Goal: Information Seeking & Learning: Learn about a topic

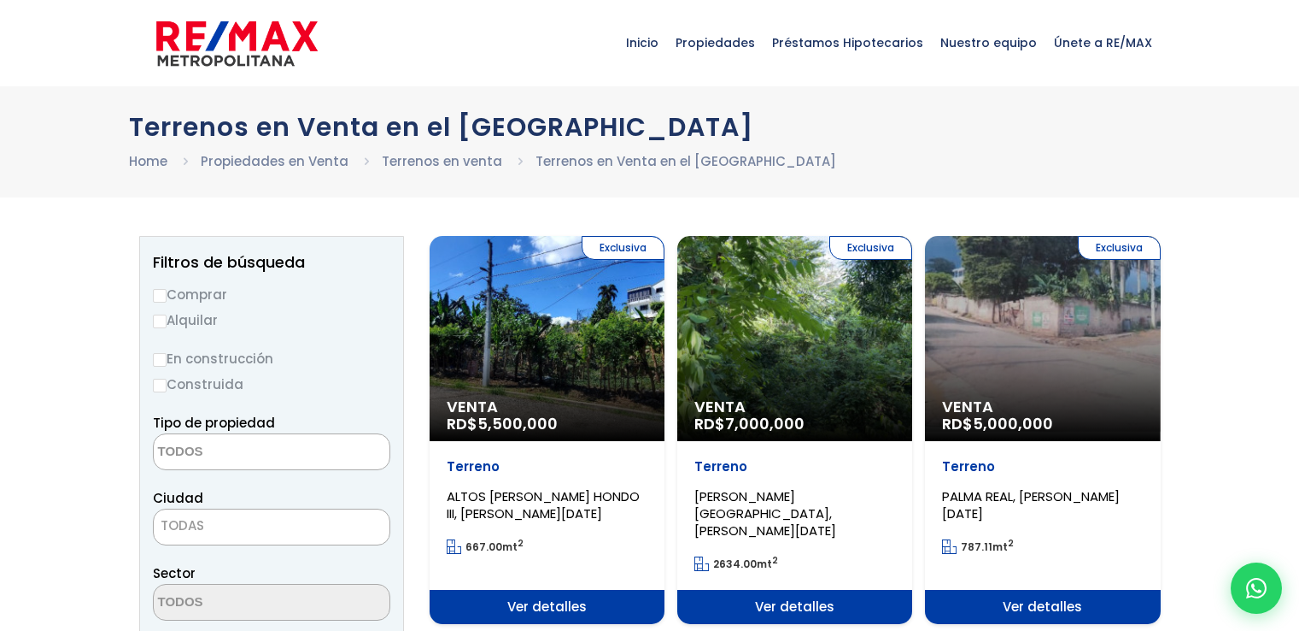
select select
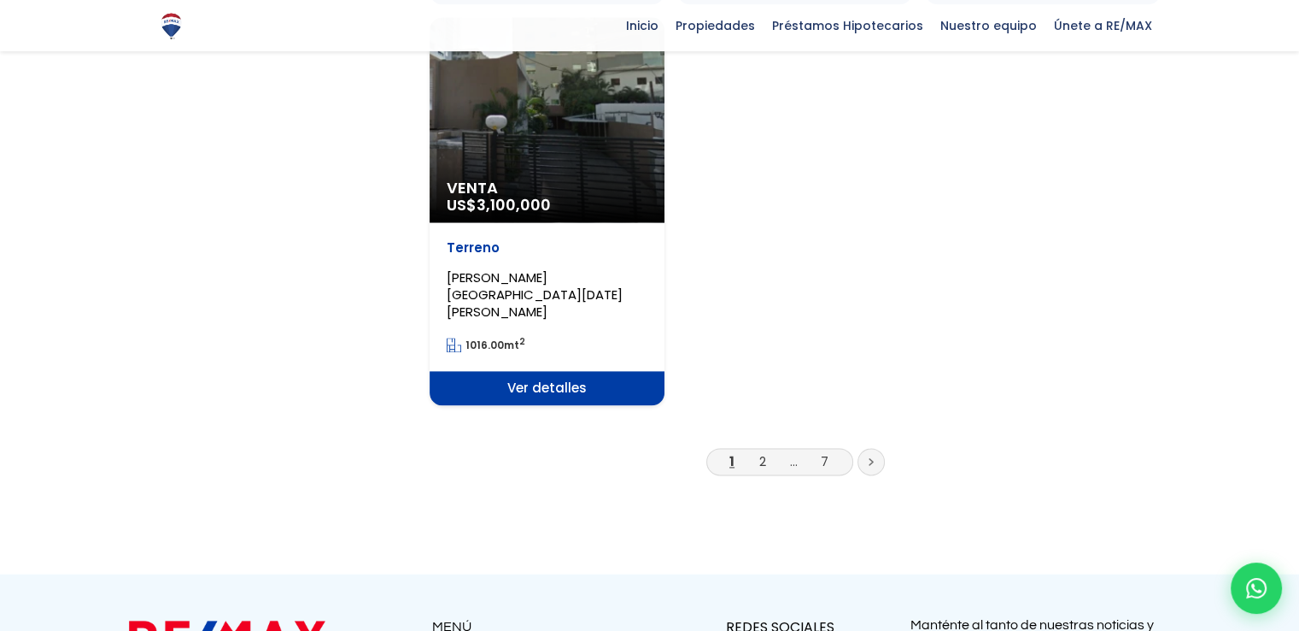
scroll to position [2307, 0]
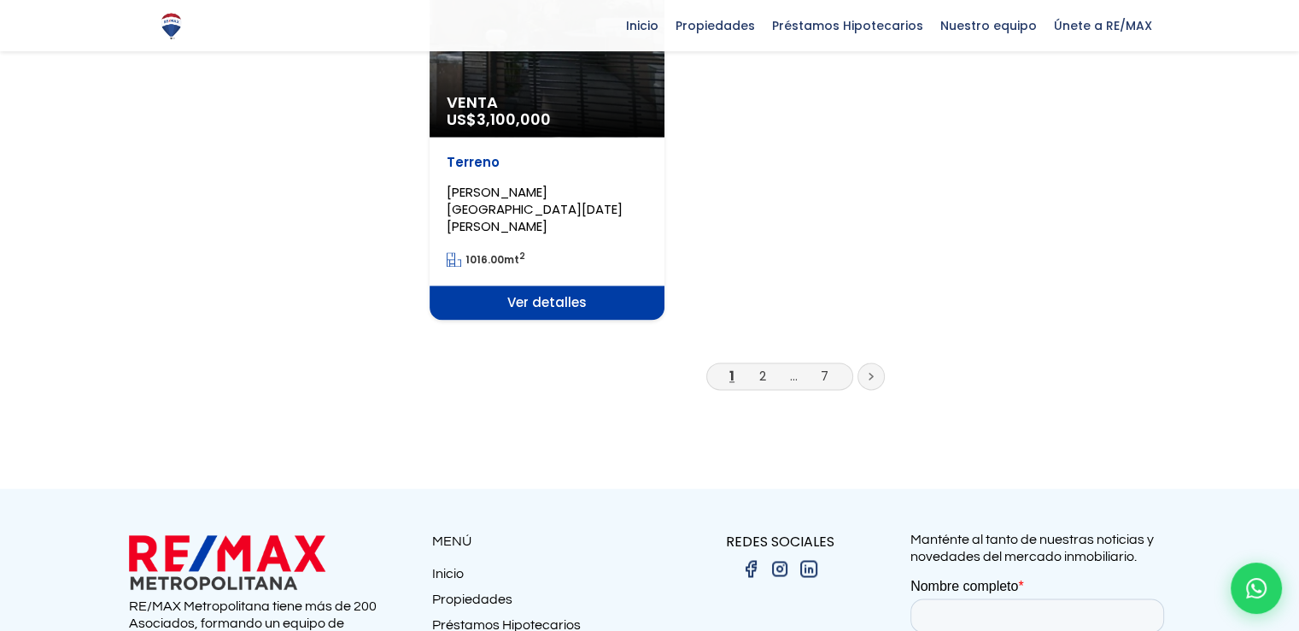
click at [869, 372] on icon at bounding box center [871, 376] width 5 height 9
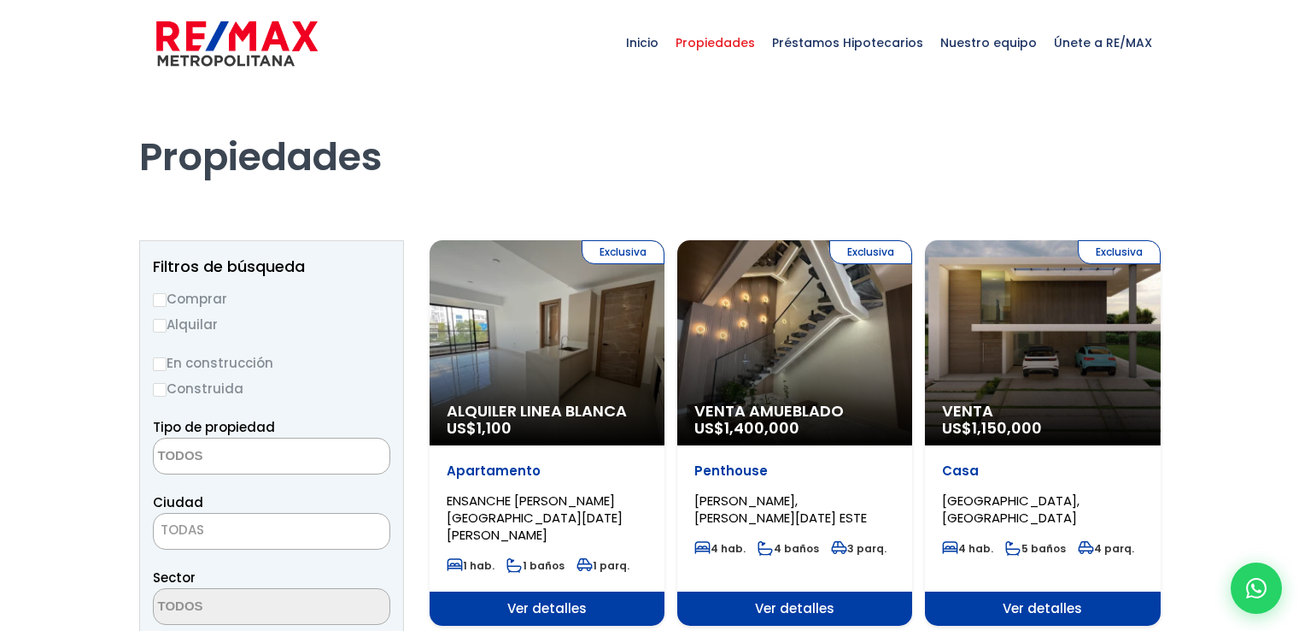
select select
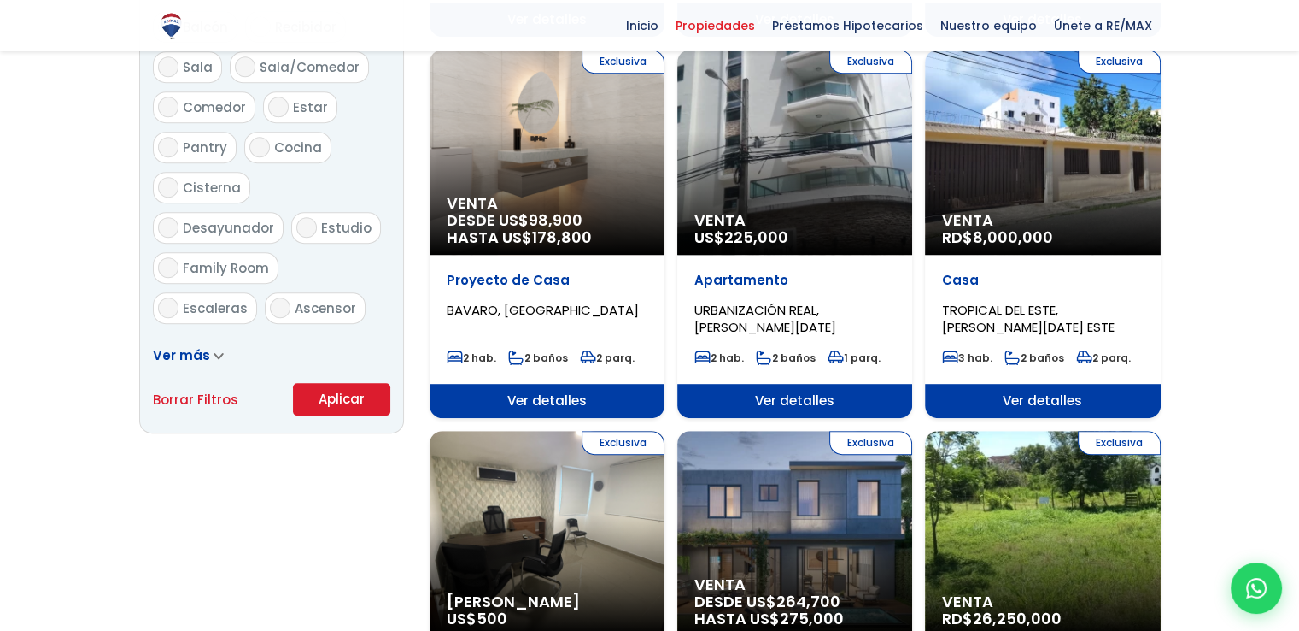
scroll to position [940, 0]
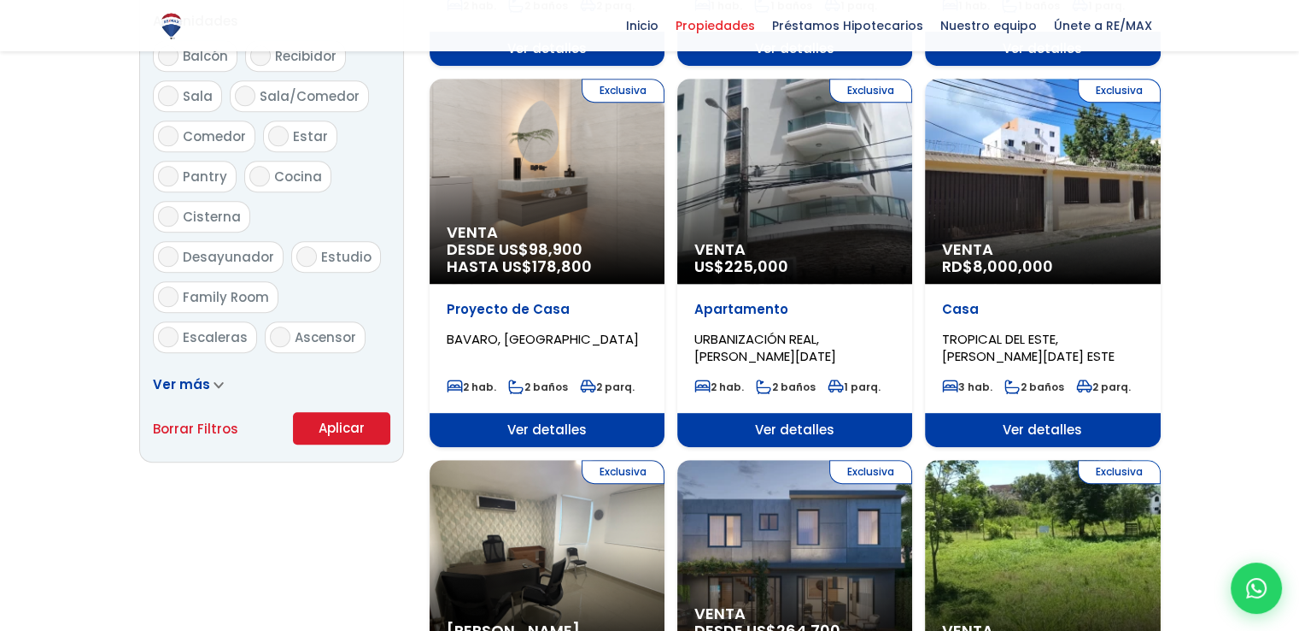
click at [993, 330] on span "TROPICAL DEL ESTE, SANTO DOMINGO ESTE" at bounding box center [1028, 347] width 173 height 35
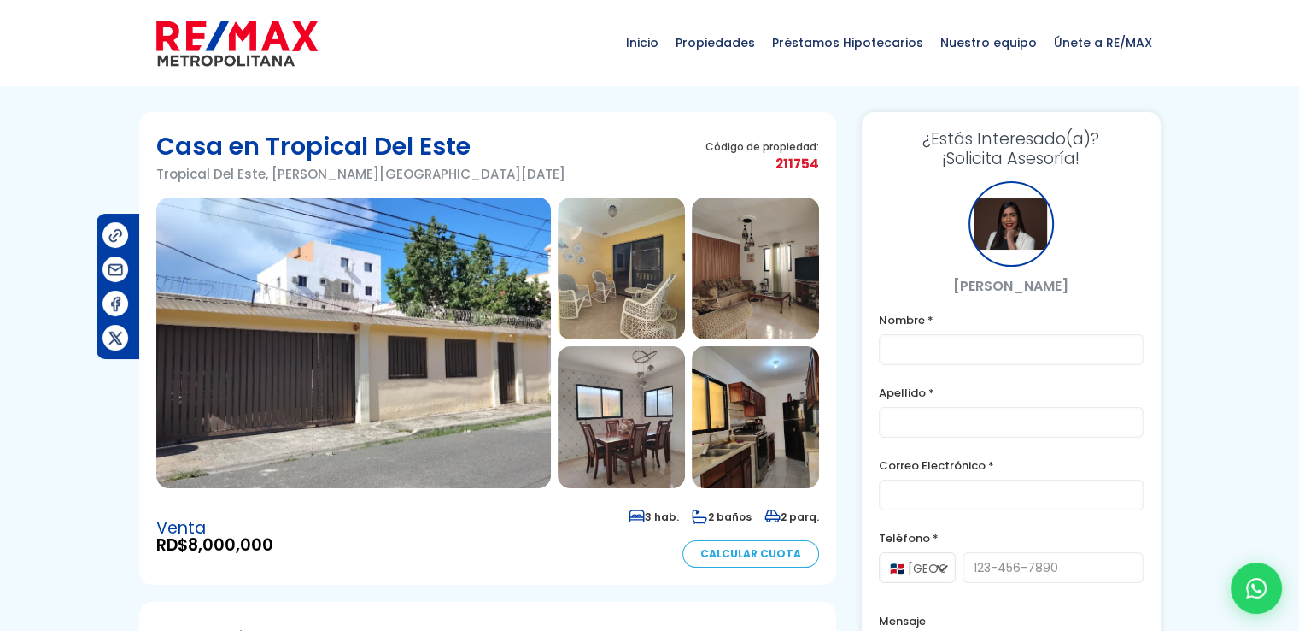
click at [402, 355] on img at bounding box center [353, 342] width 395 height 290
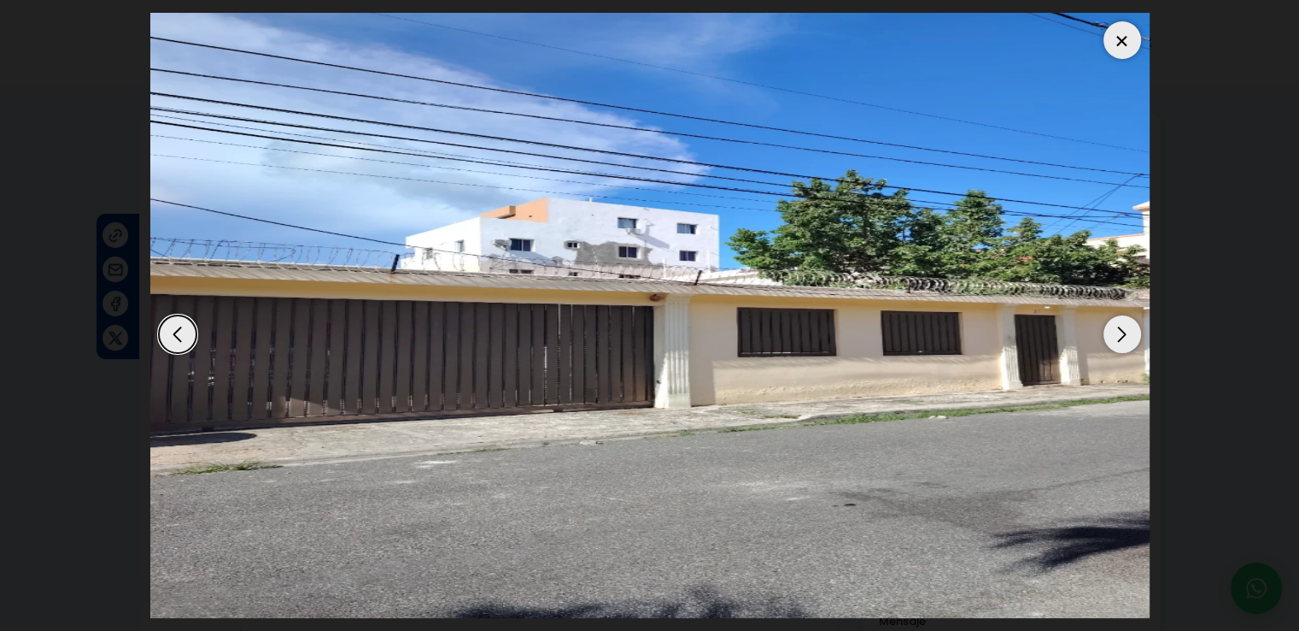
click at [1127, 335] on div "Next slide" at bounding box center [1123, 334] width 38 height 38
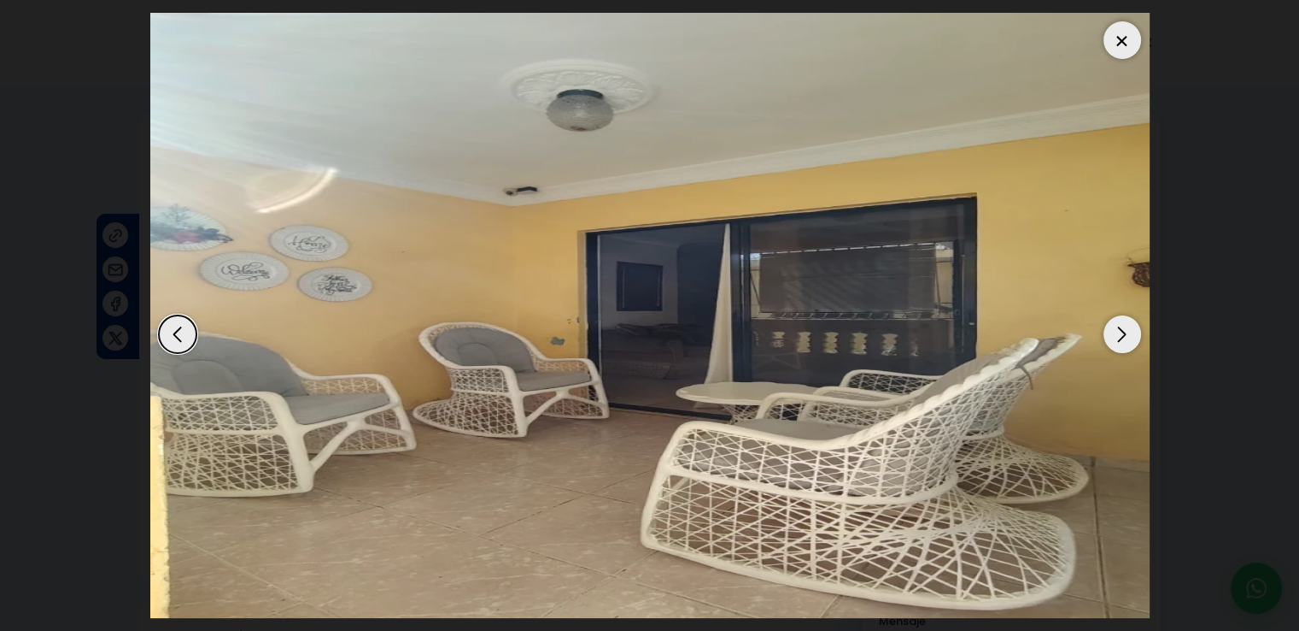
click at [1127, 335] on div "Next slide" at bounding box center [1123, 334] width 38 height 38
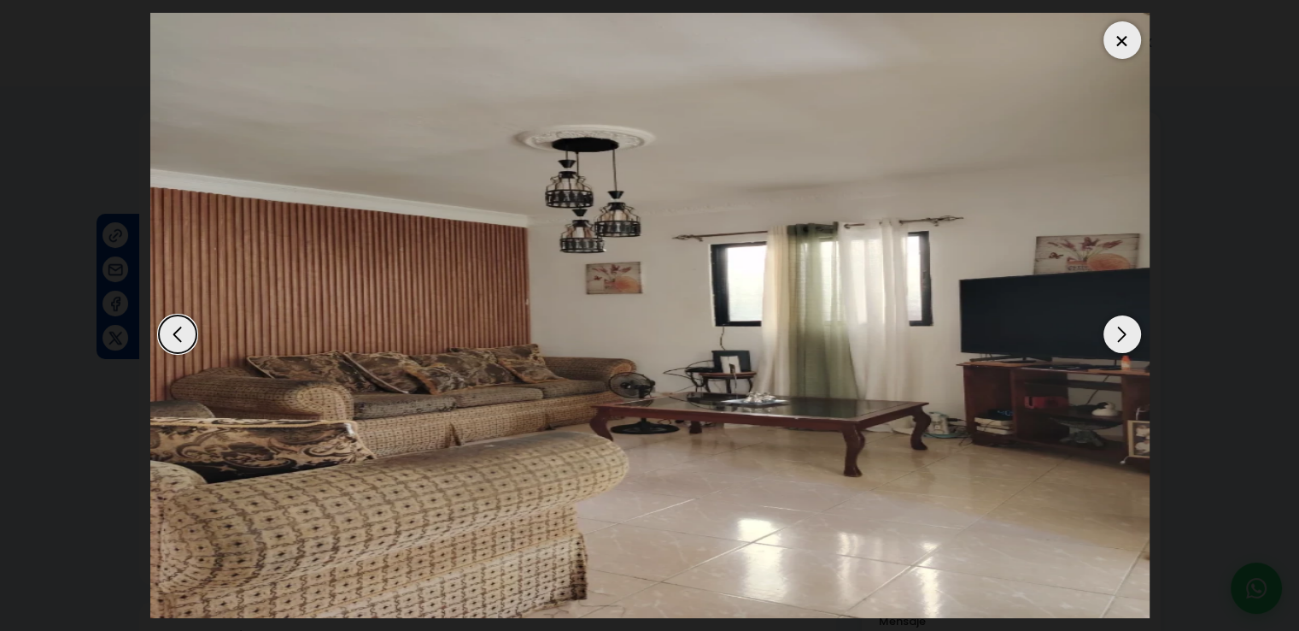
click at [1127, 335] on div "Next slide" at bounding box center [1123, 334] width 38 height 38
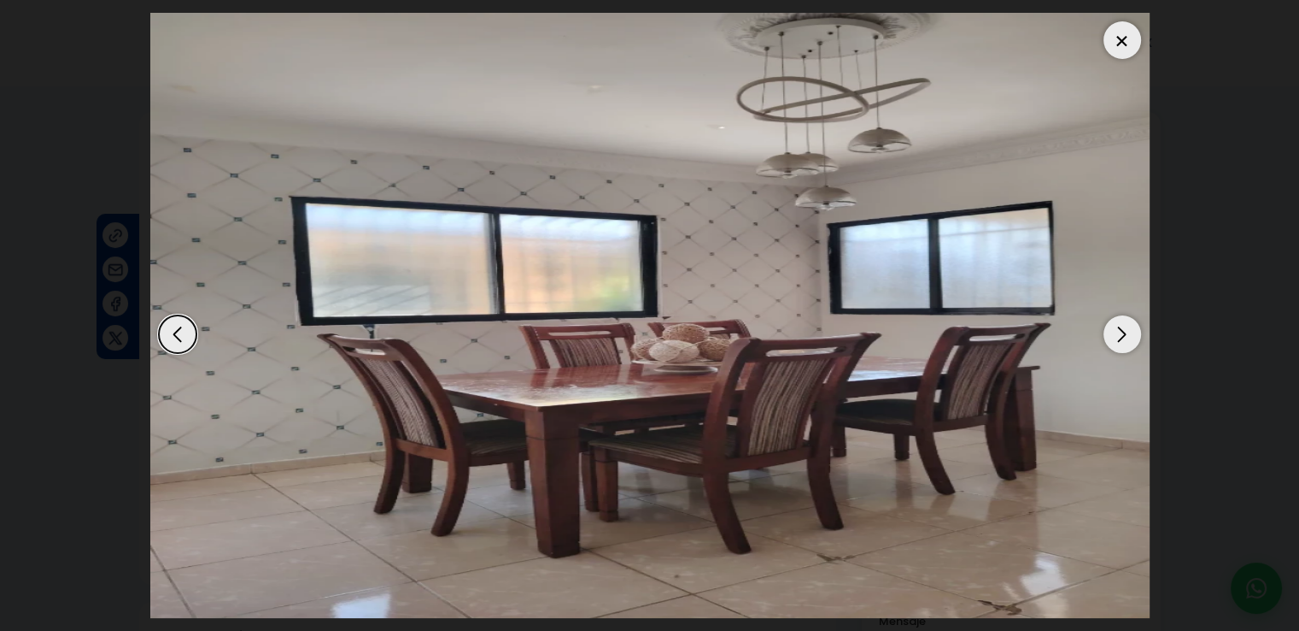
click at [1127, 335] on div "Next slide" at bounding box center [1123, 334] width 38 height 38
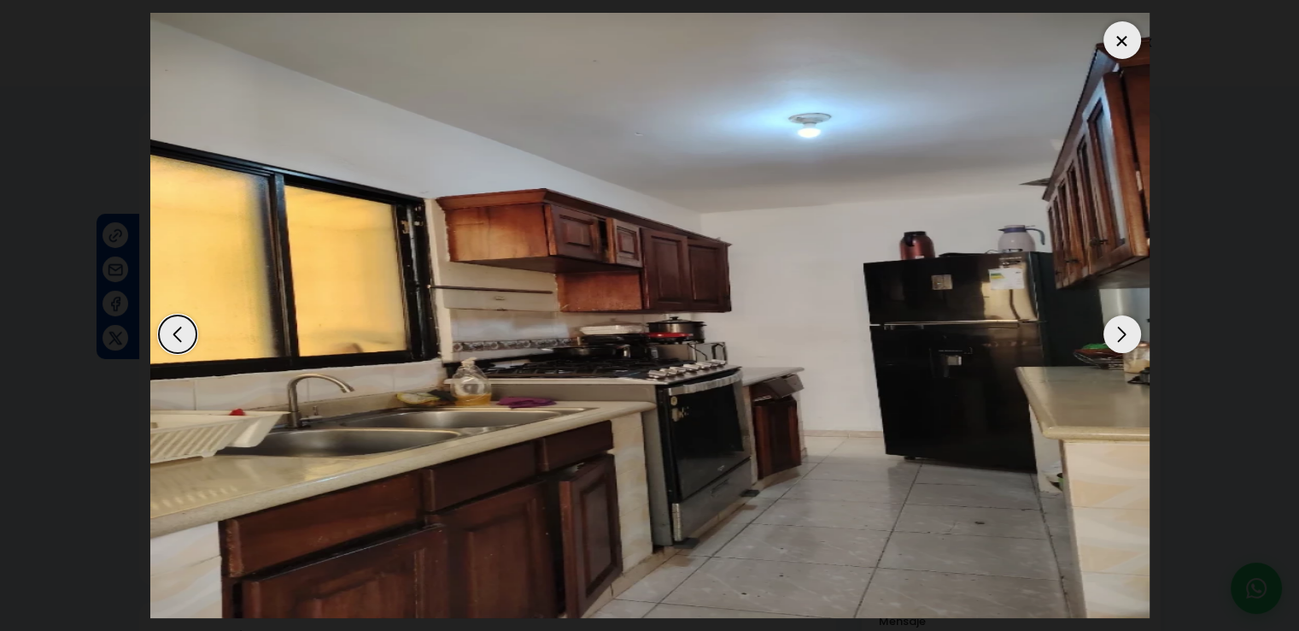
click at [1127, 335] on div "Next slide" at bounding box center [1123, 334] width 38 height 38
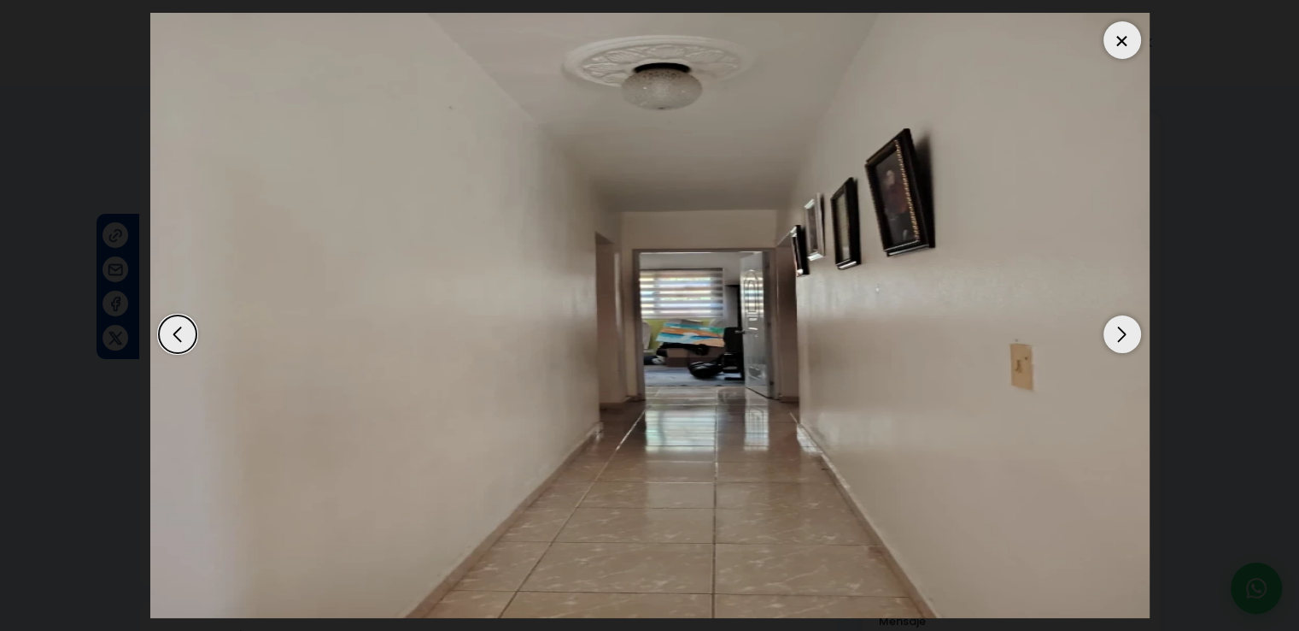
click at [1127, 335] on div "Next slide" at bounding box center [1123, 334] width 38 height 38
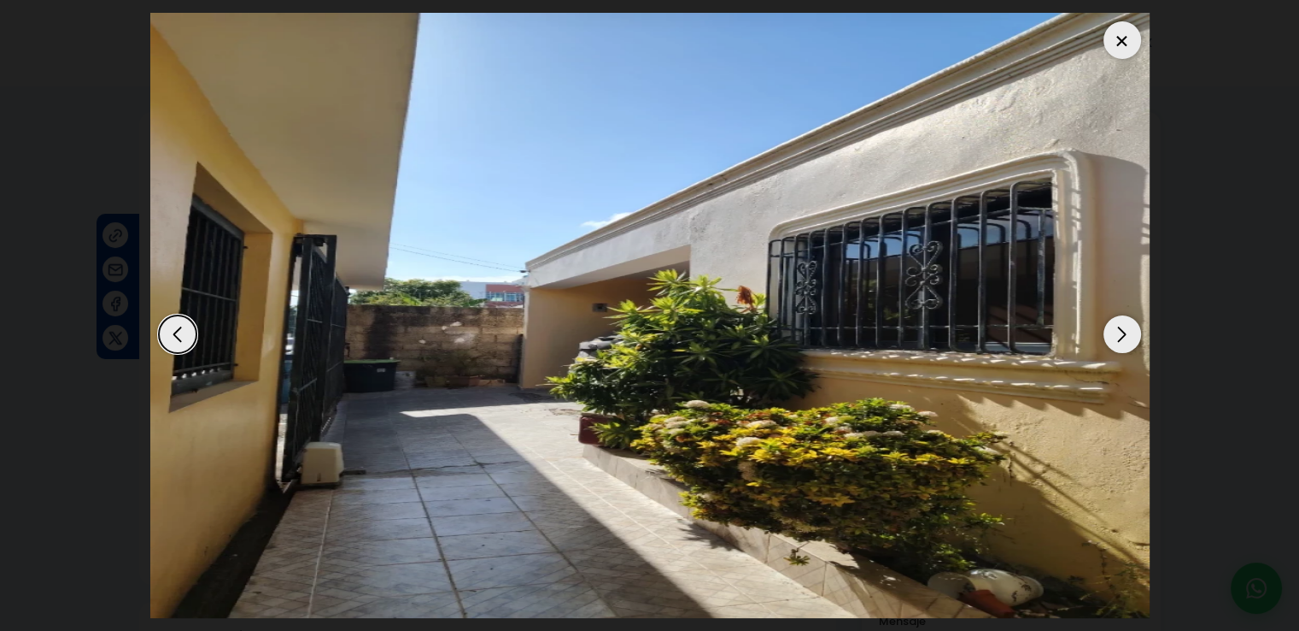
click at [1127, 335] on div "Next slide" at bounding box center [1123, 334] width 38 height 38
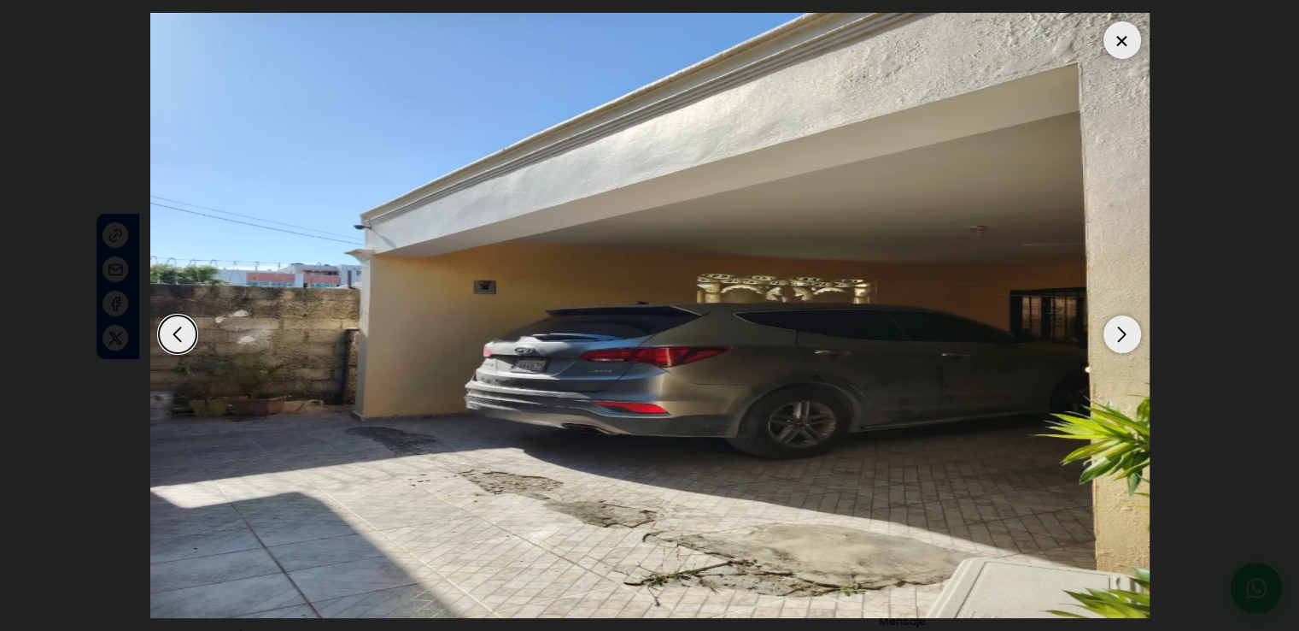
click at [1127, 335] on div "Next slide" at bounding box center [1123, 334] width 38 height 38
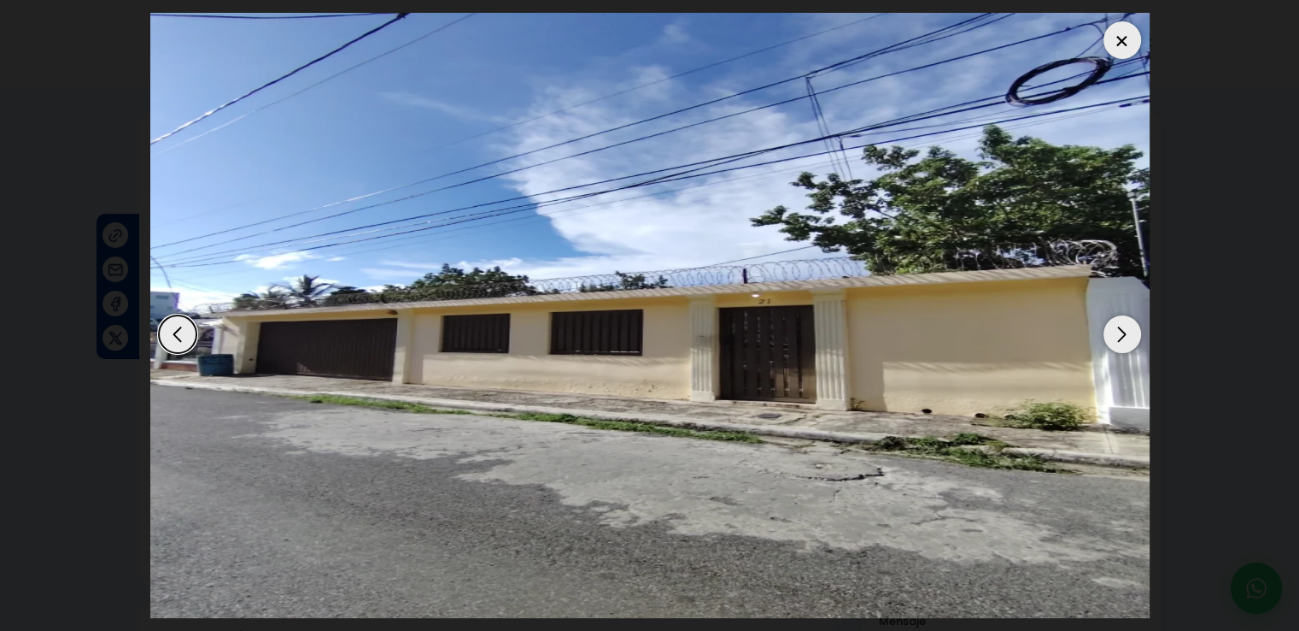
click at [1127, 335] on div "Next slide" at bounding box center [1123, 334] width 38 height 38
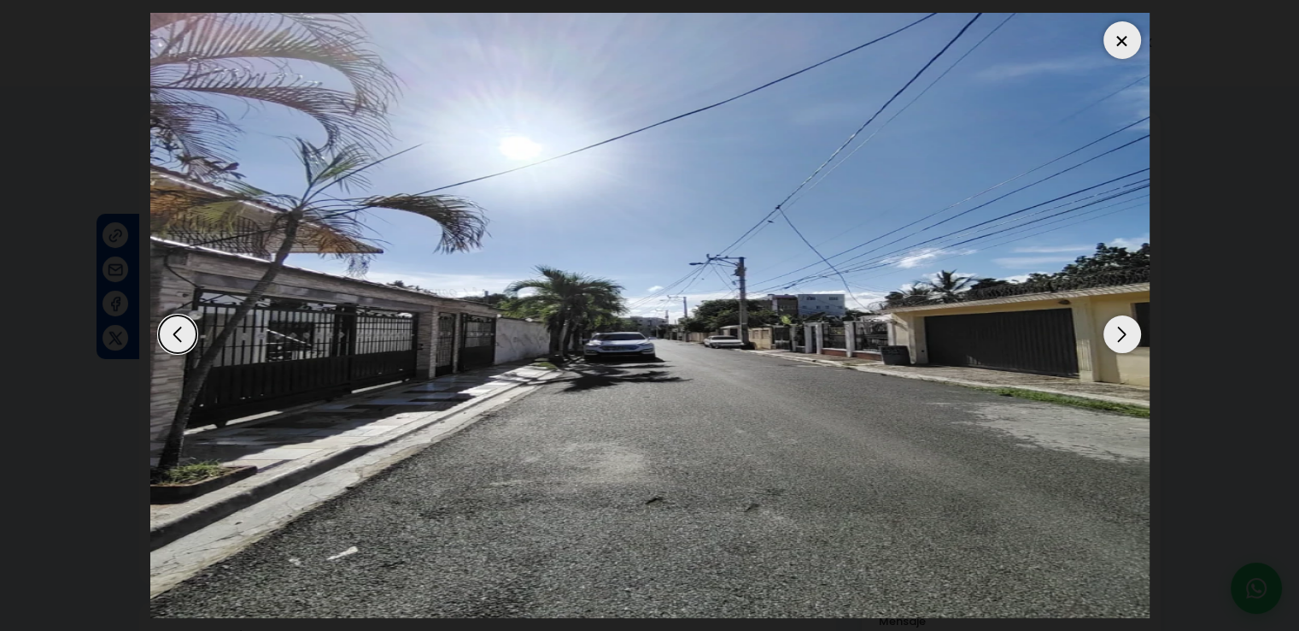
click at [1127, 335] on div "Next slide" at bounding box center [1123, 334] width 38 height 38
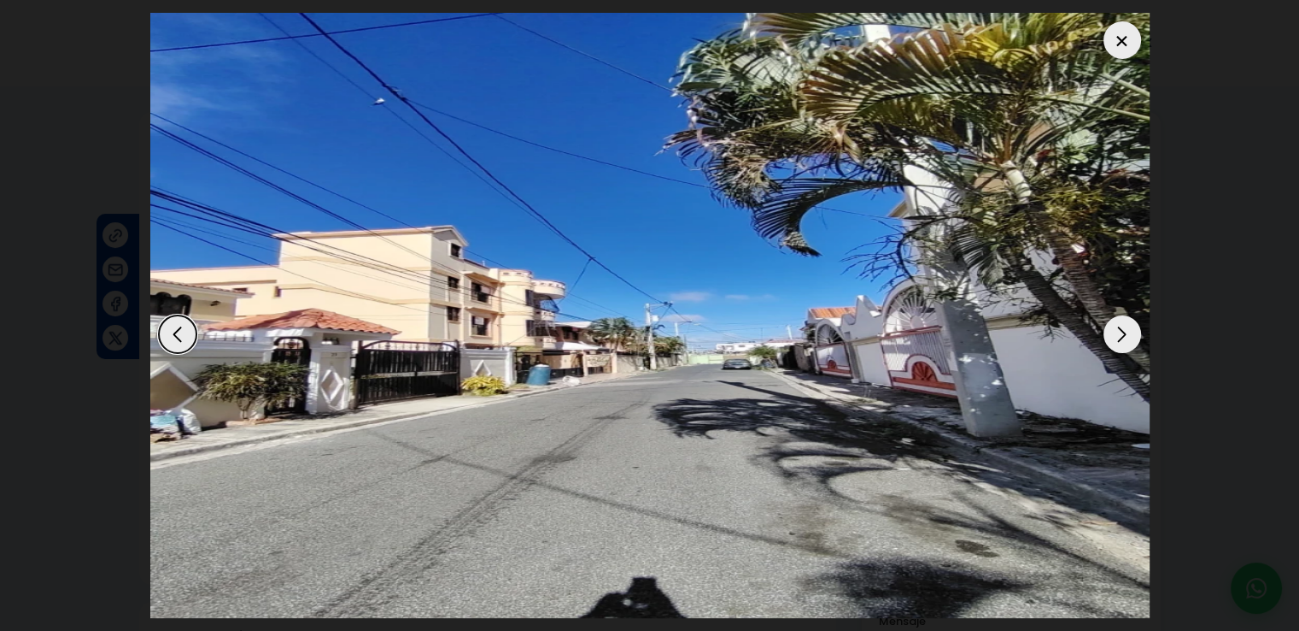
click at [1127, 335] on div "Next slide" at bounding box center [1123, 334] width 38 height 38
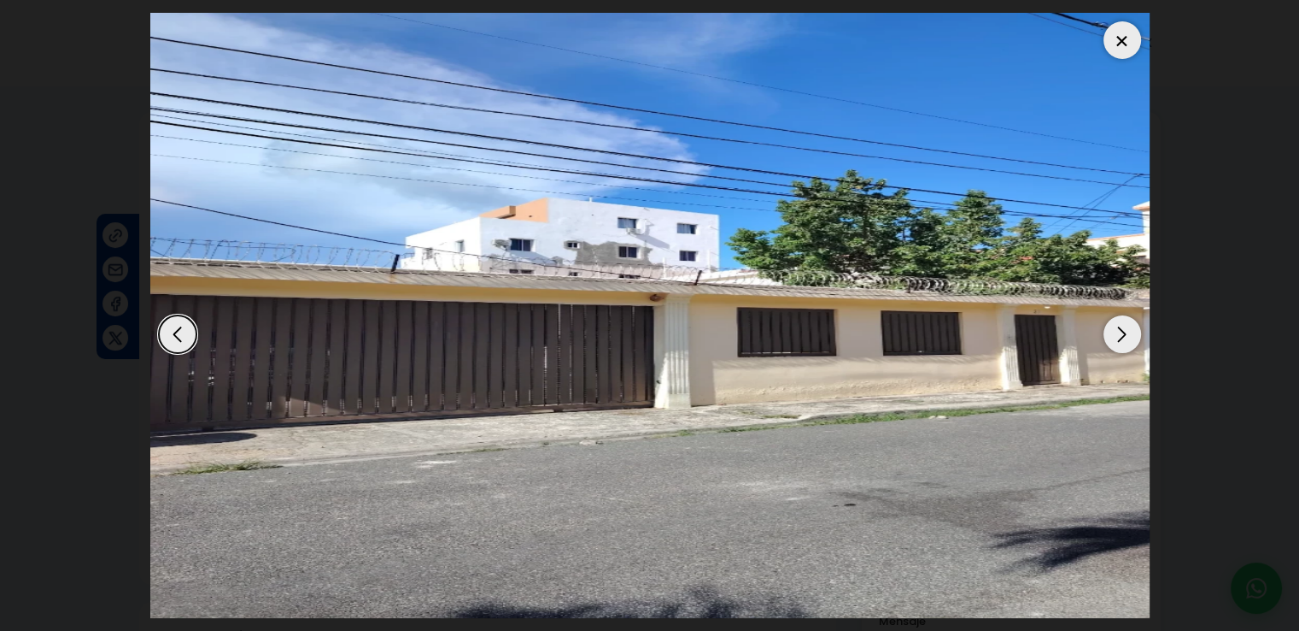
click at [1127, 335] on div "Next slide" at bounding box center [1123, 334] width 38 height 38
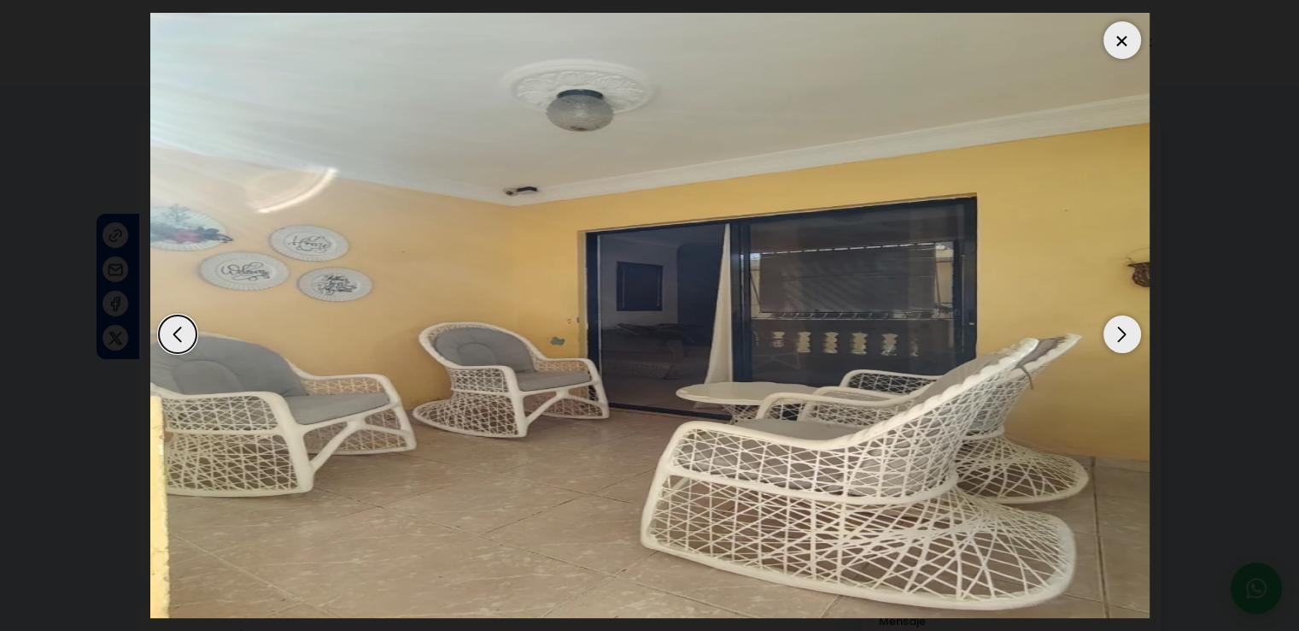
click at [1127, 335] on div "Next slide" at bounding box center [1123, 334] width 38 height 38
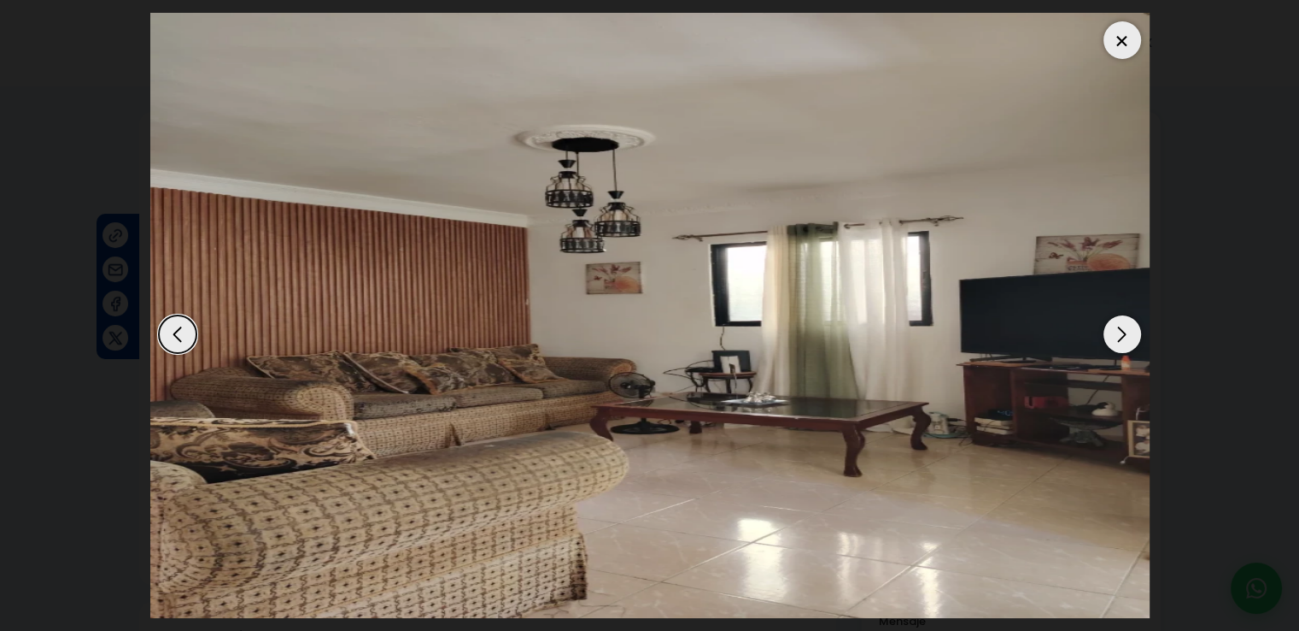
click at [1127, 335] on div "Next slide" at bounding box center [1123, 334] width 38 height 38
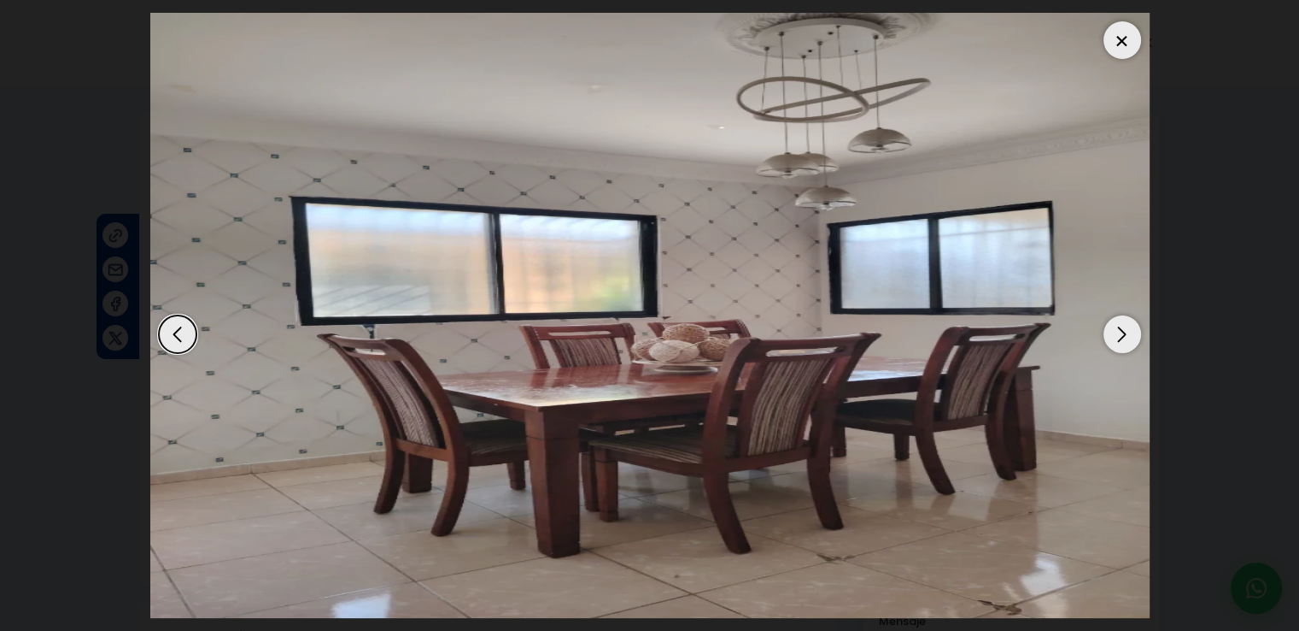
click at [1118, 42] on div at bounding box center [1123, 40] width 38 height 38
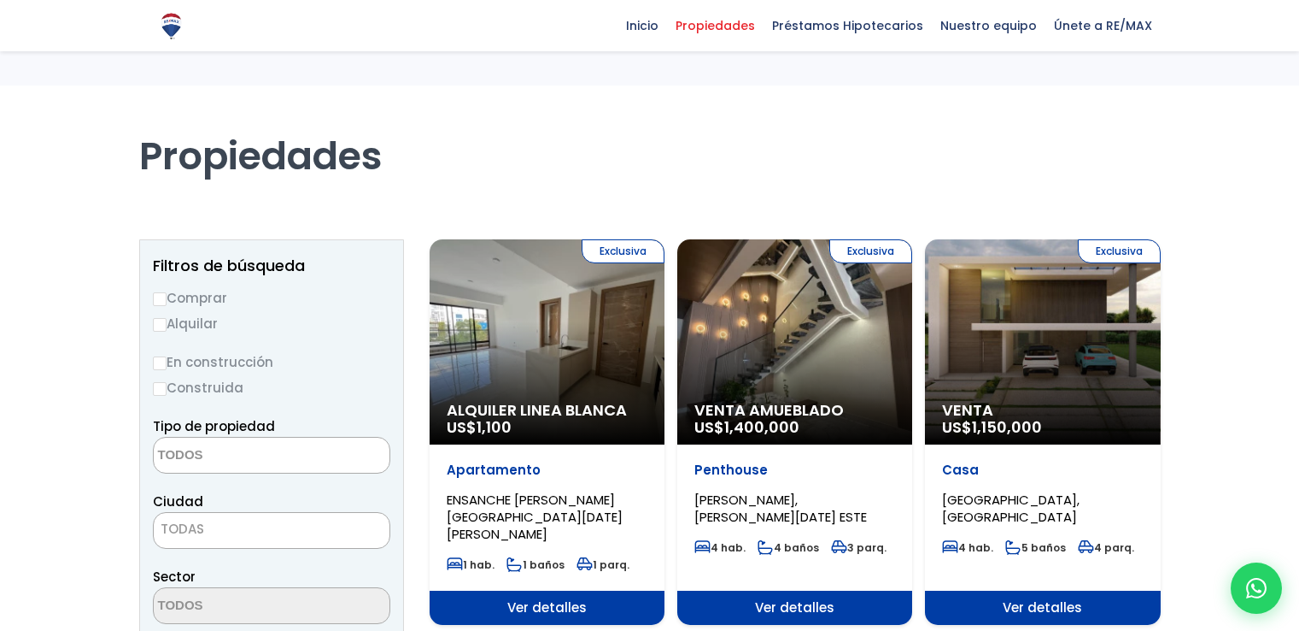
select select
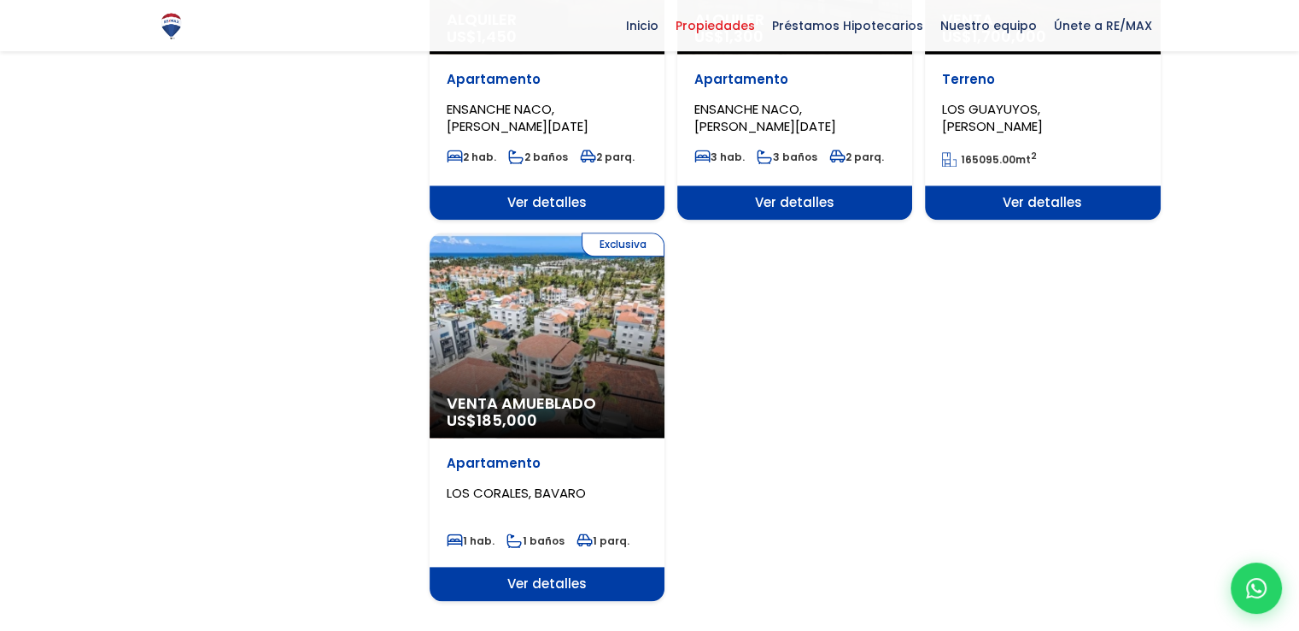
scroll to position [1965, 0]
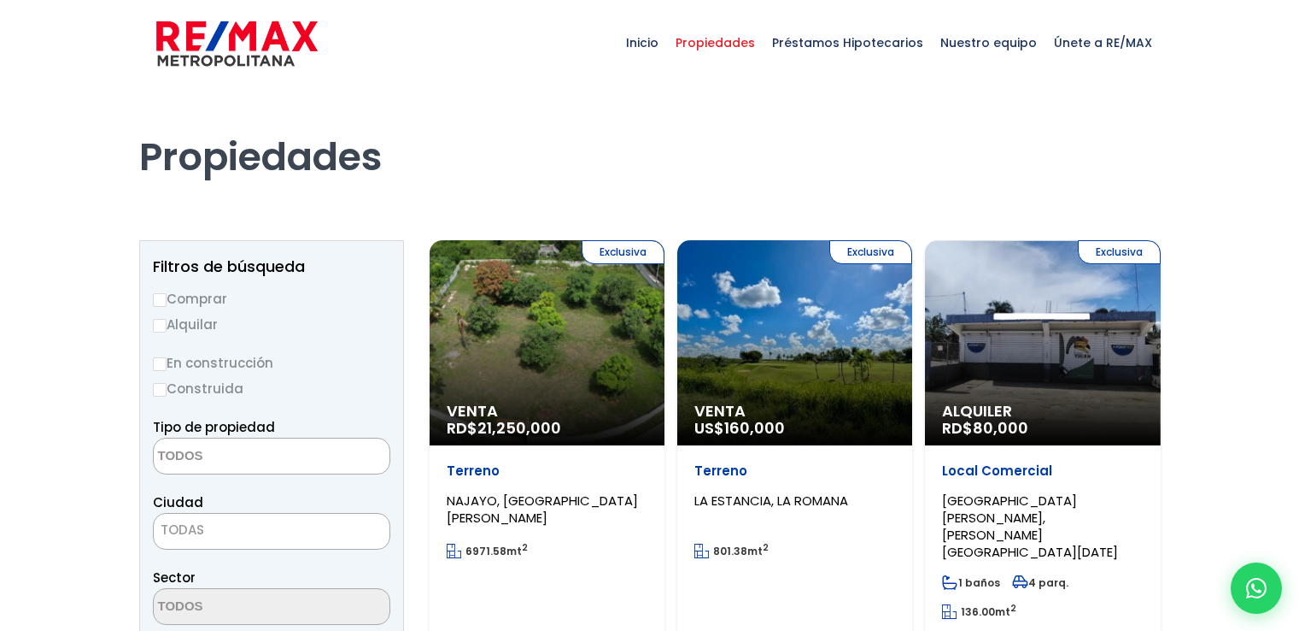
select select
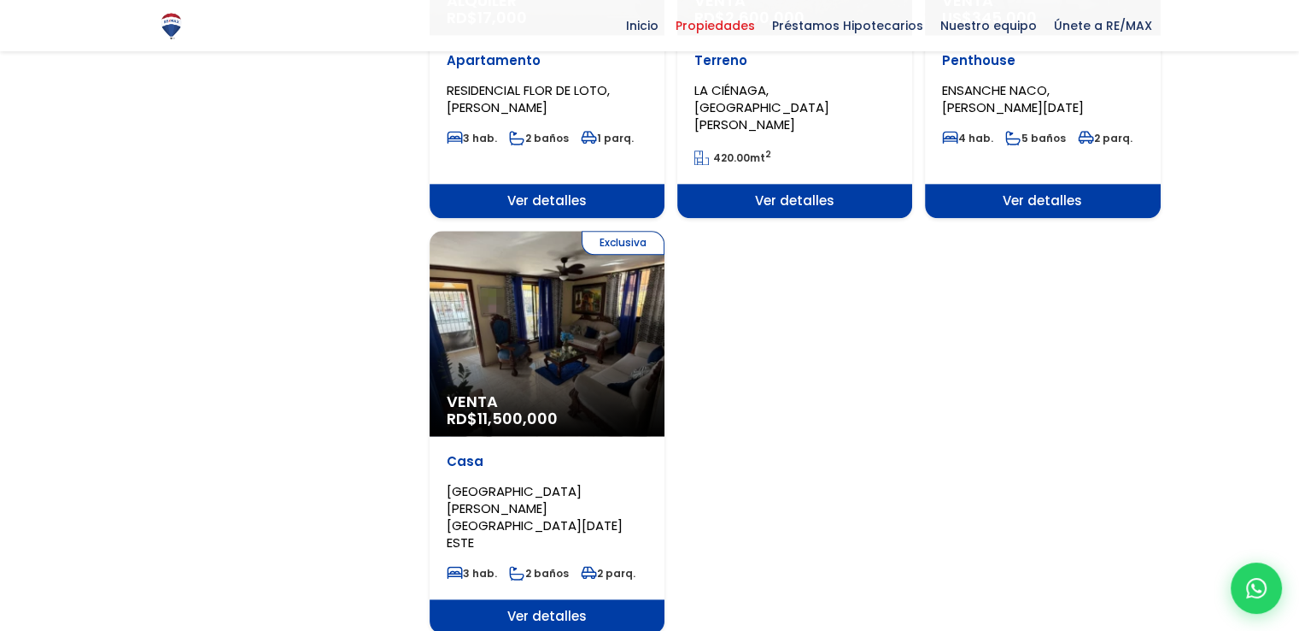
scroll to position [2136, 0]
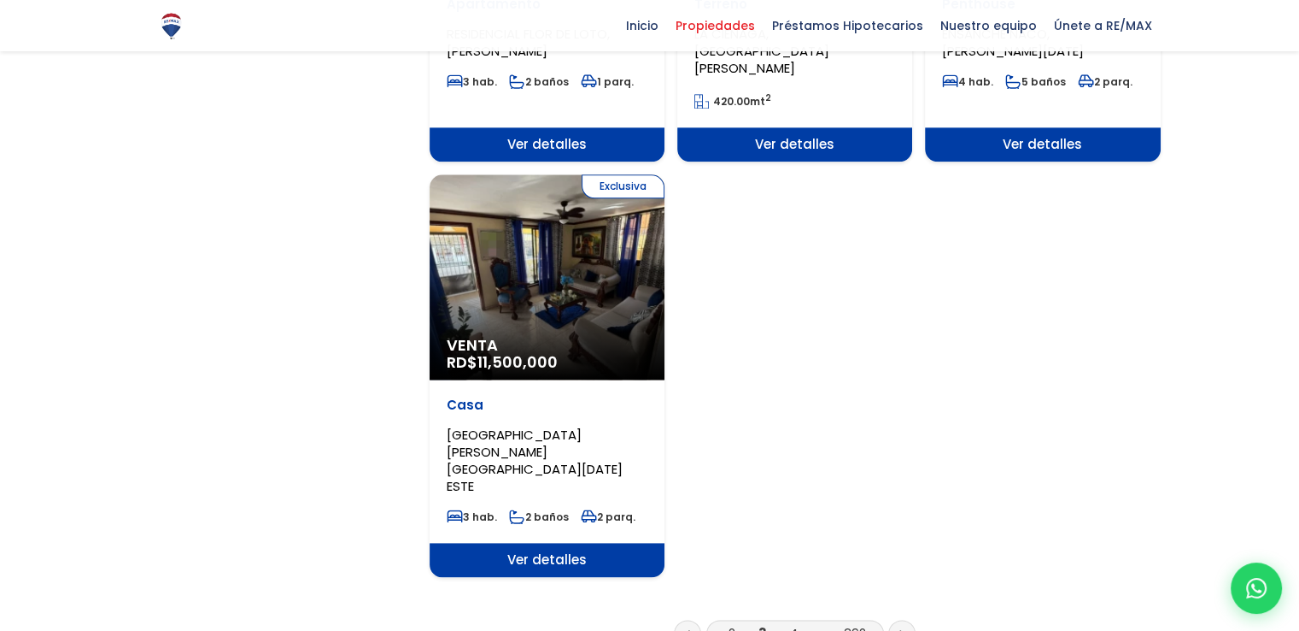
click at [900, 630] on icon at bounding box center [901, 634] width 3 height 6
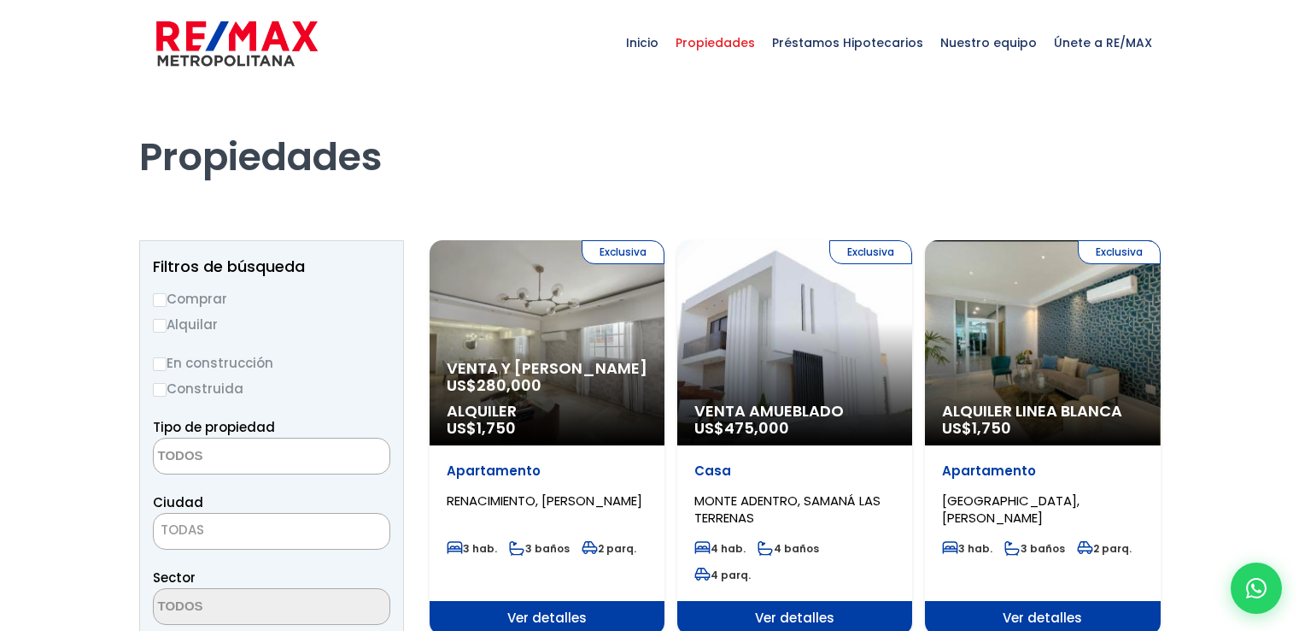
select select
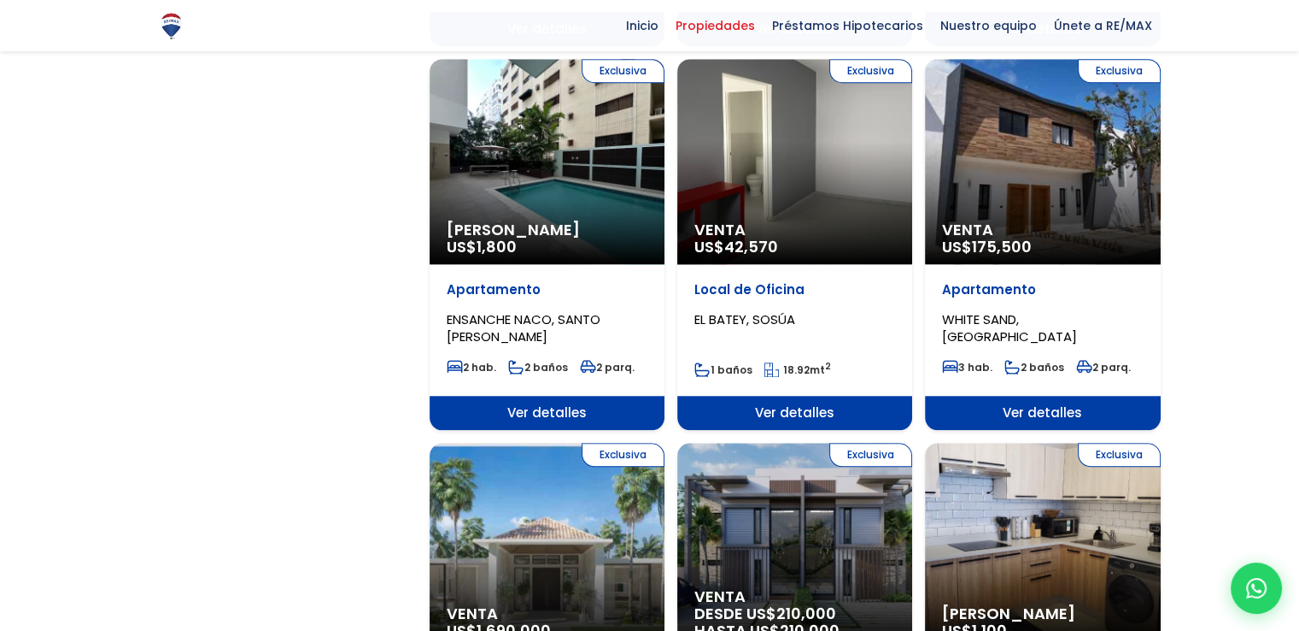
scroll to position [1452, 0]
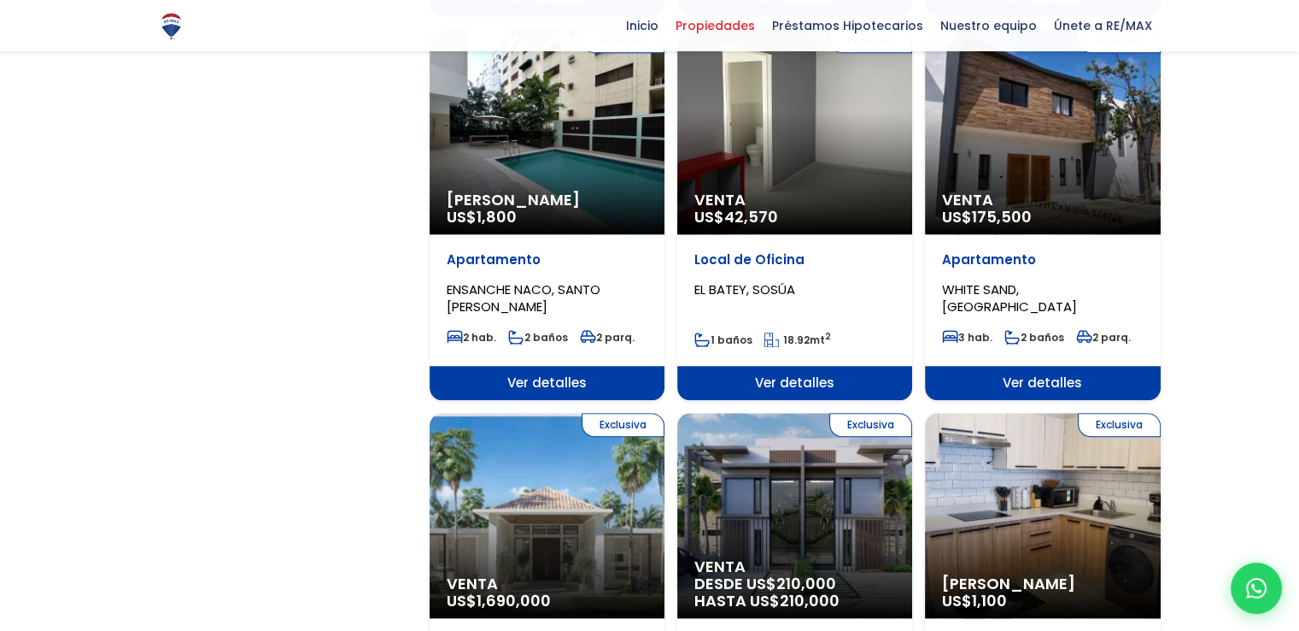
click at [986, 280] on span "WHITE SAND, PUNTA CANA" at bounding box center [1009, 297] width 135 height 35
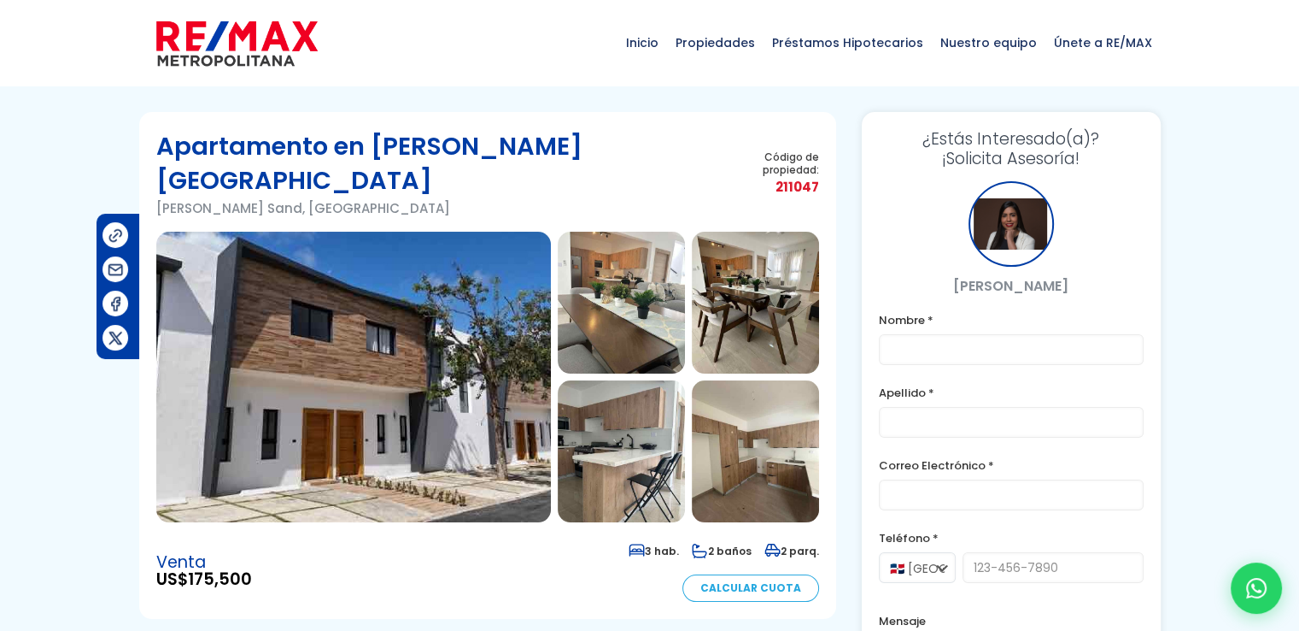
click at [383, 346] on img at bounding box center [353, 377] width 395 height 290
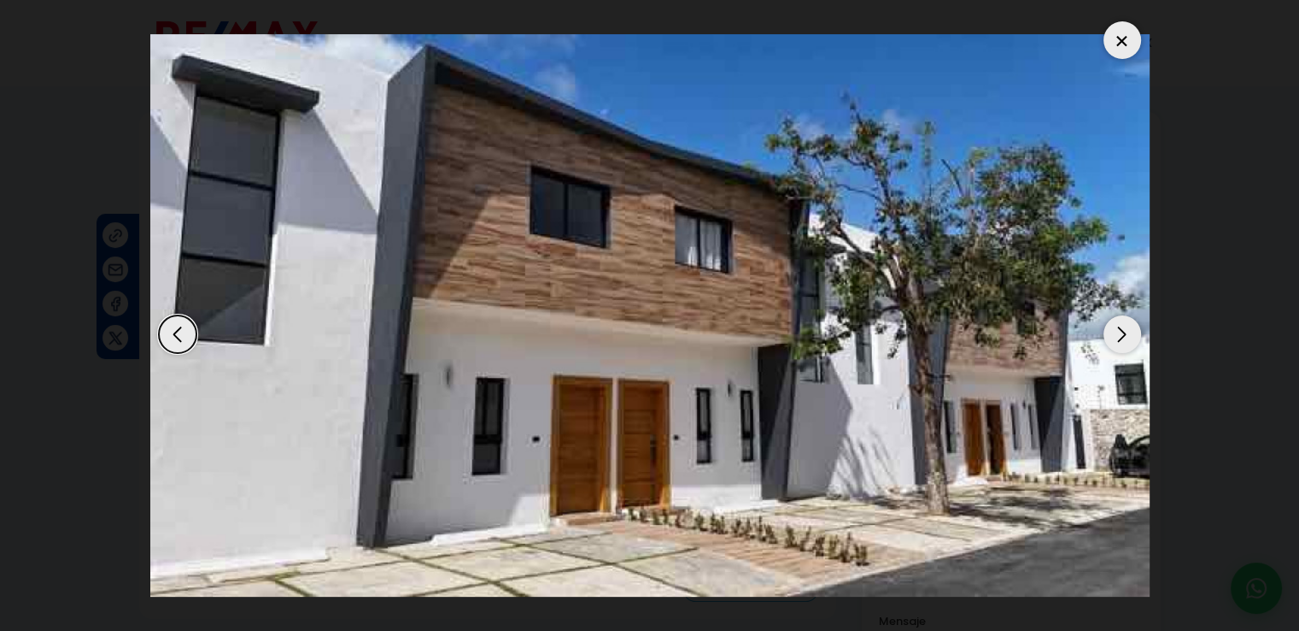
click at [1115, 342] on div "Next slide" at bounding box center [1123, 334] width 38 height 38
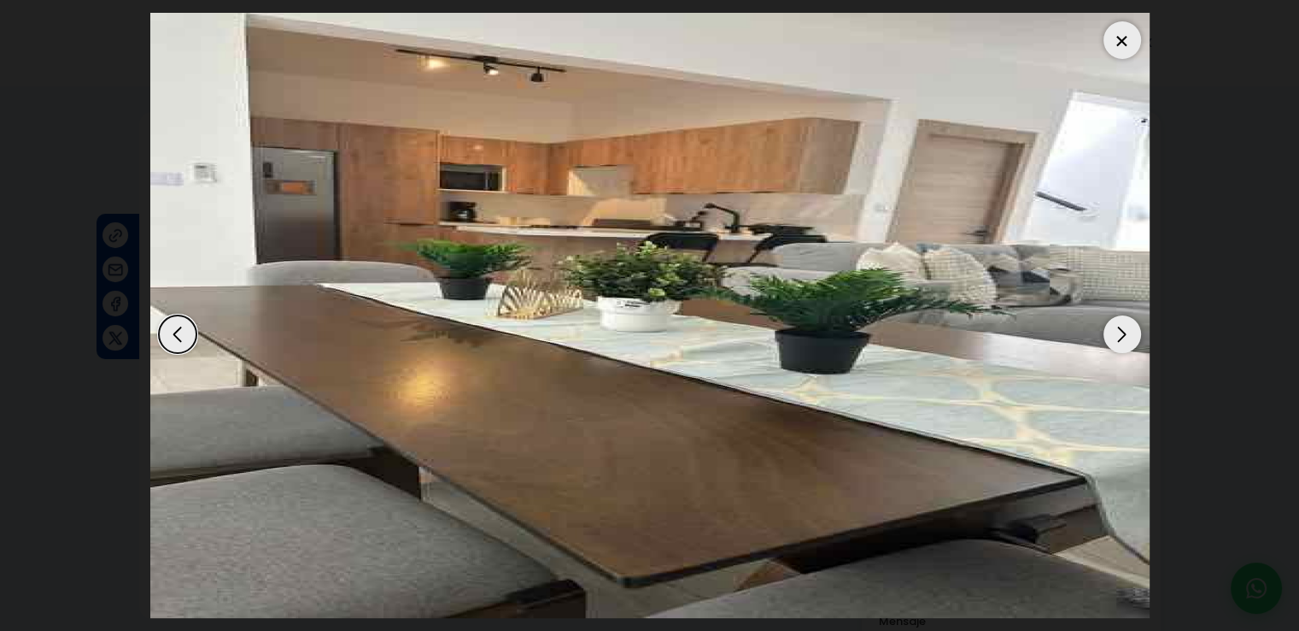
click at [1115, 342] on div "Next slide" at bounding box center [1123, 334] width 38 height 38
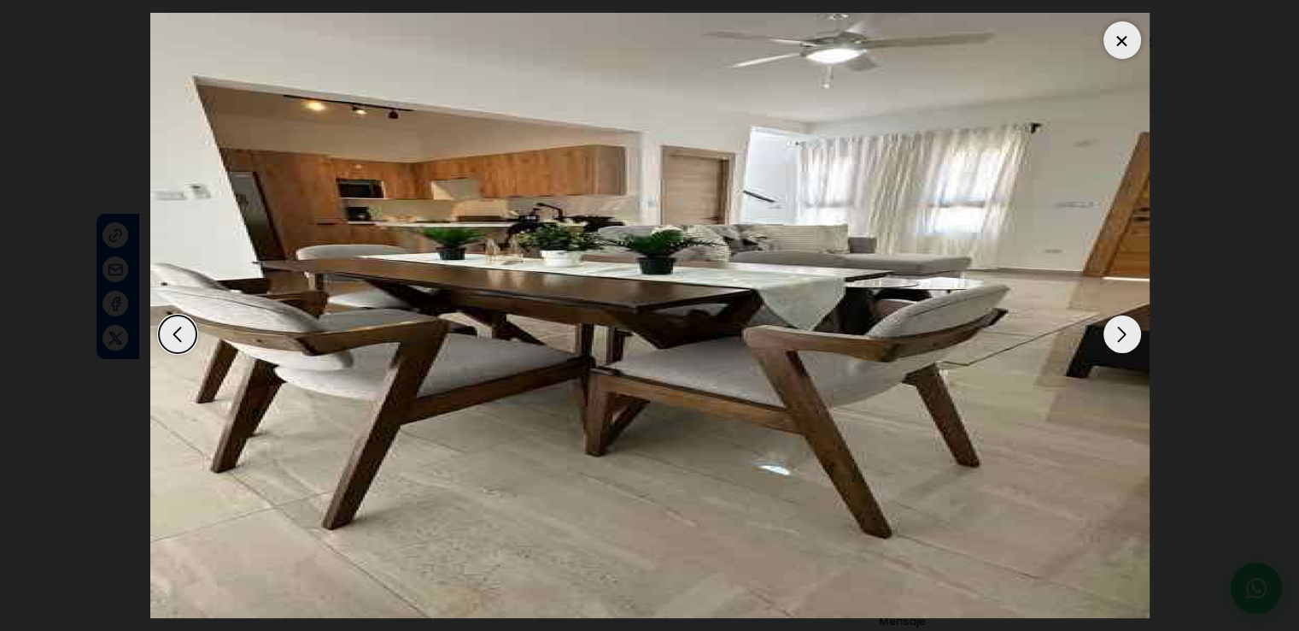
click at [1115, 342] on div "Next slide" at bounding box center [1123, 334] width 38 height 38
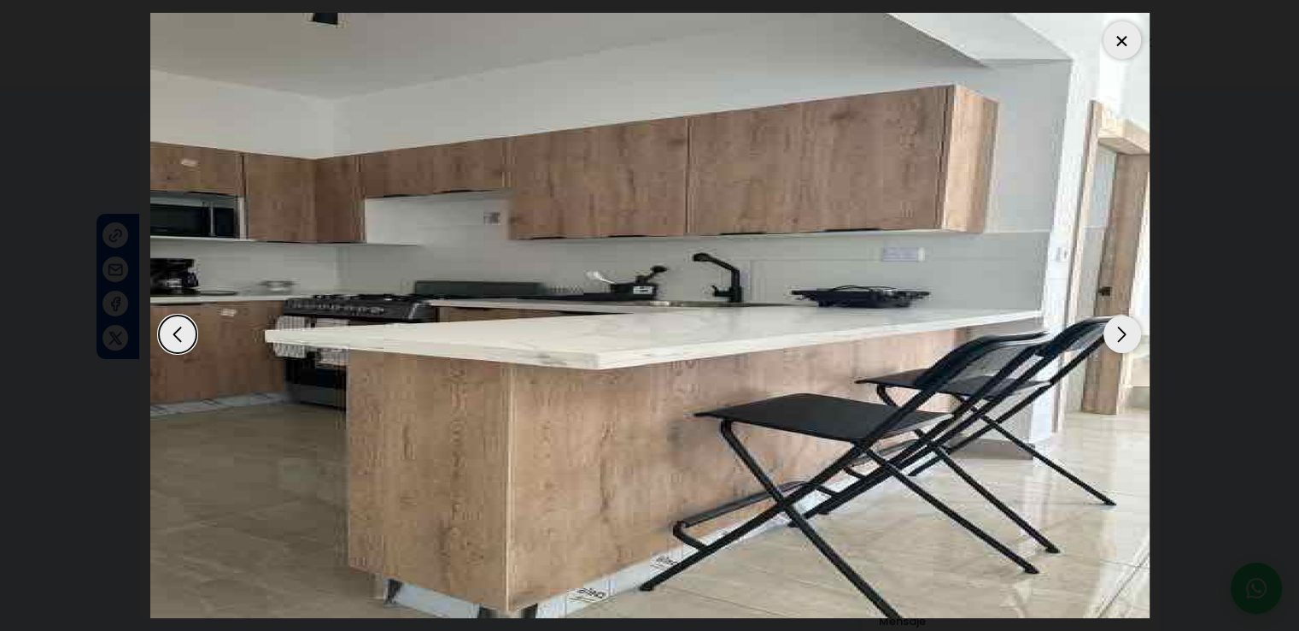
click at [1115, 342] on div "Next slide" at bounding box center [1123, 334] width 38 height 38
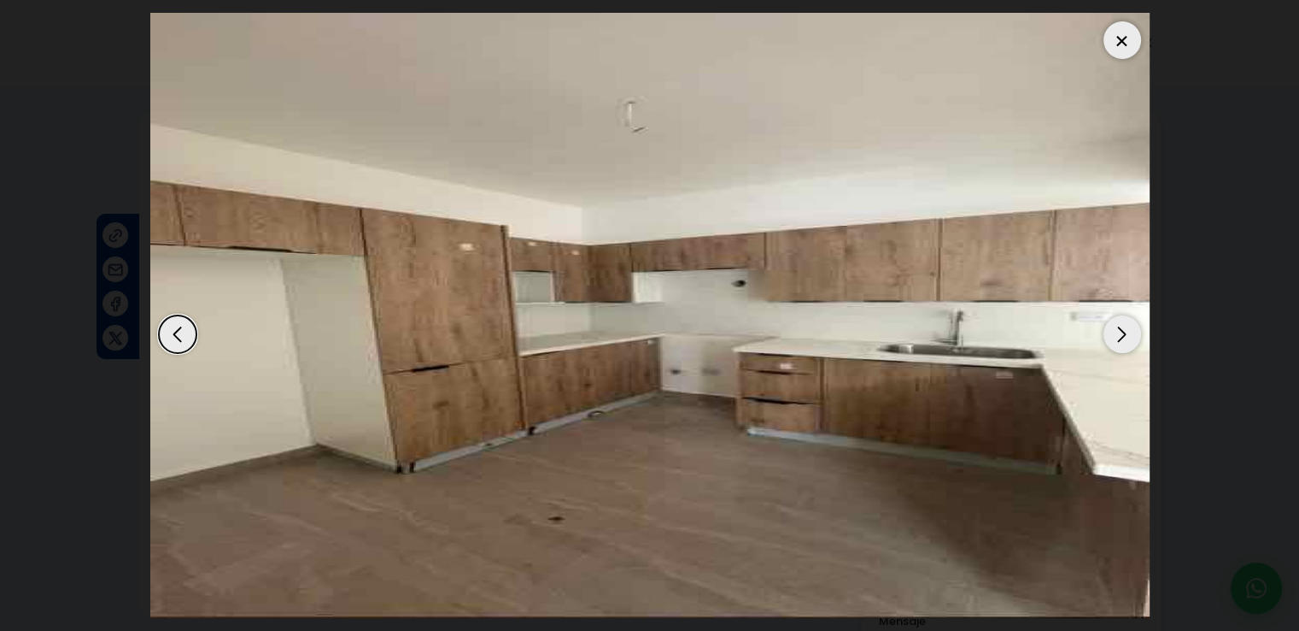
click at [1115, 342] on div "Next slide" at bounding box center [1123, 334] width 38 height 38
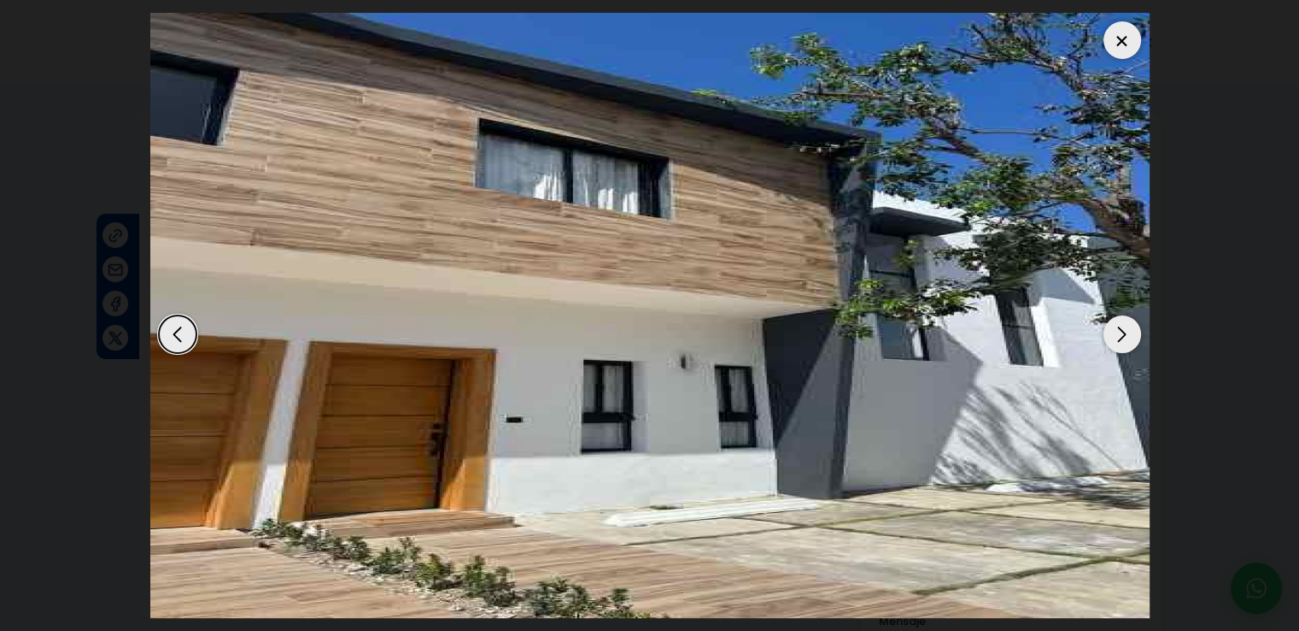
click at [1115, 342] on div "Next slide" at bounding box center [1123, 334] width 38 height 38
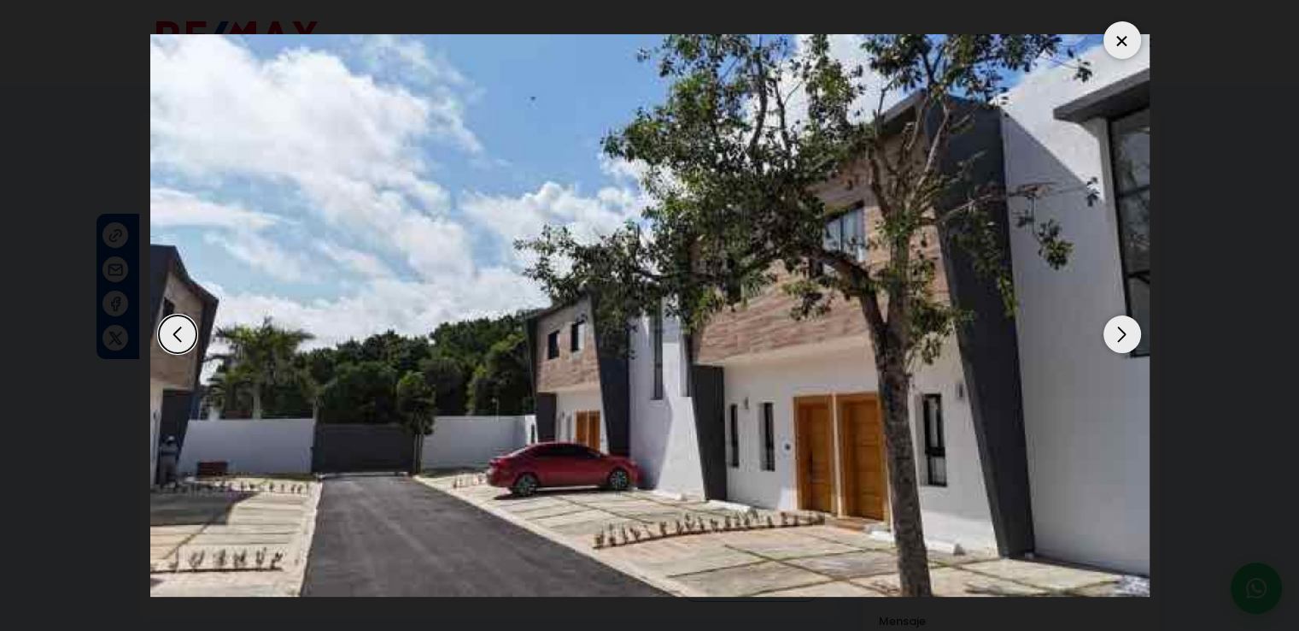
click at [1115, 342] on div "Next slide" at bounding box center [1123, 334] width 38 height 38
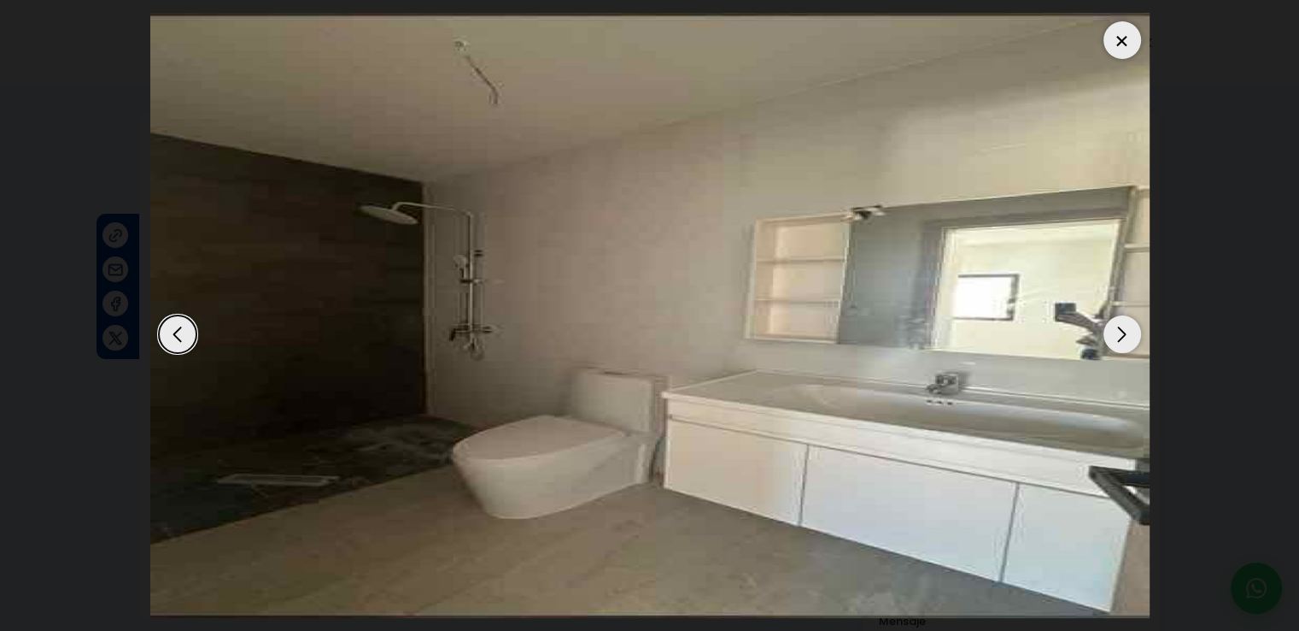
click at [1115, 342] on div "Next slide" at bounding box center [1123, 334] width 38 height 38
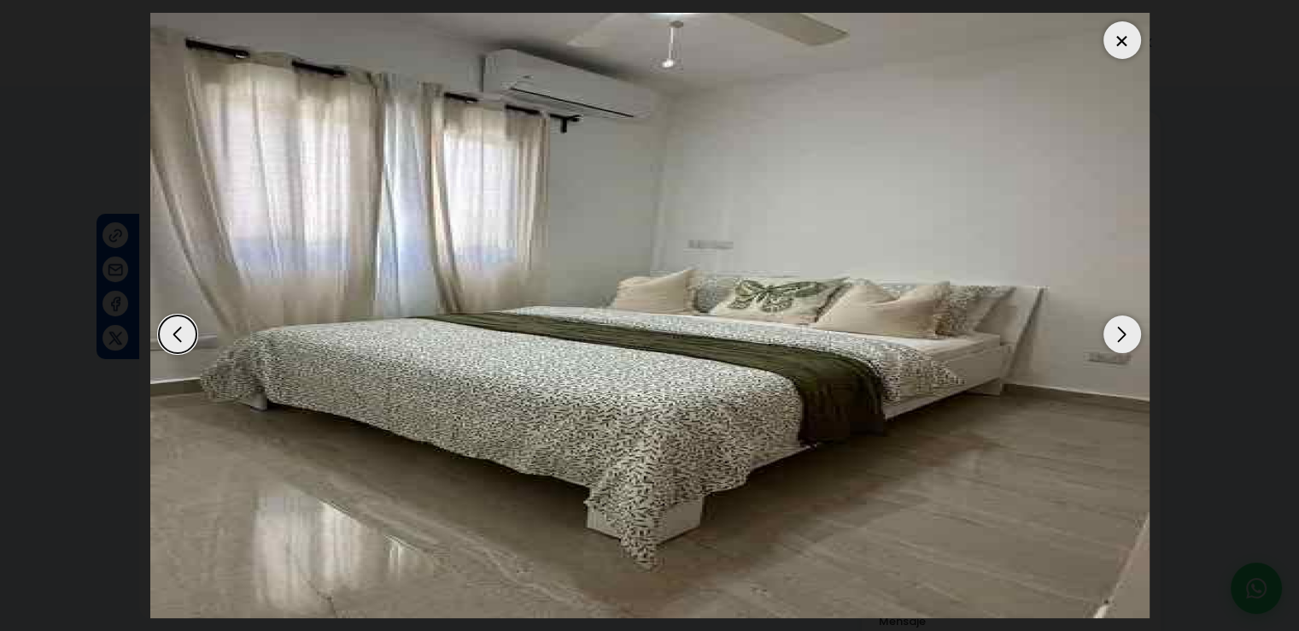
click at [1115, 342] on div "Next slide" at bounding box center [1123, 334] width 38 height 38
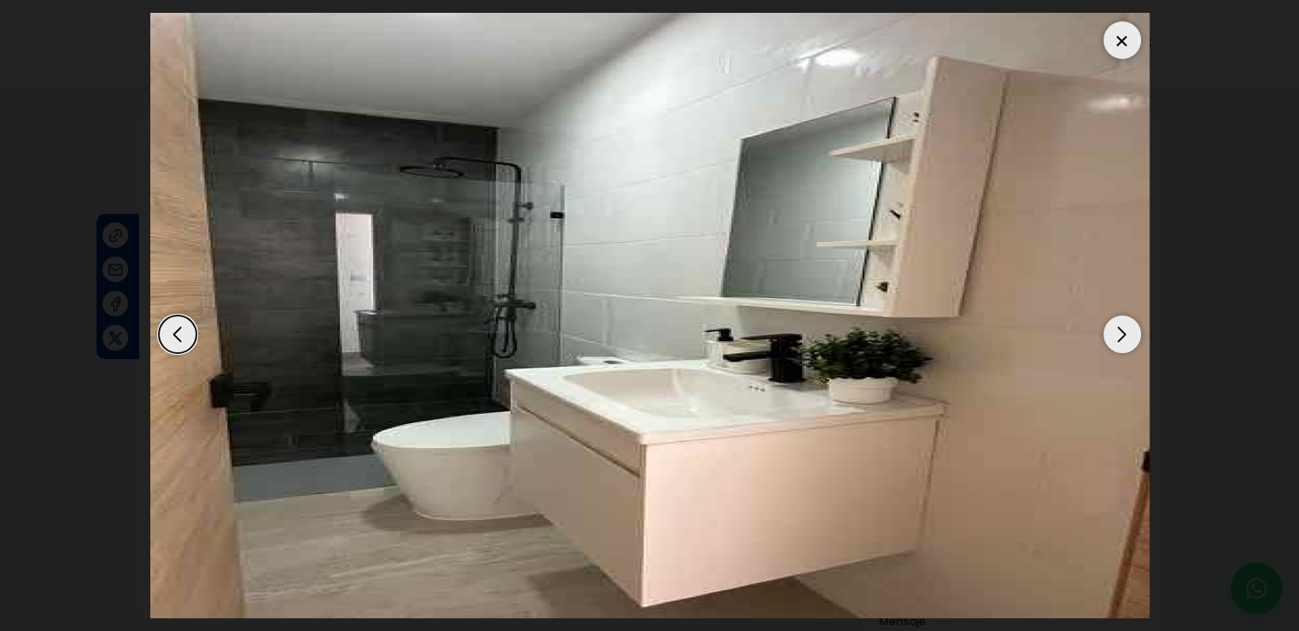
click at [1121, 44] on div at bounding box center [1123, 40] width 38 height 38
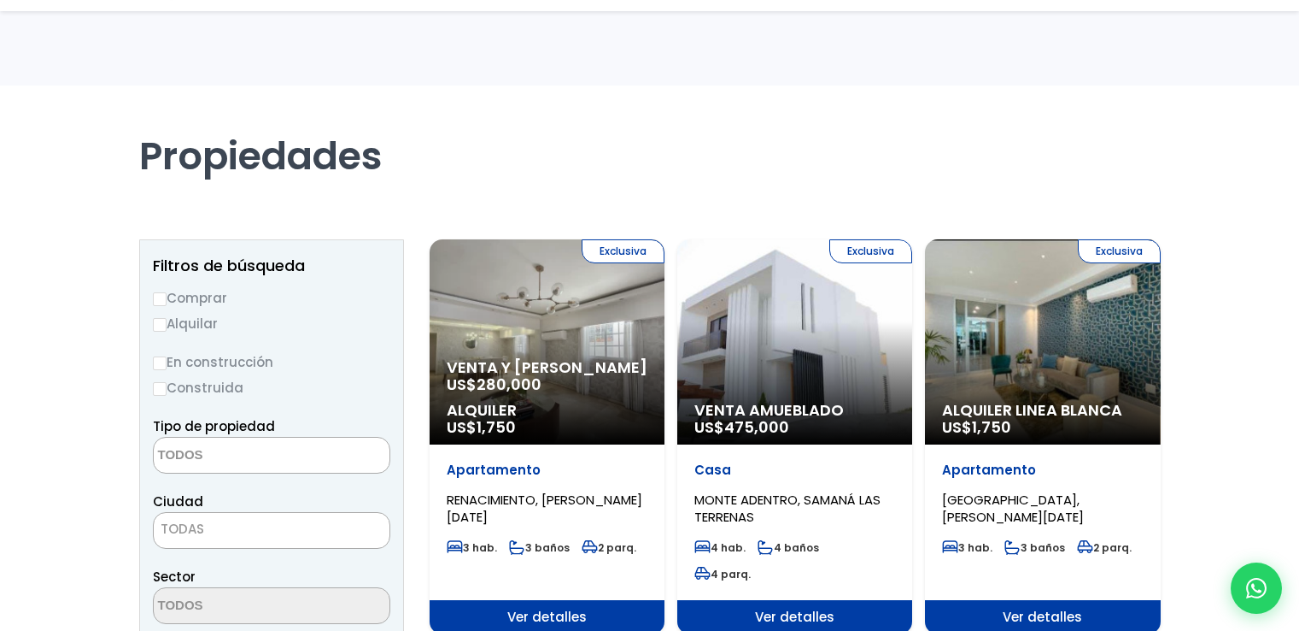
select select
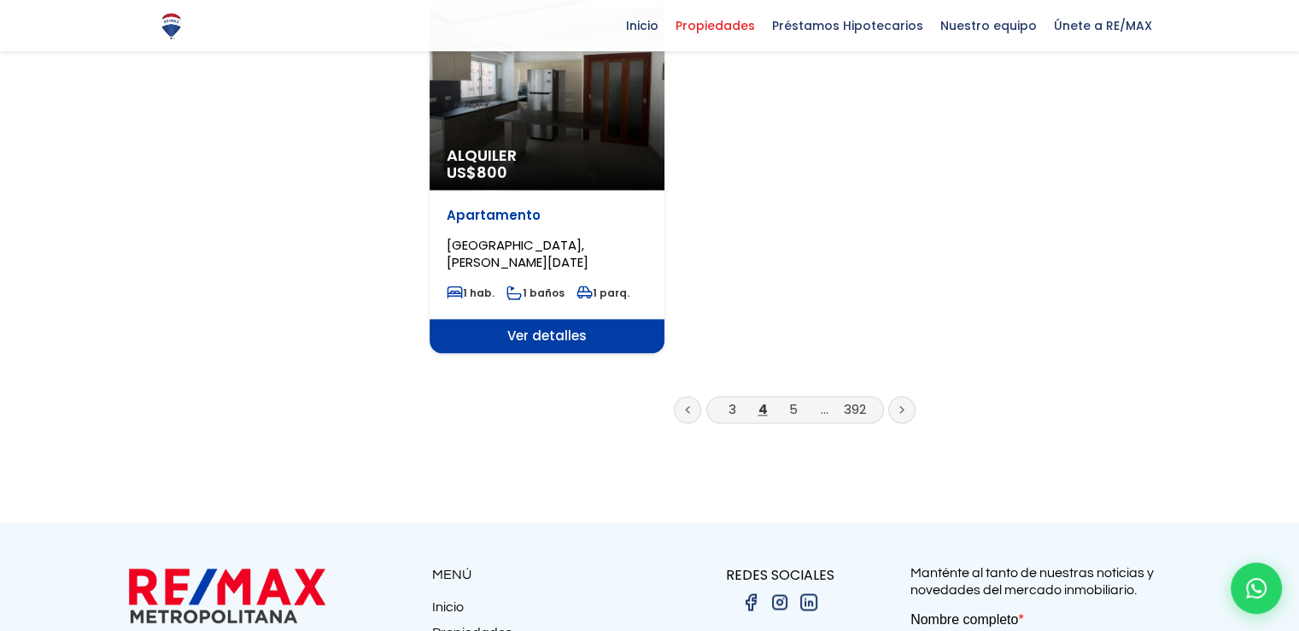
scroll to position [2392, 0]
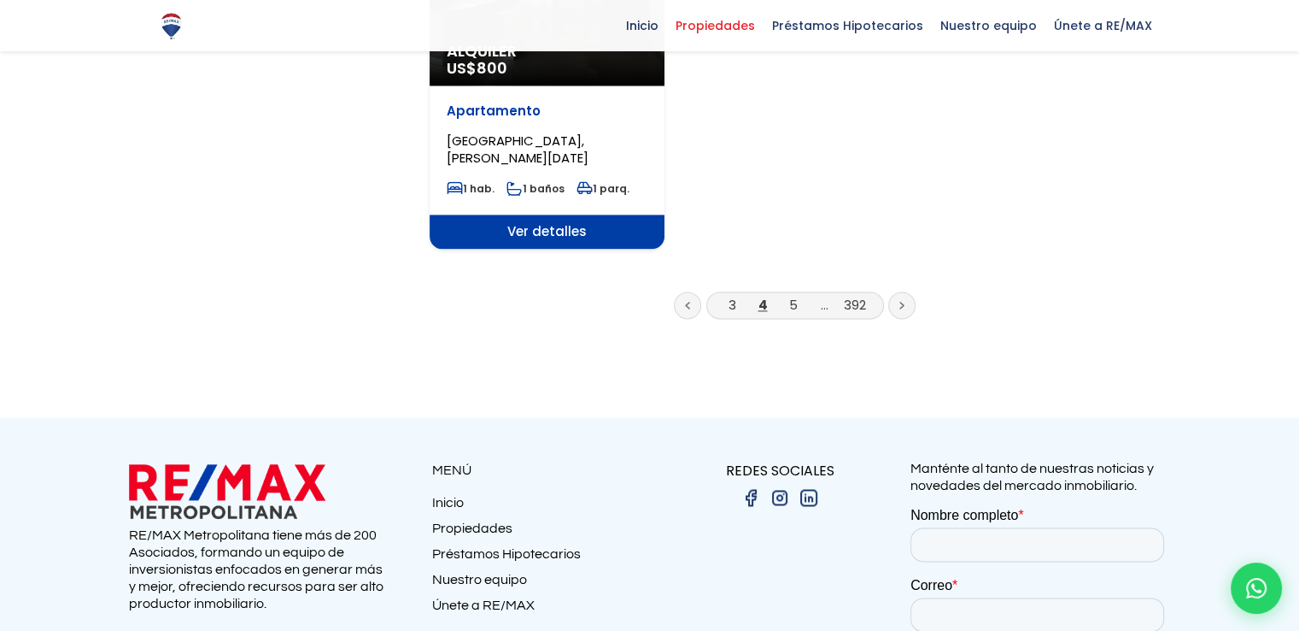
click at [896, 291] on link at bounding box center [902, 304] width 27 height 27
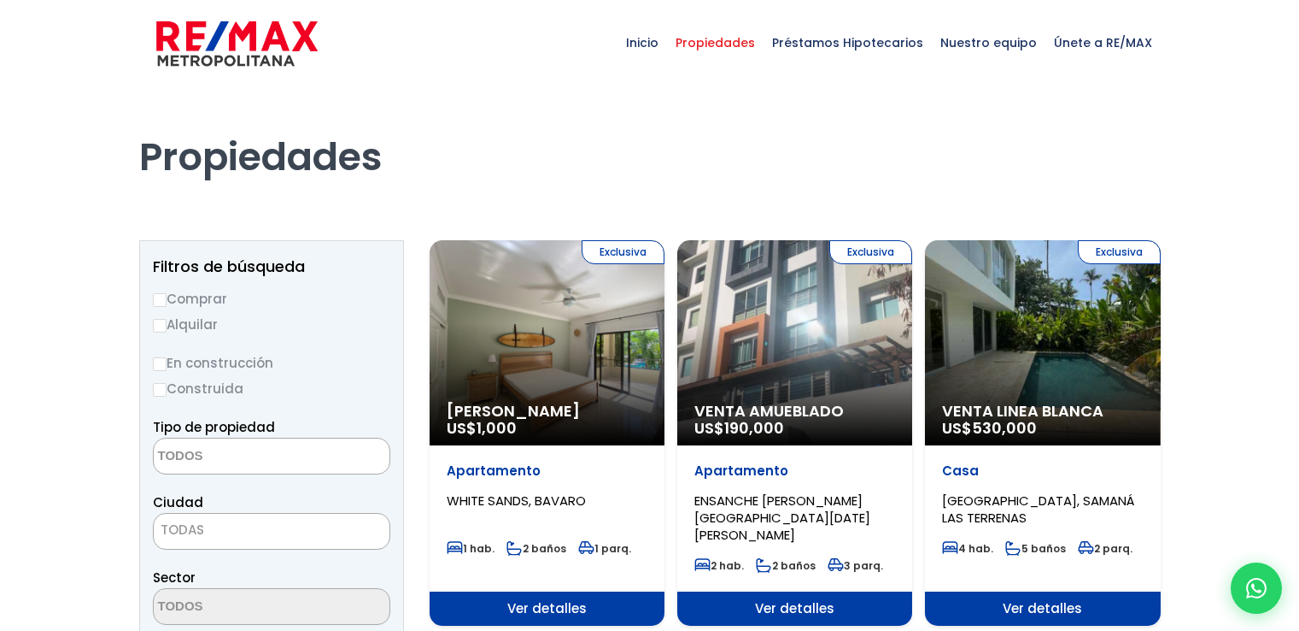
select select
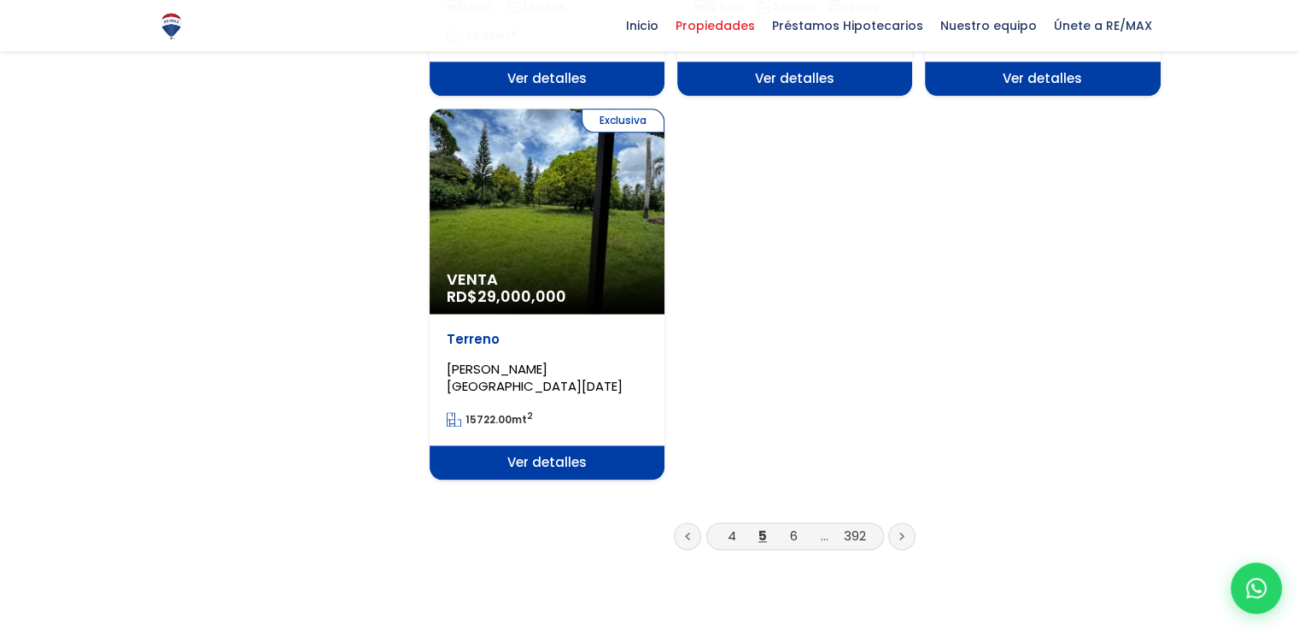
scroll to position [2221, 0]
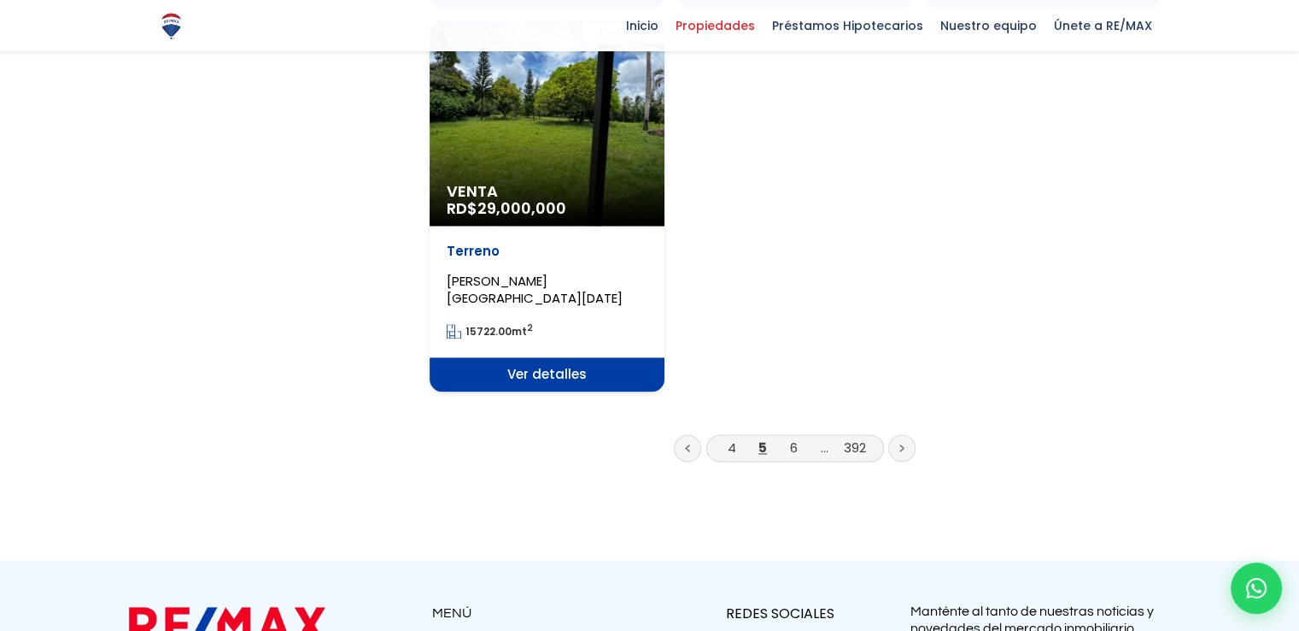
click at [897, 434] on link at bounding box center [902, 447] width 27 height 27
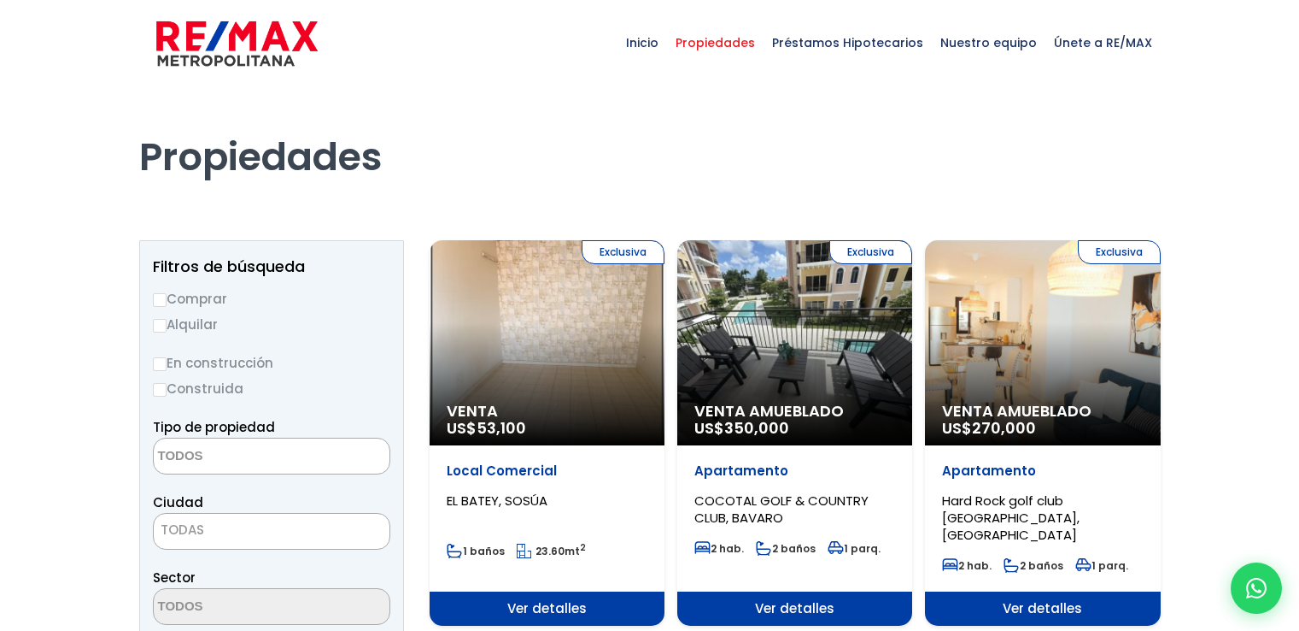
select select
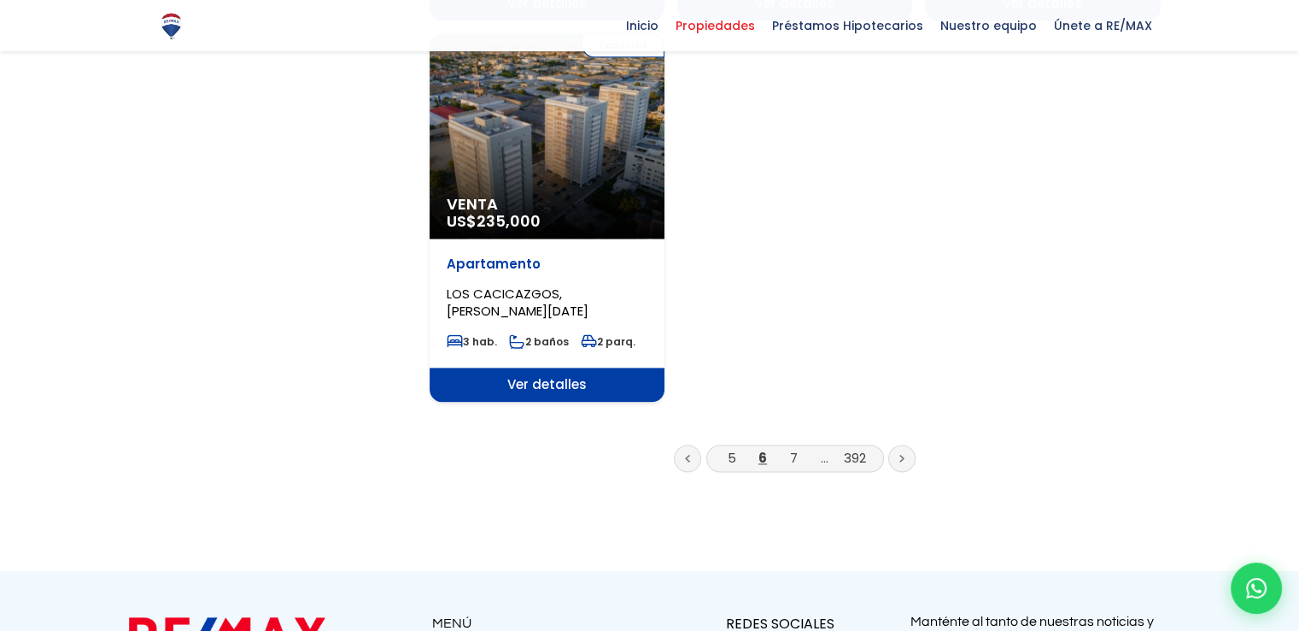
scroll to position [2221, 0]
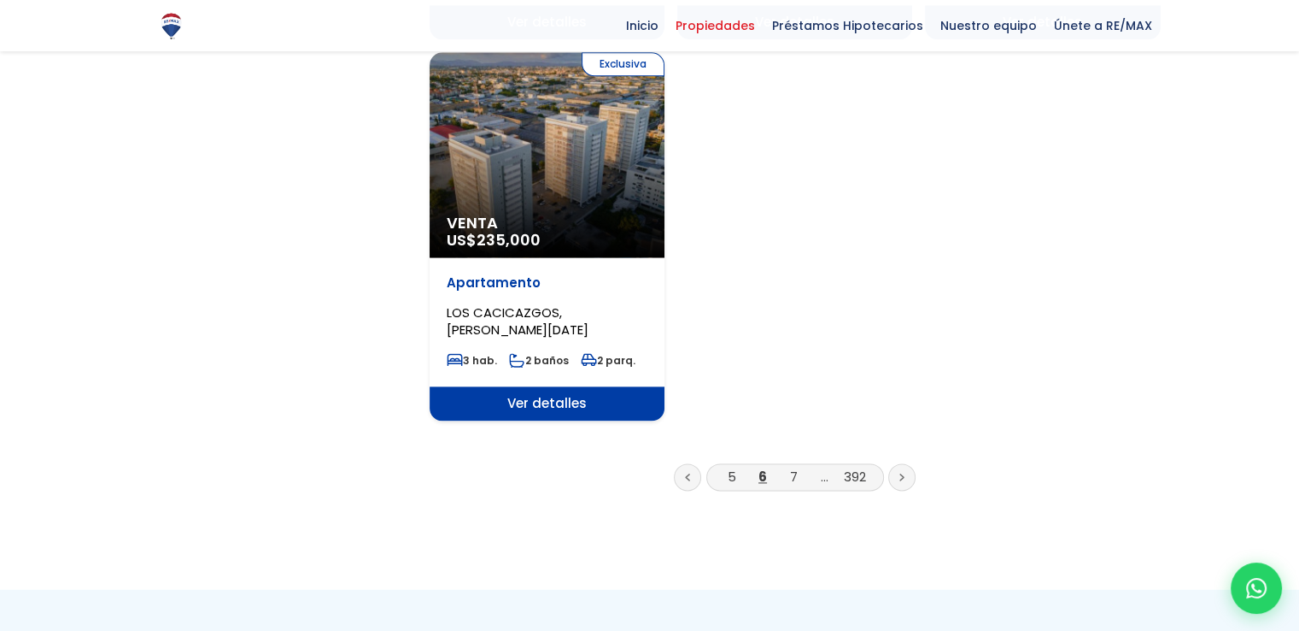
click at [900, 472] on icon at bounding box center [902, 476] width 5 height 9
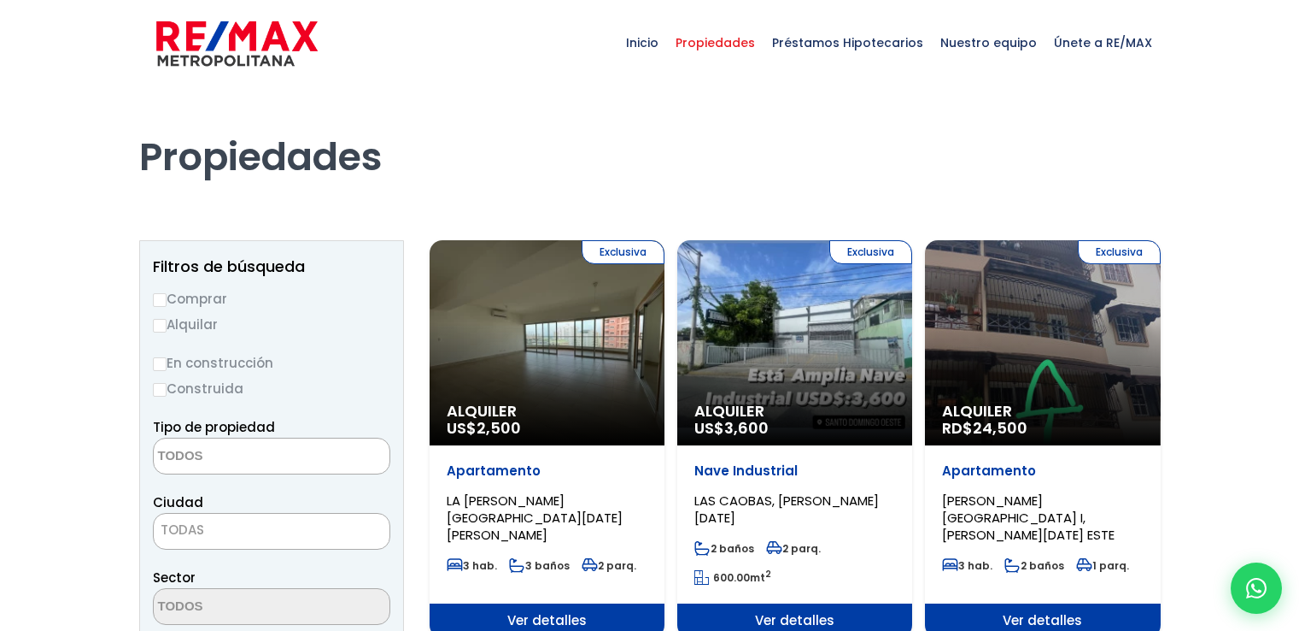
select select
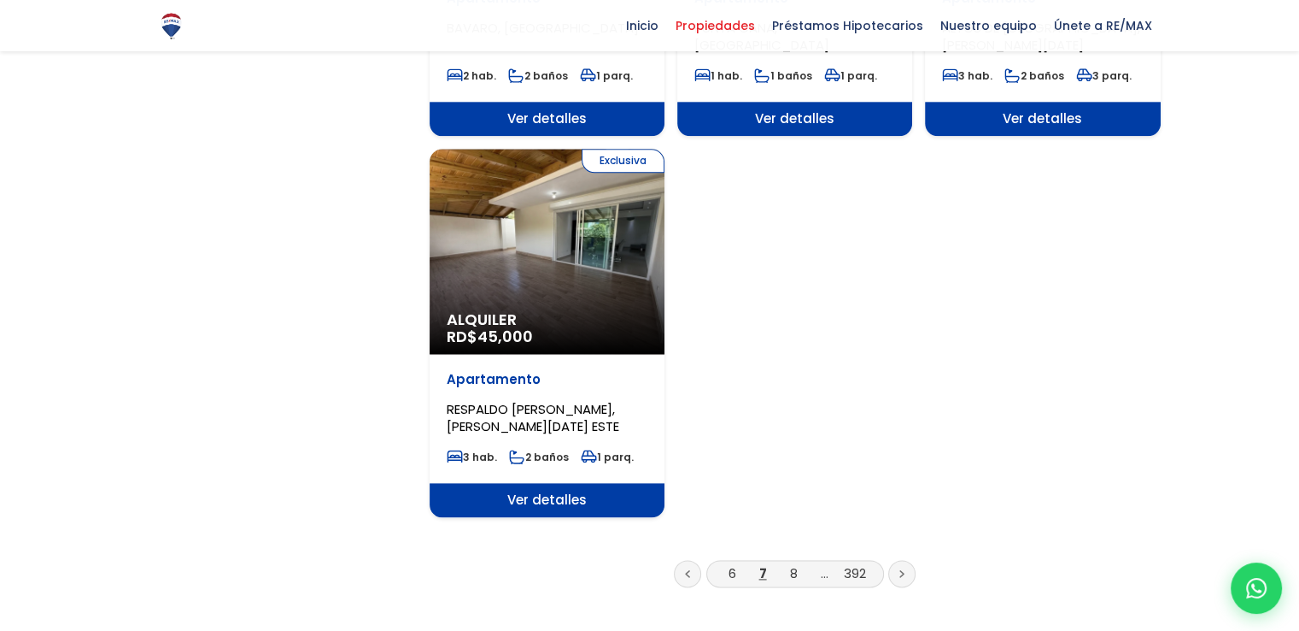
scroll to position [2050, 0]
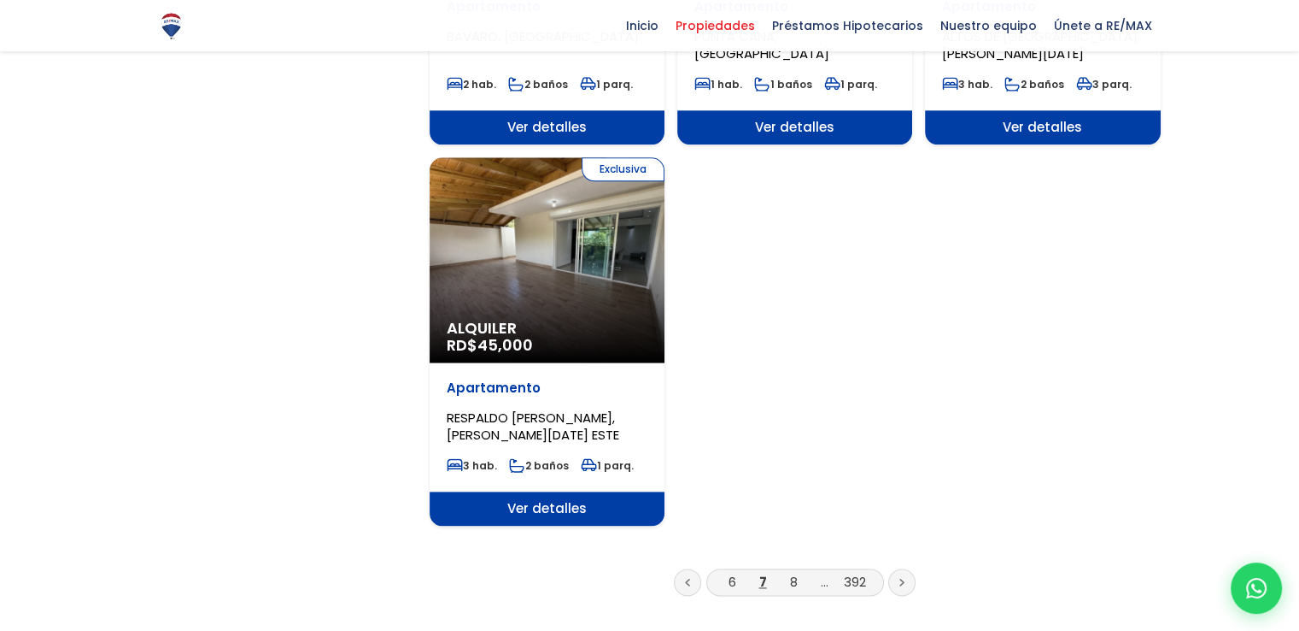
click at [900, 578] on icon at bounding box center [902, 582] width 5 height 9
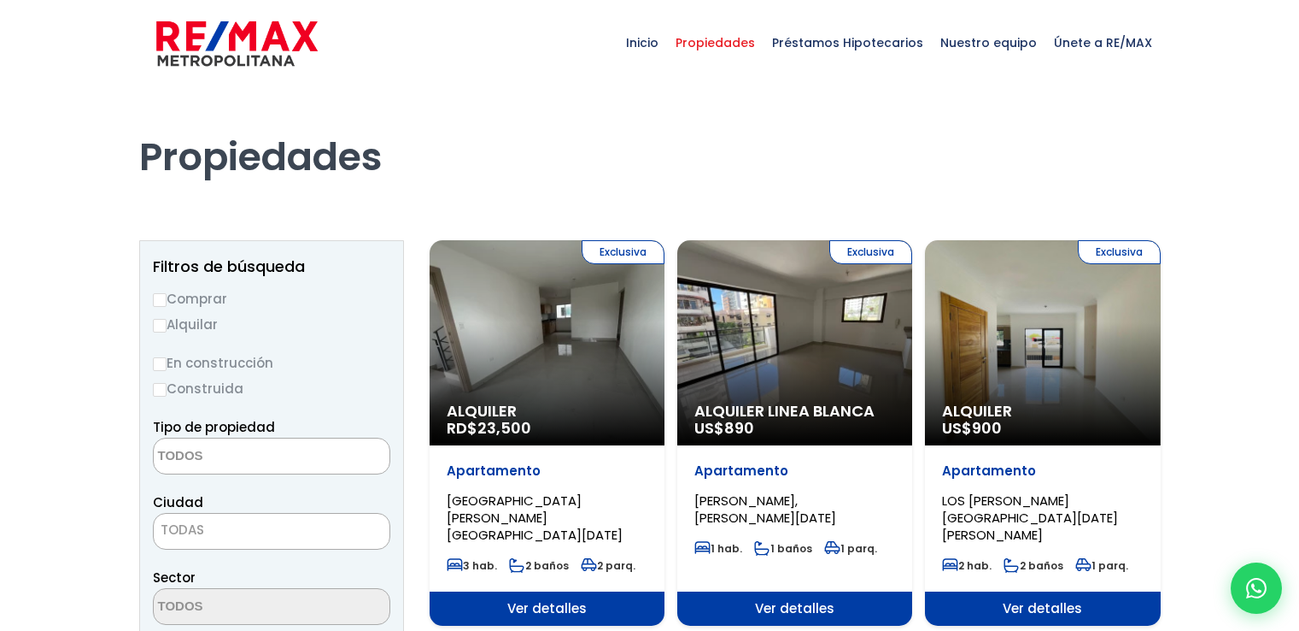
select select
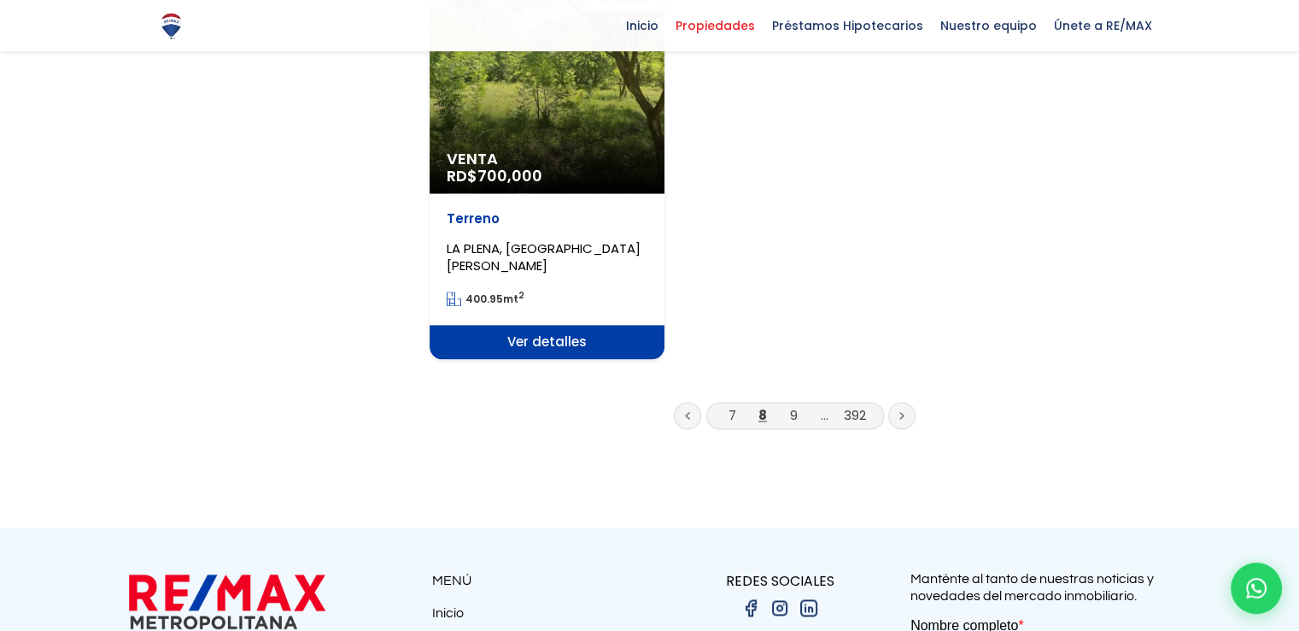
scroll to position [2221, 0]
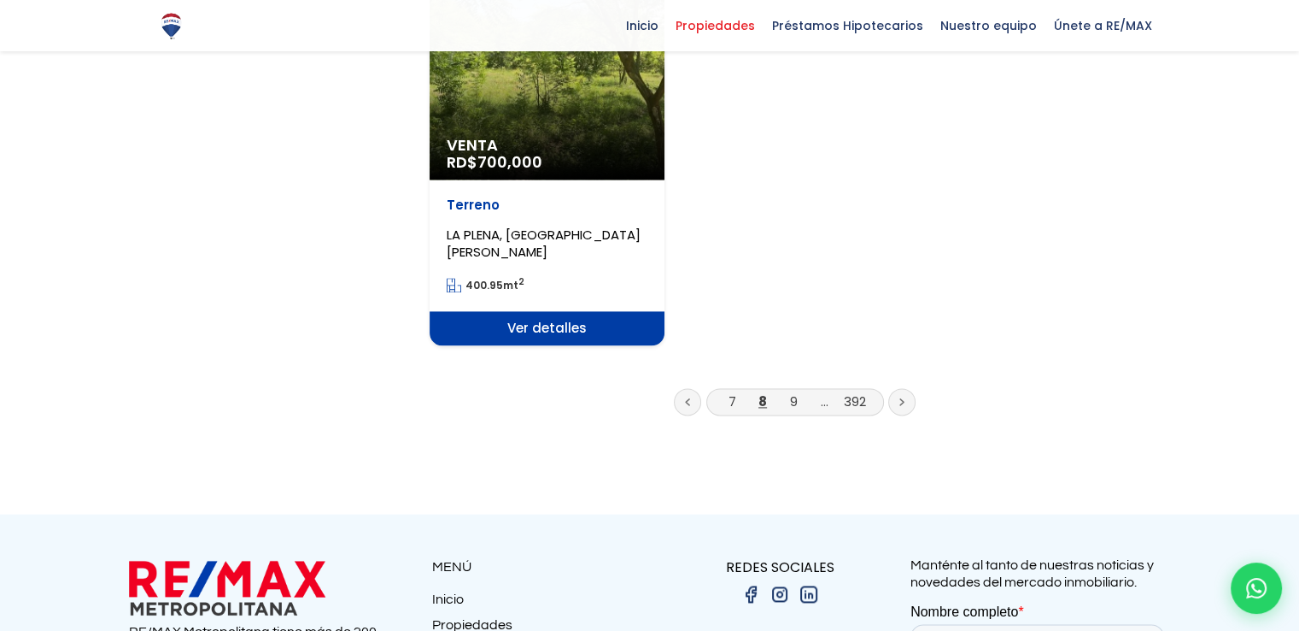
click at [908, 388] on link at bounding box center [902, 401] width 27 height 27
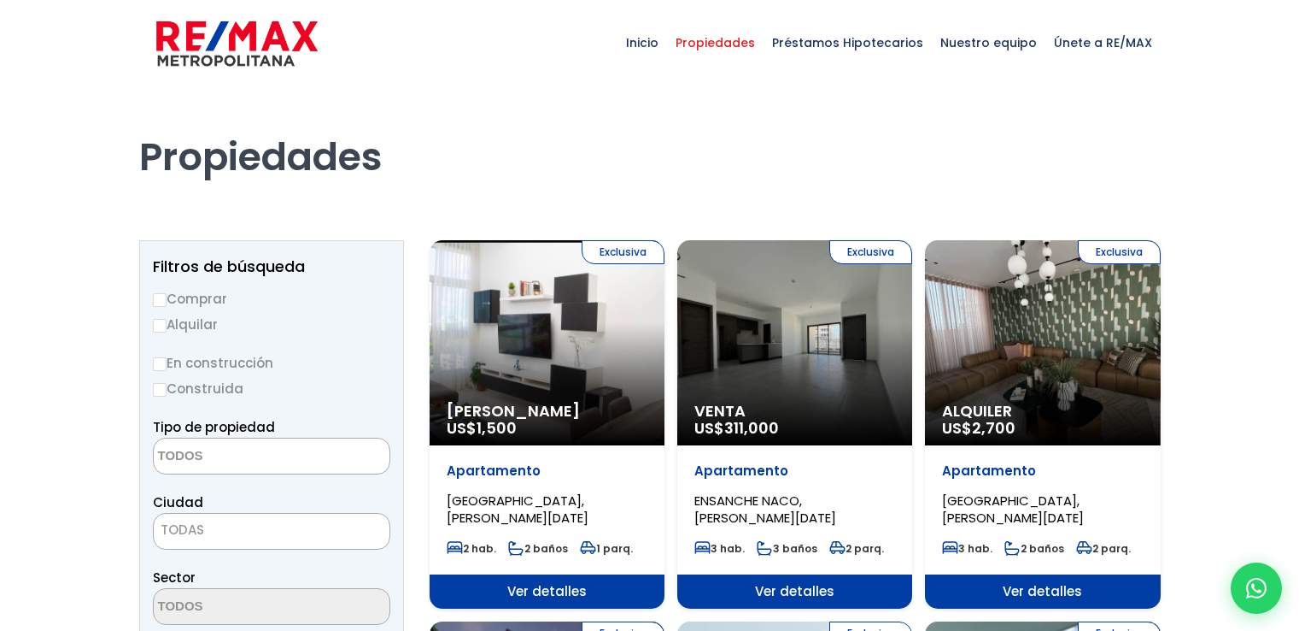
select select
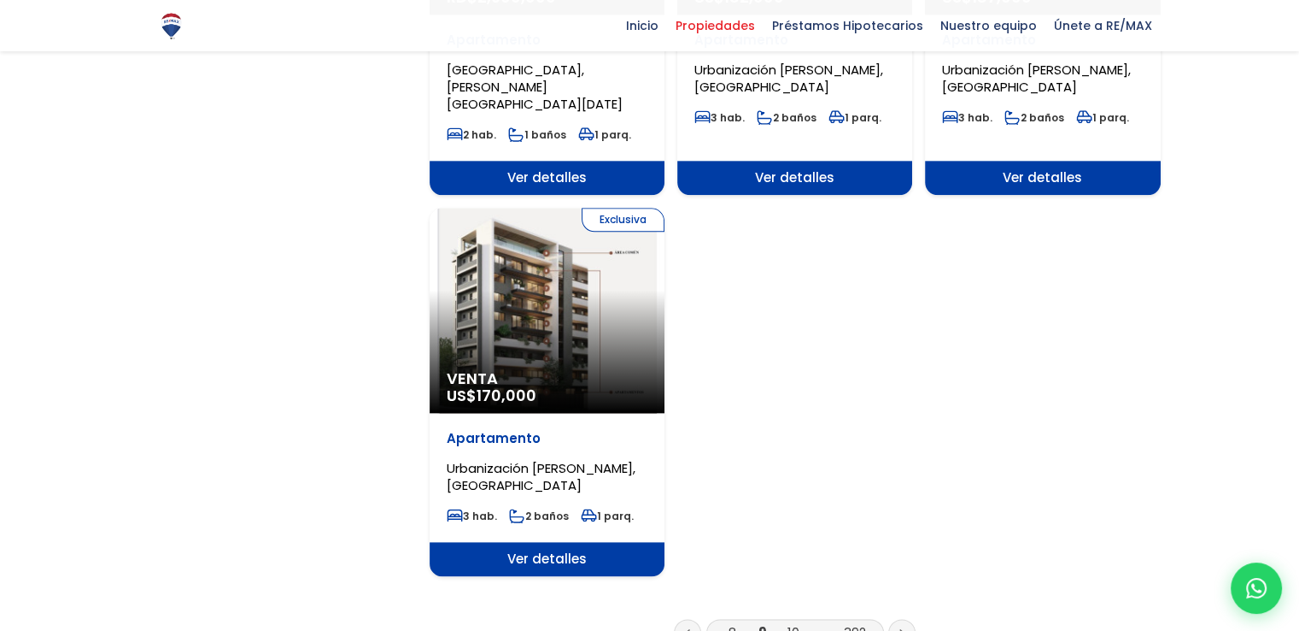
scroll to position [2050, 0]
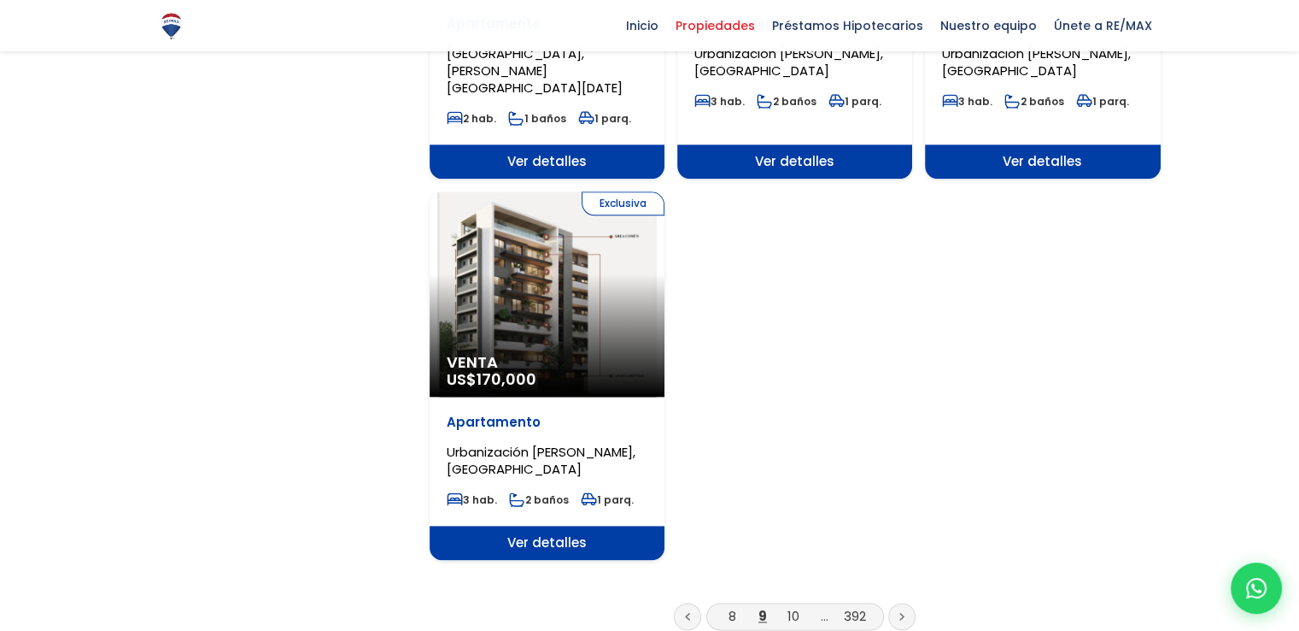
click at [900, 613] on icon at bounding box center [901, 616] width 3 height 6
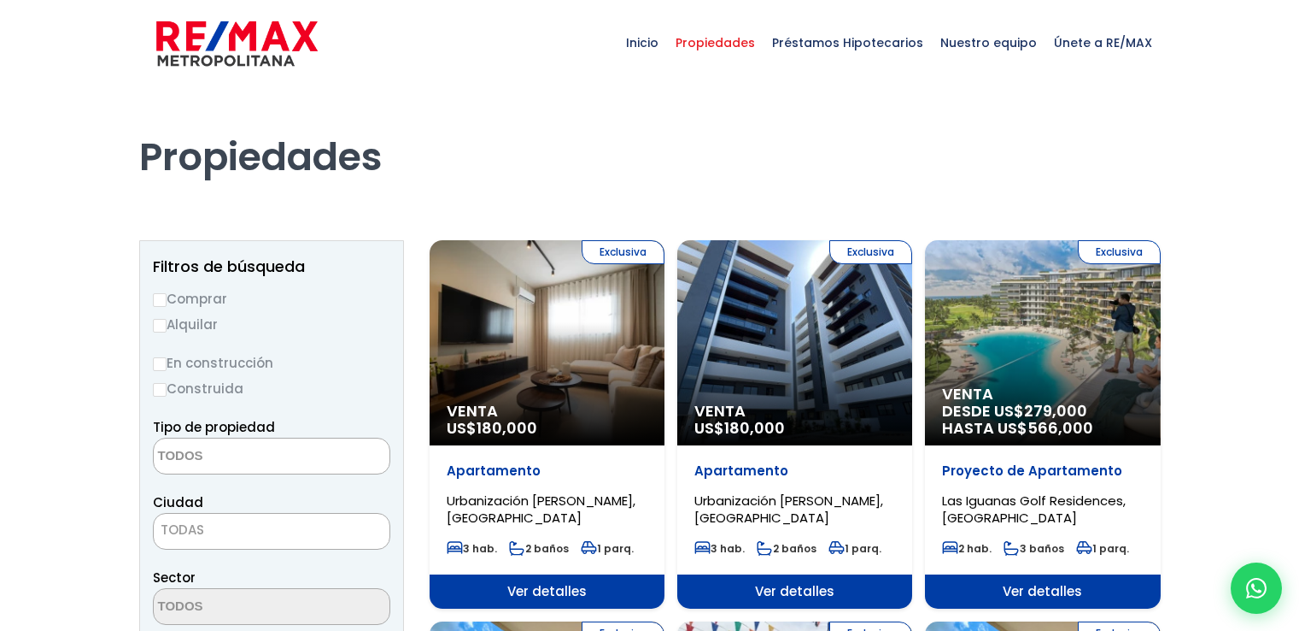
select select
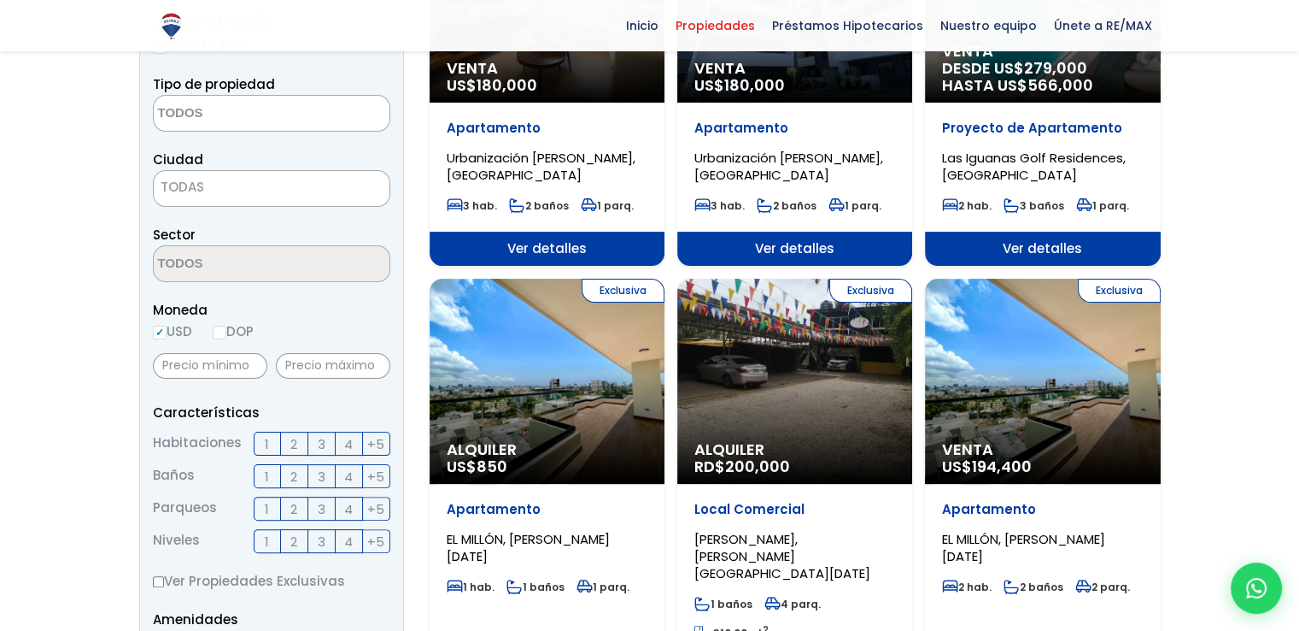
scroll to position [427, 0]
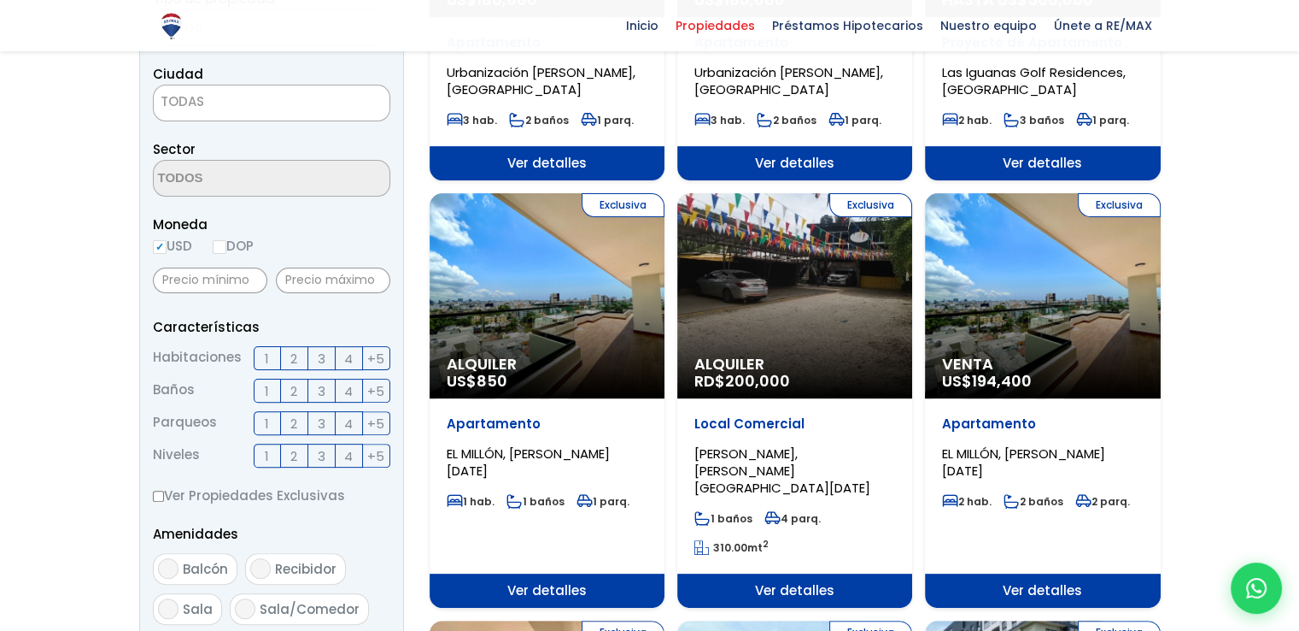
click at [1021, 442] on div "Apartamento EL MILLÓN, SANTO DOMINGO DE GUZMÁN" at bounding box center [1042, 447] width 201 height 64
click at [1027, 455] on span "EL MILLÓN, [PERSON_NAME][DATE]" at bounding box center [1023, 461] width 163 height 35
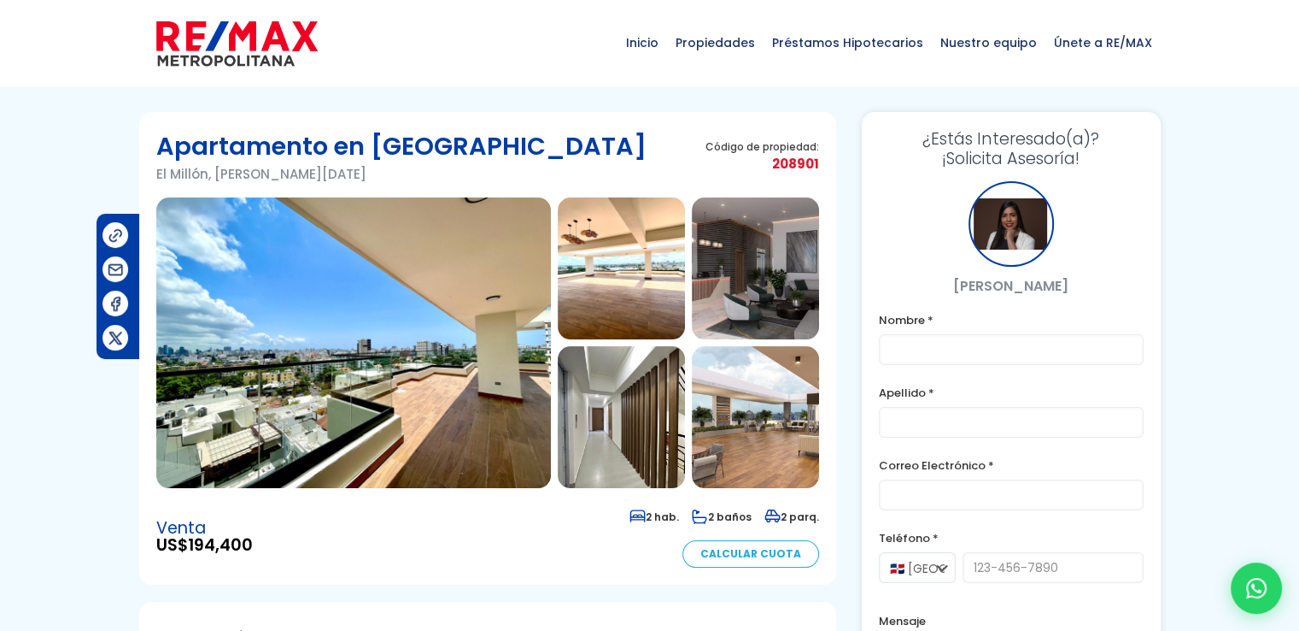
click at [373, 321] on img at bounding box center [353, 342] width 395 height 290
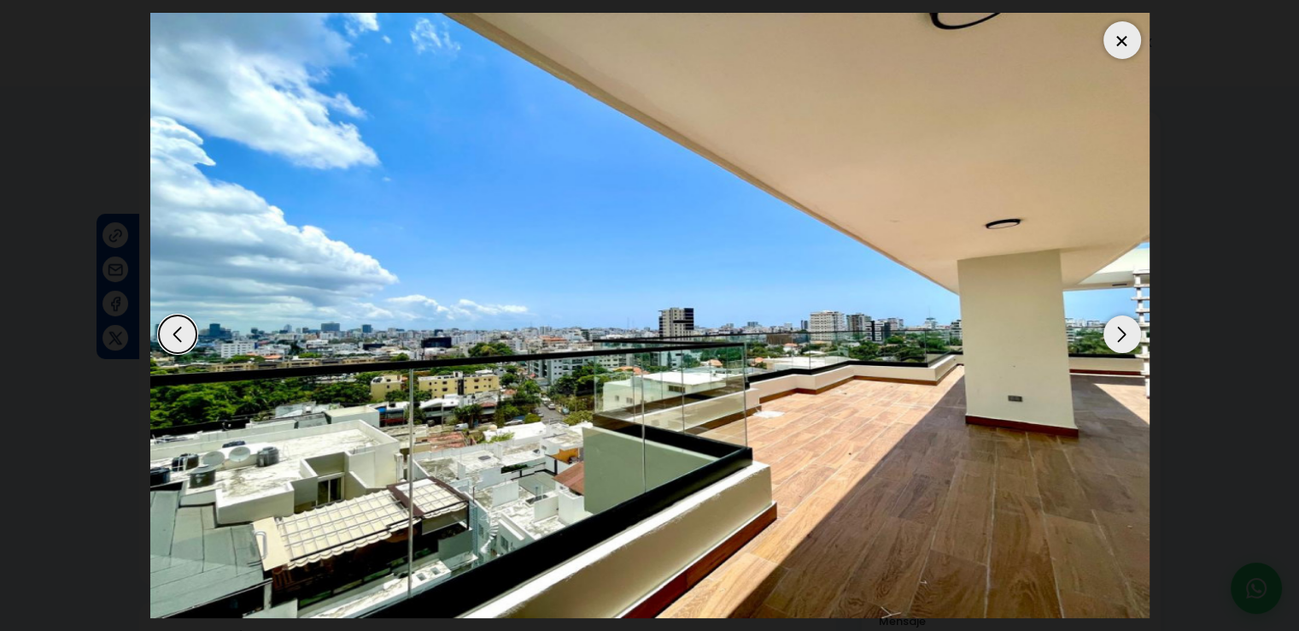
click at [1115, 330] on div "Next slide" at bounding box center [1123, 334] width 38 height 38
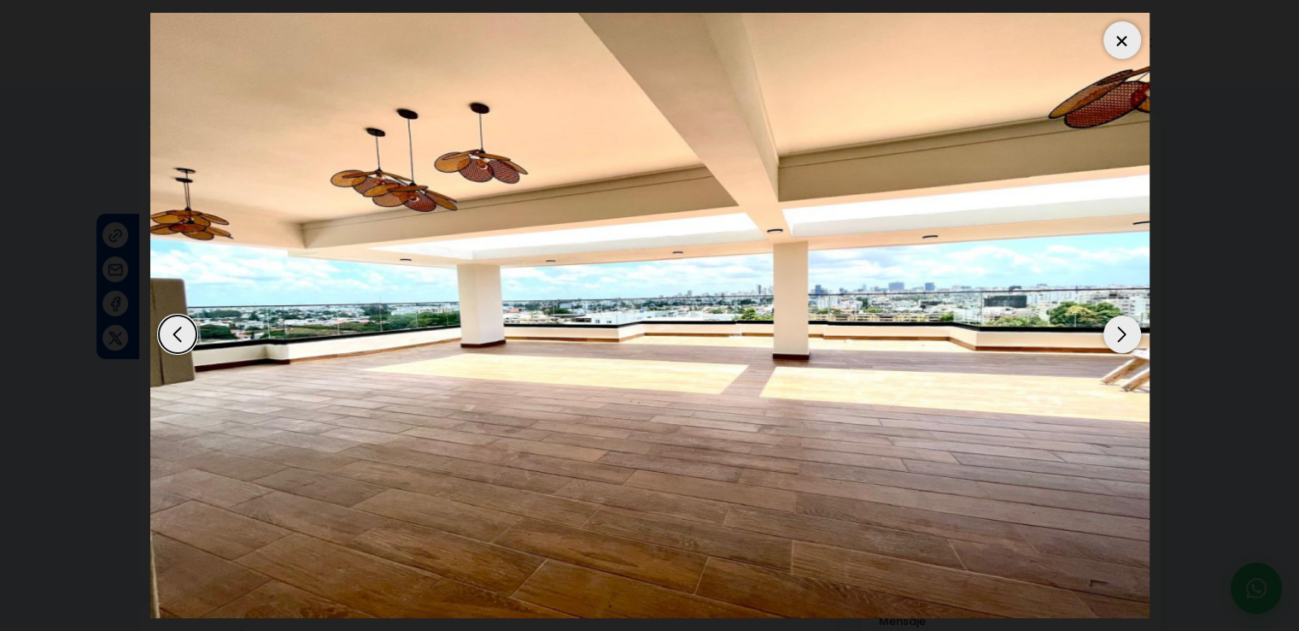
click at [1115, 330] on div "Next slide" at bounding box center [1123, 334] width 38 height 38
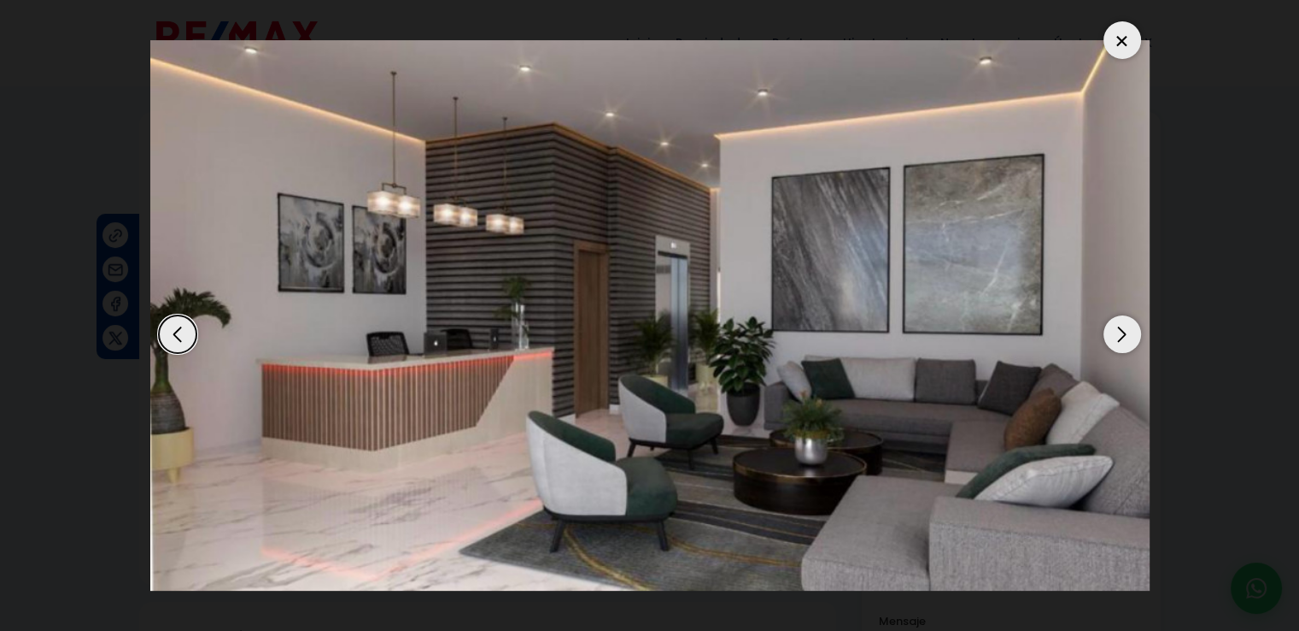
click at [1115, 330] on div "Next slide" at bounding box center [1123, 334] width 38 height 38
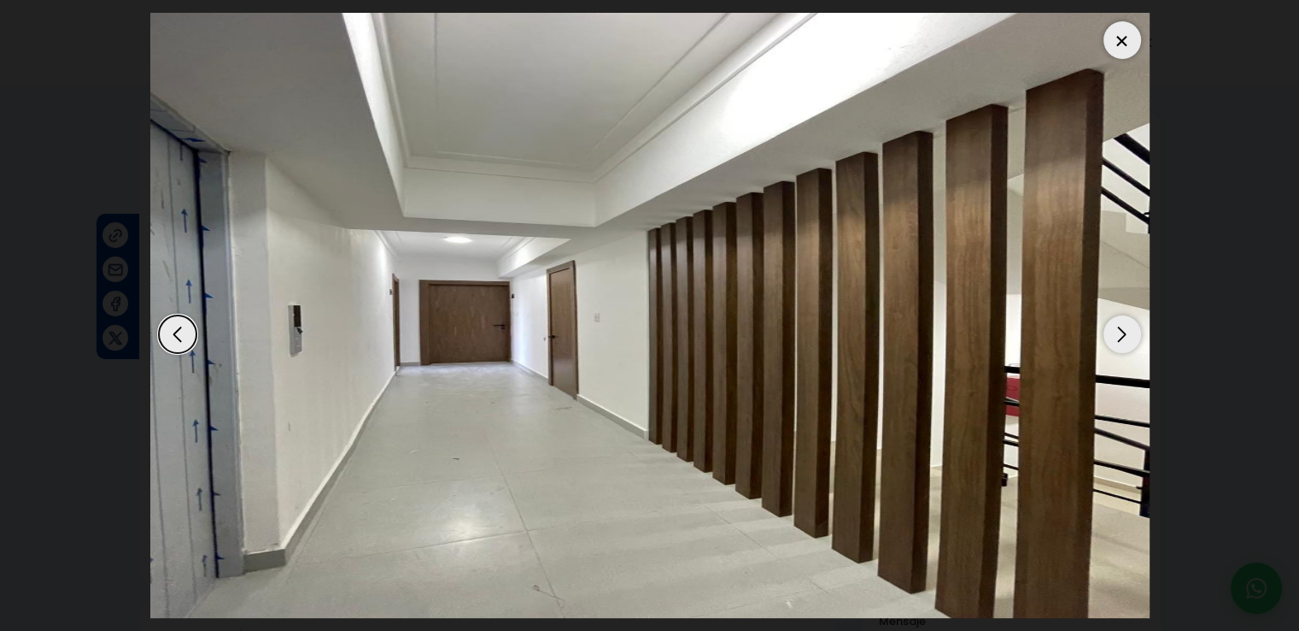
click at [1115, 330] on div "Next slide" at bounding box center [1123, 334] width 38 height 38
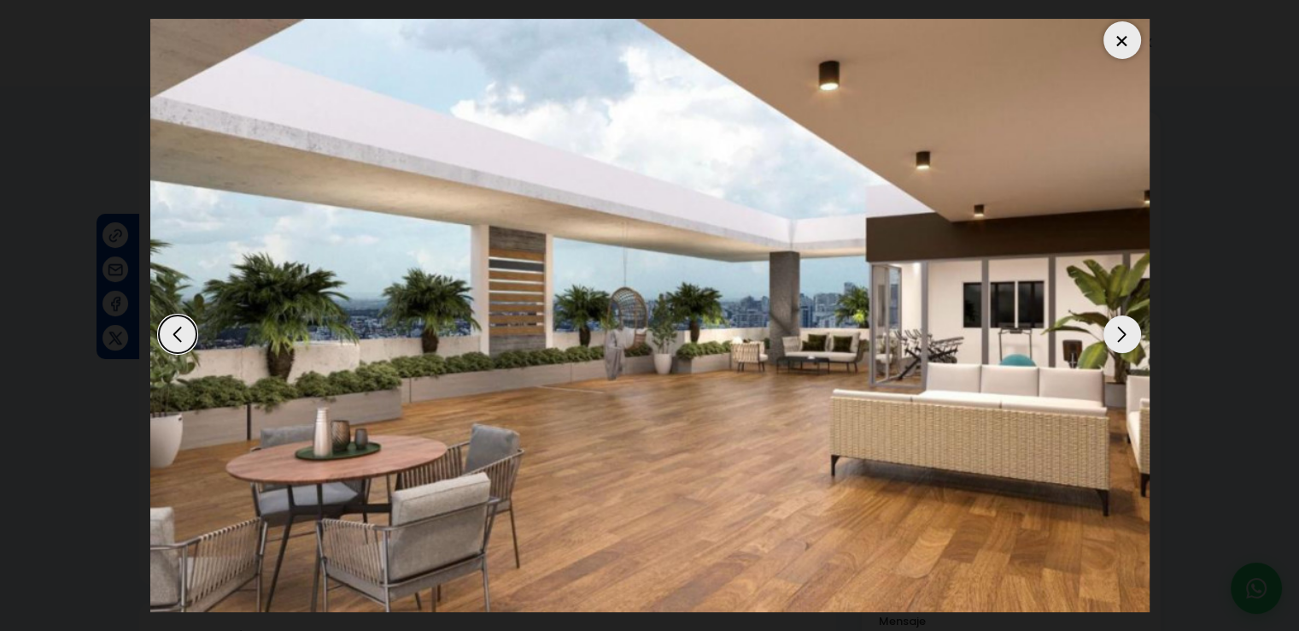
click at [1115, 330] on div "Next slide" at bounding box center [1123, 334] width 38 height 38
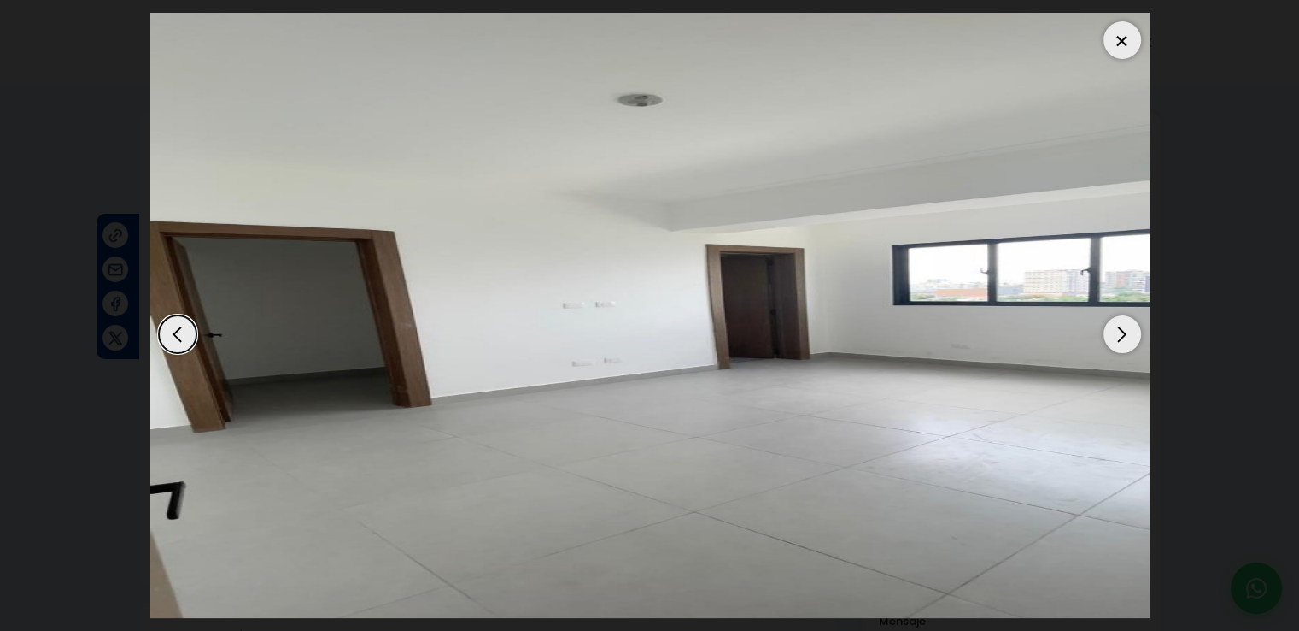
click at [1115, 330] on div "Next slide" at bounding box center [1123, 334] width 38 height 38
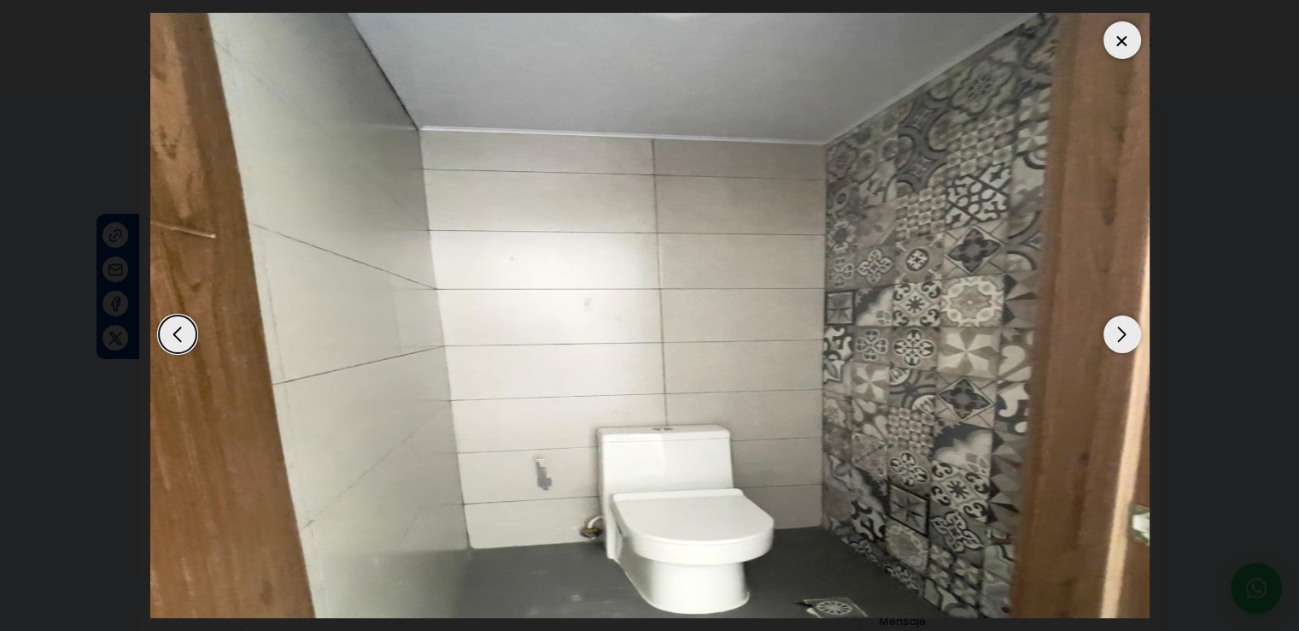
click at [1115, 330] on div "Next slide" at bounding box center [1123, 334] width 38 height 38
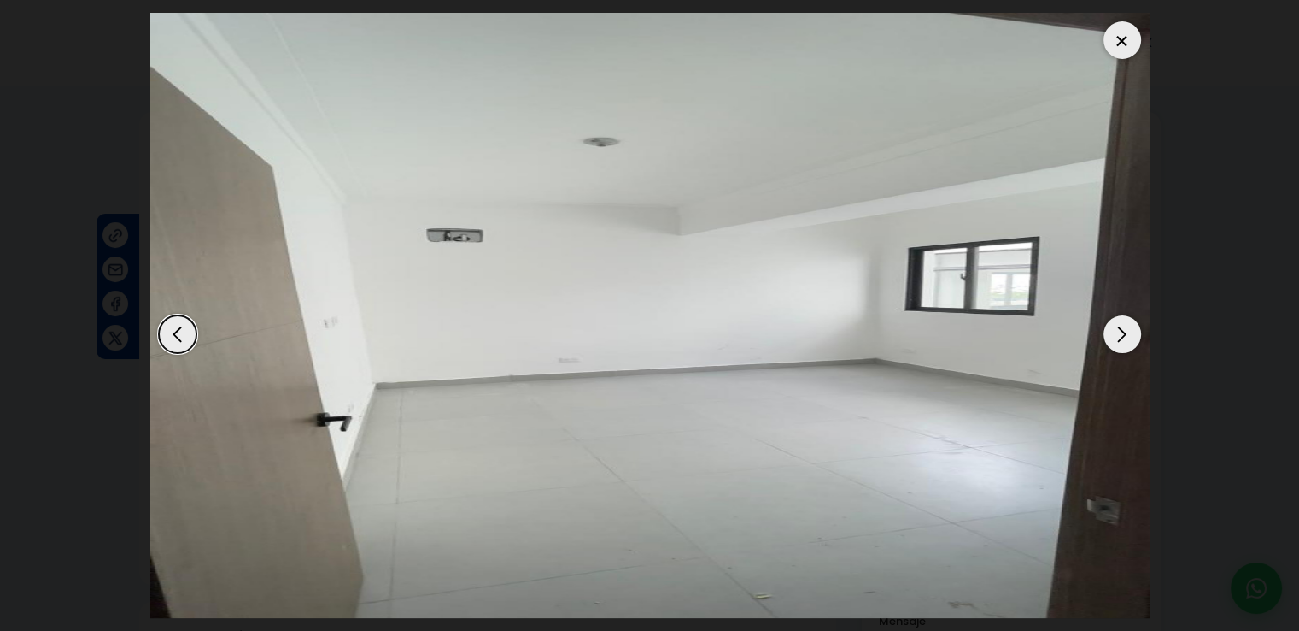
click at [1115, 330] on div "Next slide" at bounding box center [1123, 334] width 38 height 38
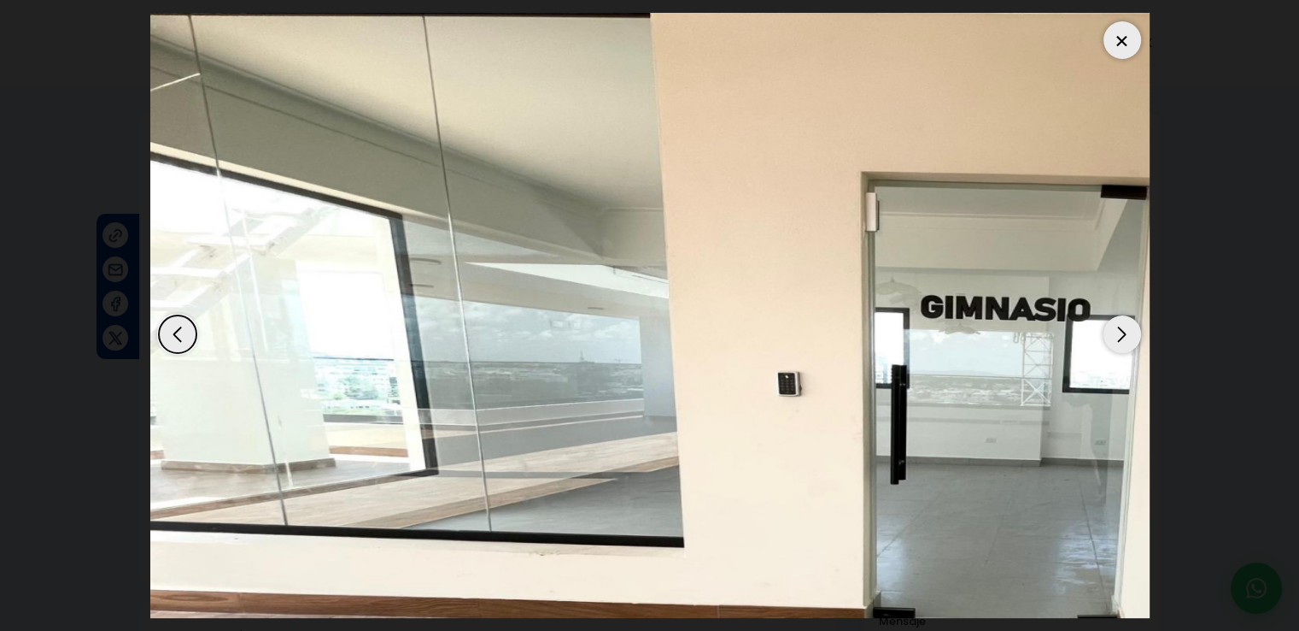
click at [1115, 330] on div "Next slide" at bounding box center [1123, 334] width 38 height 38
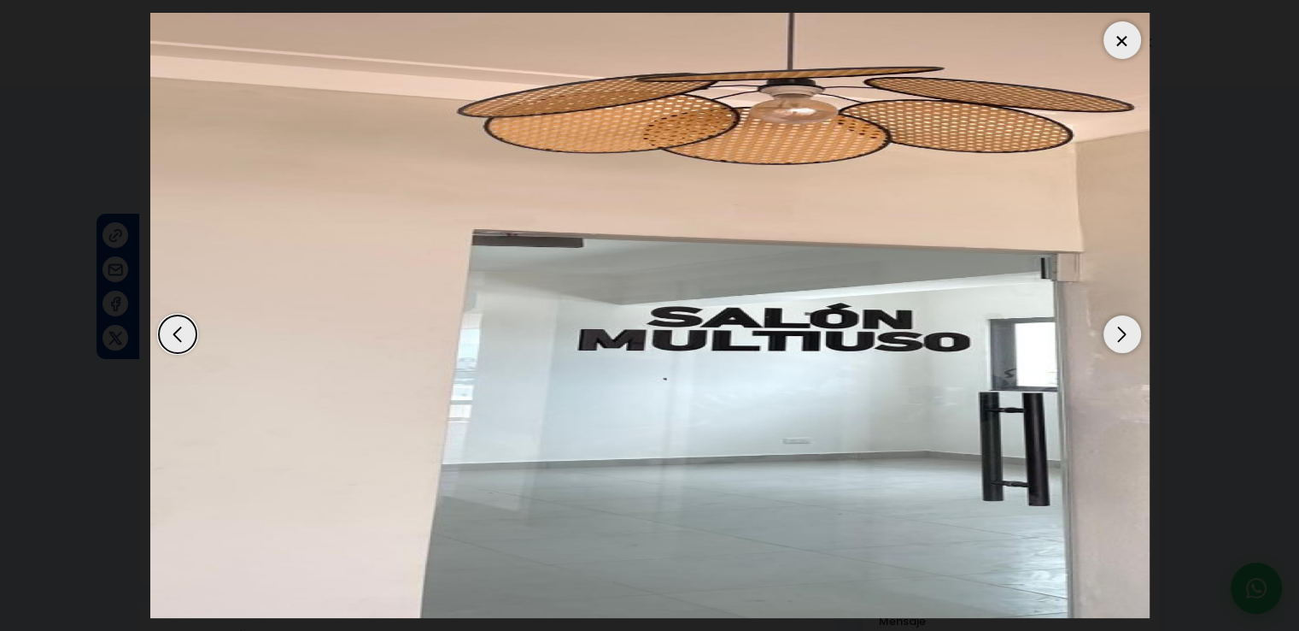
click at [1115, 330] on div "Next slide" at bounding box center [1123, 334] width 38 height 38
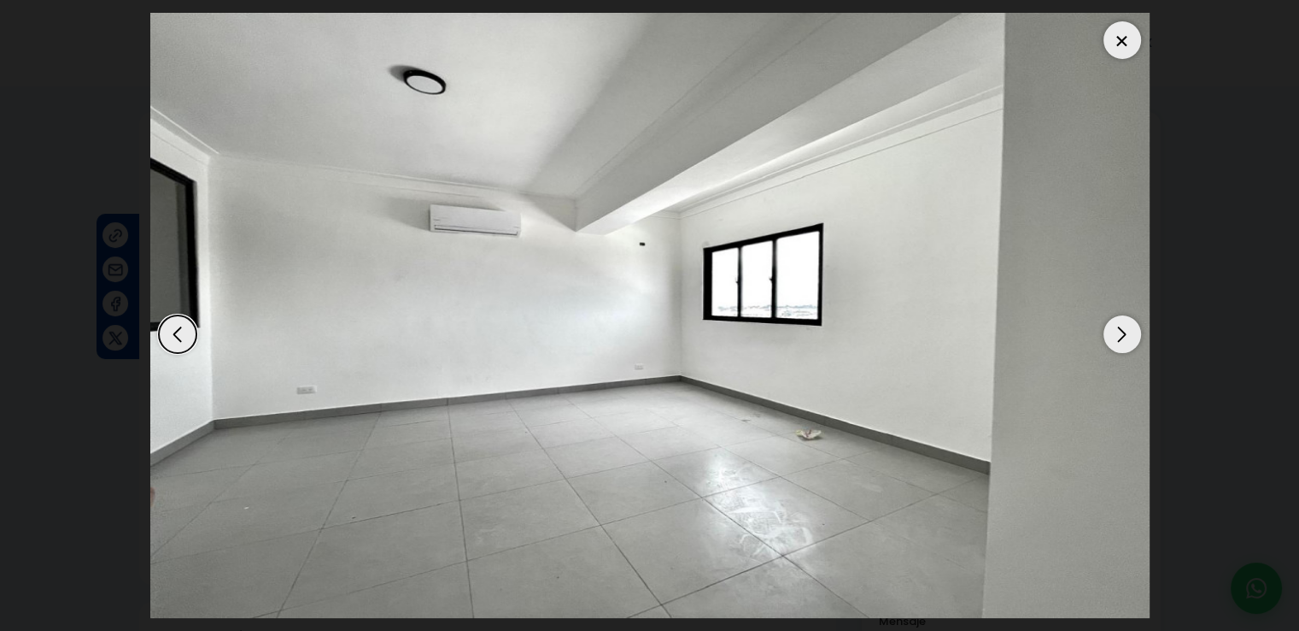
click at [1115, 330] on div "Next slide" at bounding box center [1123, 334] width 38 height 38
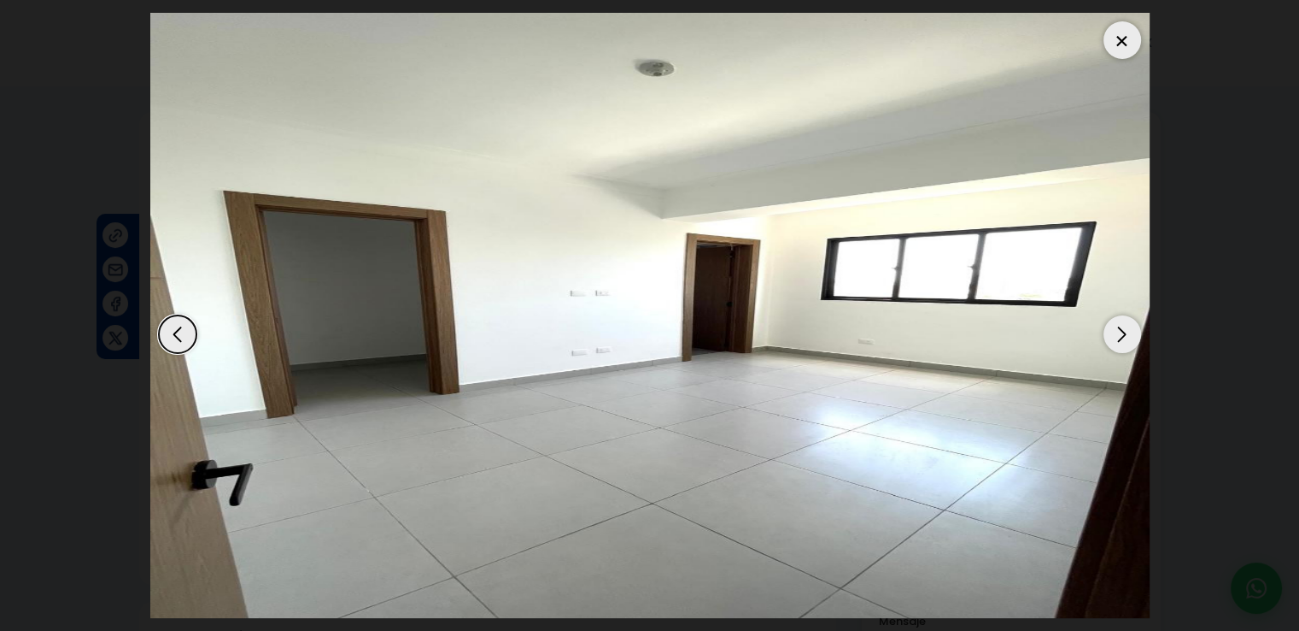
click at [1115, 330] on div "Next slide" at bounding box center [1123, 334] width 38 height 38
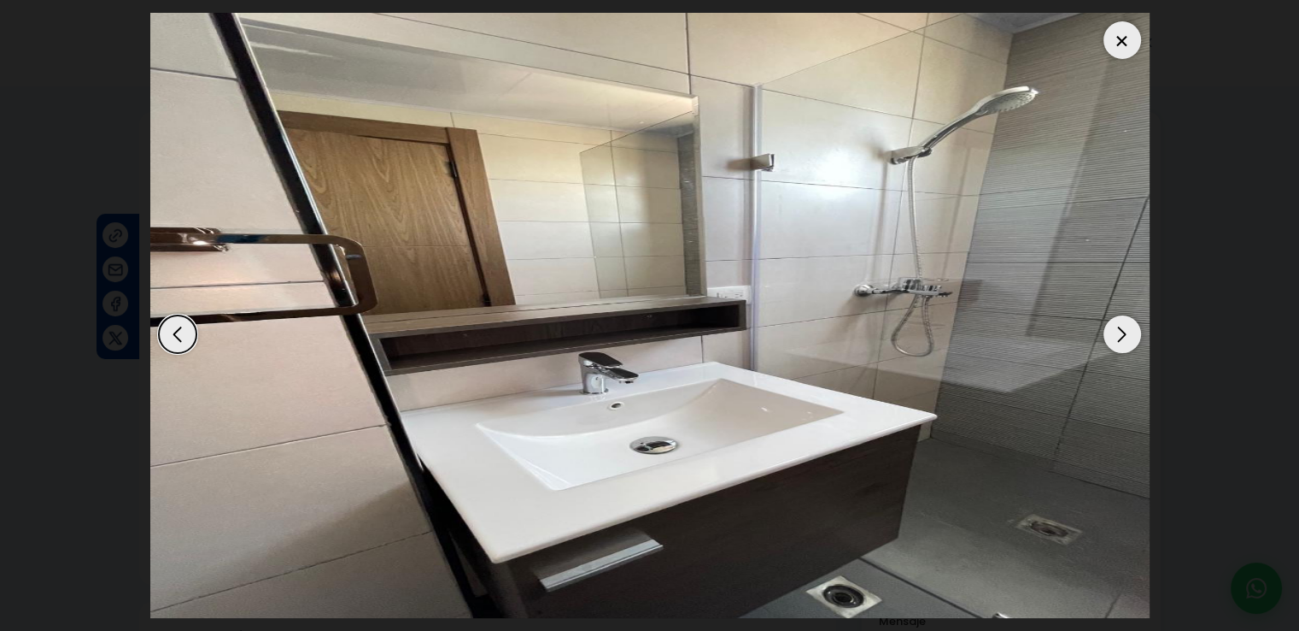
click at [1115, 330] on div "Next slide" at bounding box center [1123, 334] width 38 height 38
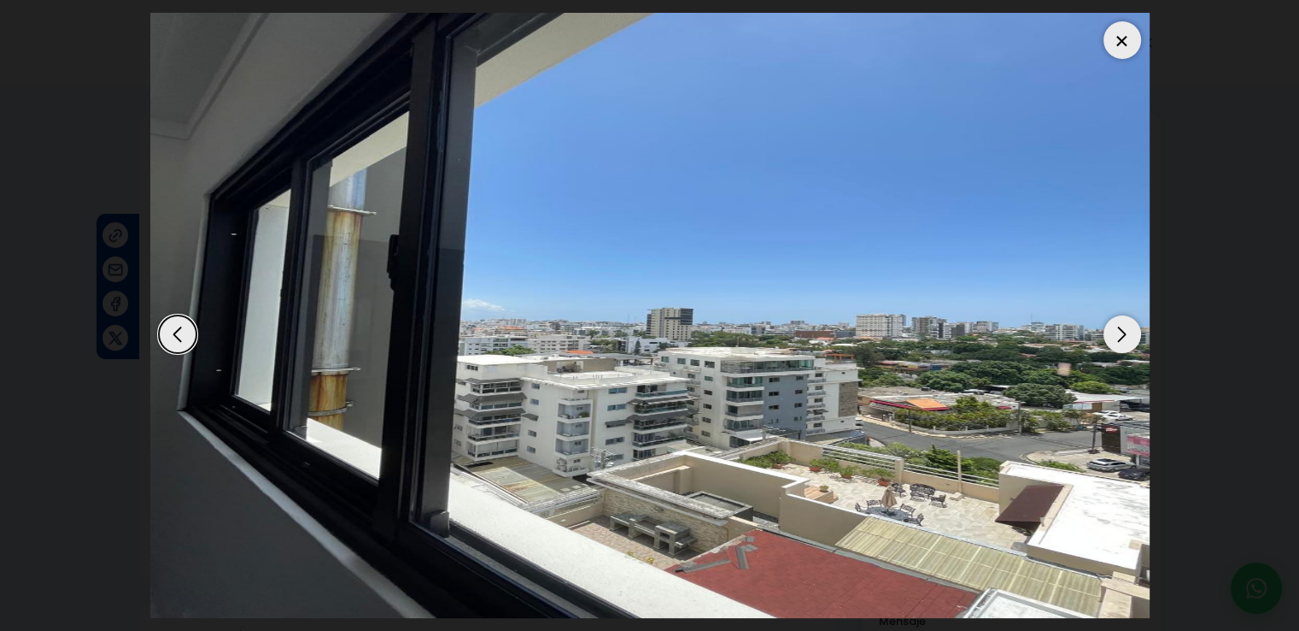
click at [1115, 330] on div "Next slide" at bounding box center [1123, 334] width 38 height 38
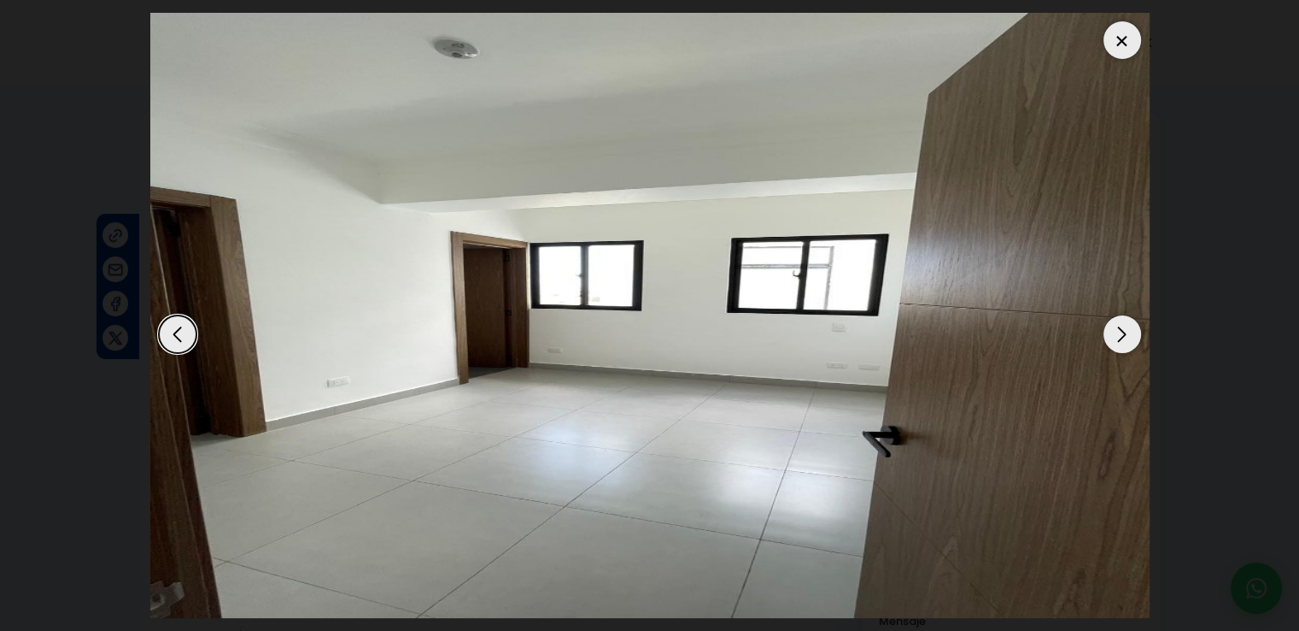
click at [1115, 330] on div "Next slide" at bounding box center [1123, 334] width 38 height 38
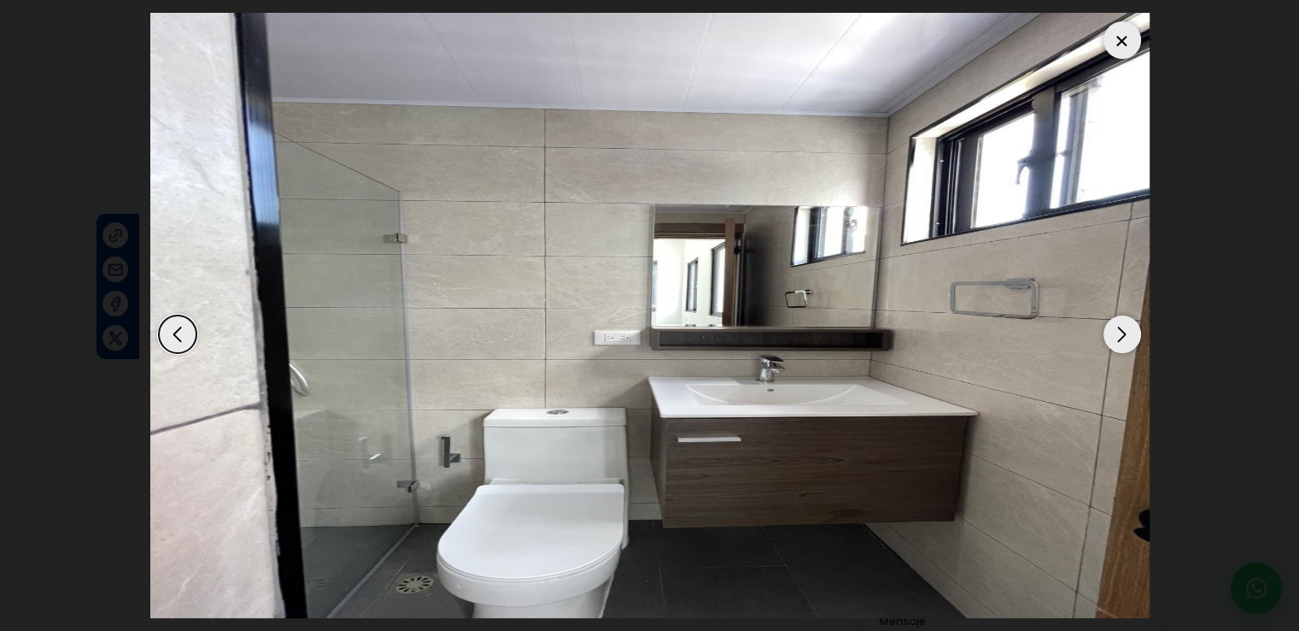
click at [1115, 330] on div "Next slide" at bounding box center [1123, 334] width 38 height 38
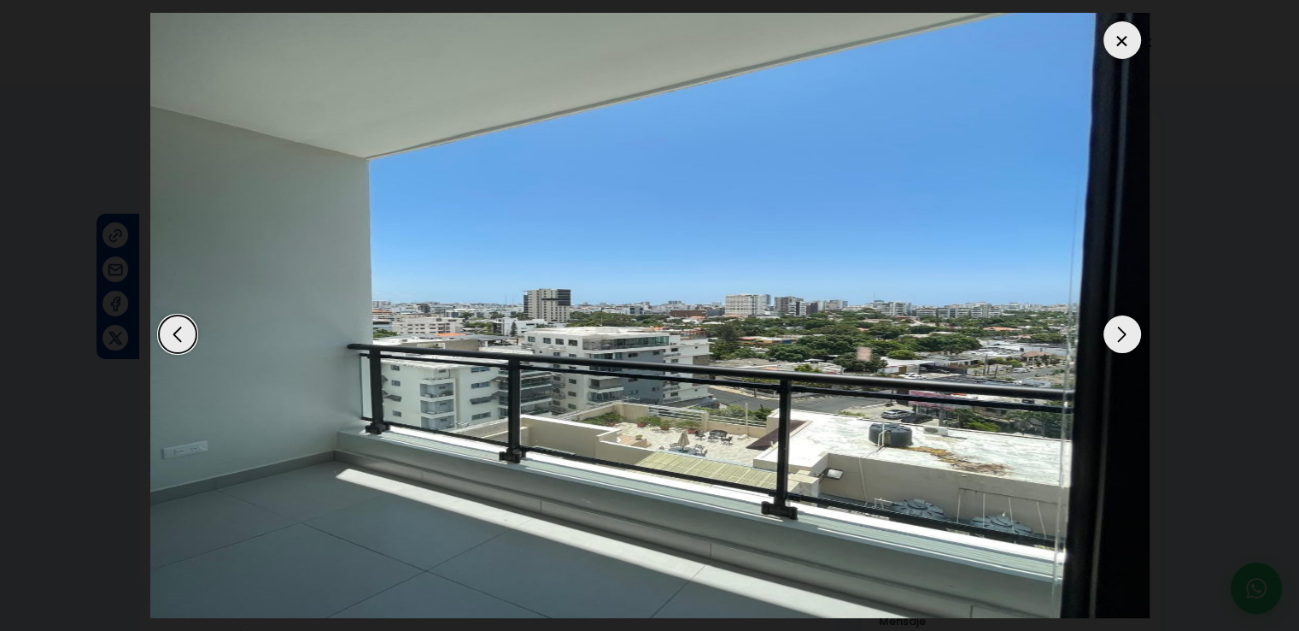
click at [1115, 330] on div "Next slide" at bounding box center [1123, 334] width 38 height 38
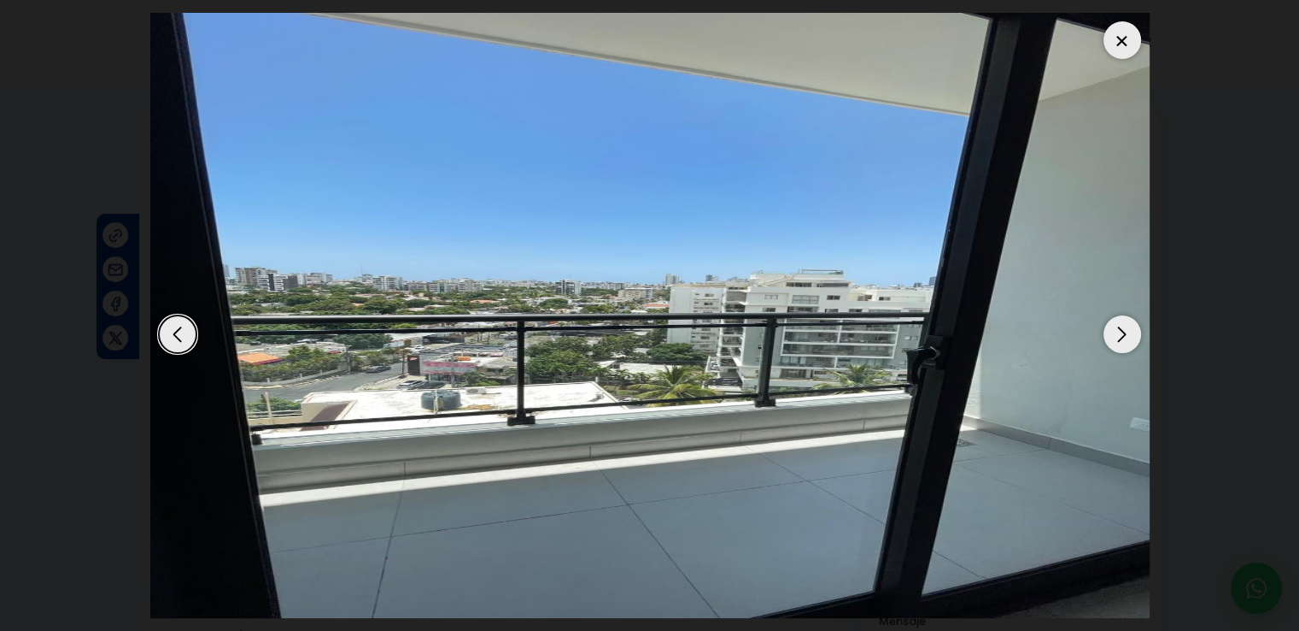
click at [1115, 330] on div "Next slide" at bounding box center [1123, 334] width 38 height 38
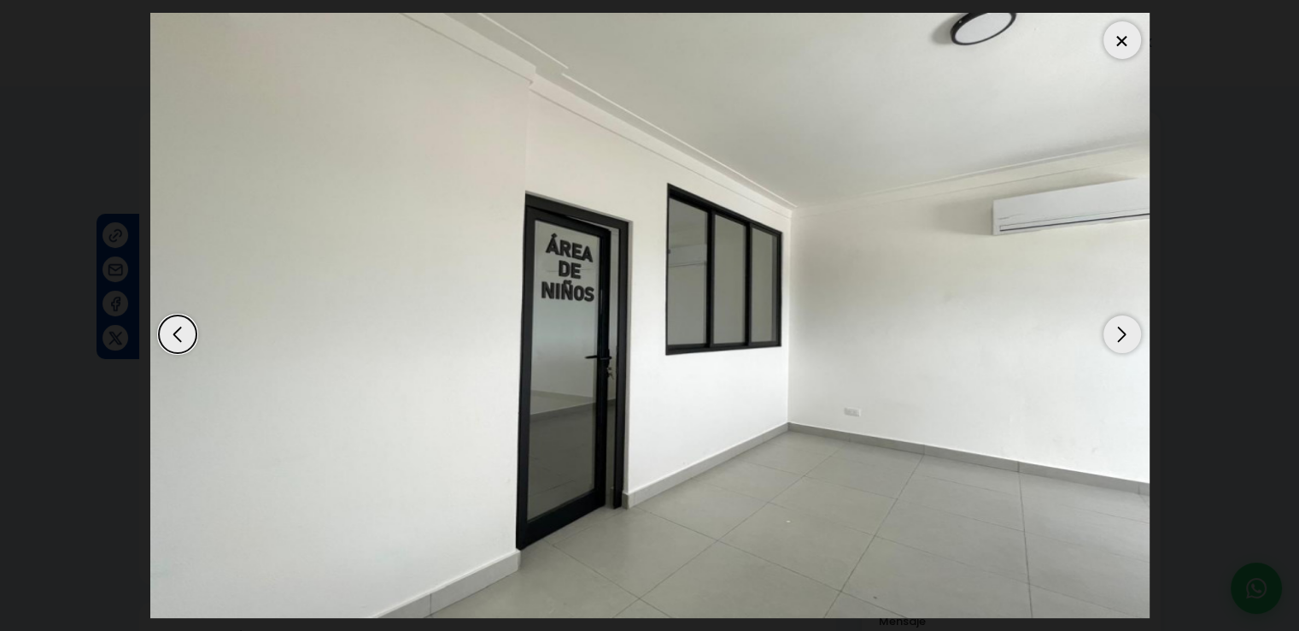
click at [1115, 330] on div "Next slide" at bounding box center [1123, 334] width 38 height 38
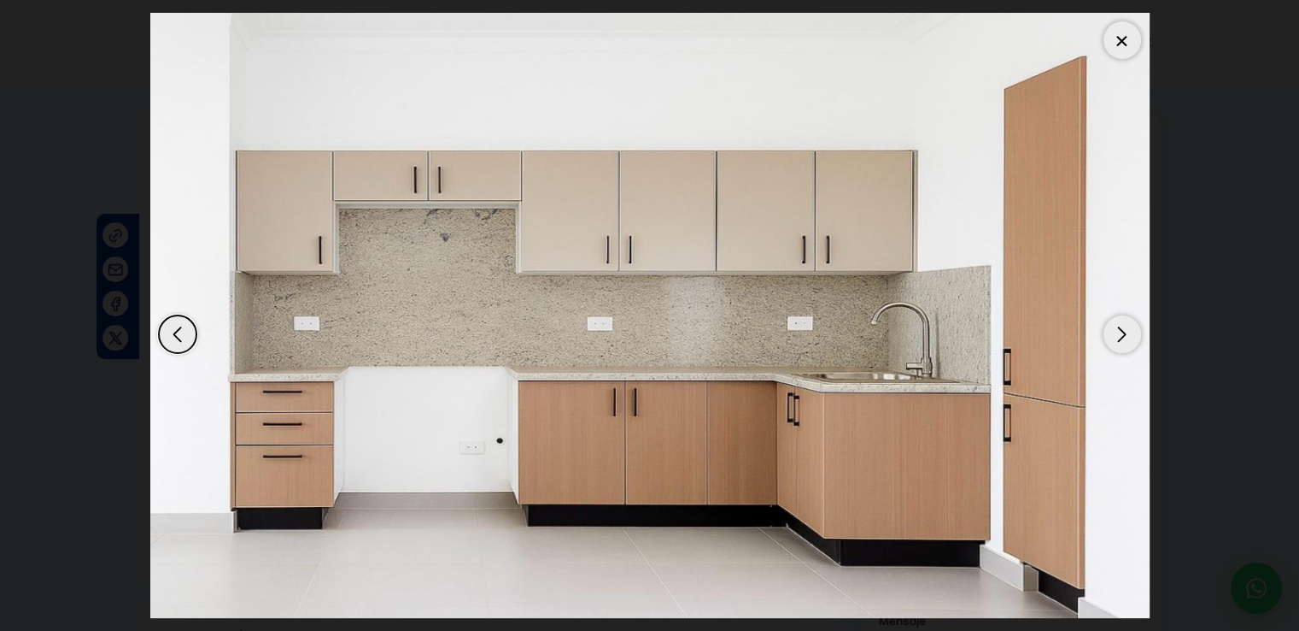
click at [1115, 330] on div "Next slide" at bounding box center [1123, 334] width 38 height 38
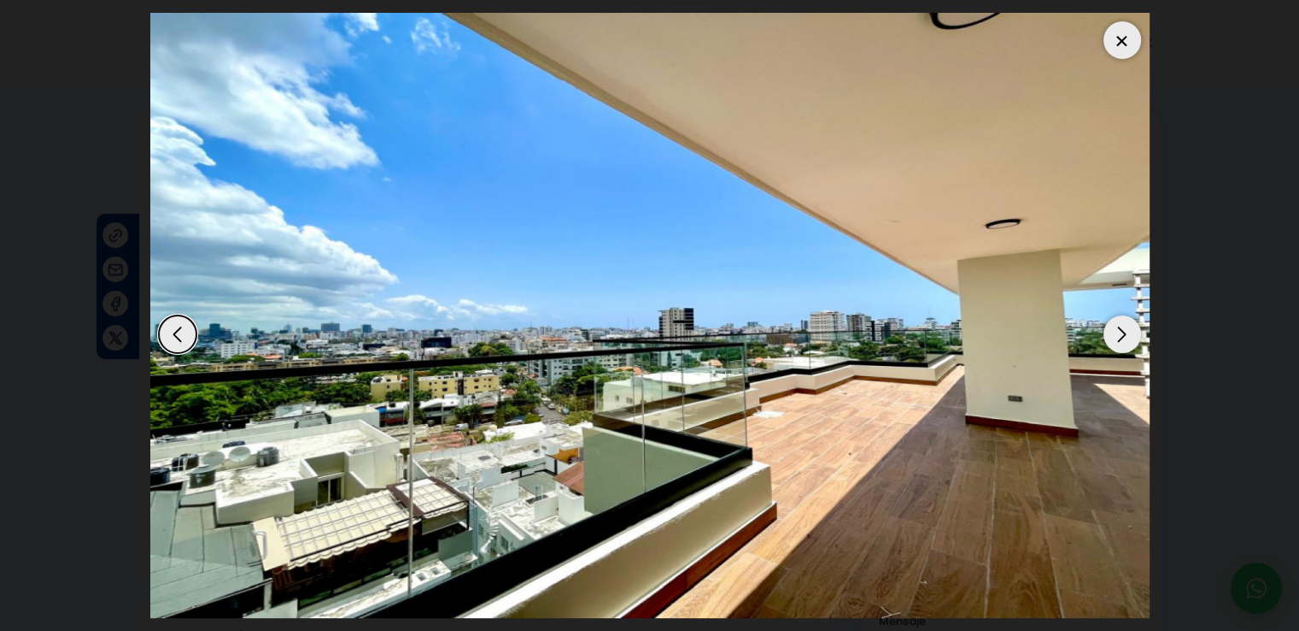
click at [1115, 330] on div "Next slide" at bounding box center [1123, 334] width 38 height 38
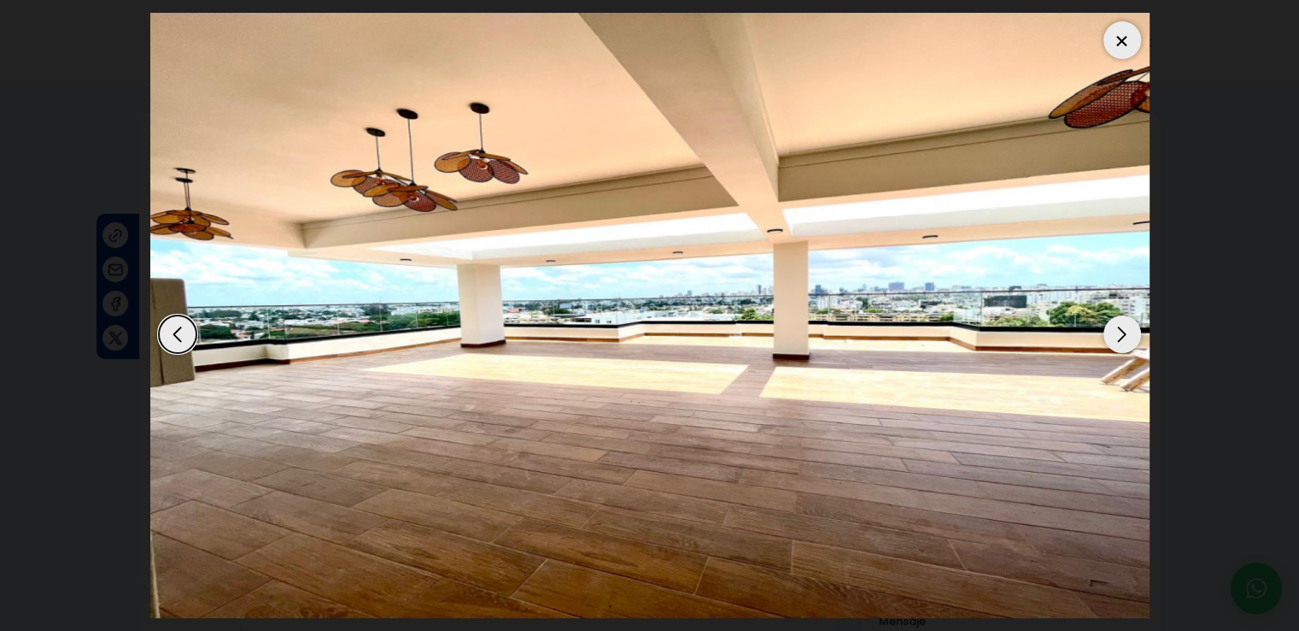
click at [1122, 45] on div at bounding box center [1123, 40] width 38 height 38
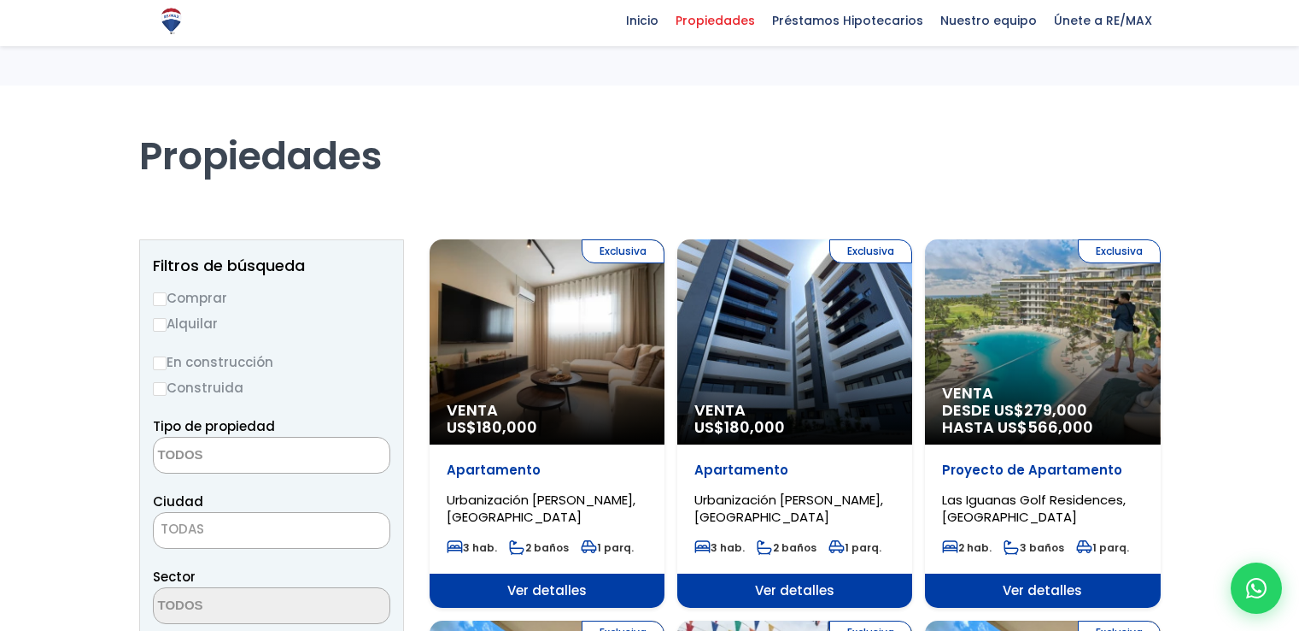
select select
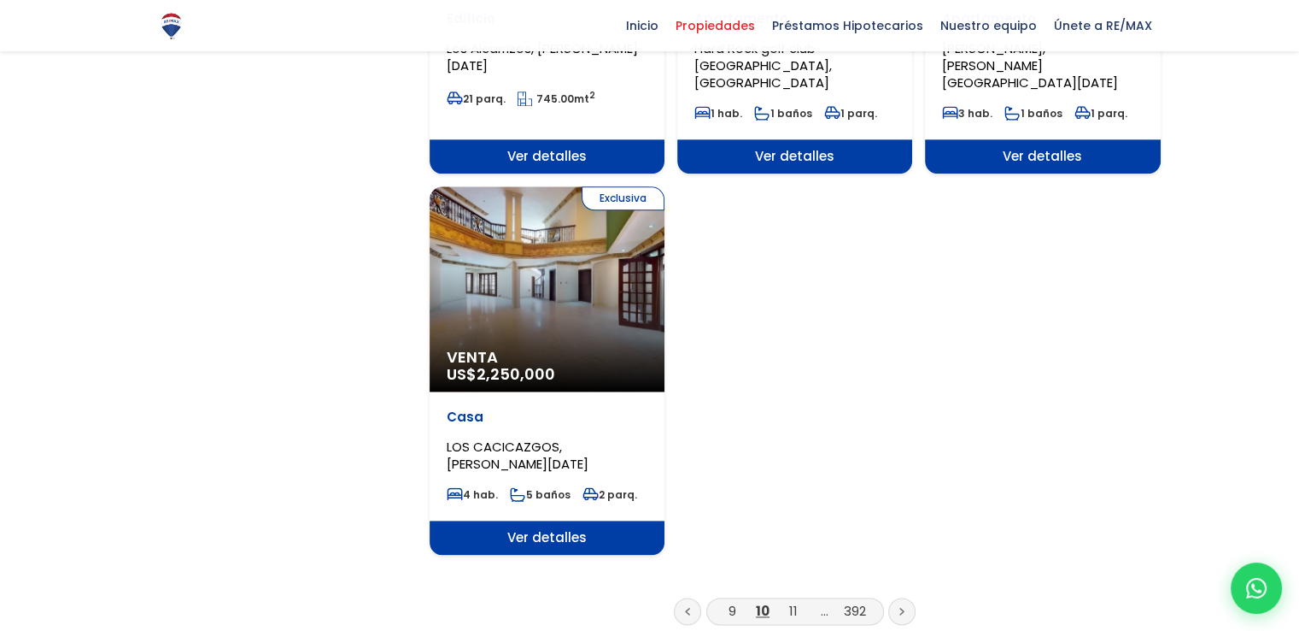
scroll to position [2050, 0]
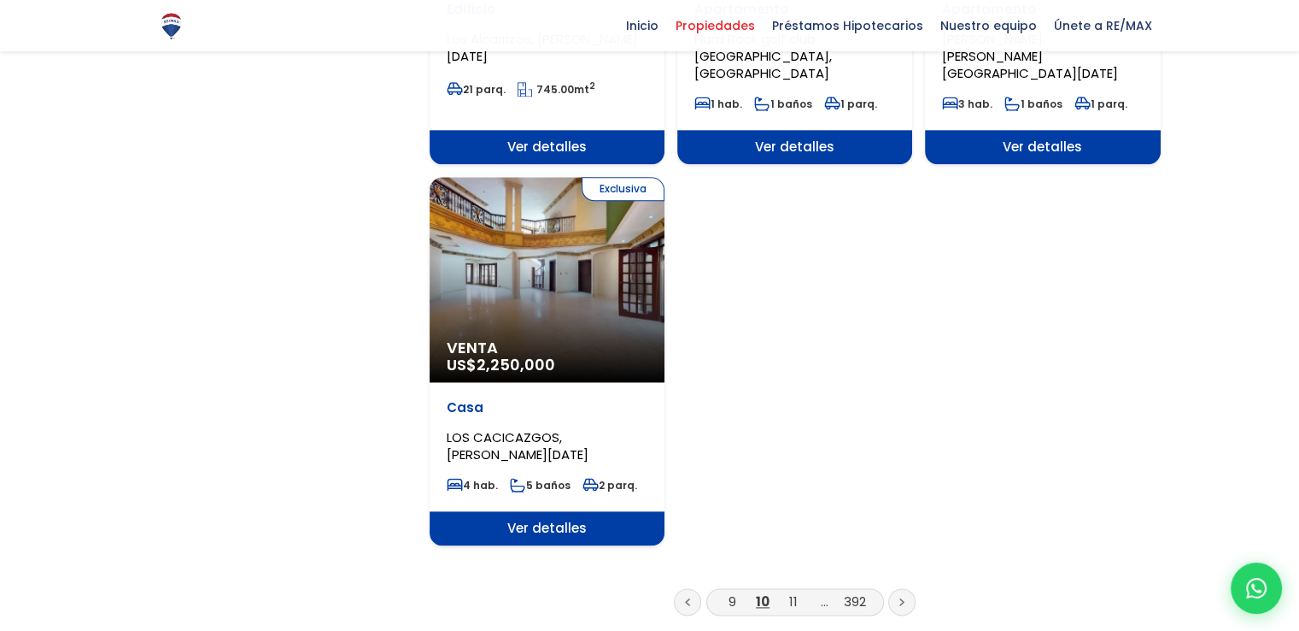
click at [907, 588] on link at bounding box center [902, 601] width 27 height 27
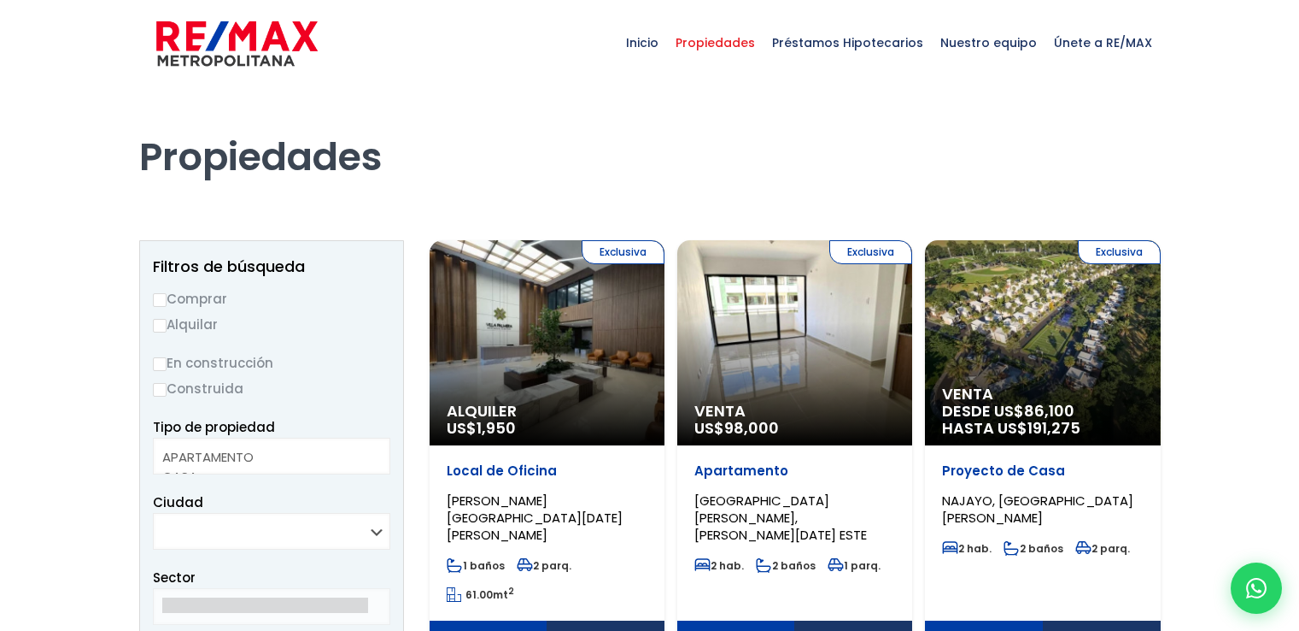
select select
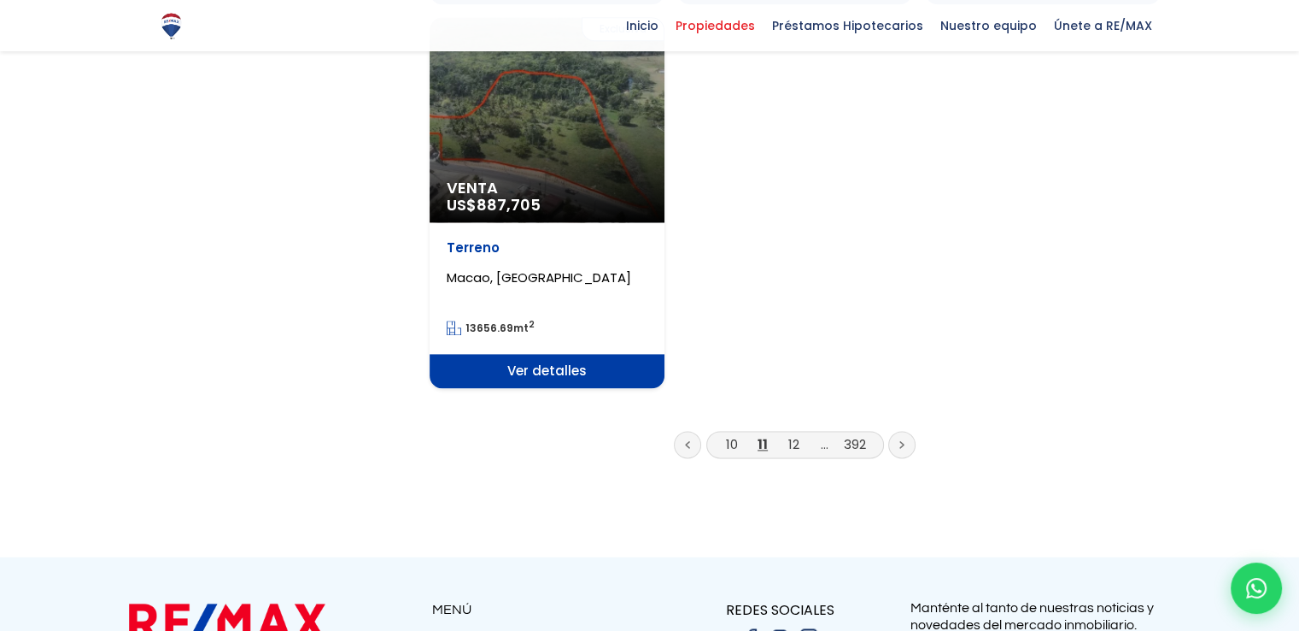
scroll to position [2307, 0]
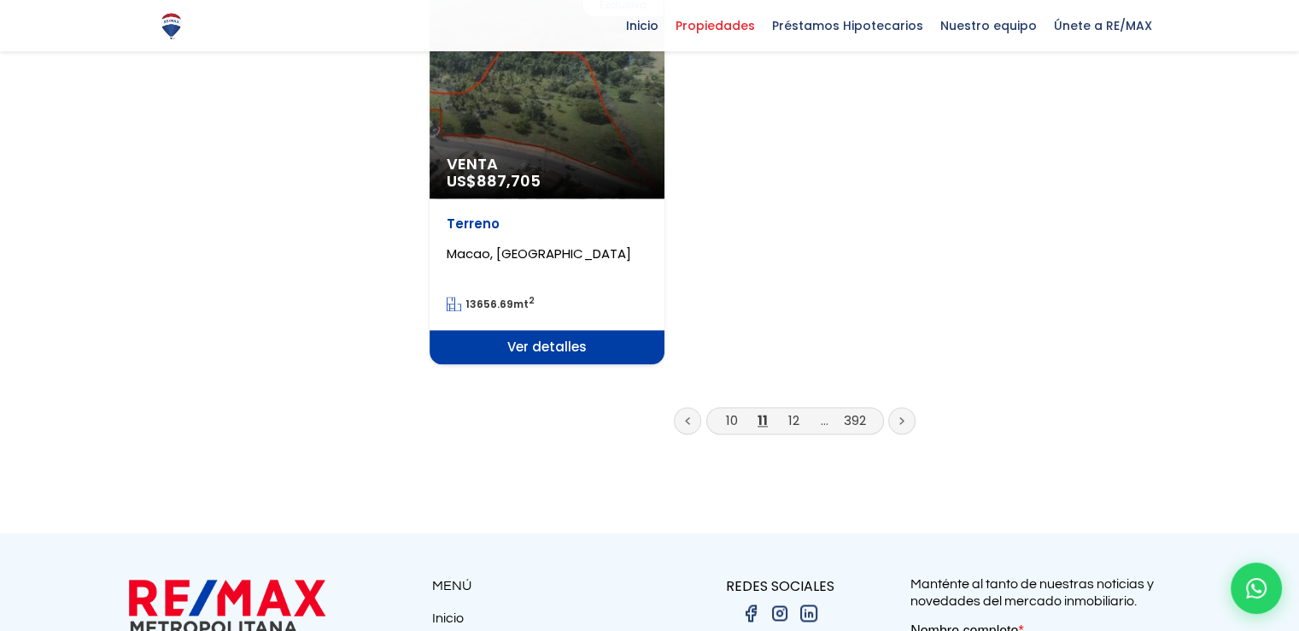
click at [900, 416] on icon at bounding box center [902, 420] width 5 height 9
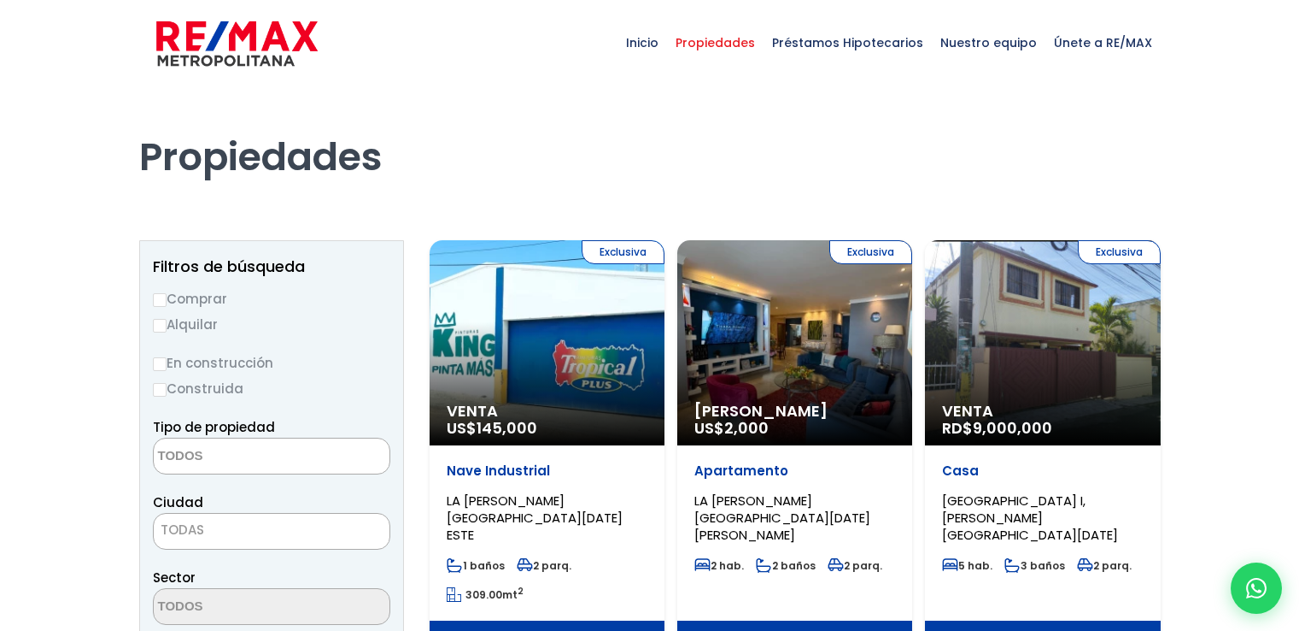
select select
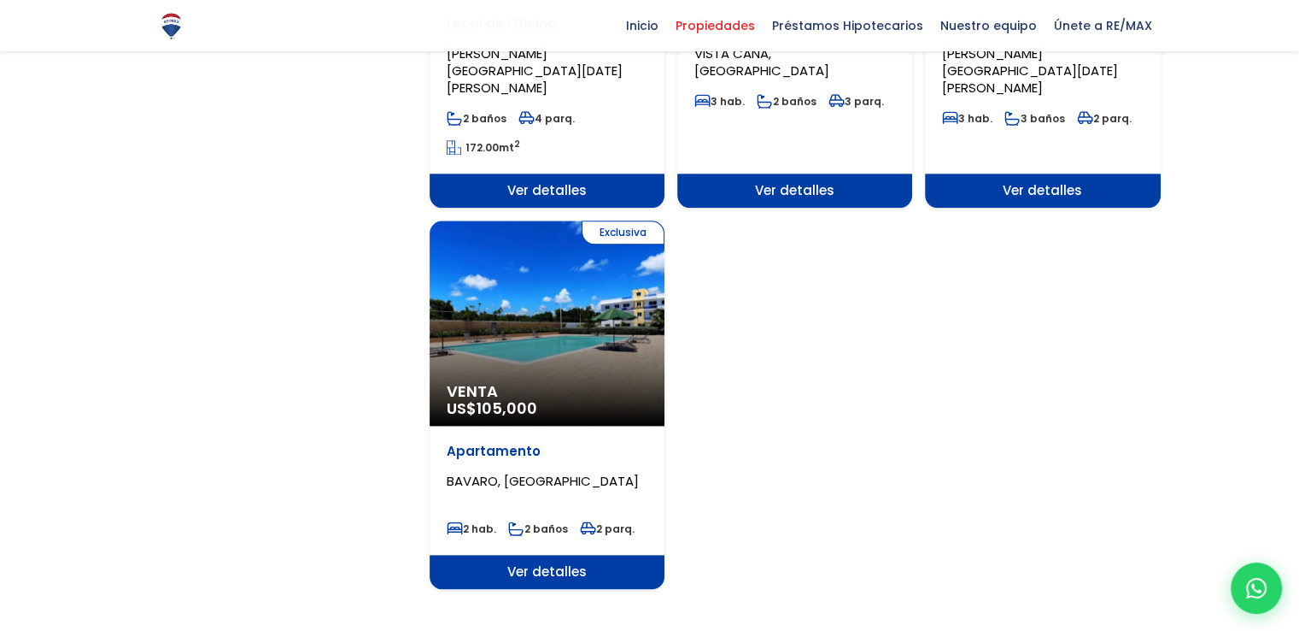
scroll to position [2136, 0]
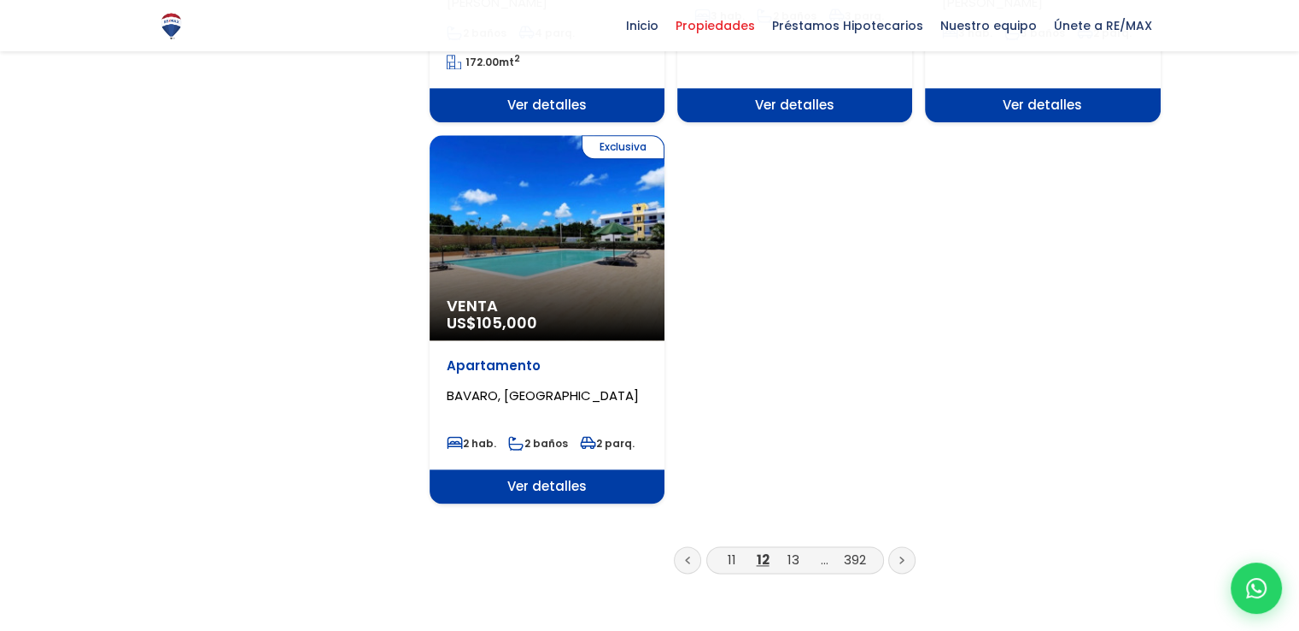
click at [900, 555] on icon at bounding box center [902, 559] width 5 height 9
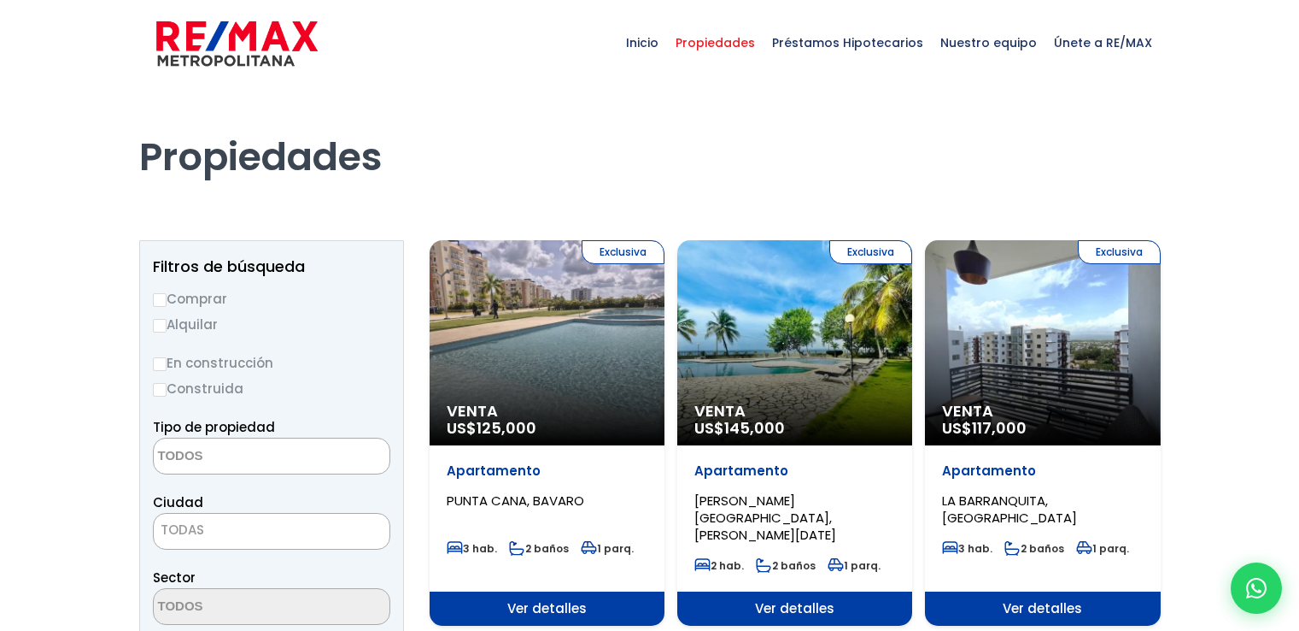
select select
click at [191, 295] on label "Comprar" at bounding box center [272, 298] width 238 height 21
click at [167, 295] on input "Comprar" at bounding box center [160, 300] width 14 height 14
radio input "true"
click at [218, 462] on textarea "Search" at bounding box center [237, 456] width 166 height 37
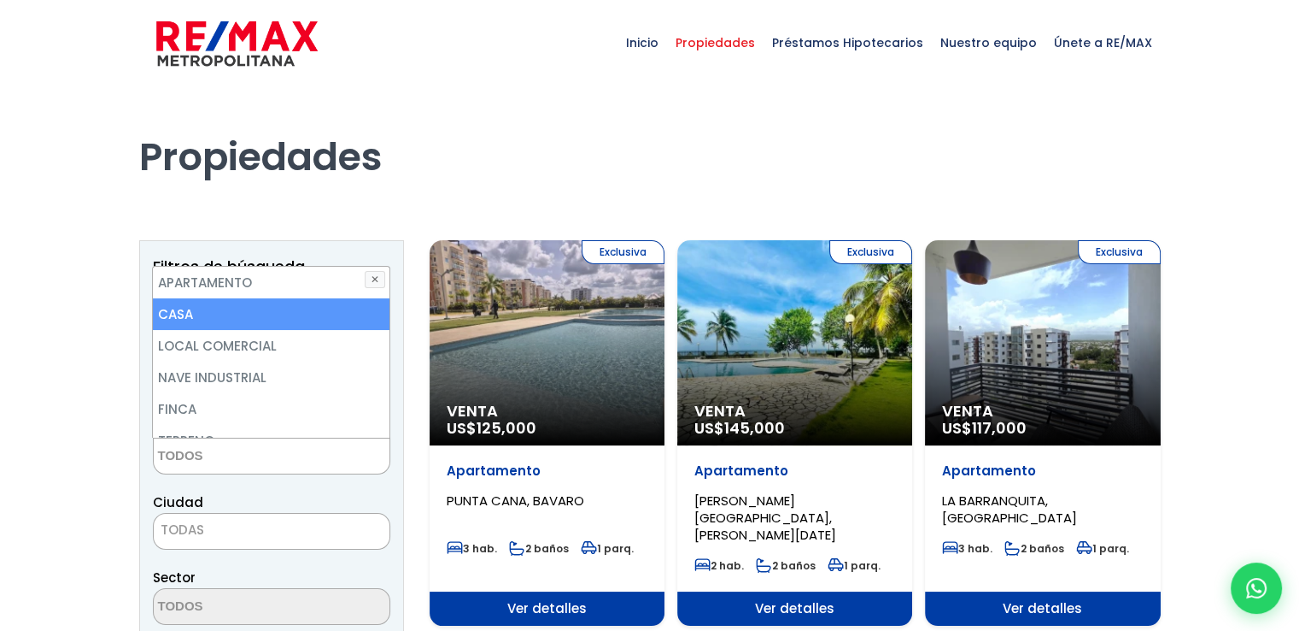
click at [260, 311] on li "CASA" at bounding box center [271, 314] width 236 height 32
select select "house"
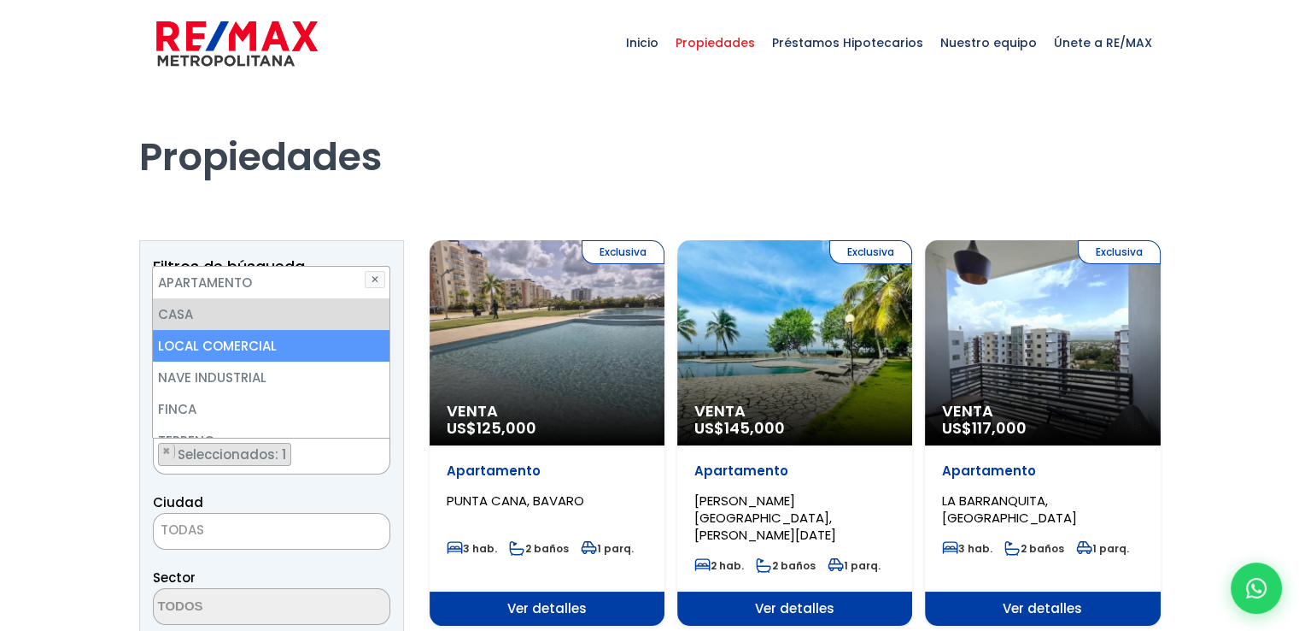
click at [267, 345] on li "LOCAL COMERCIAL" at bounding box center [271, 346] width 236 height 32
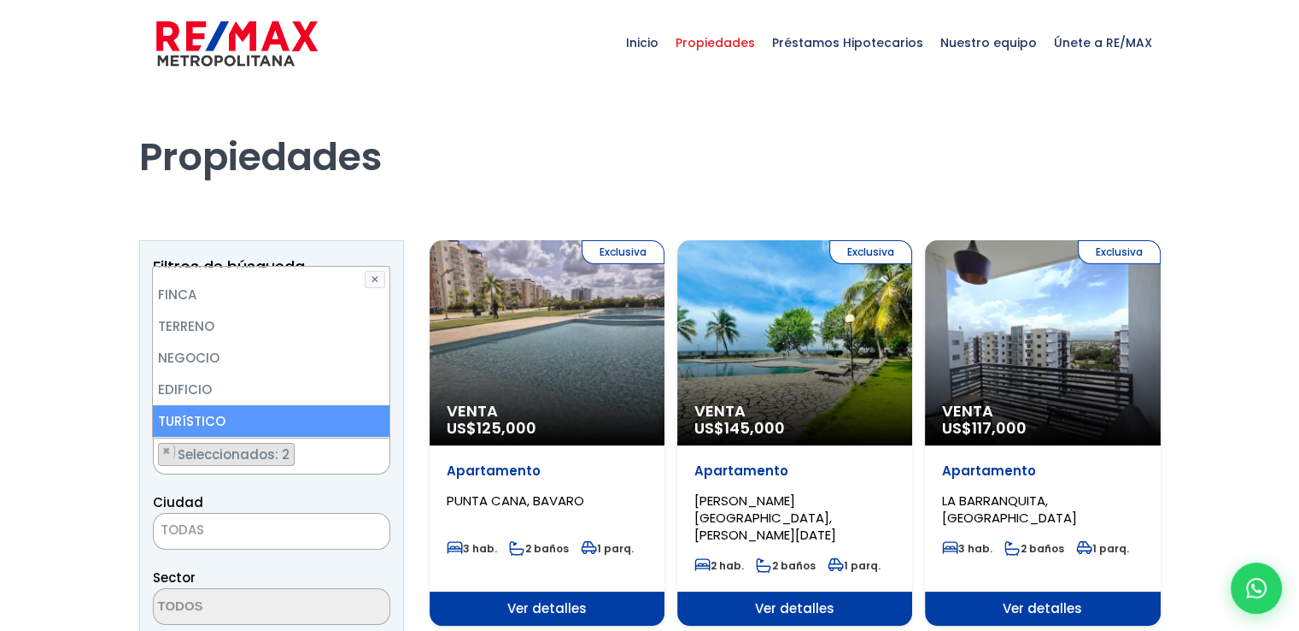
scroll to position [85, 0]
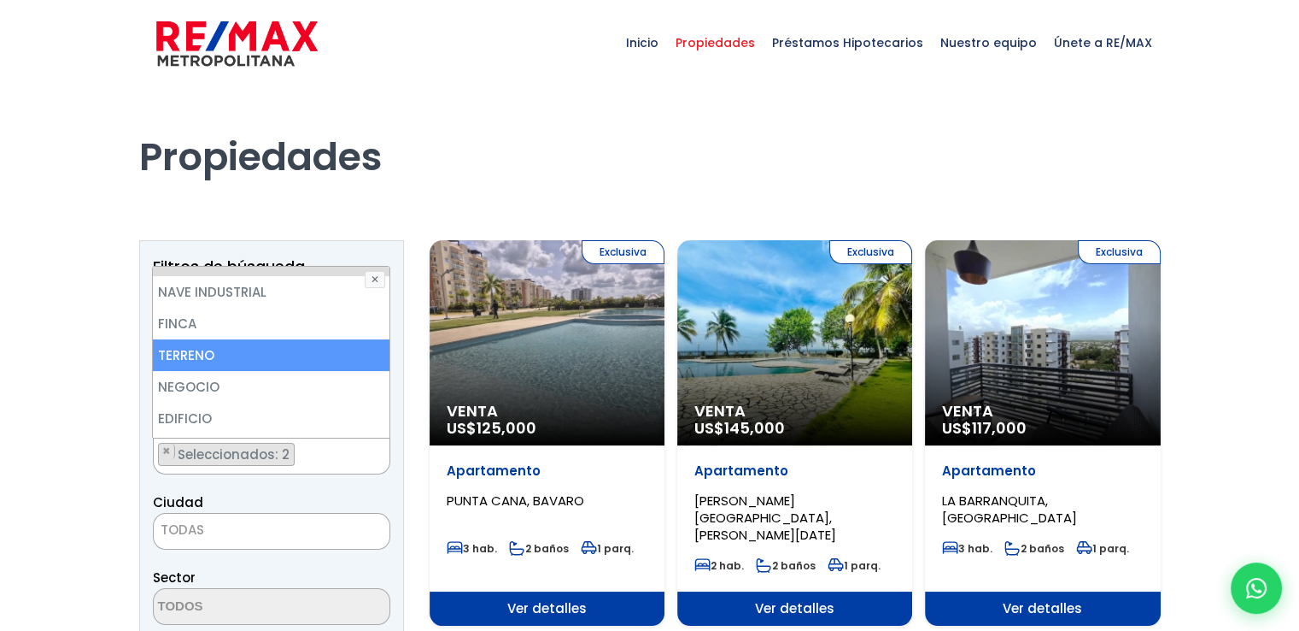
click at [231, 356] on li "TERRENO" at bounding box center [271, 355] width 236 height 32
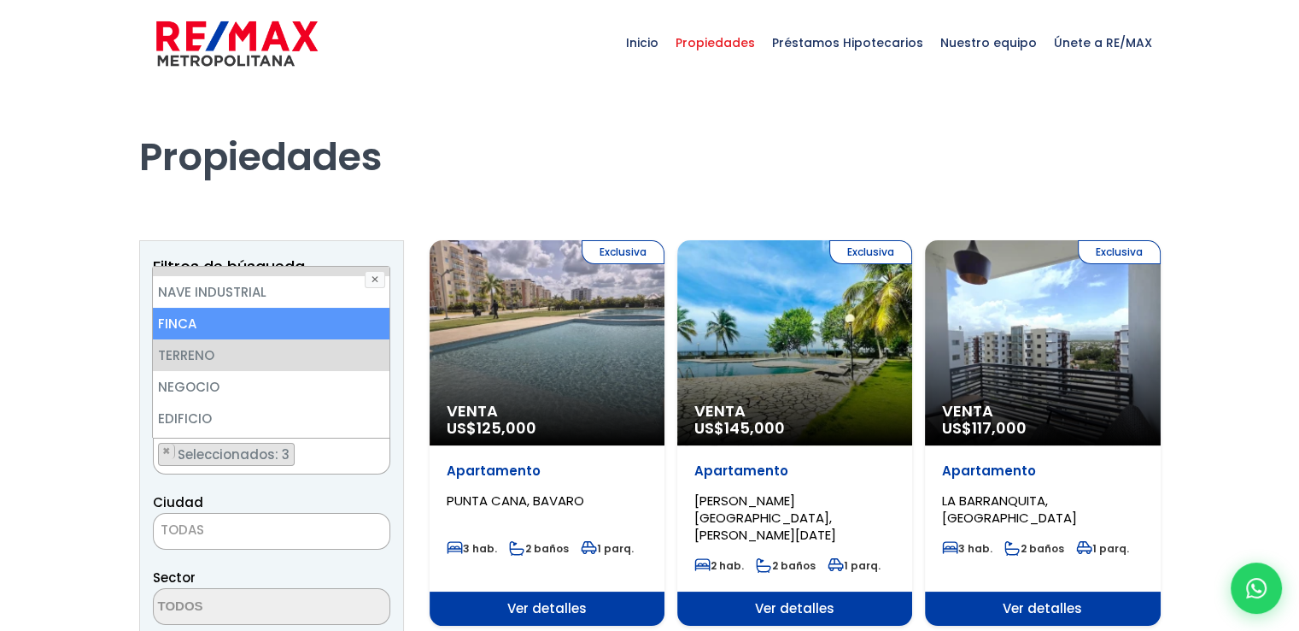
click at [216, 330] on li "FINCA" at bounding box center [271, 324] width 236 height 32
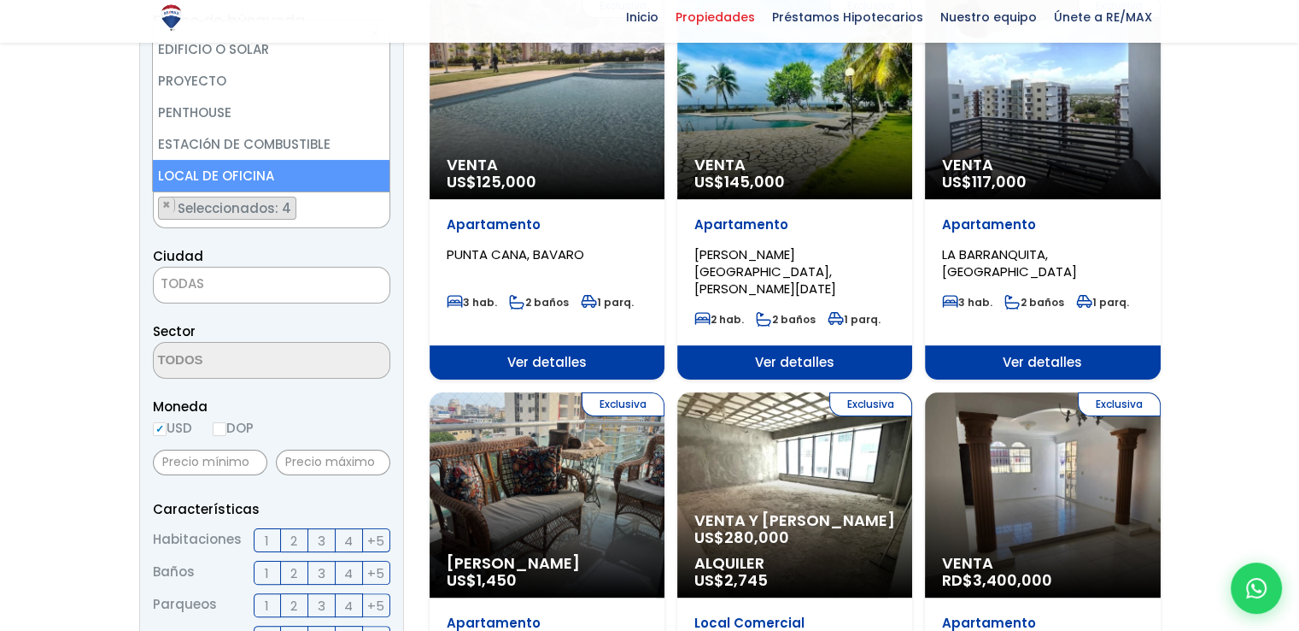
scroll to position [256, 0]
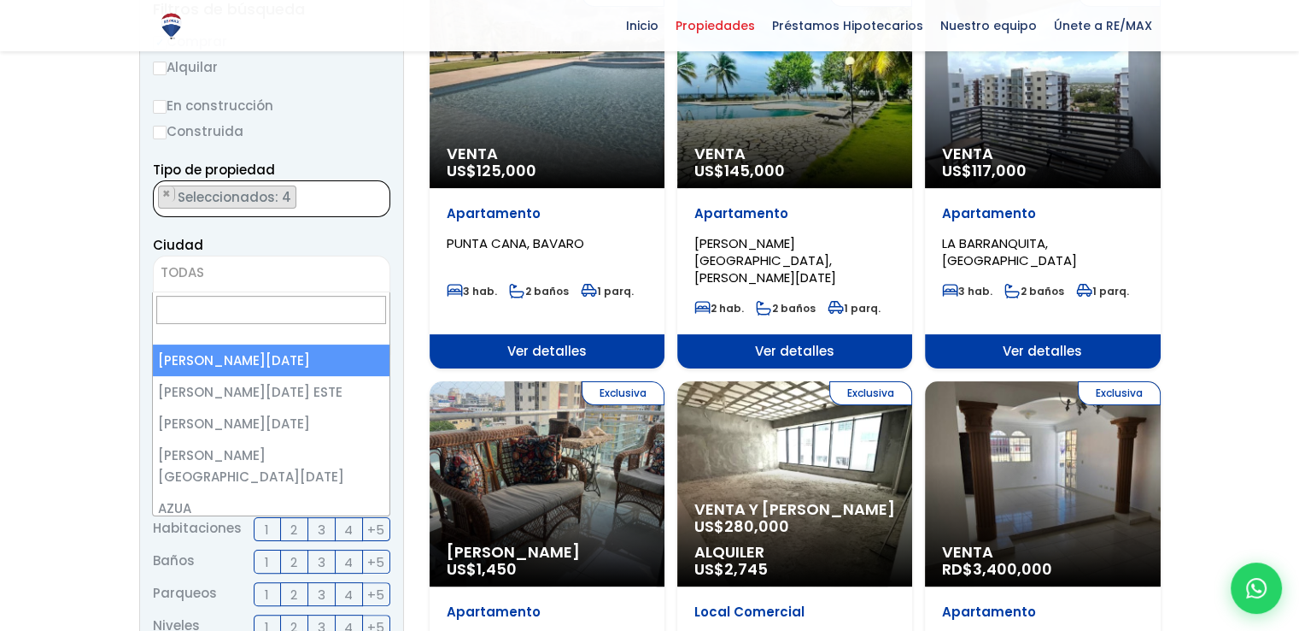
click at [267, 278] on span "TODAS" at bounding box center [272, 273] width 236 height 24
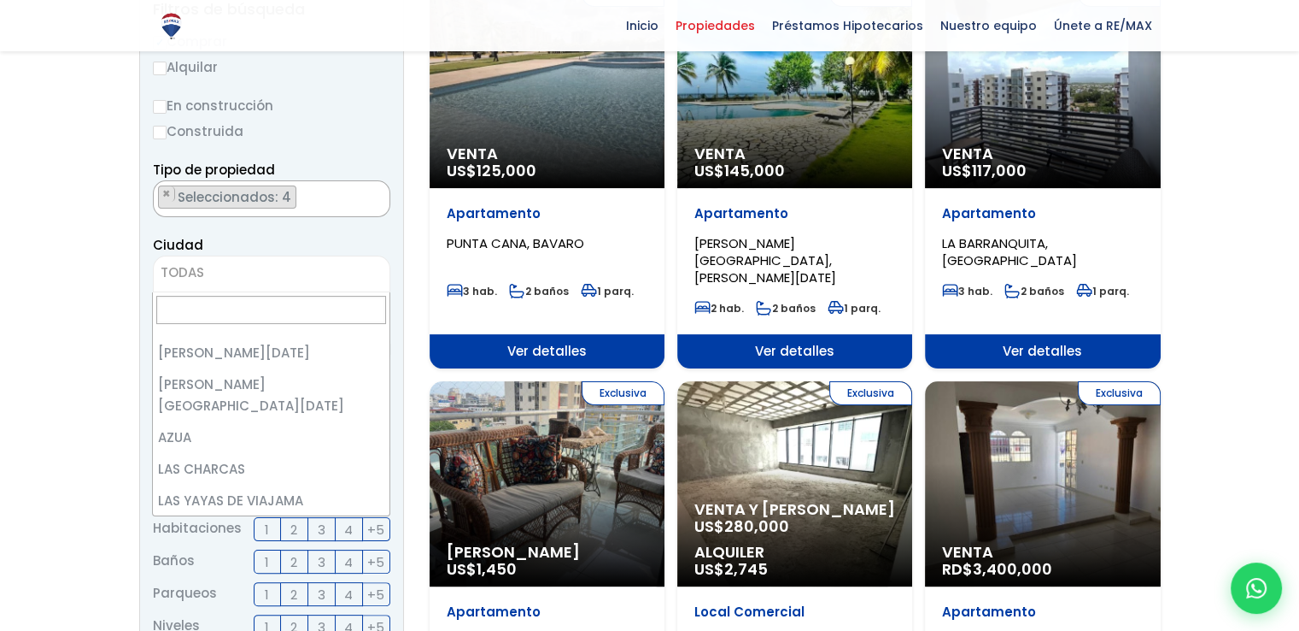
scroll to position [0, 0]
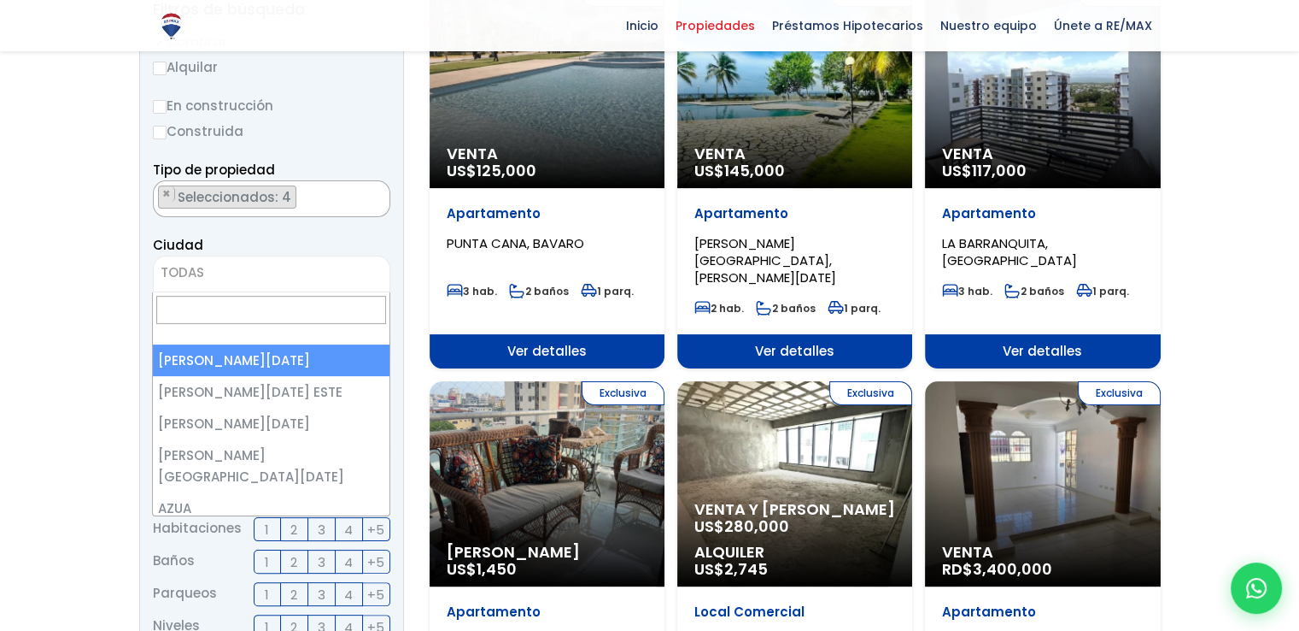
select select "1"
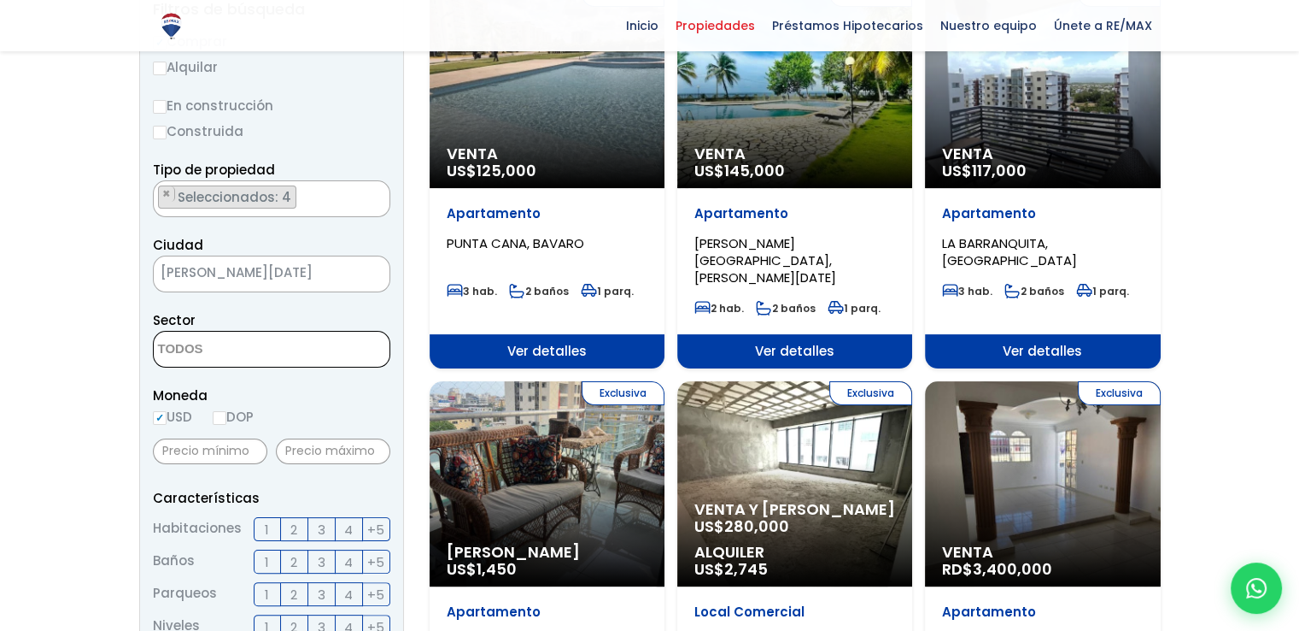
click at [277, 349] on textarea "Search" at bounding box center [237, 349] width 166 height 37
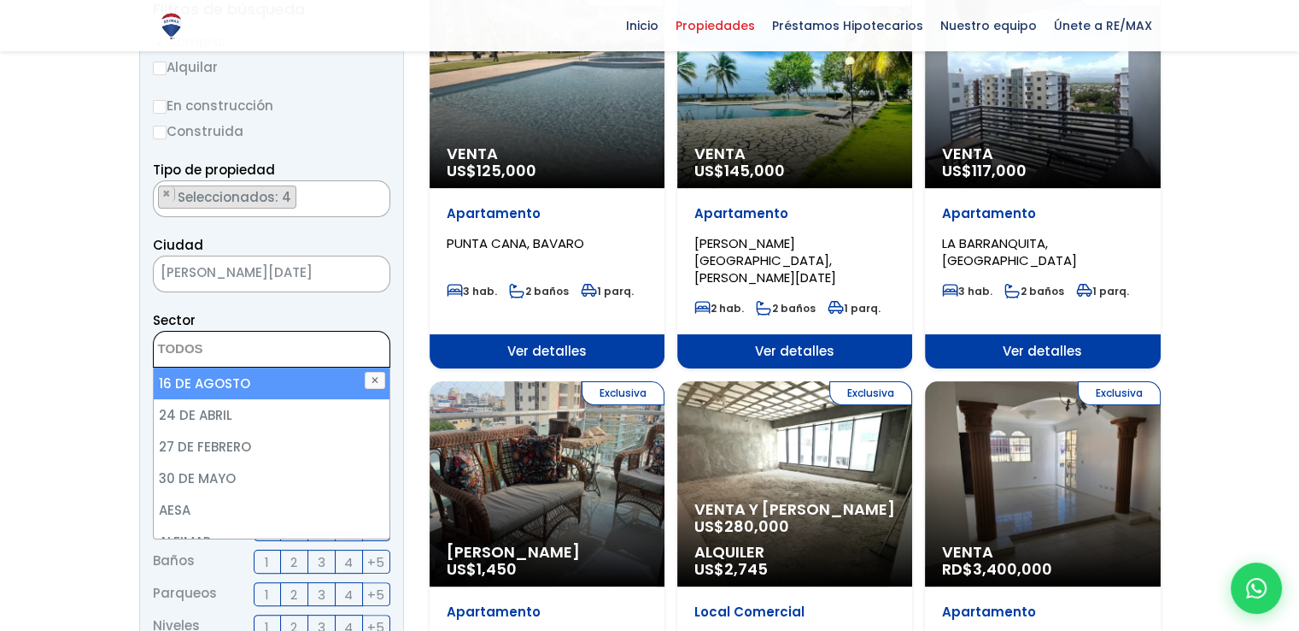
click at [277, 349] on textarea "Search" at bounding box center [237, 349] width 166 height 37
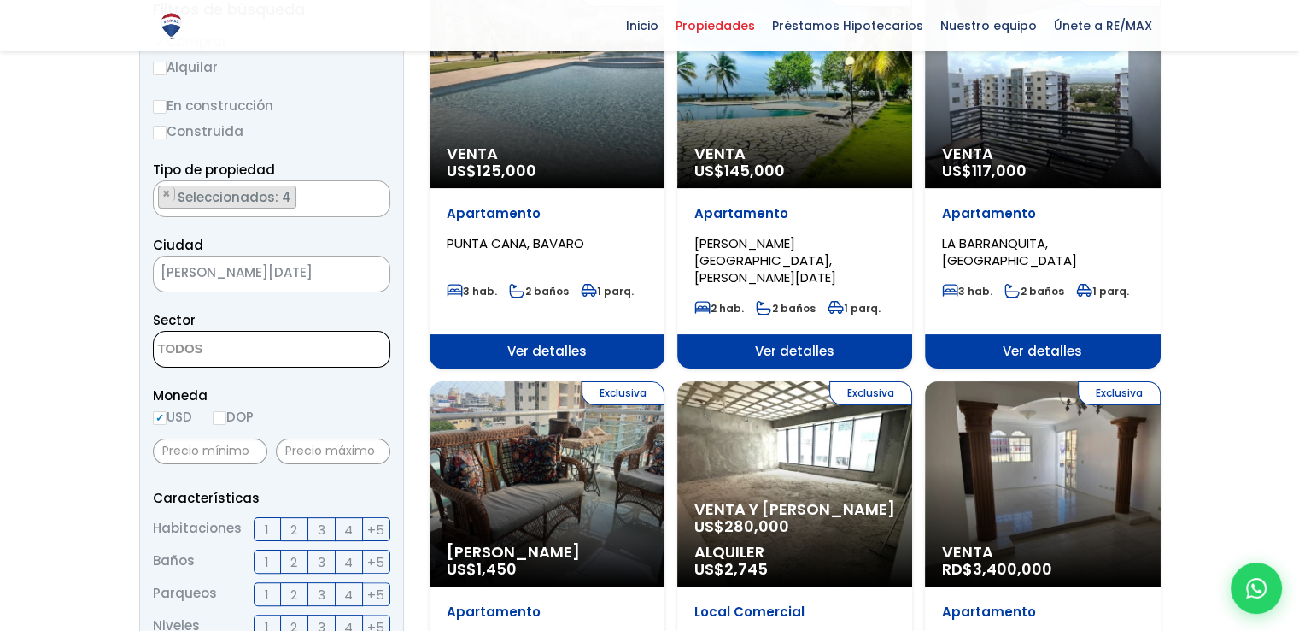
click at [277, 349] on textarea "Search" at bounding box center [237, 349] width 166 height 37
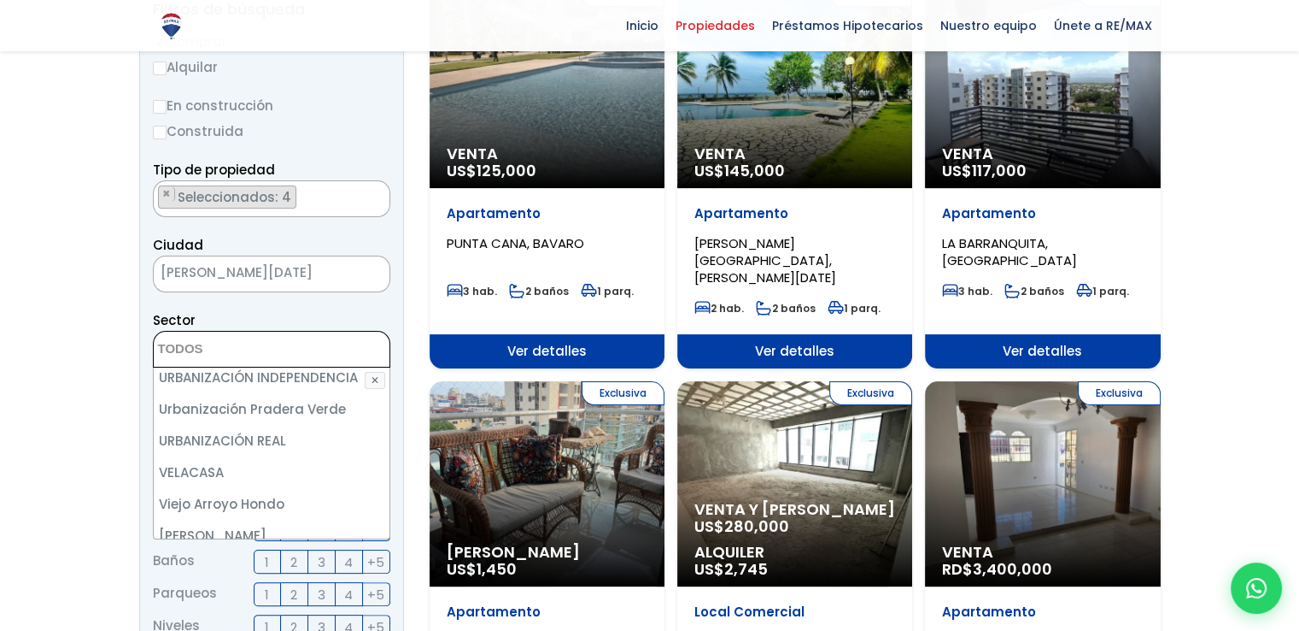
scroll to position [8154, 0]
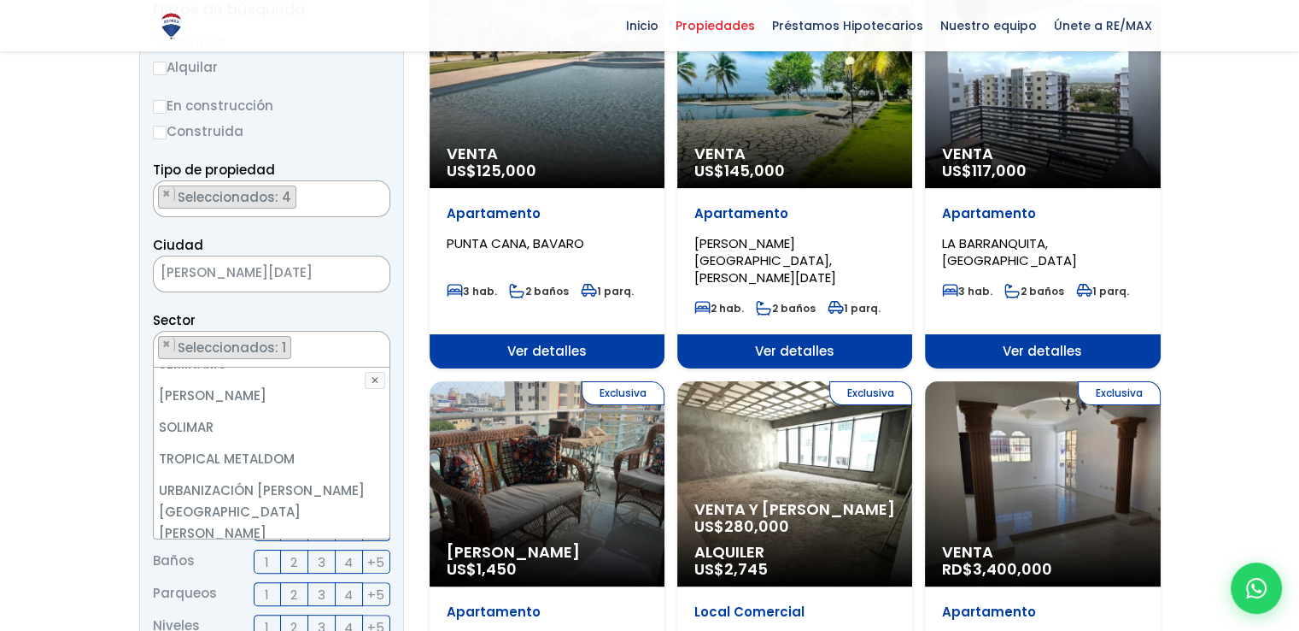
scroll to position [7641, 0]
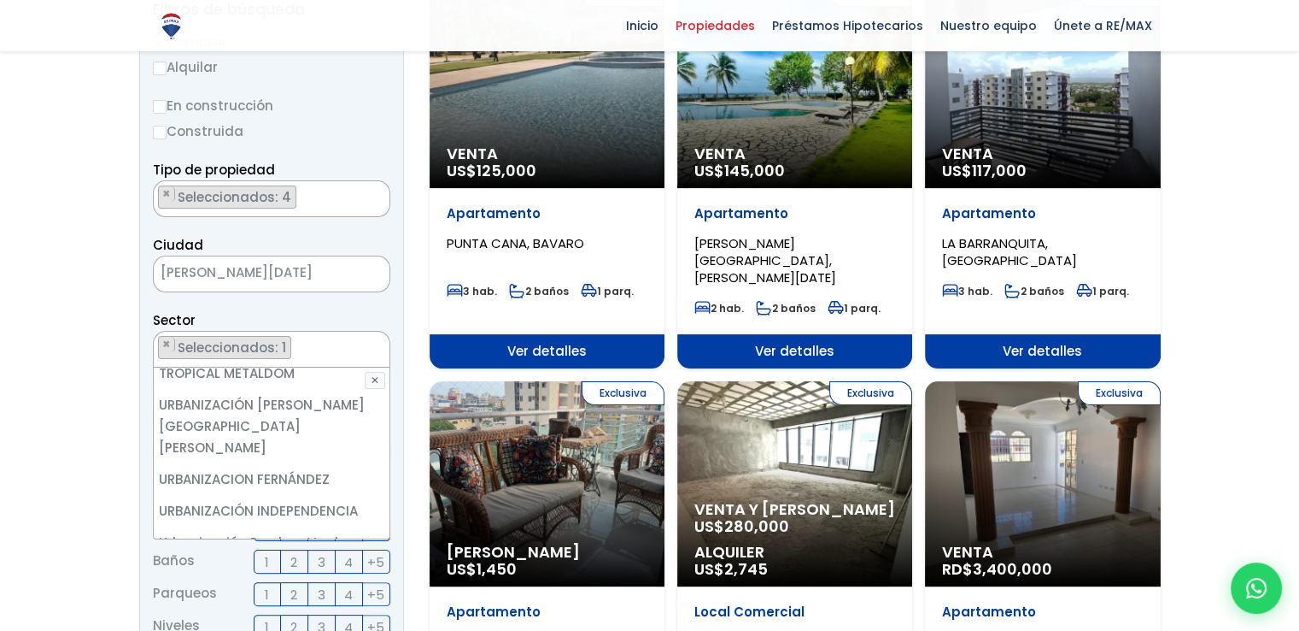
click at [238, 558] on li "URBANIZACIÓN REAL" at bounding box center [272, 574] width 236 height 32
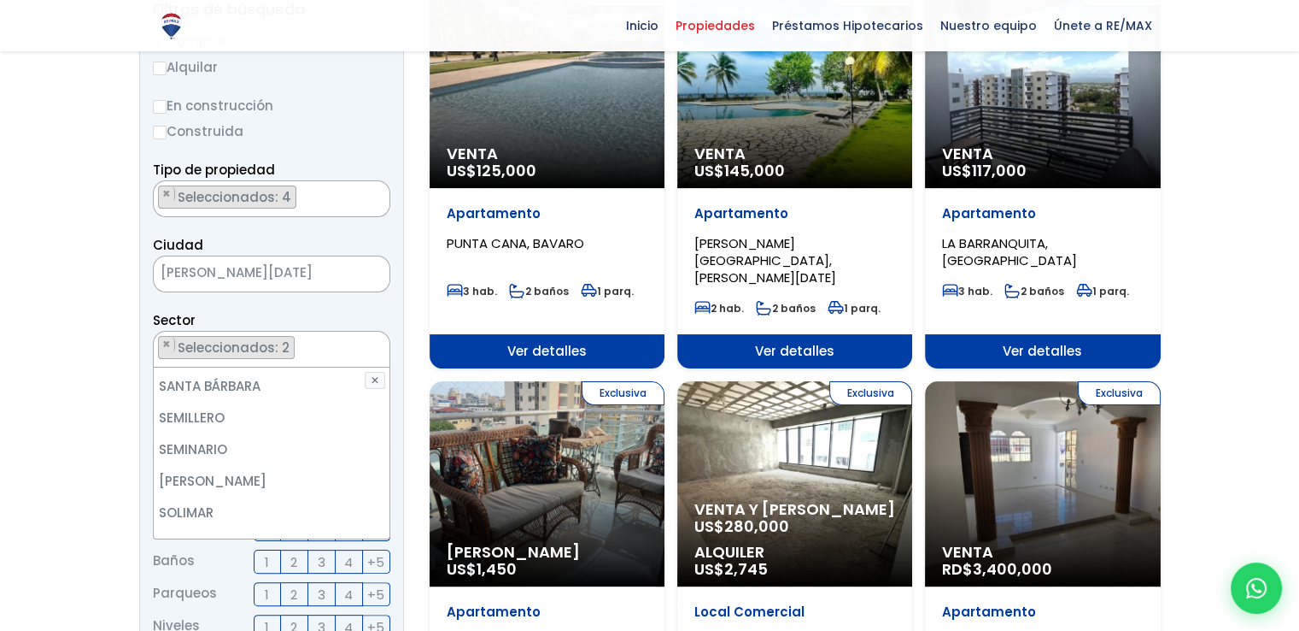
scroll to position [7556, 0]
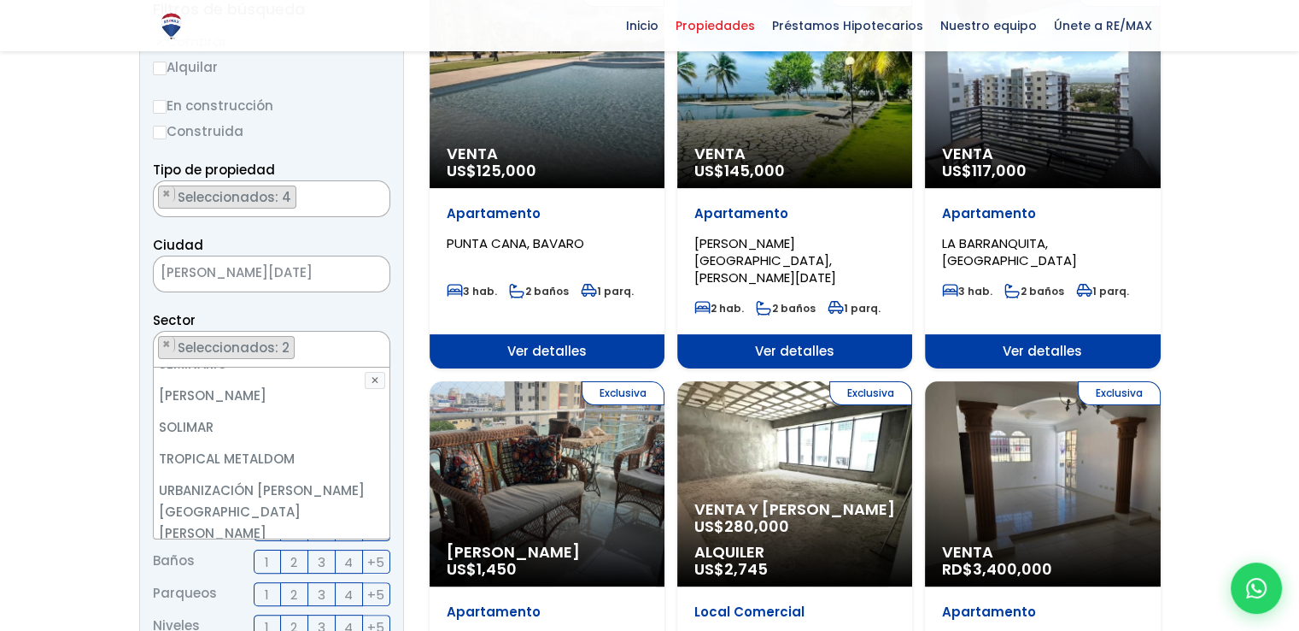
click at [253, 549] on li "URBANIZACION FERNÁNDEZ" at bounding box center [272, 565] width 236 height 32
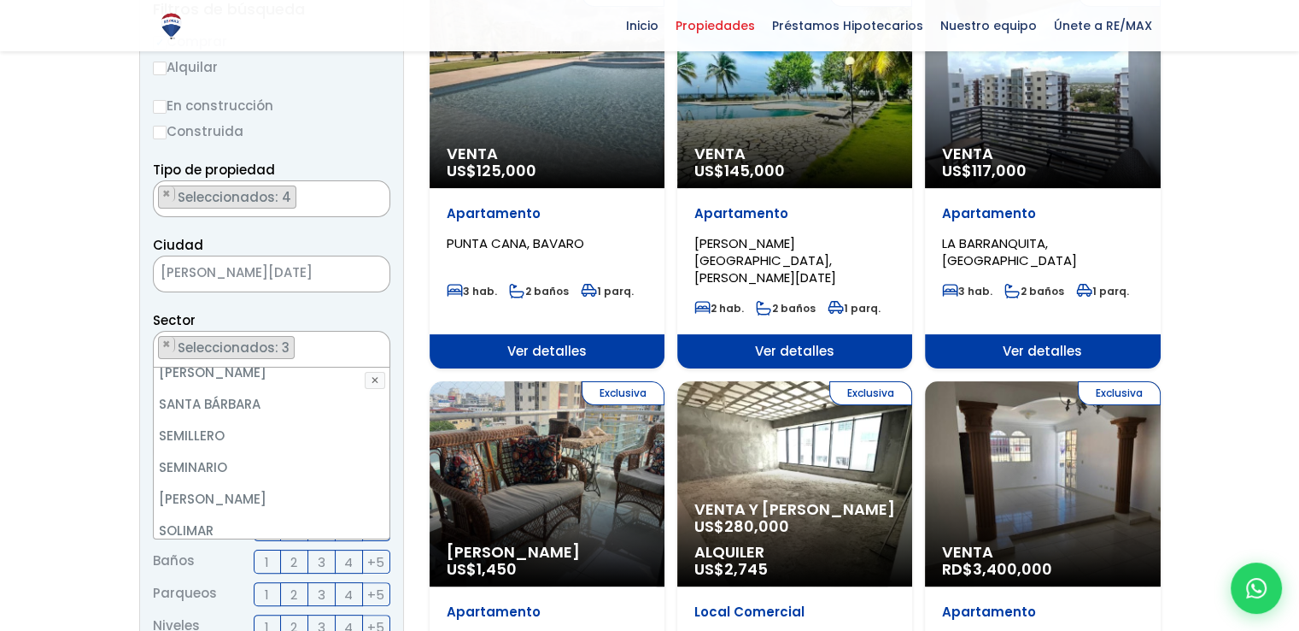
scroll to position [7471, 0]
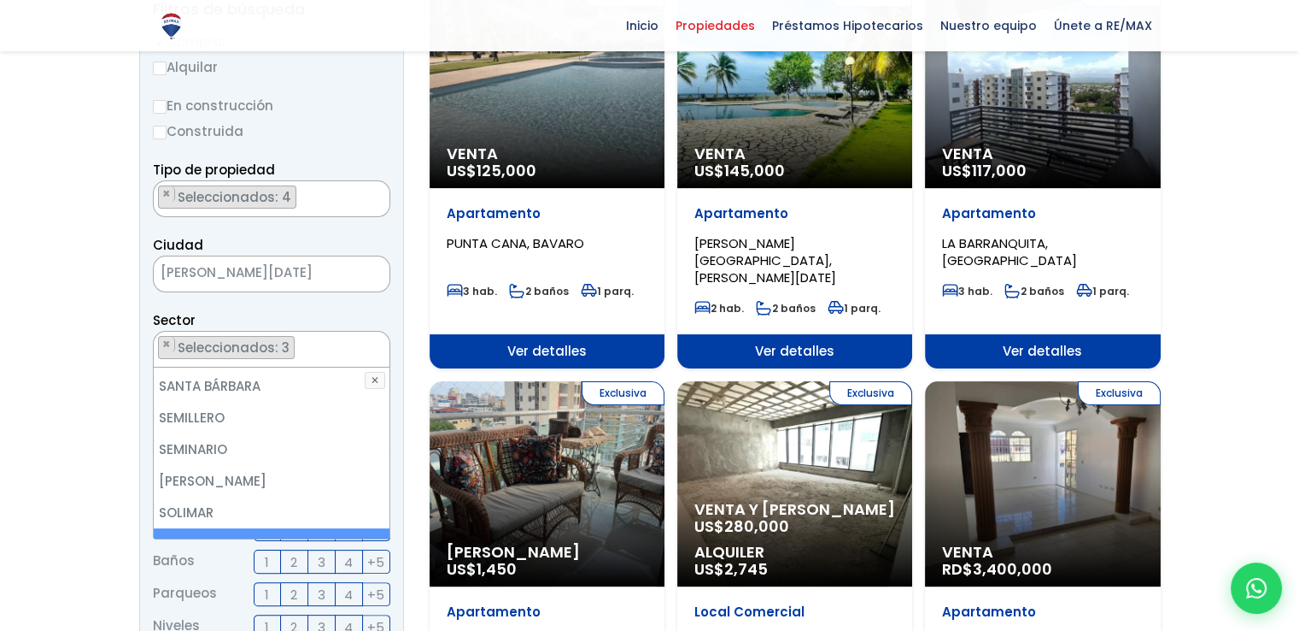
click at [238, 528] on li "TROPICAL METALDOM" at bounding box center [272, 544] width 236 height 32
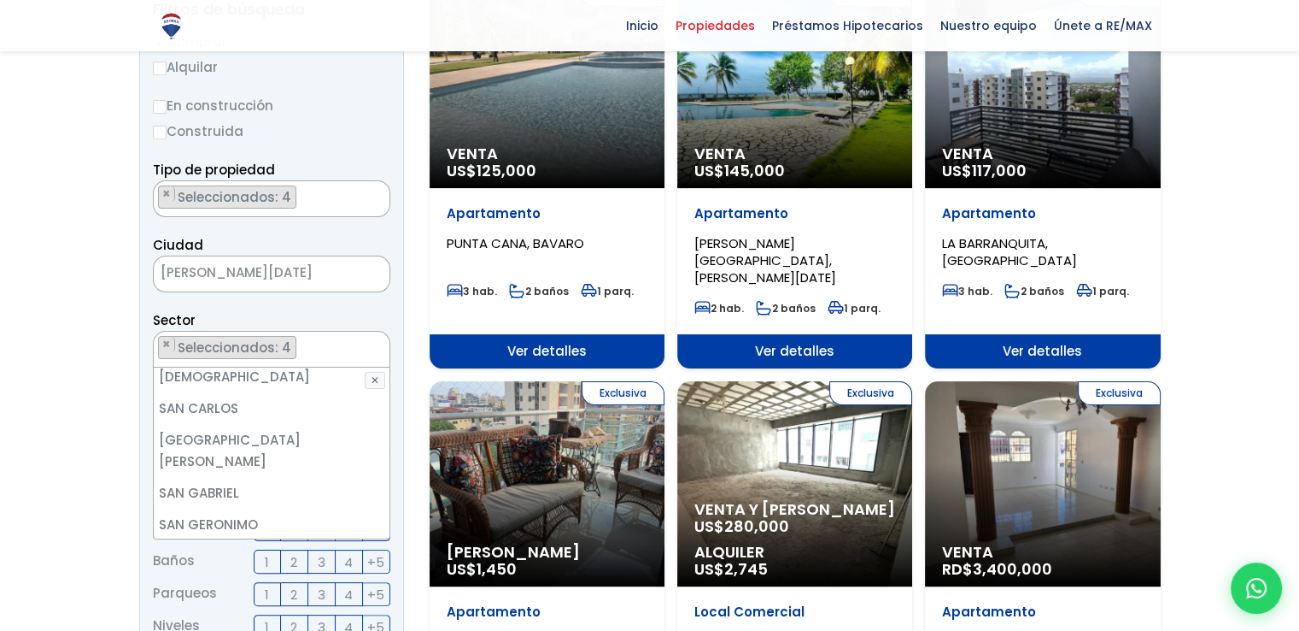
scroll to position [7043, 0]
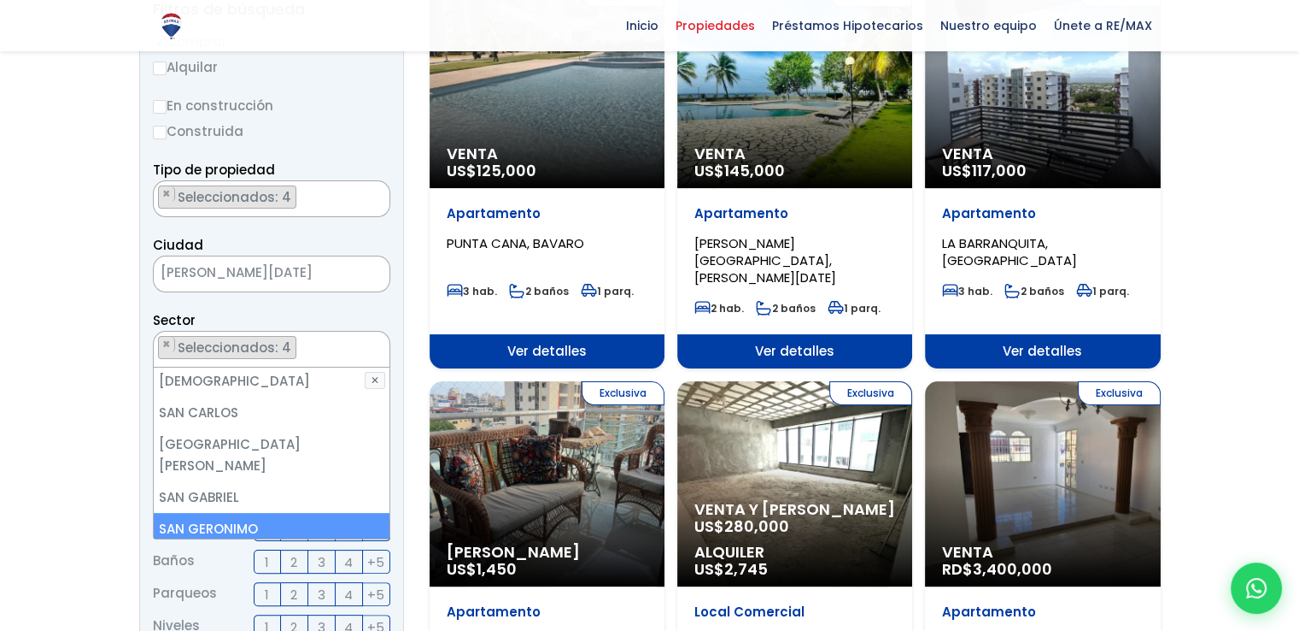
click at [239, 513] on li "SAN GERONIMO" at bounding box center [272, 529] width 236 height 32
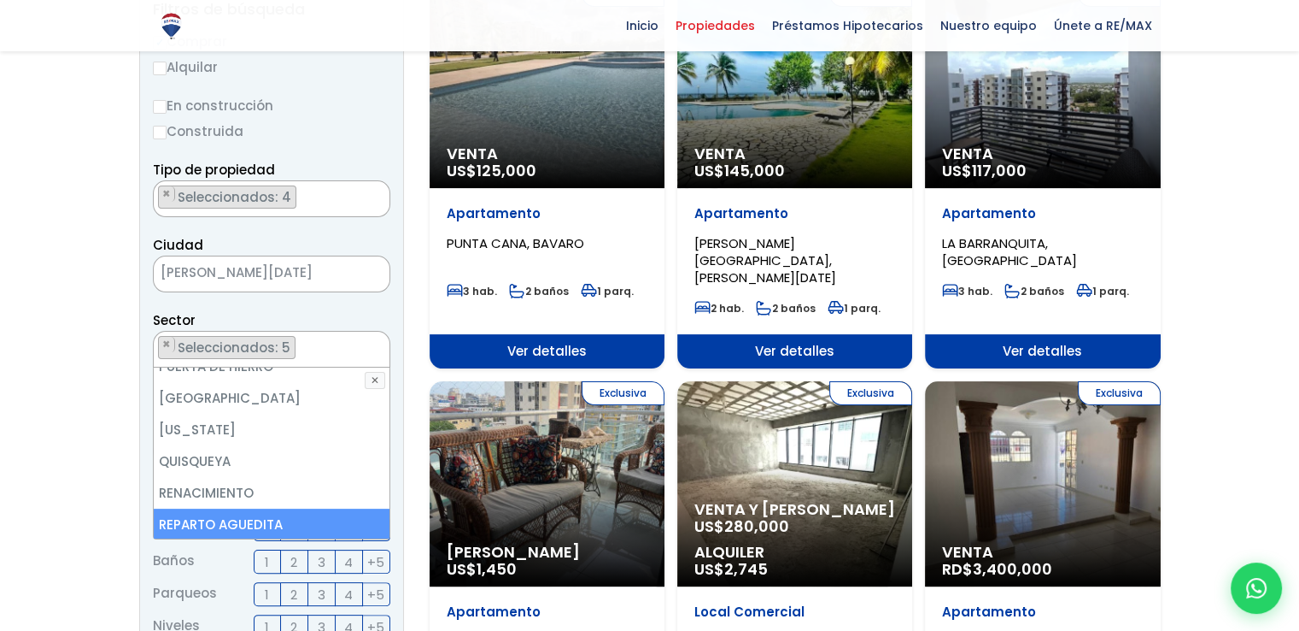
scroll to position [6445, 0]
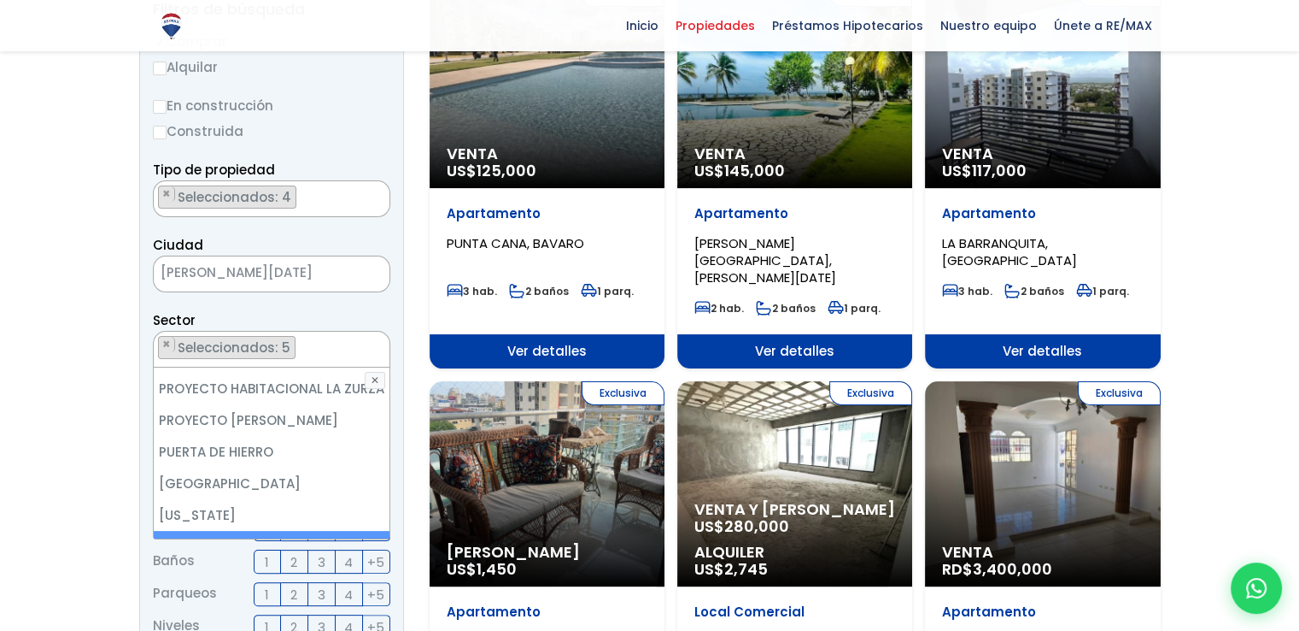
click at [205, 531] on li "QUISQUEYA" at bounding box center [272, 547] width 236 height 32
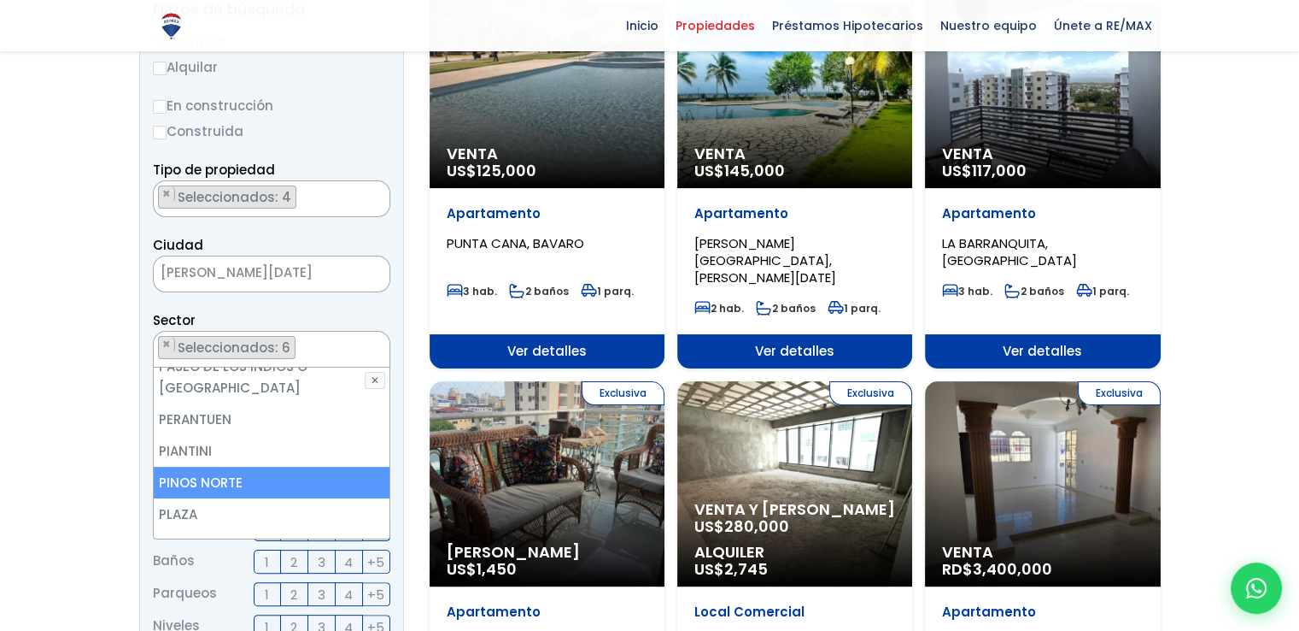
scroll to position [6274, 0]
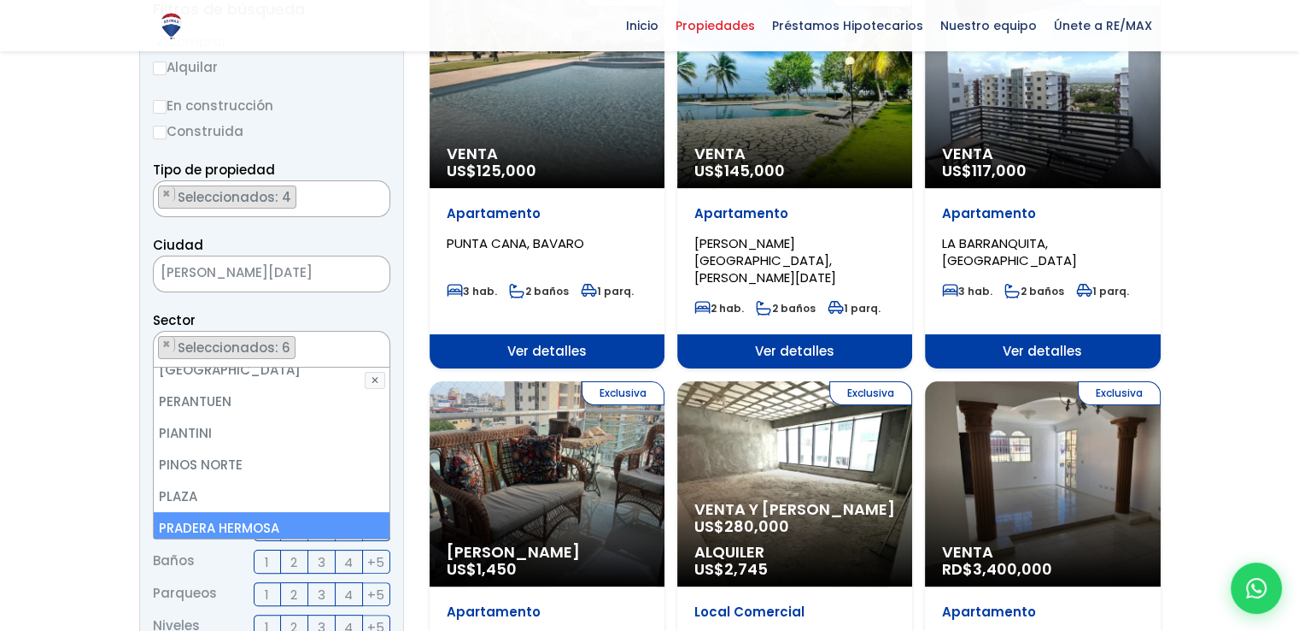
click at [223, 512] on li "PRADERA HERMOSA" at bounding box center [272, 528] width 236 height 32
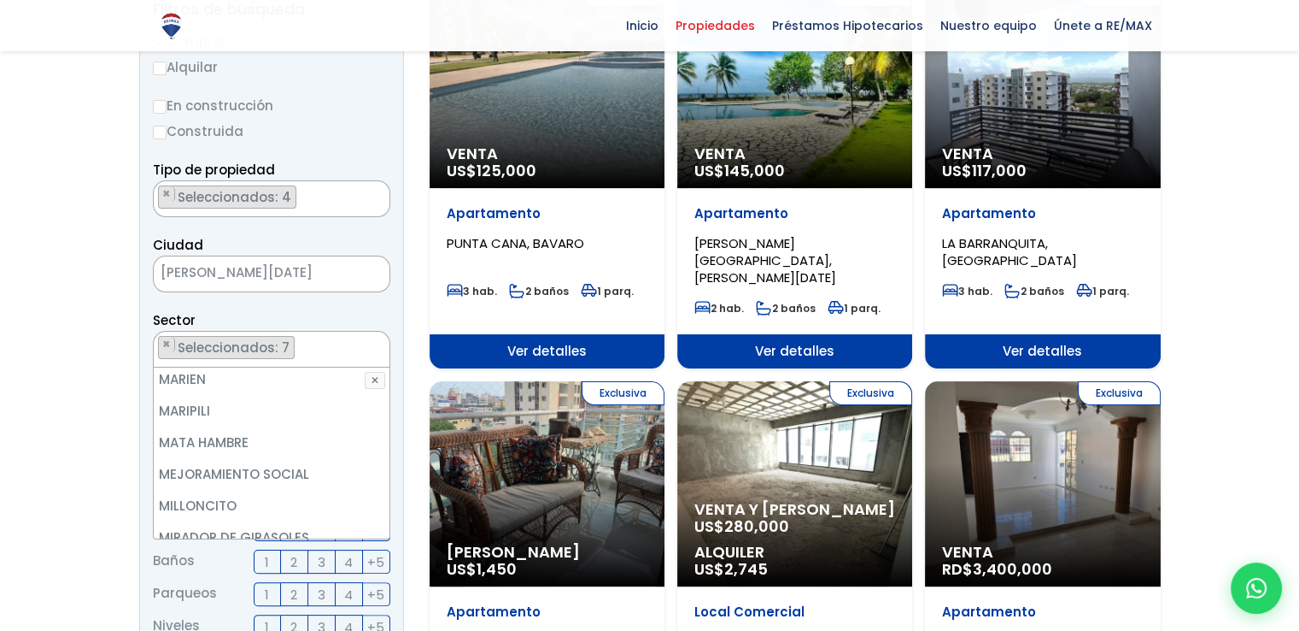
scroll to position [5676, 0]
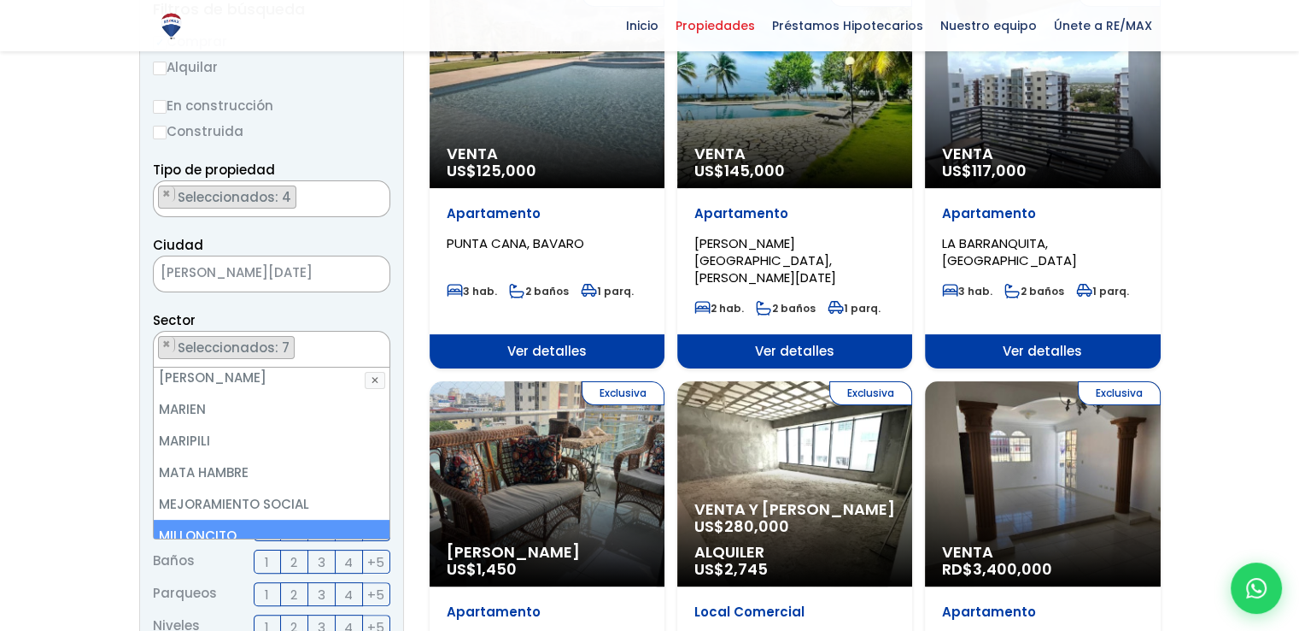
click at [247, 519] on li "MILLONCITO" at bounding box center [272, 535] width 236 height 32
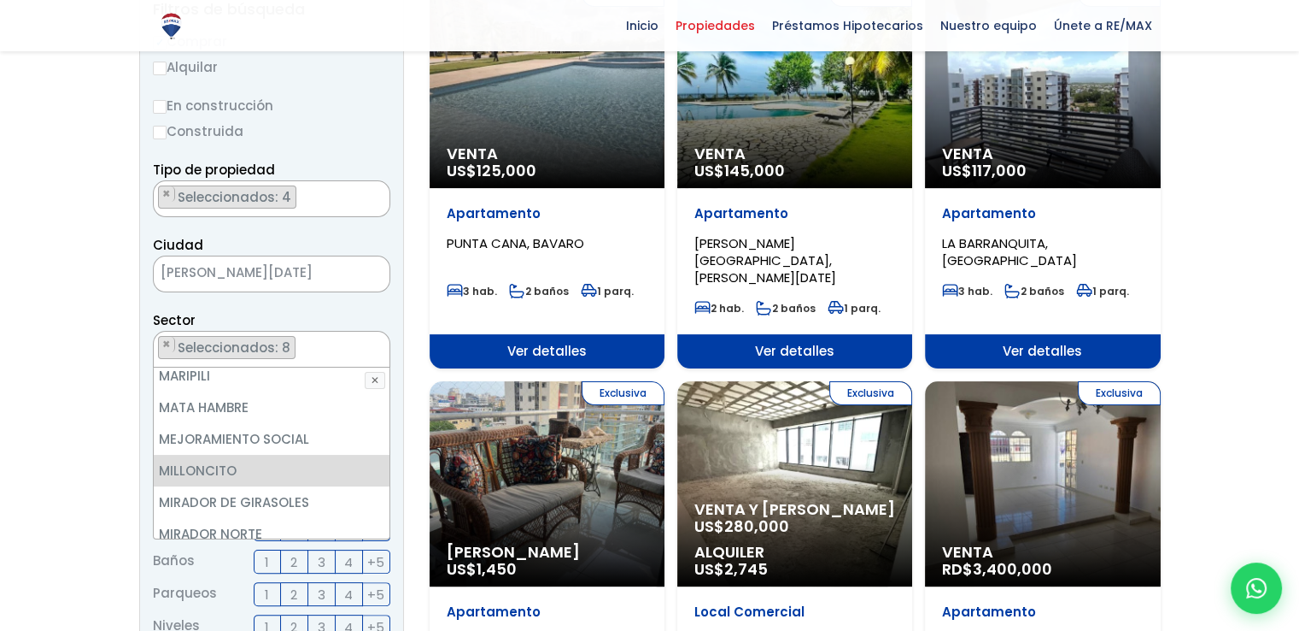
scroll to position [5762, 0]
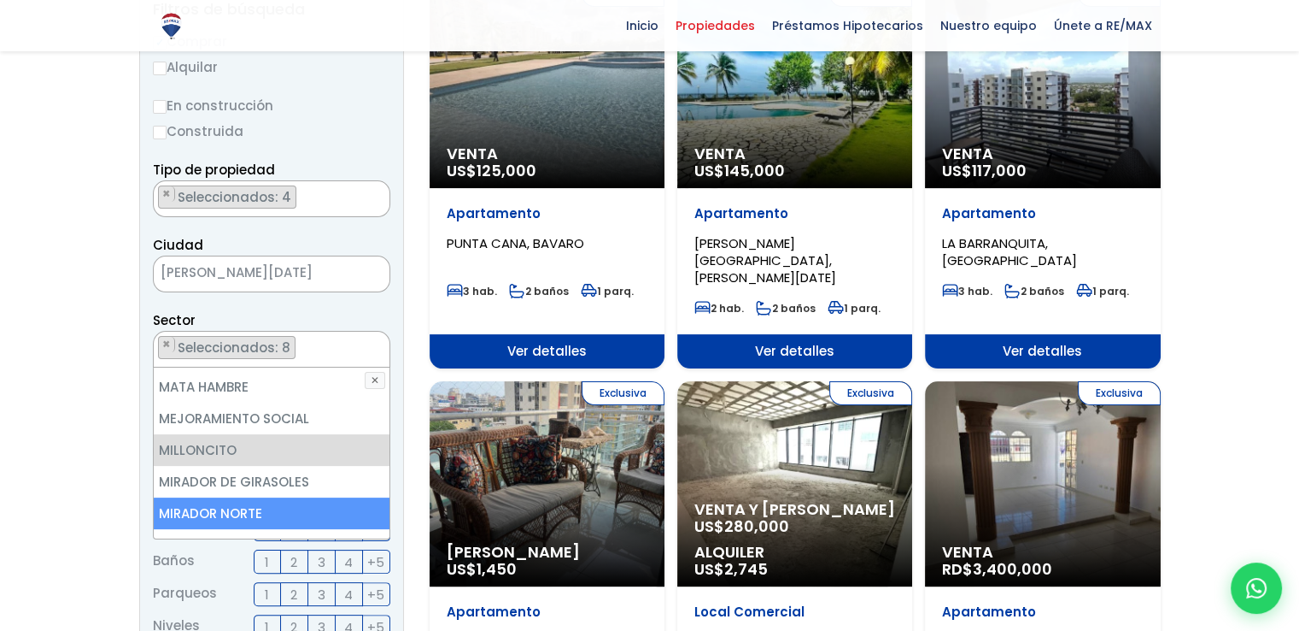
click at [240, 497] on li "MIRADOR NORTE" at bounding box center [272, 513] width 236 height 32
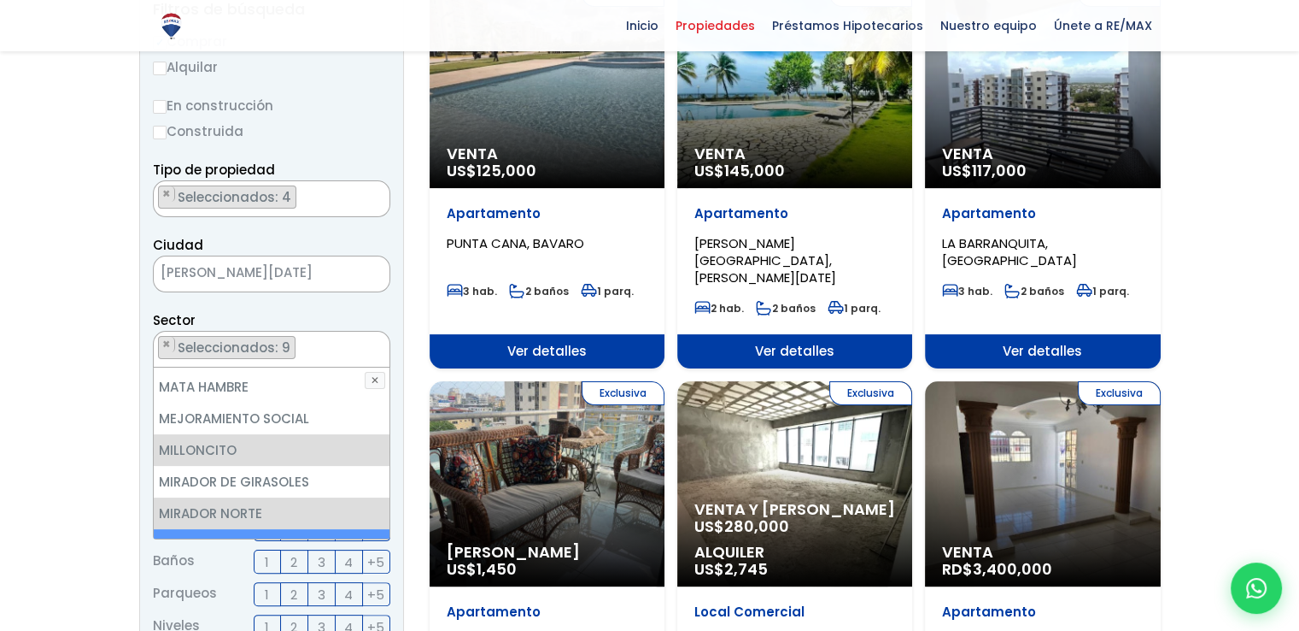
click at [243, 529] on li "MIRADOR SUR" at bounding box center [272, 545] width 236 height 32
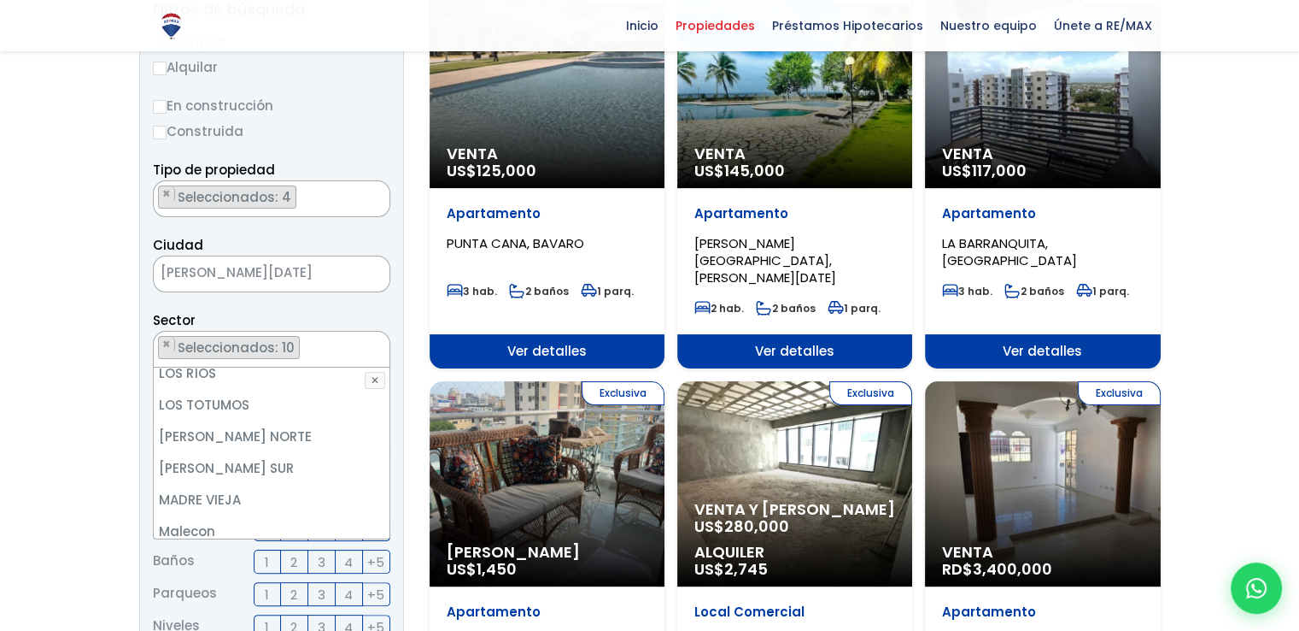
scroll to position [5335, 0]
click at [244, 577] on li "MANGANAGUA" at bounding box center [272, 593] width 236 height 32
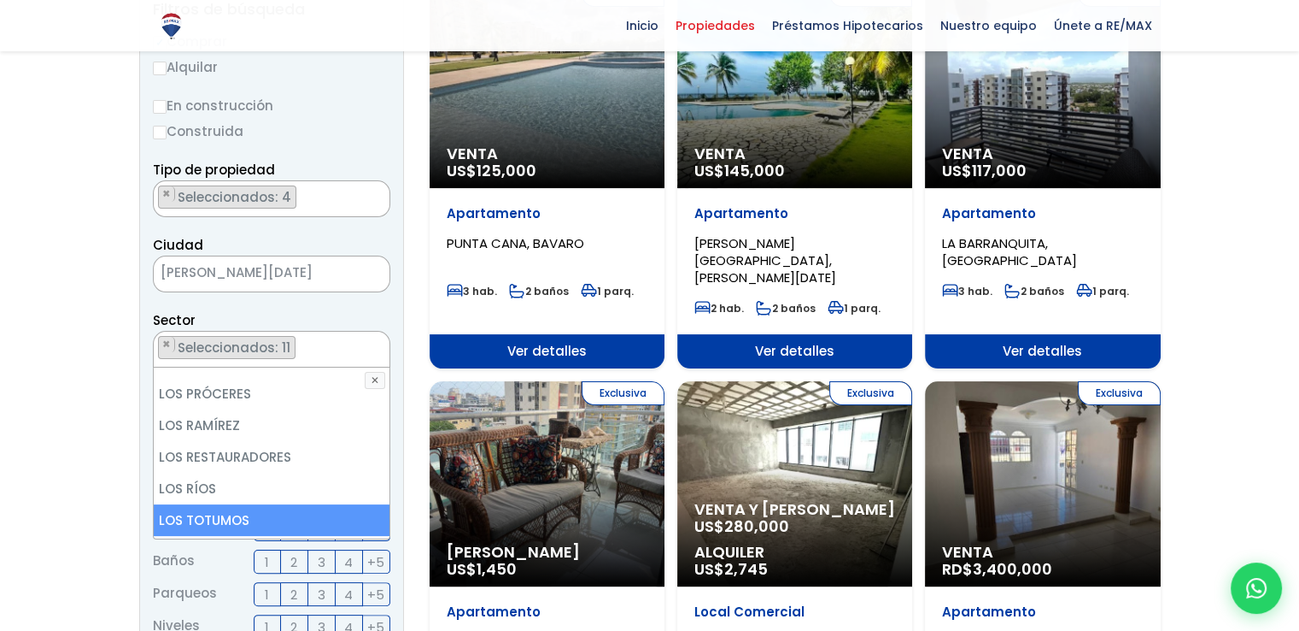
scroll to position [5164, 0]
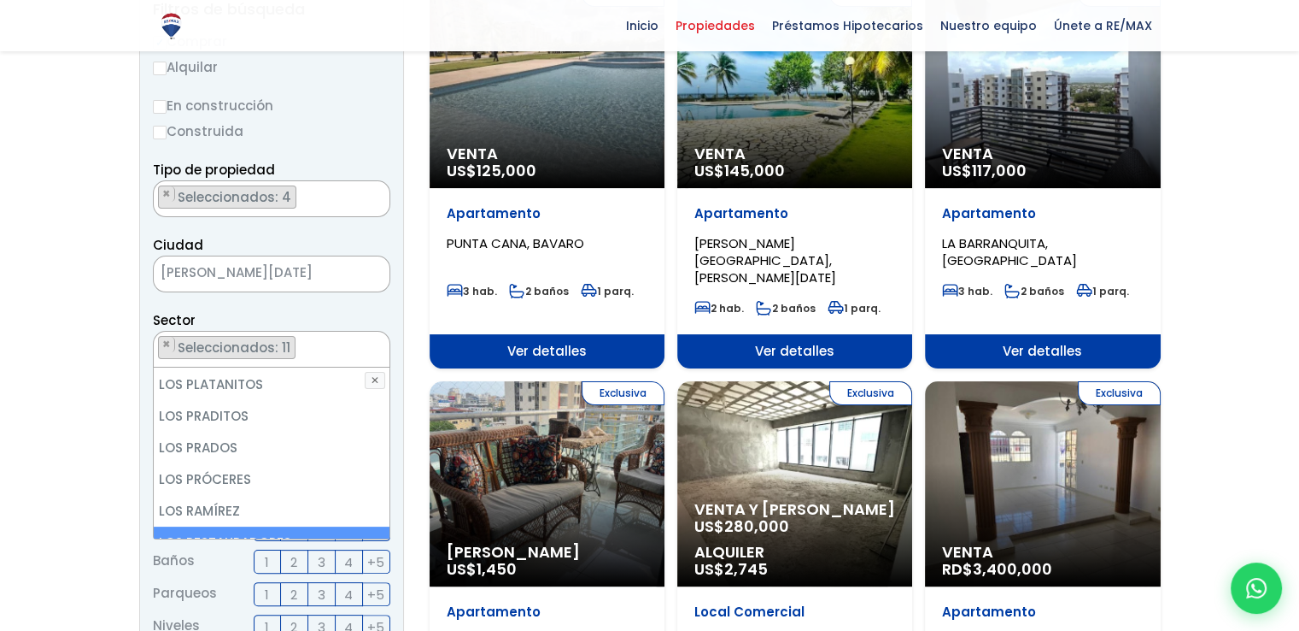
click at [243, 526] on li "LOS RESTAURADORES" at bounding box center [272, 542] width 236 height 32
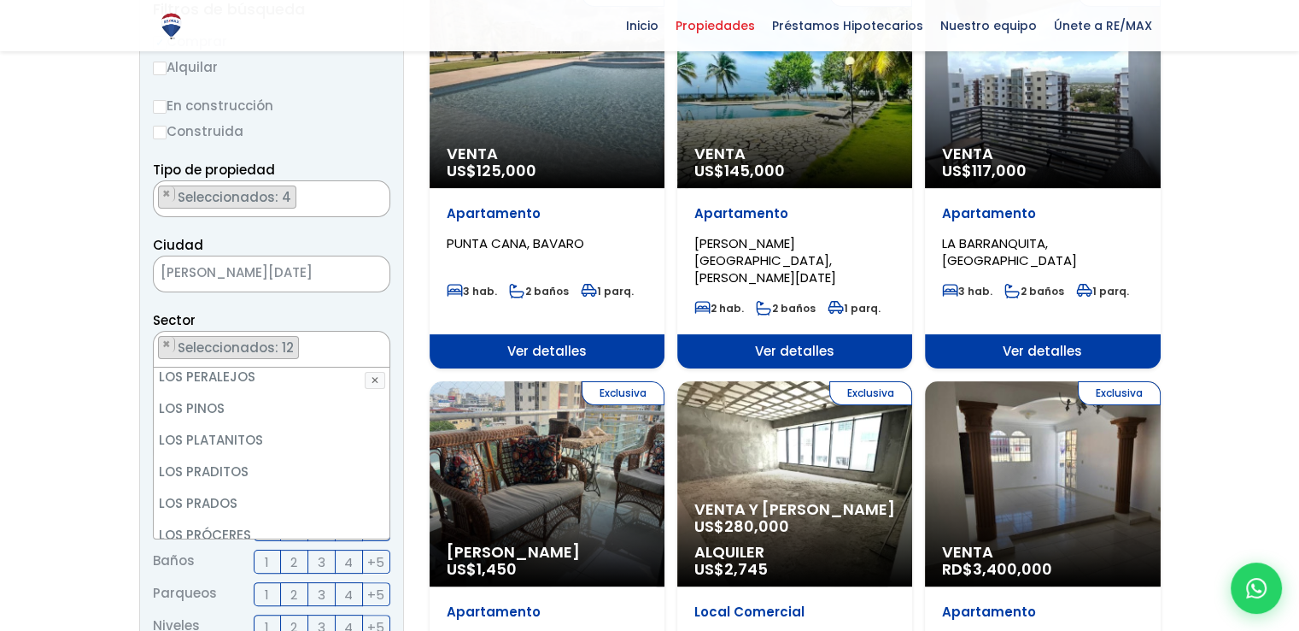
scroll to position [5078, 0]
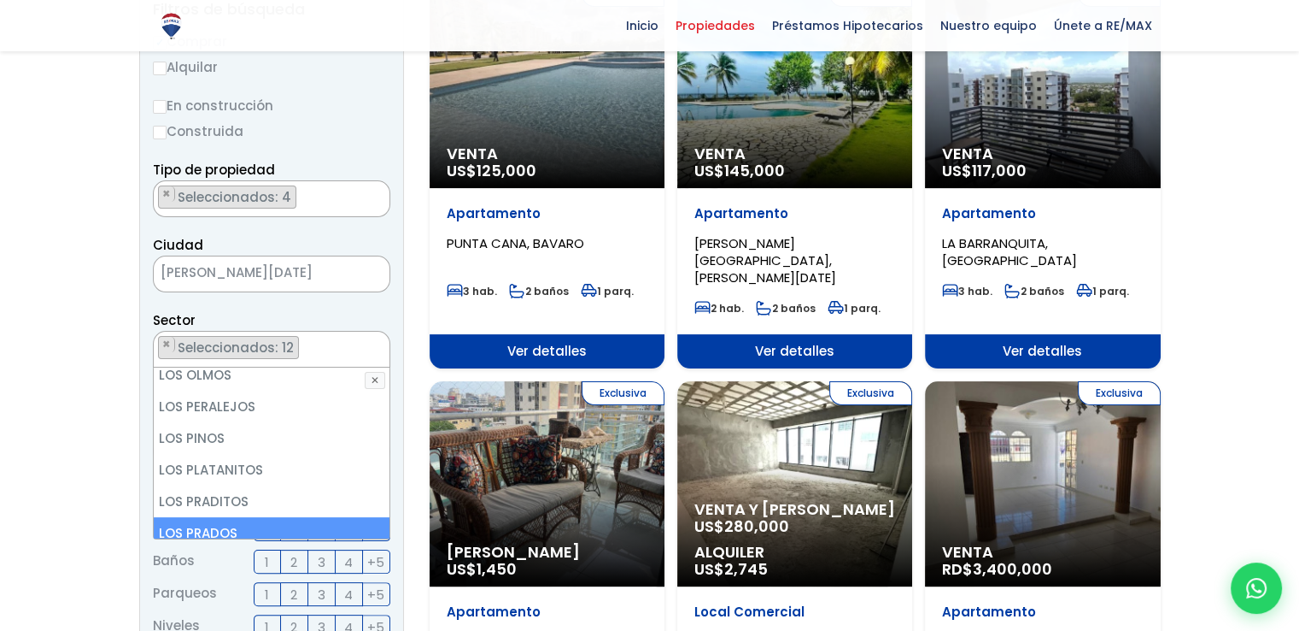
click at [229, 517] on li "LOS PRADOS" at bounding box center [272, 533] width 236 height 32
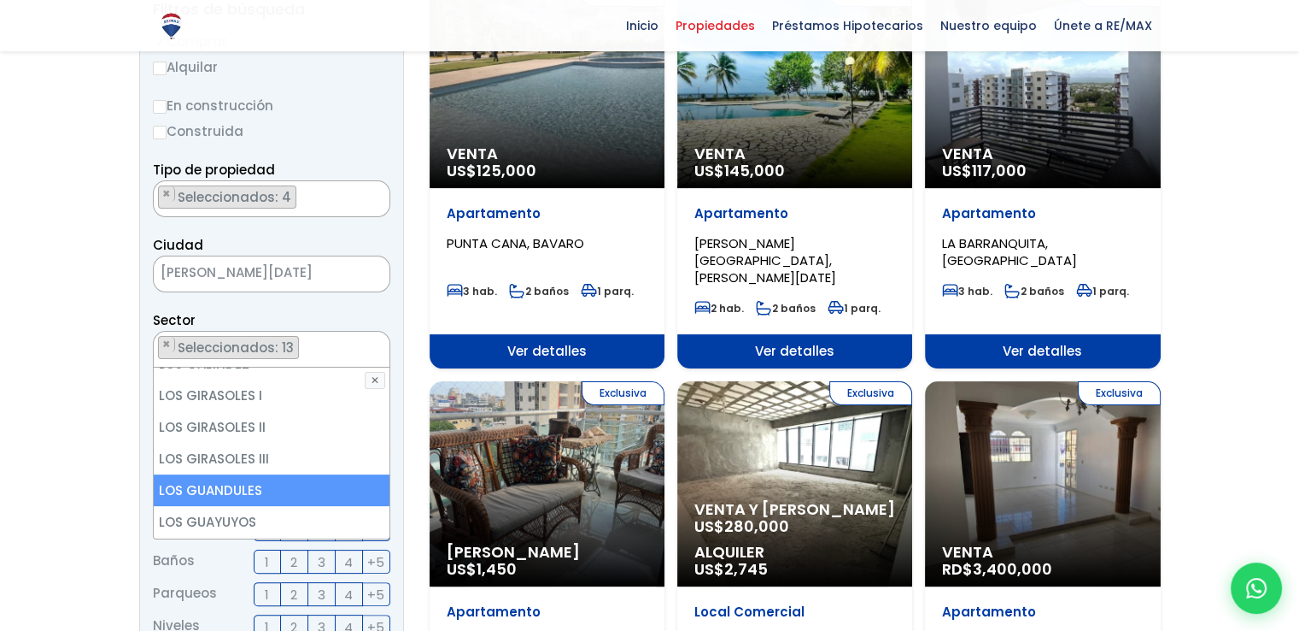
scroll to position [4822, 0]
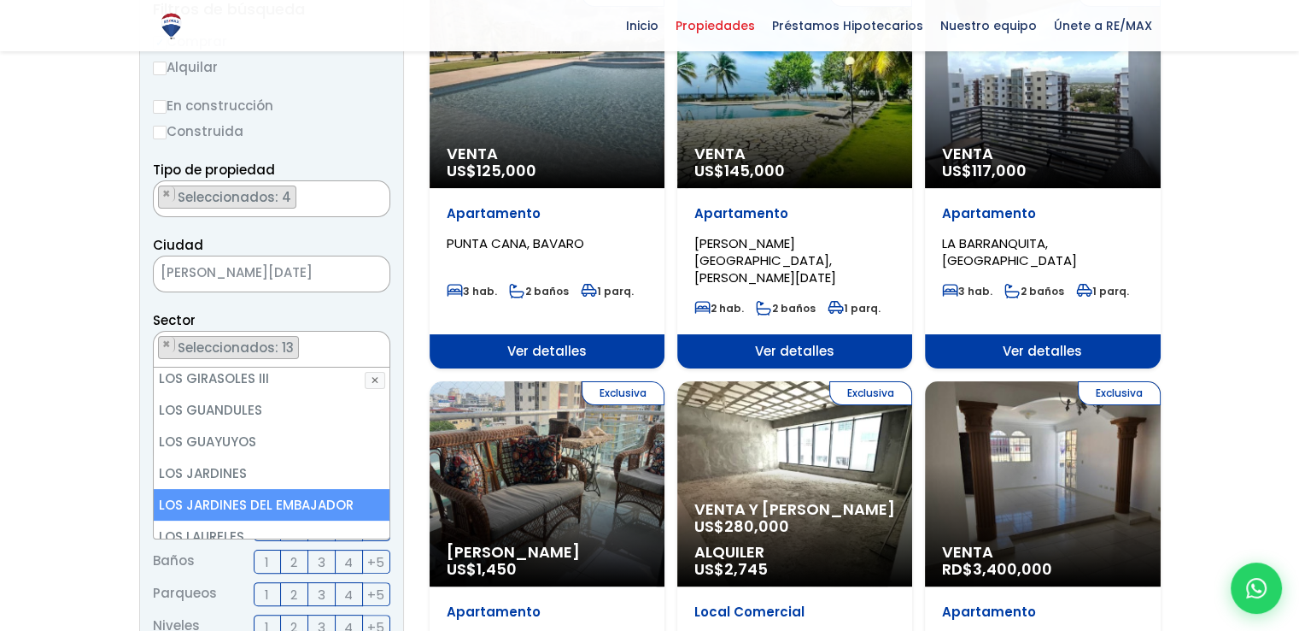
click at [261, 489] on li "LOS JARDINES DEL EMBAJADOR" at bounding box center [272, 505] width 236 height 32
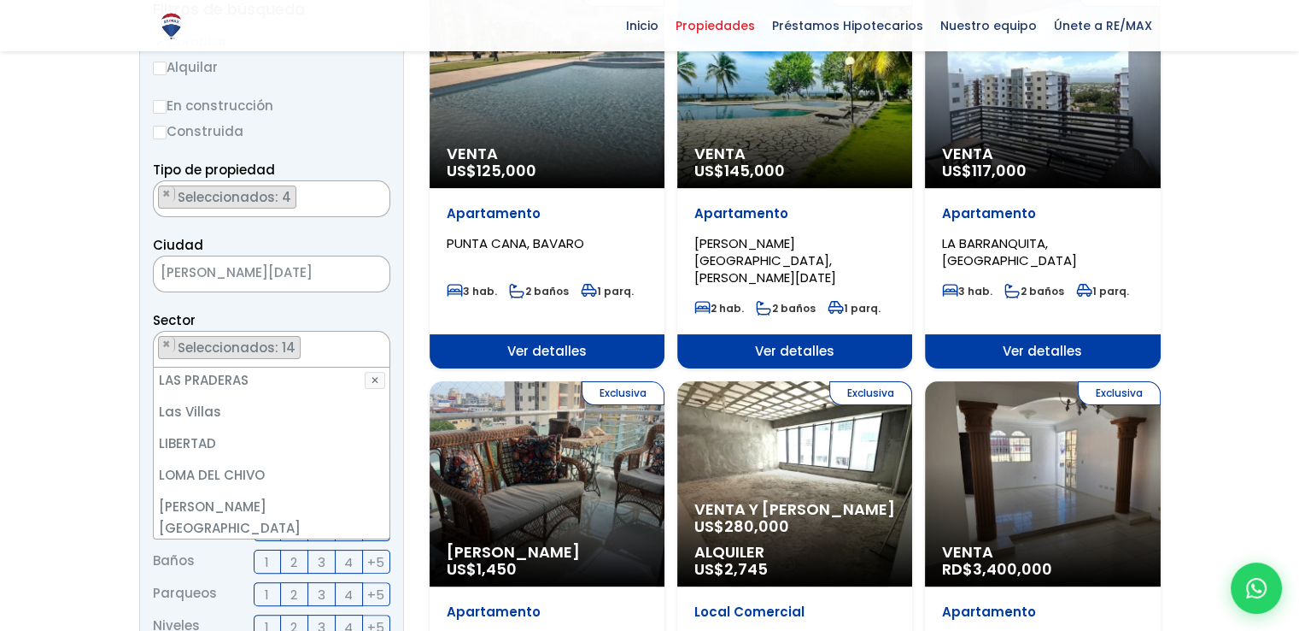
scroll to position [4480, 0]
click at [242, 578] on li "LOS CACICAZGOS" at bounding box center [272, 594] width 236 height 32
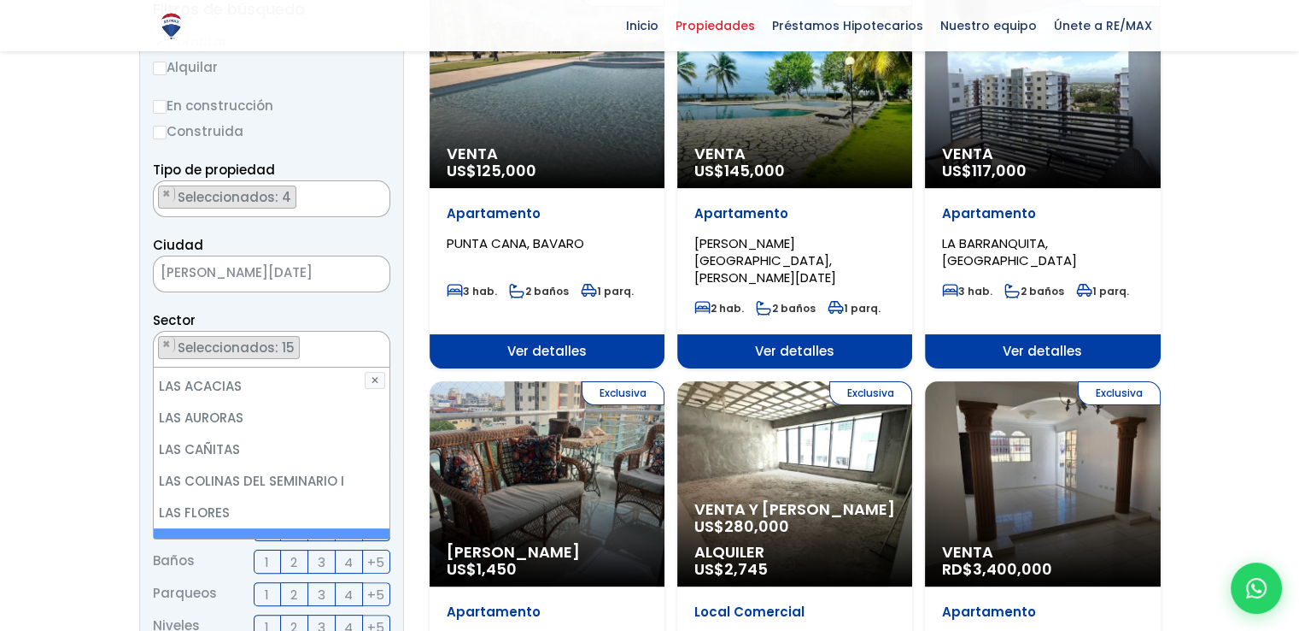
scroll to position [4309, 0]
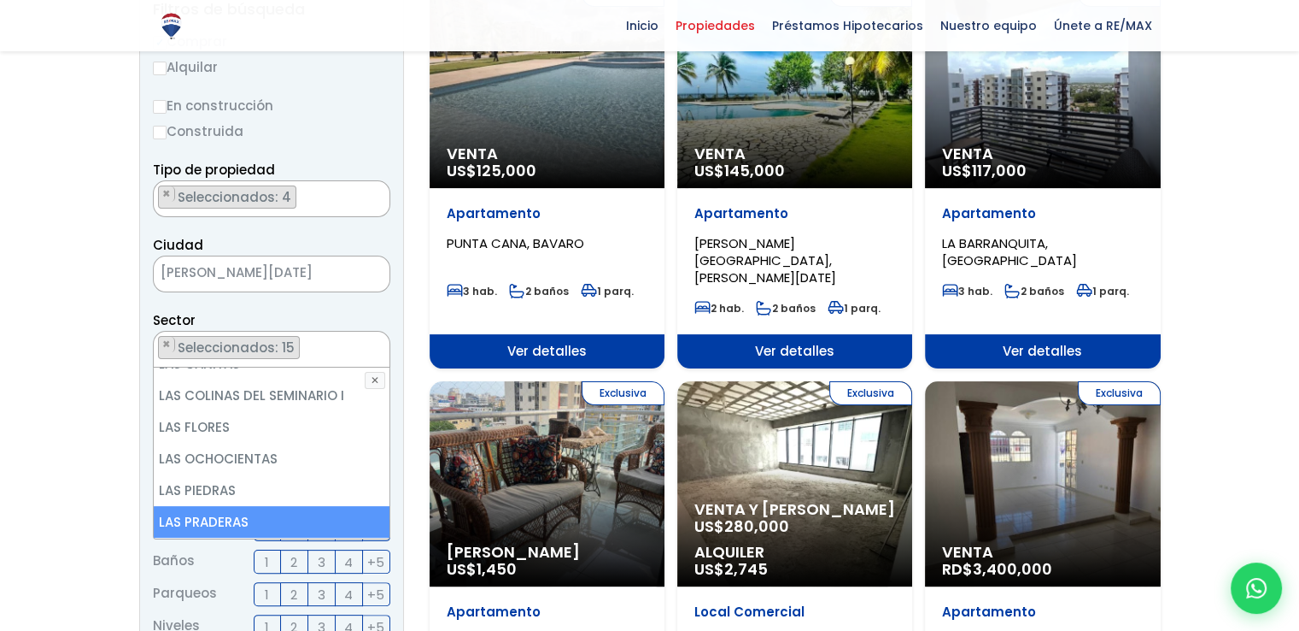
click at [253, 506] on li "LAS PRADERAS" at bounding box center [272, 522] width 236 height 32
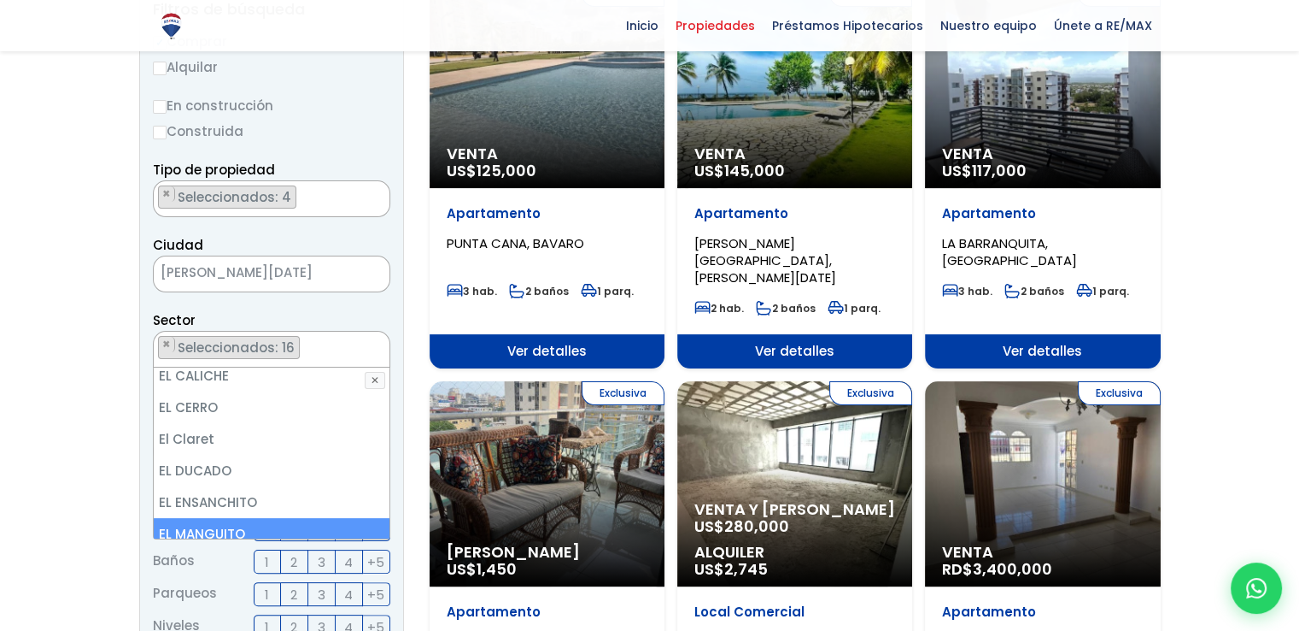
scroll to position [1917, 0]
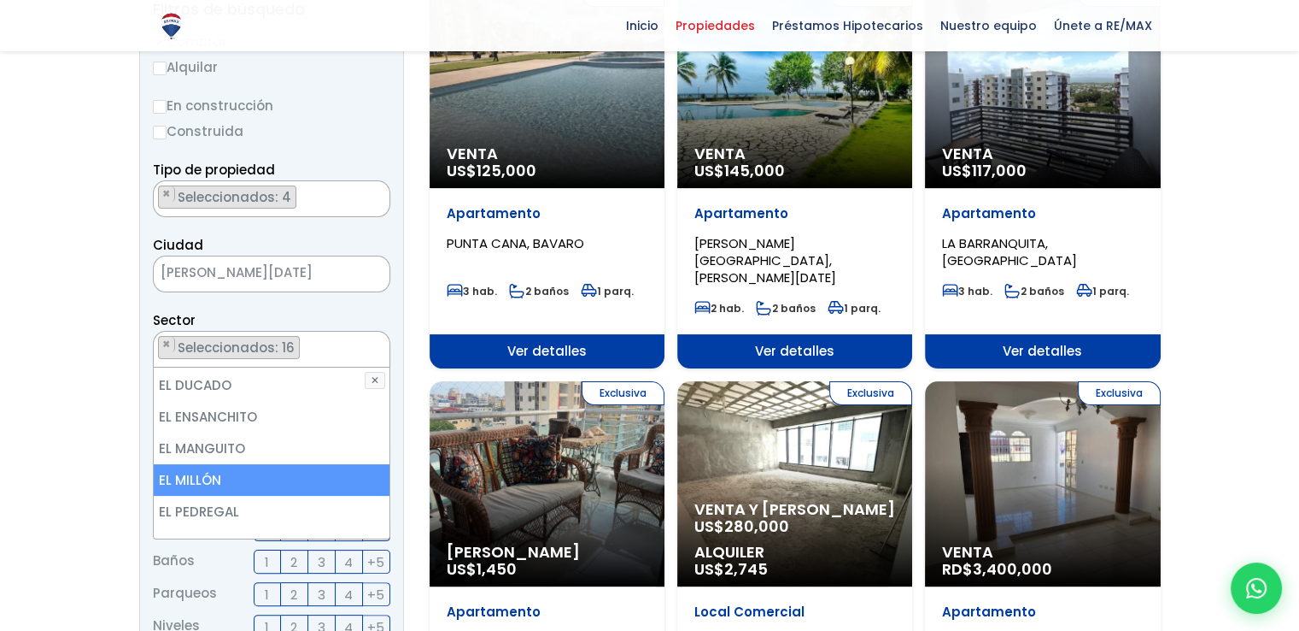
click at [230, 464] on li "EL MILLÓN" at bounding box center [272, 480] width 236 height 32
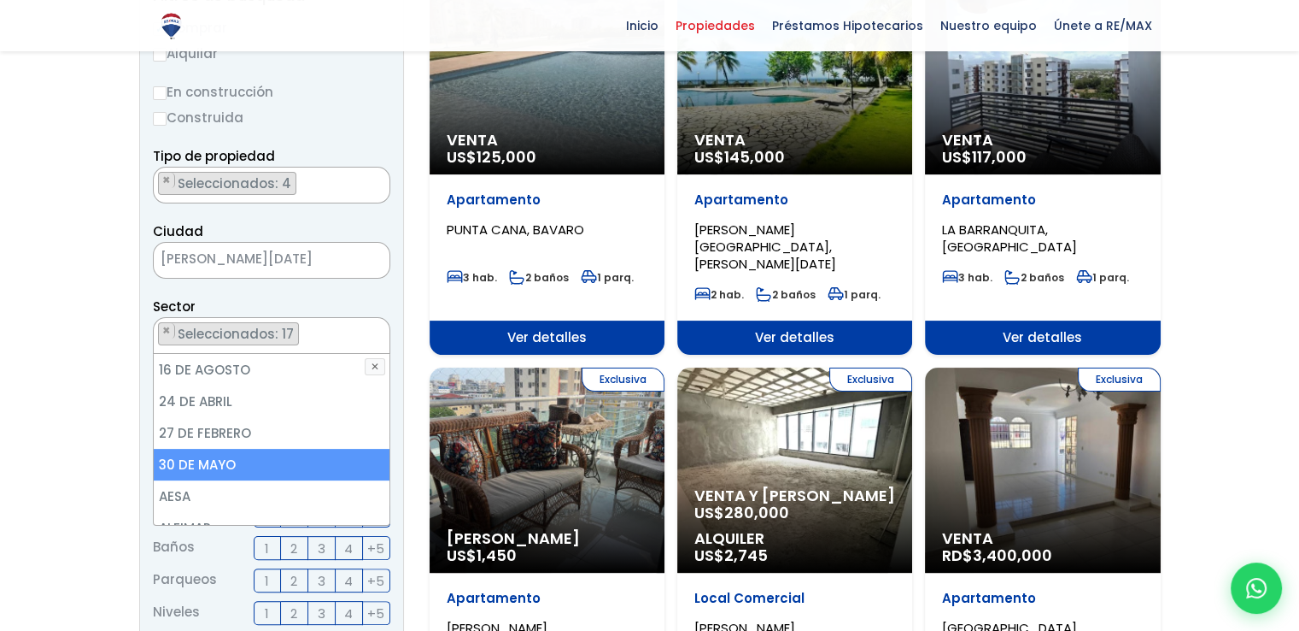
scroll to position [256, 0]
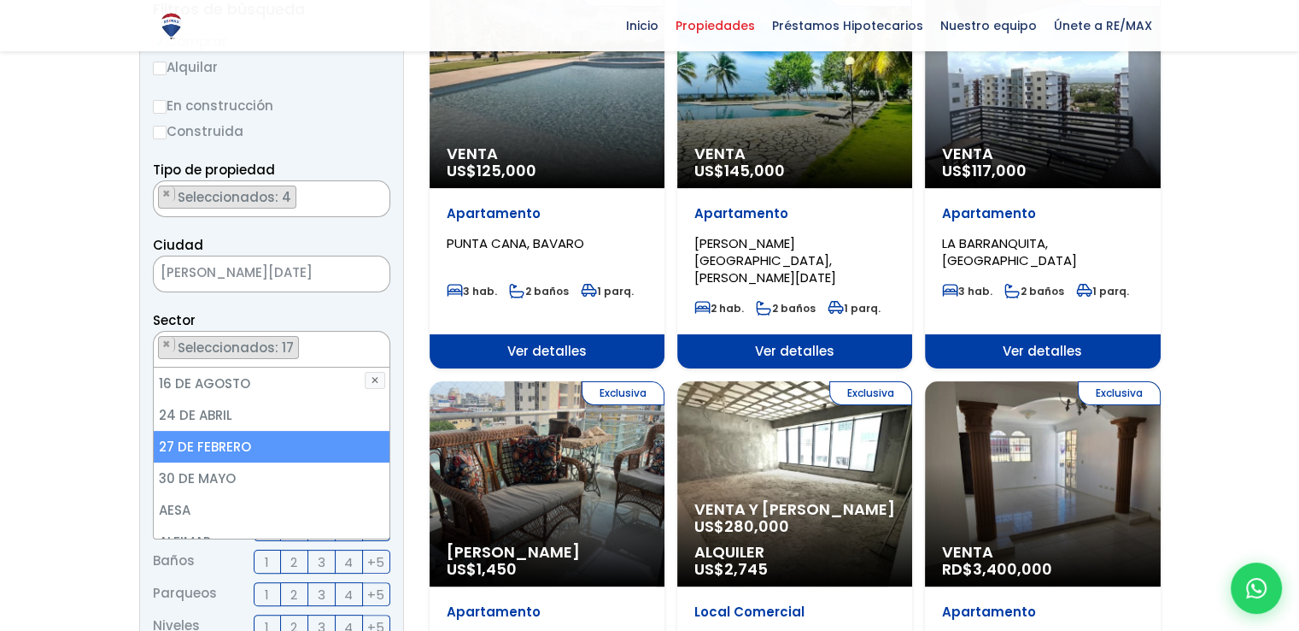
click at [243, 442] on li "27 DE FEBRERO" at bounding box center [272, 447] width 236 height 32
select select "225"
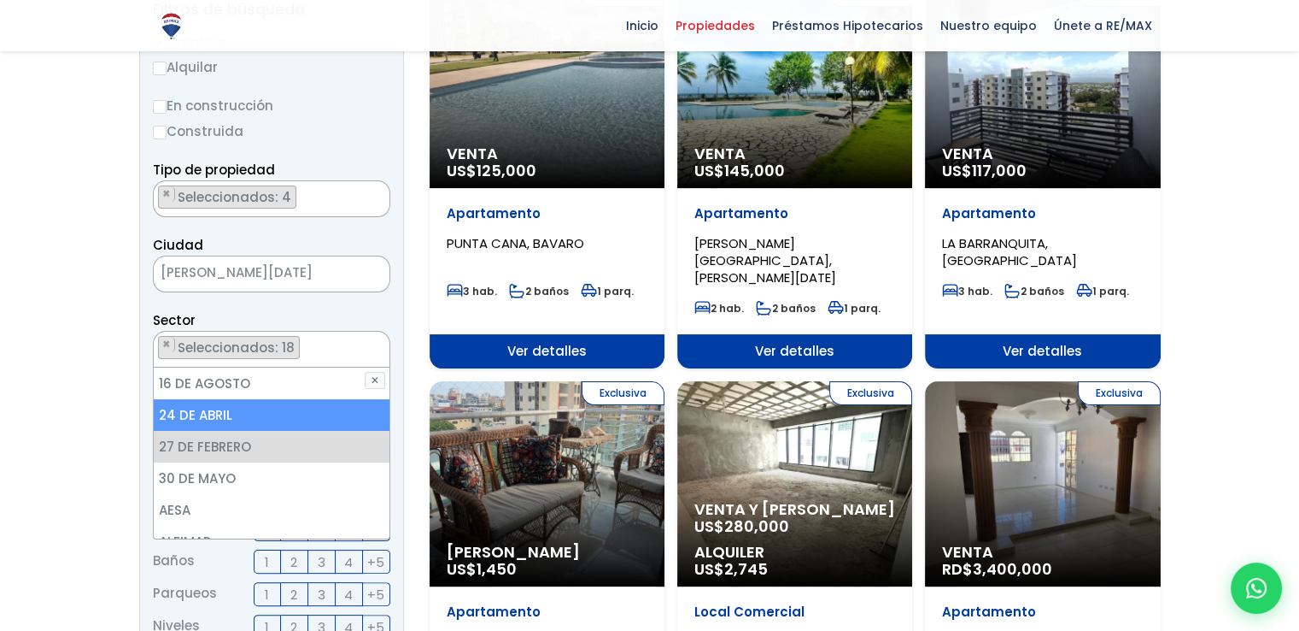
click at [397, 313] on aside "Filtros de búsqueda Comprar Alquilar En construcción Construida Tipo de propied…" at bounding box center [271, 564] width 265 height 1163
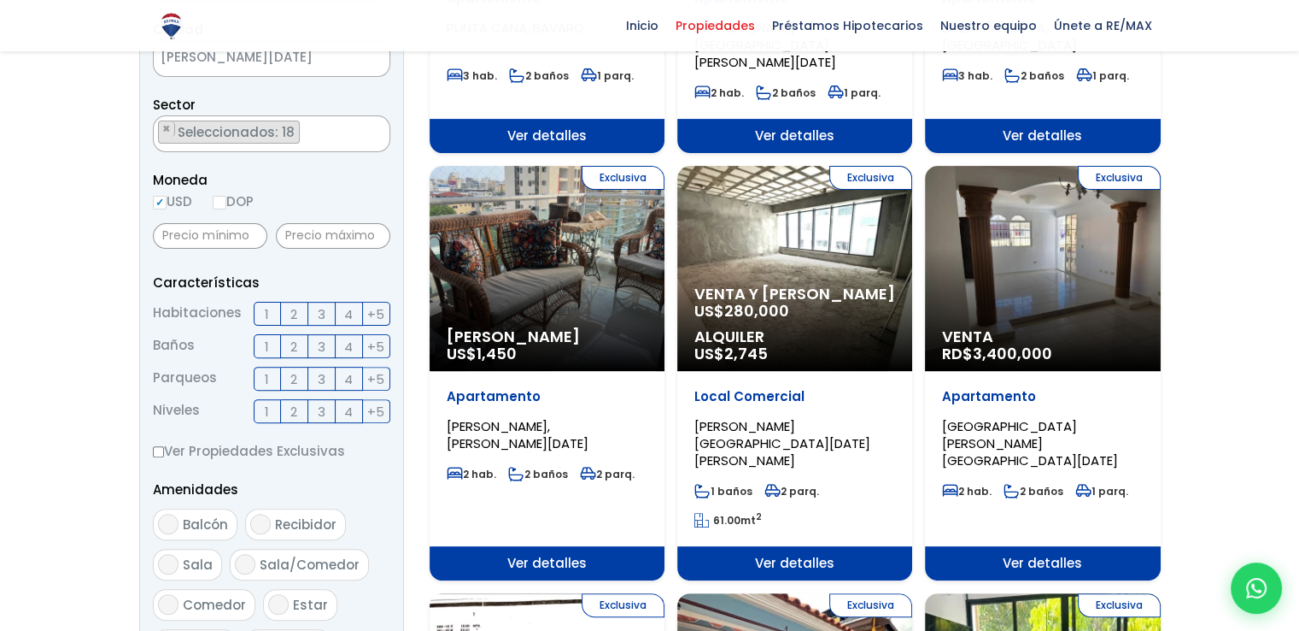
scroll to position [513, 0]
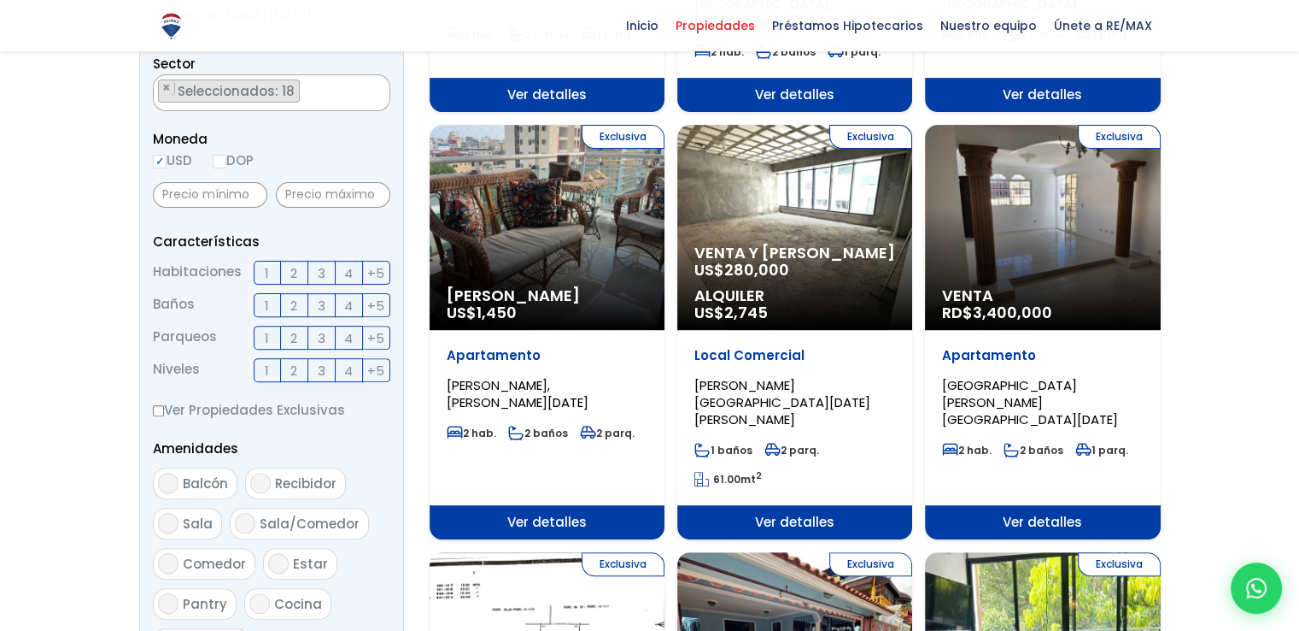
click at [219, 162] on input "DOP" at bounding box center [220, 162] width 14 height 14
radio input "true"
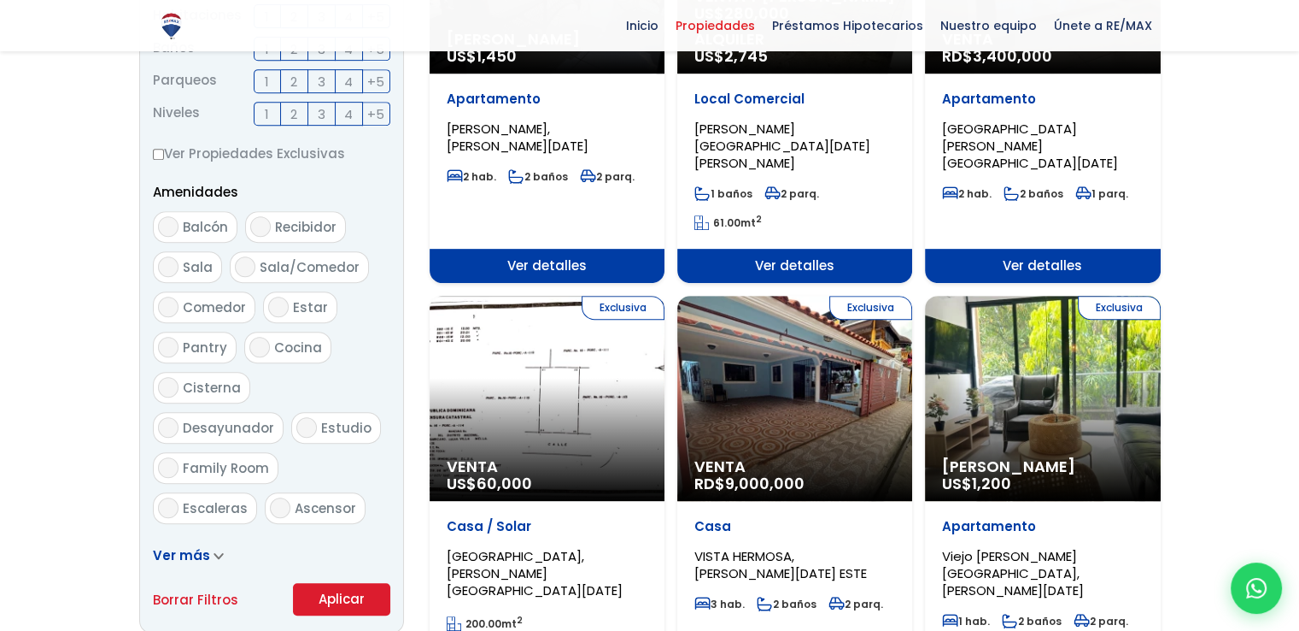
scroll to position [854, 0]
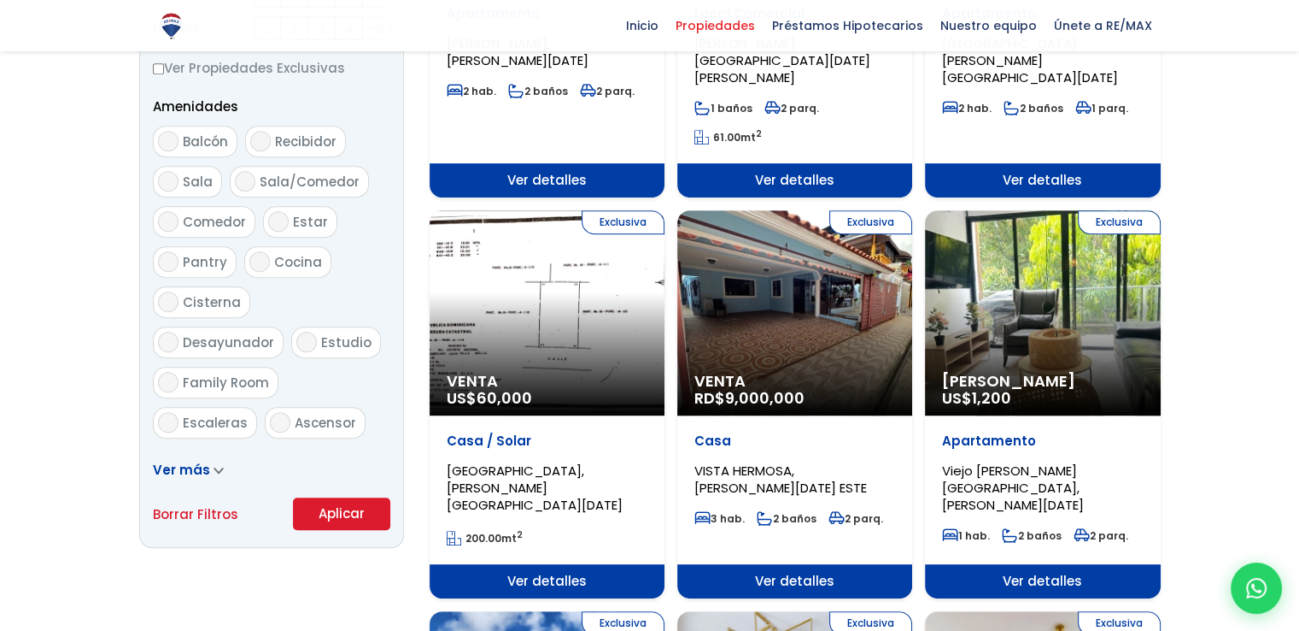
click at [328, 513] on button "Aplicar" at bounding box center [341, 513] width 97 height 32
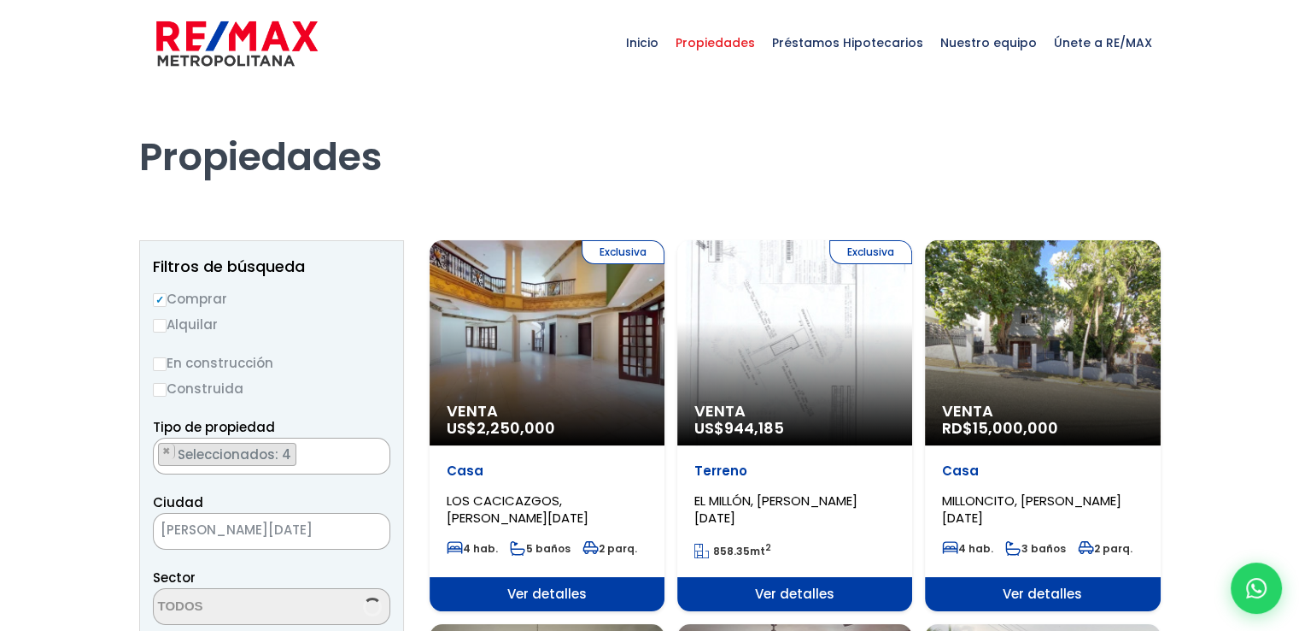
scroll to position [14, 0]
select select "225"
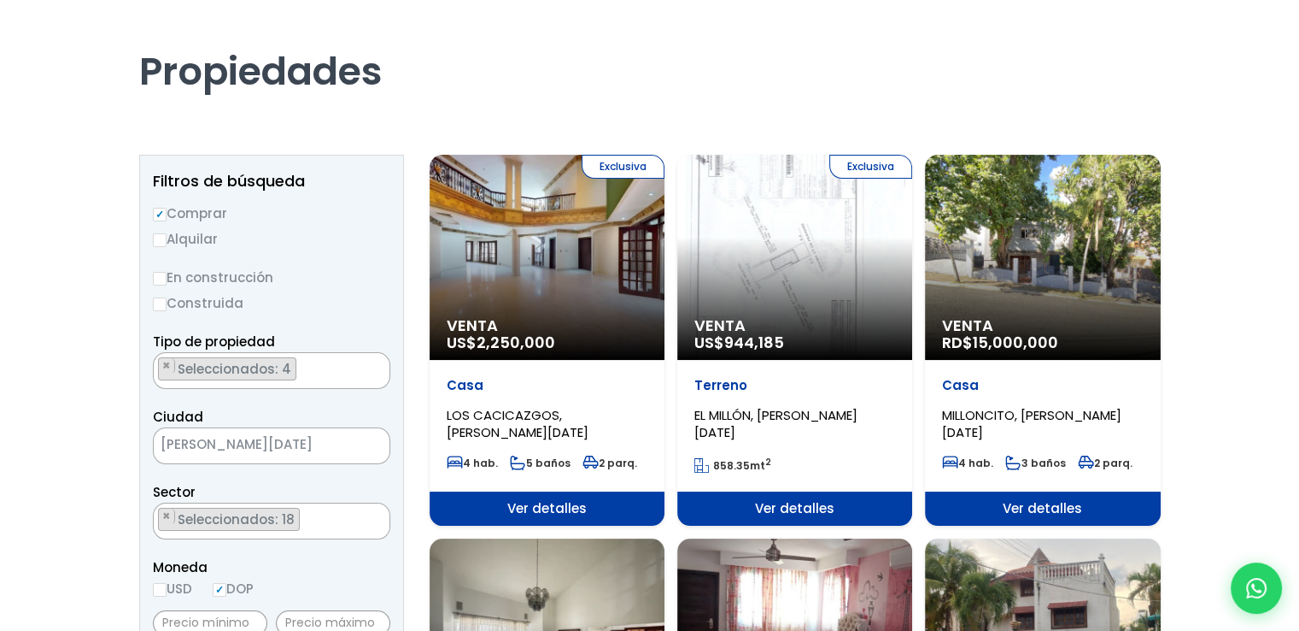
scroll to position [85, 0]
click at [749, 320] on span "Venta" at bounding box center [795, 325] width 201 height 17
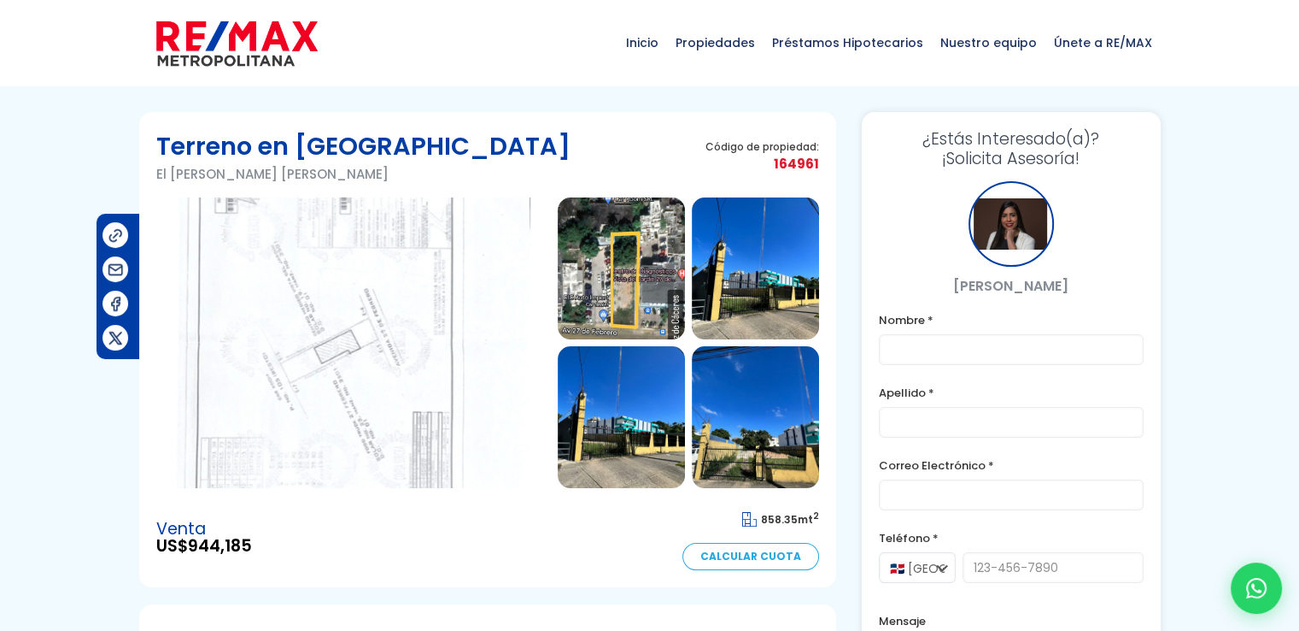
click at [314, 356] on img at bounding box center [353, 342] width 395 height 290
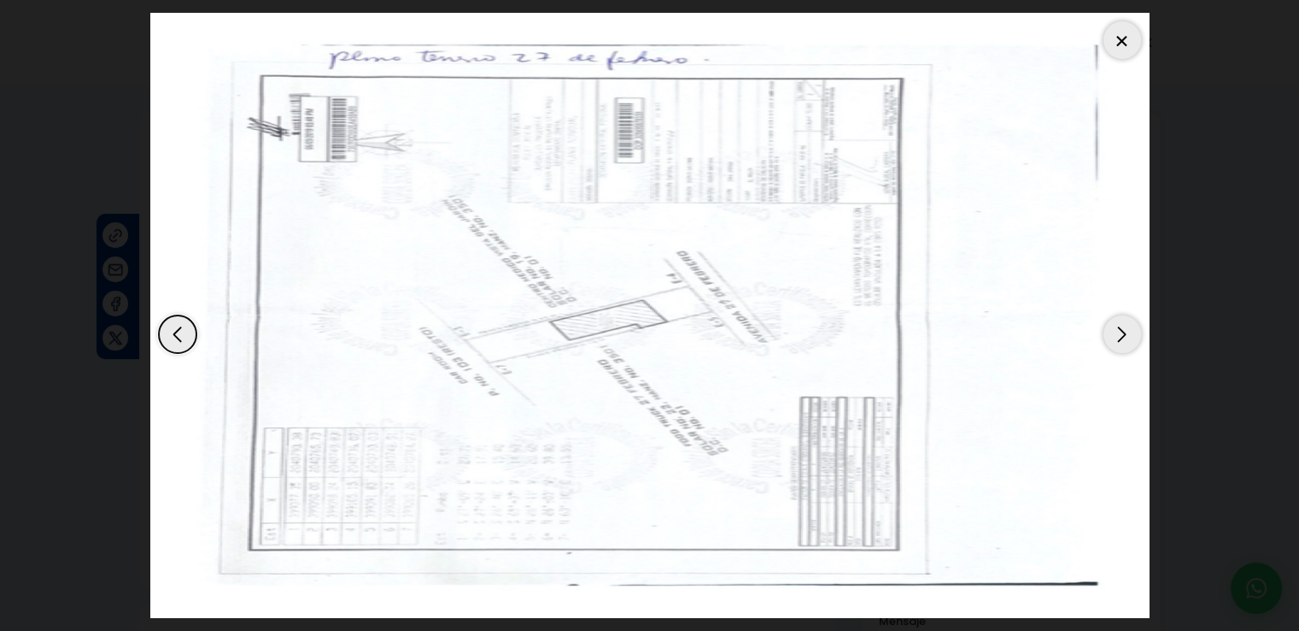
click at [1131, 329] on div "Next slide" at bounding box center [1123, 334] width 38 height 38
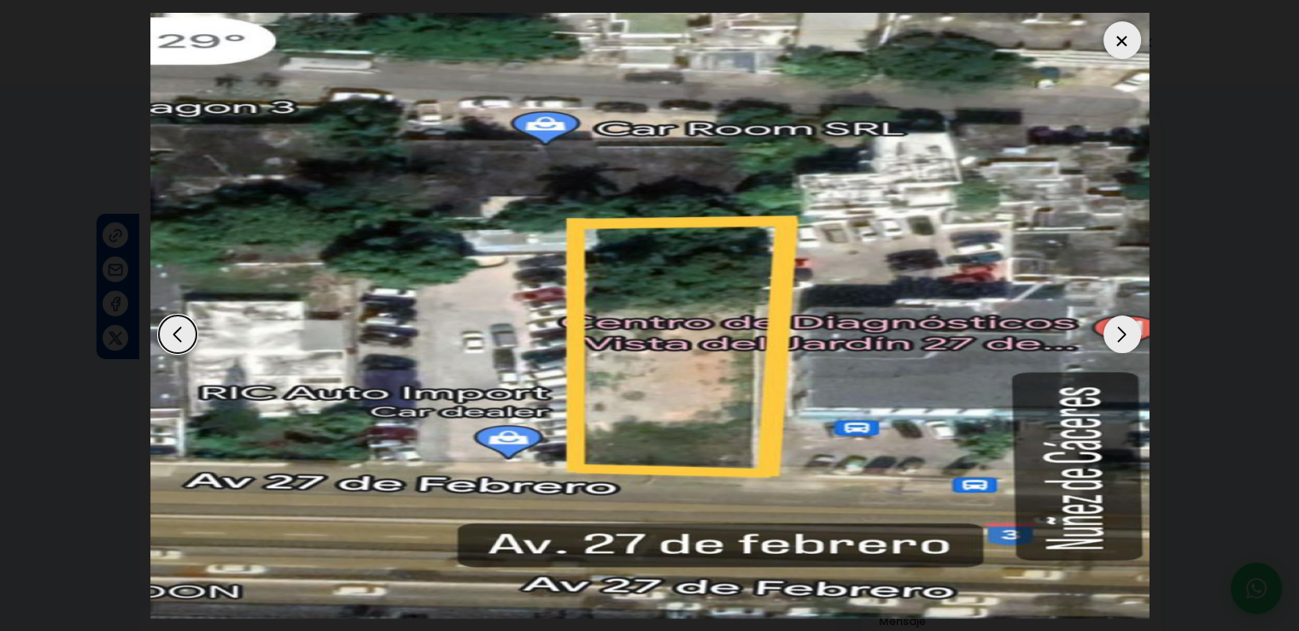
click at [1115, 331] on div "Next slide" at bounding box center [1123, 334] width 38 height 38
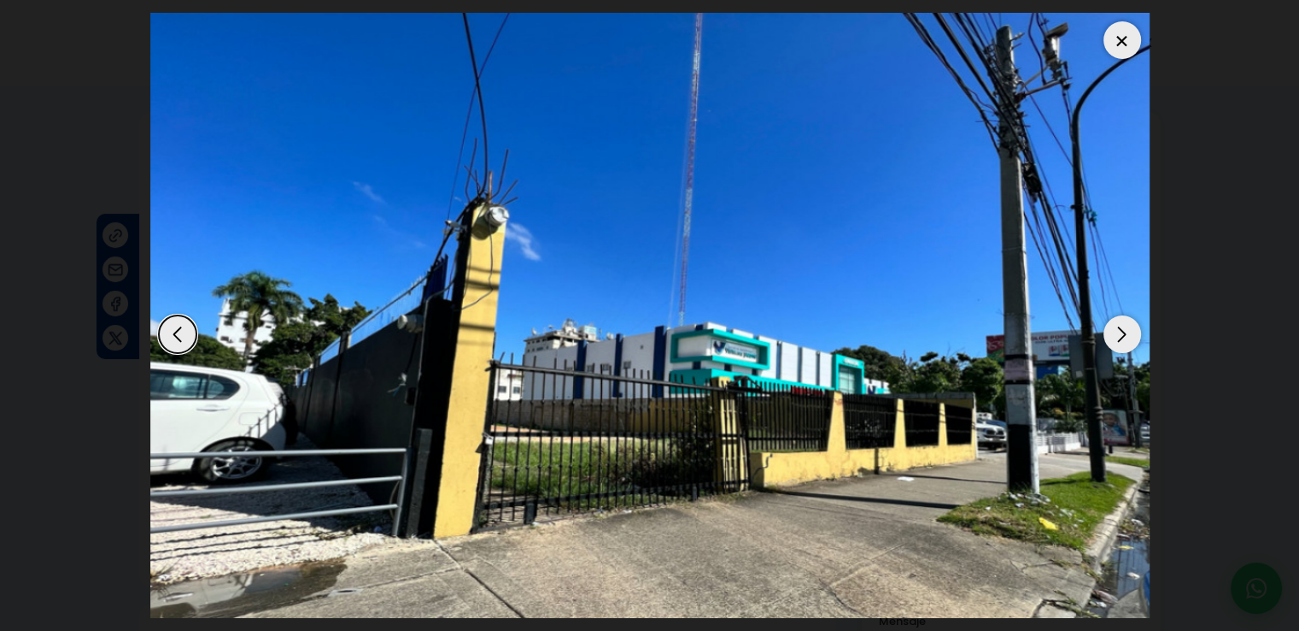
click at [1115, 331] on div "Next slide" at bounding box center [1123, 334] width 38 height 38
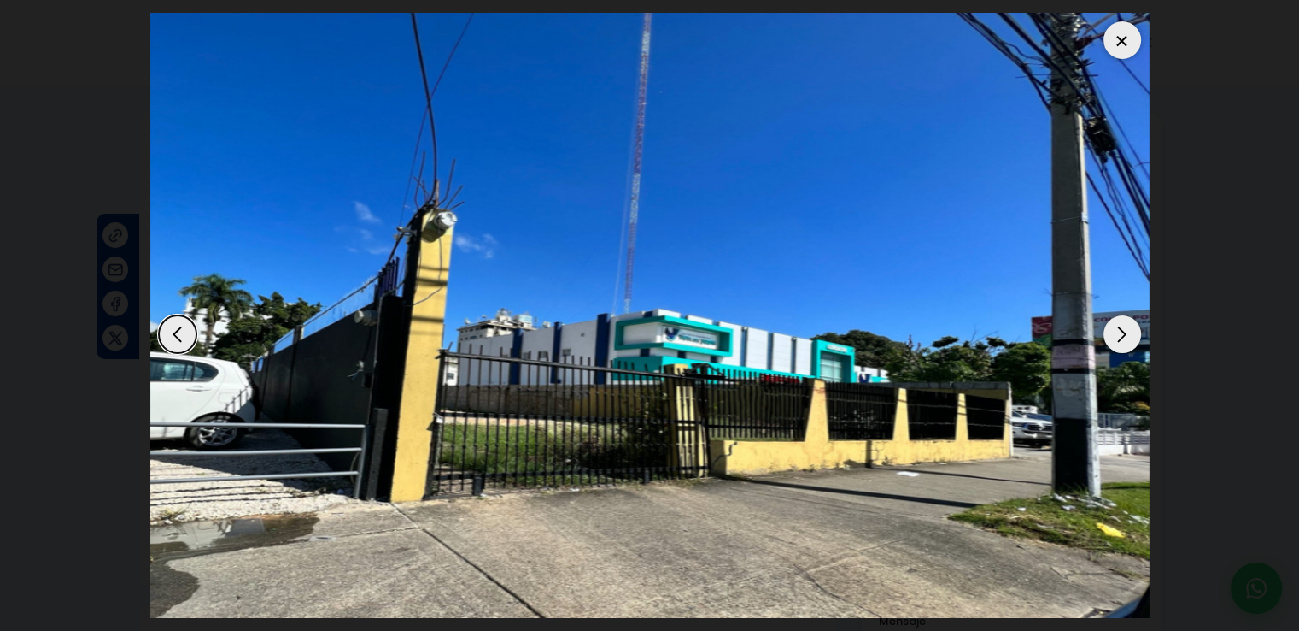
click at [1115, 331] on div "Next slide" at bounding box center [1123, 334] width 38 height 38
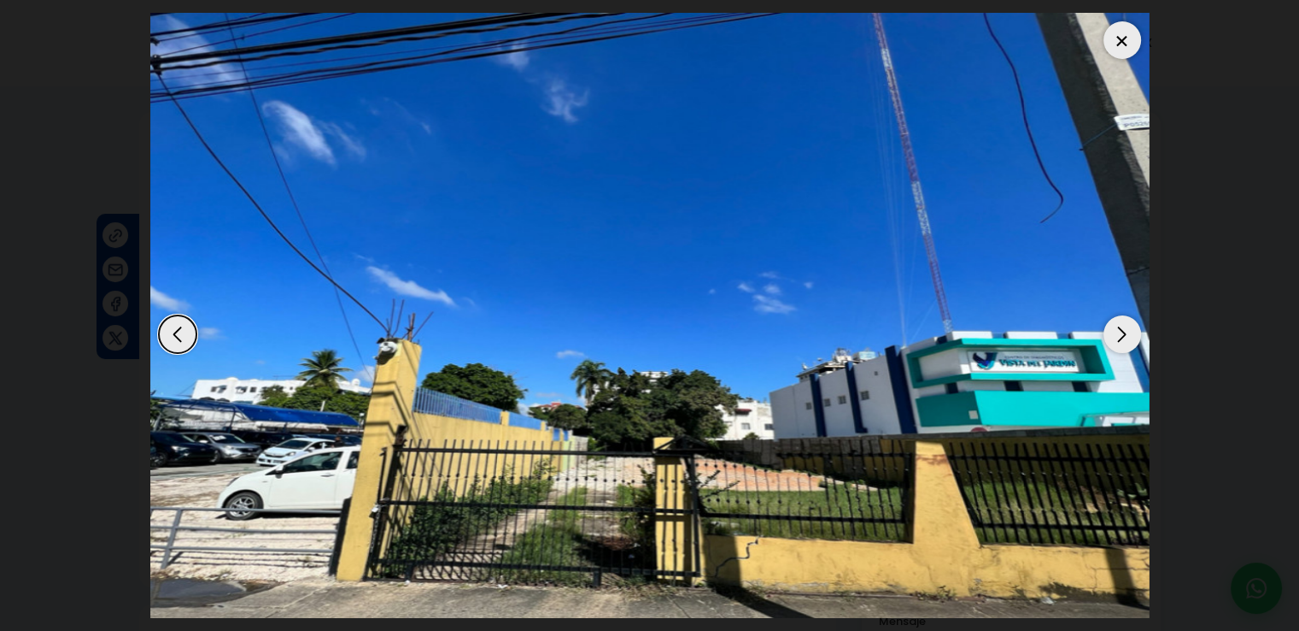
click at [1115, 331] on div "Next slide" at bounding box center [1123, 334] width 38 height 38
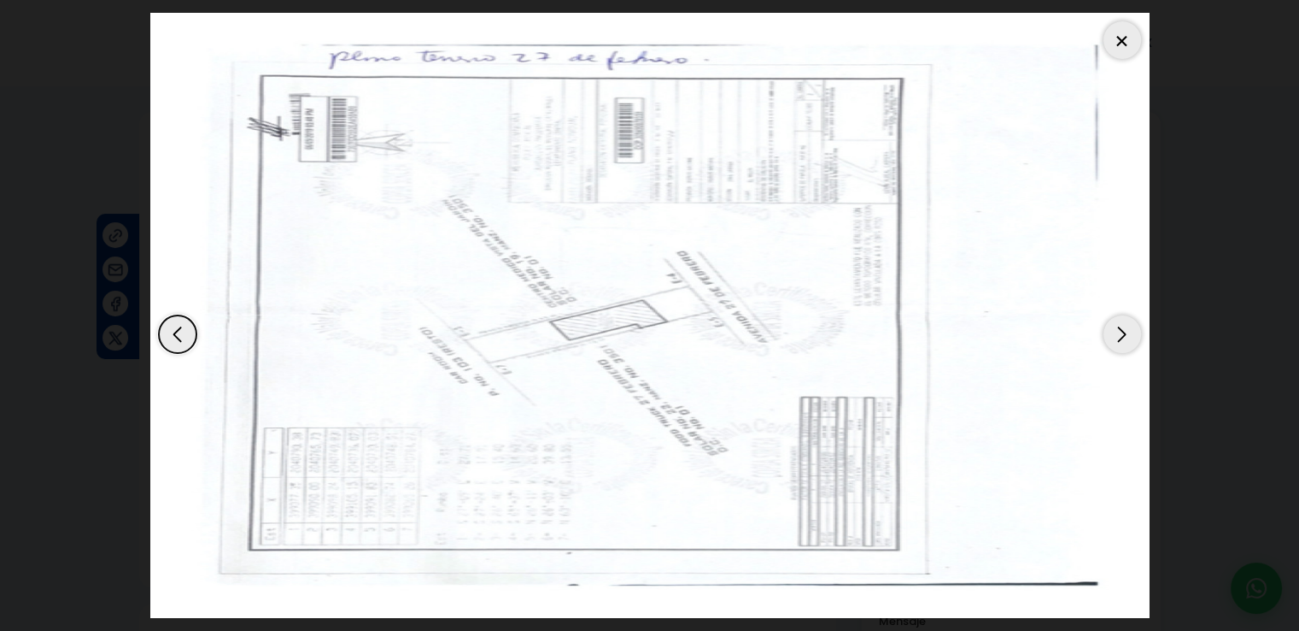
click at [1115, 331] on div "Next slide" at bounding box center [1123, 334] width 38 height 38
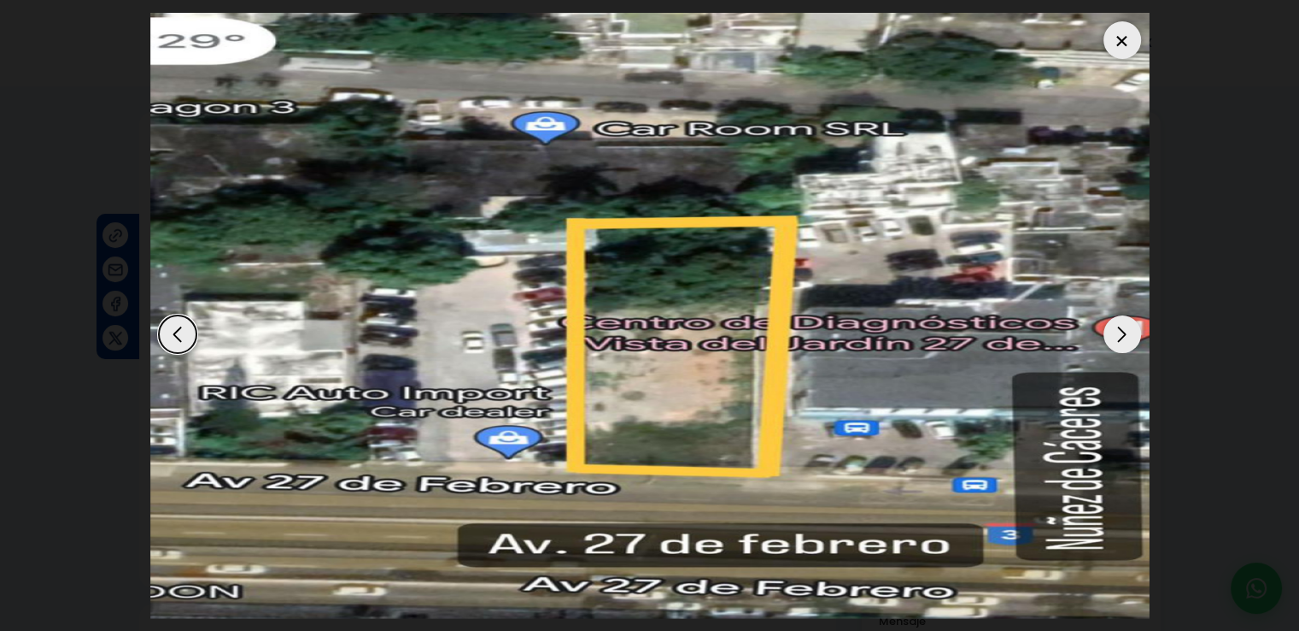
click at [1115, 331] on div "Next slide" at bounding box center [1123, 334] width 38 height 38
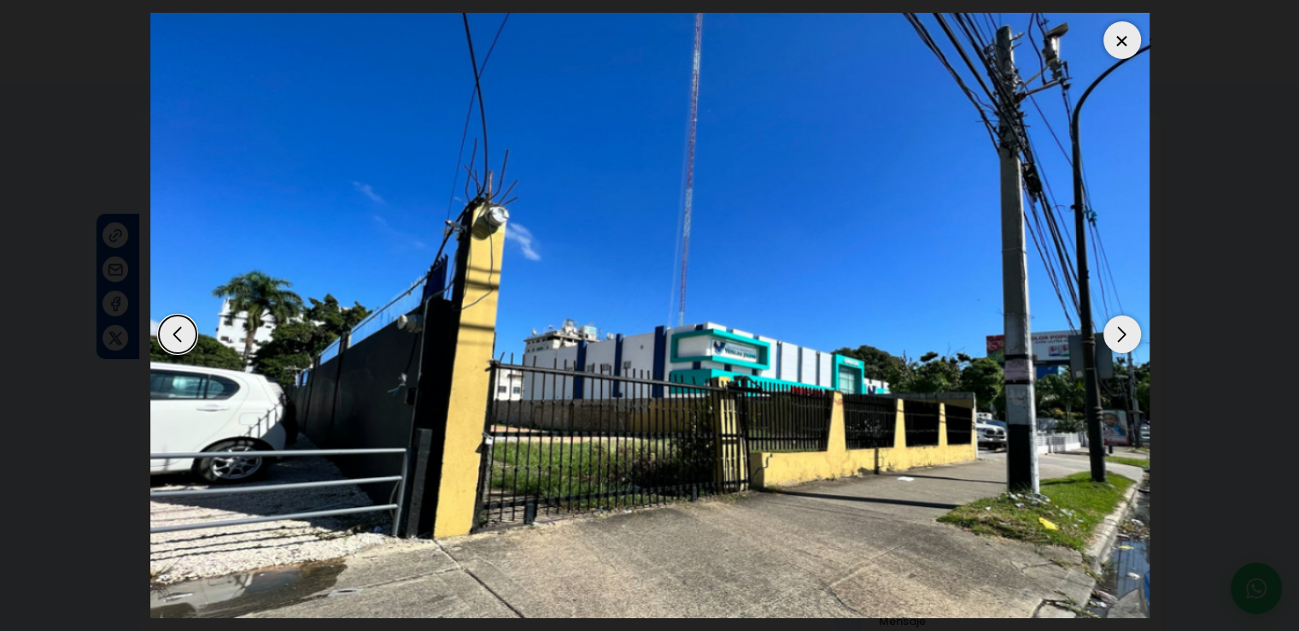
click at [1118, 52] on div at bounding box center [1123, 40] width 38 height 38
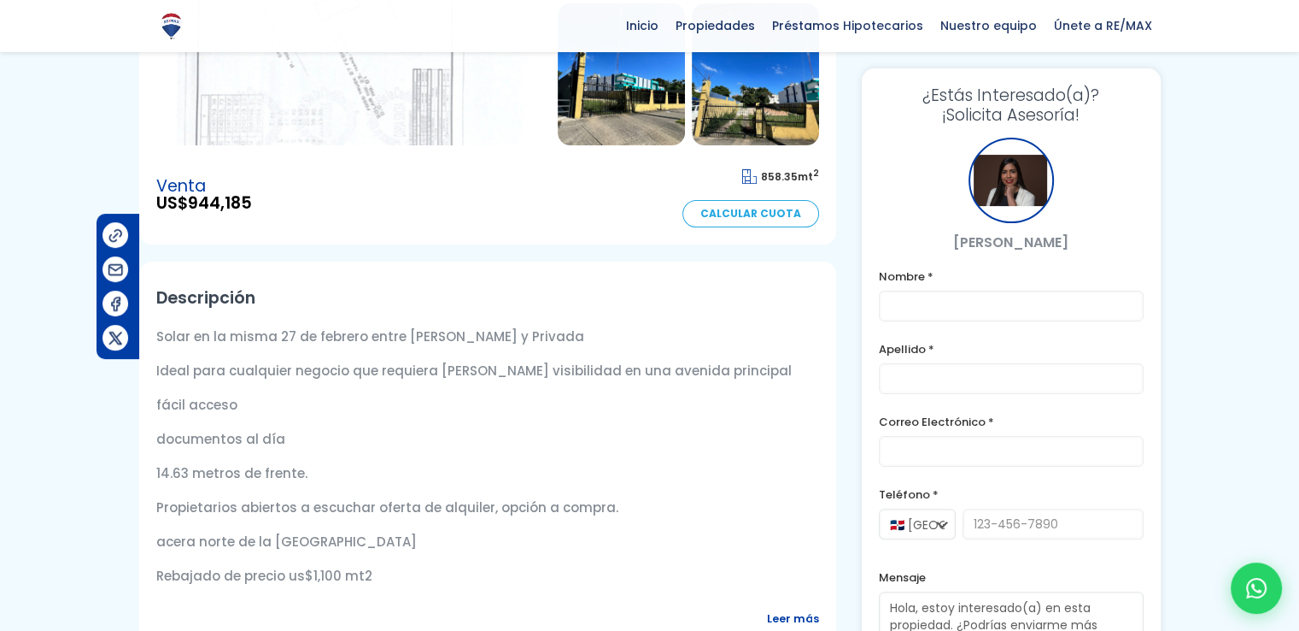
scroll to position [427, 0]
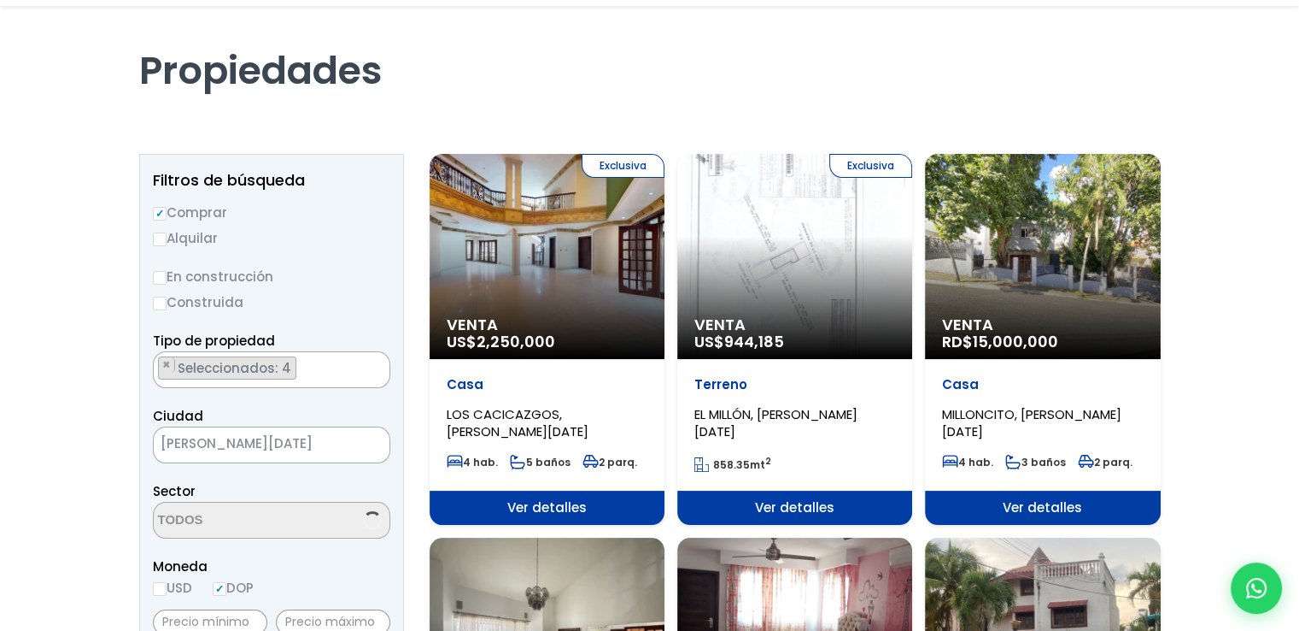
scroll to position [20, 0]
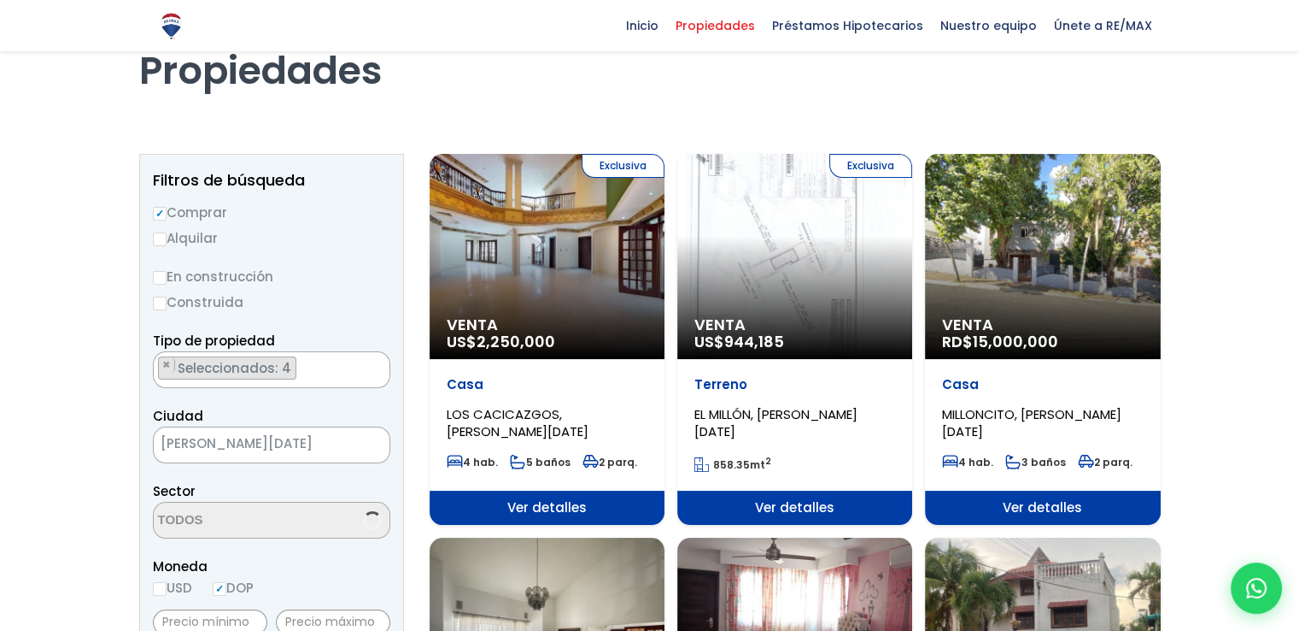
select select "225"
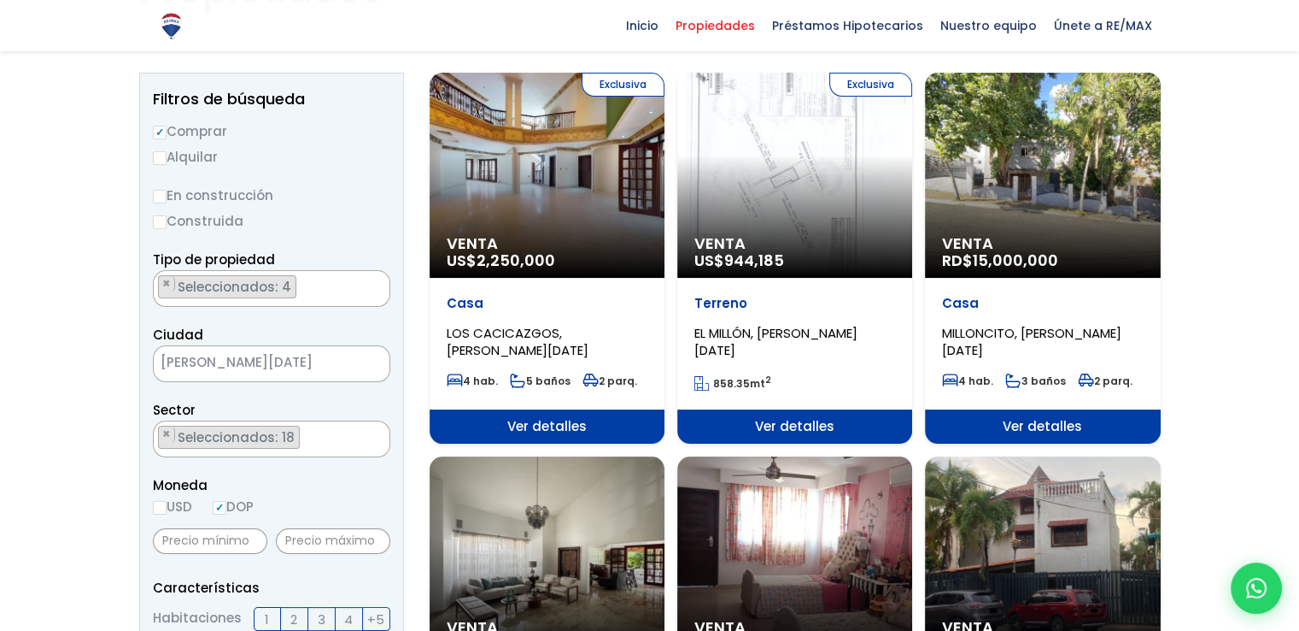
scroll to position [171, 0]
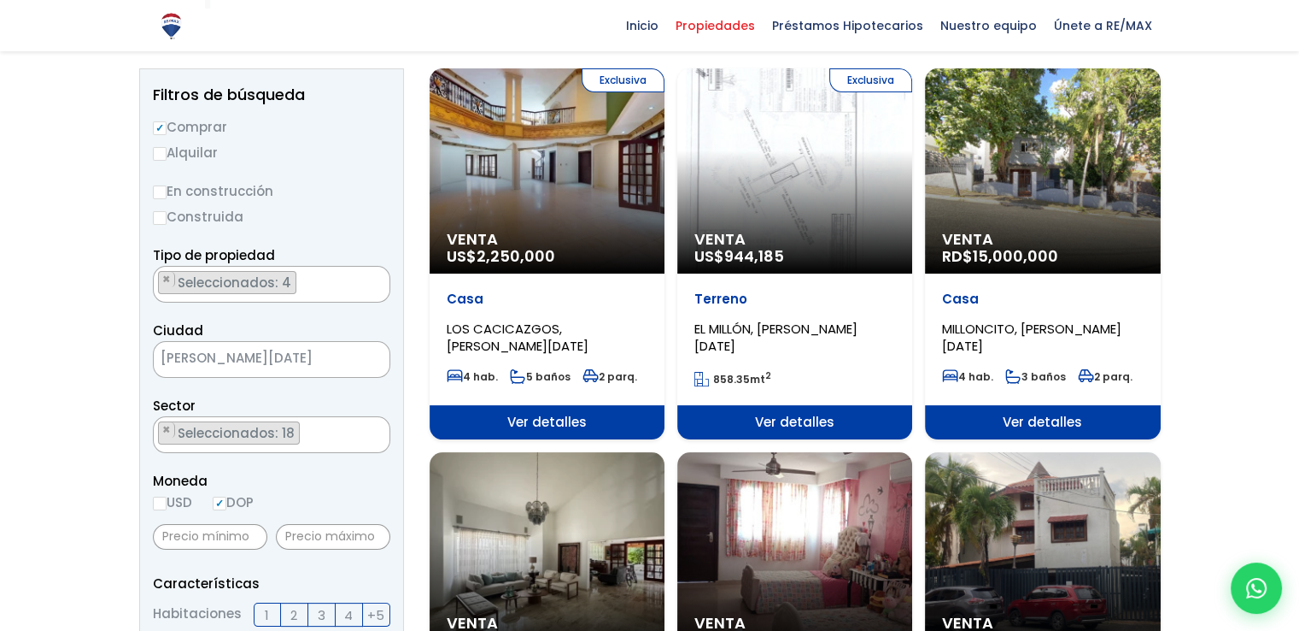
click at [977, 326] on span "MILLONCITO, [PERSON_NAME][DATE]" at bounding box center [1031, 337] width 179 height 35
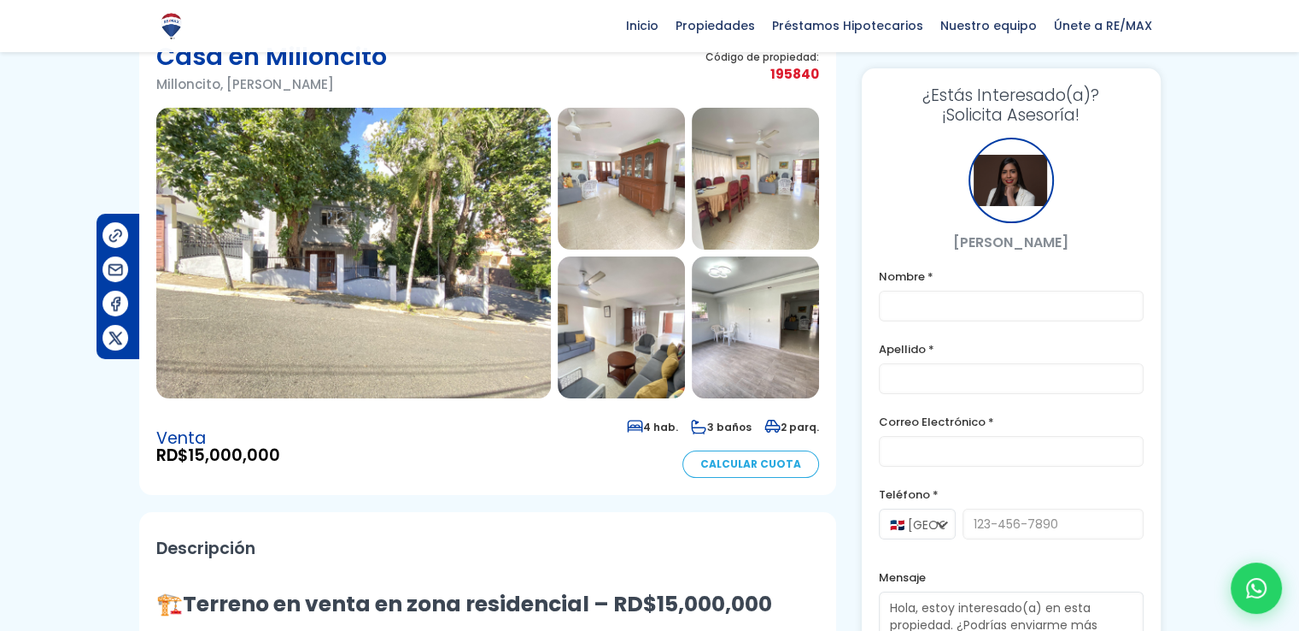
scroll to position [85, 0]
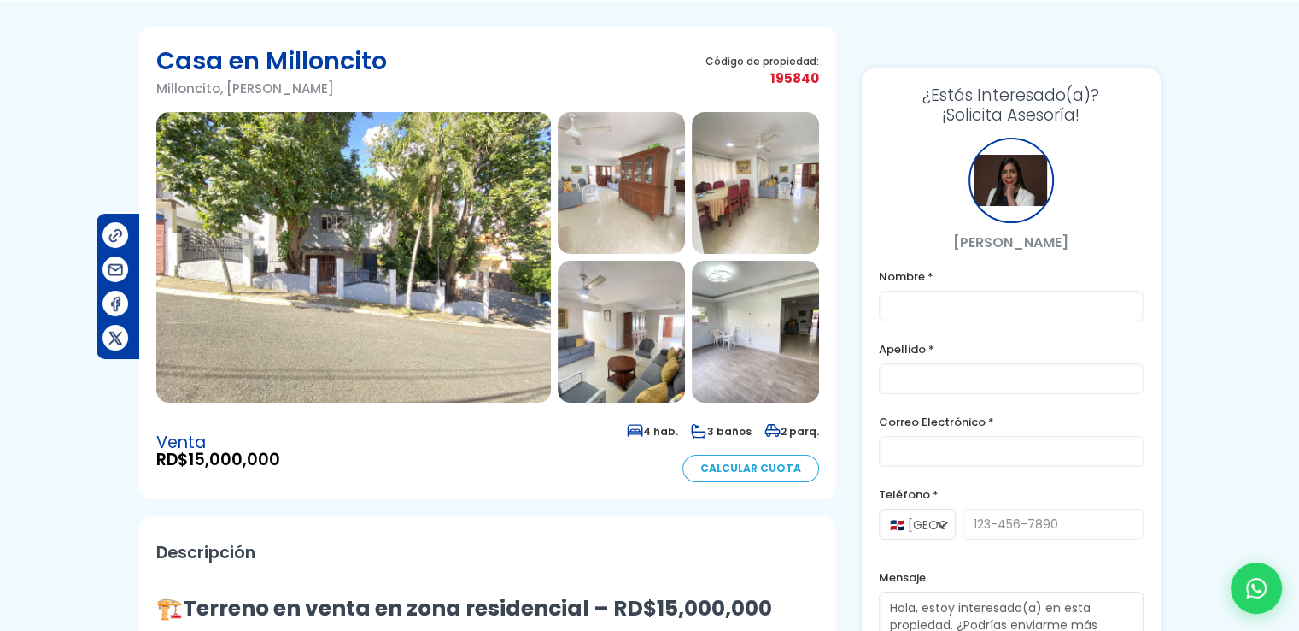
click at [428, 264] on img at bounding box center [353, 257] width 395 height 290
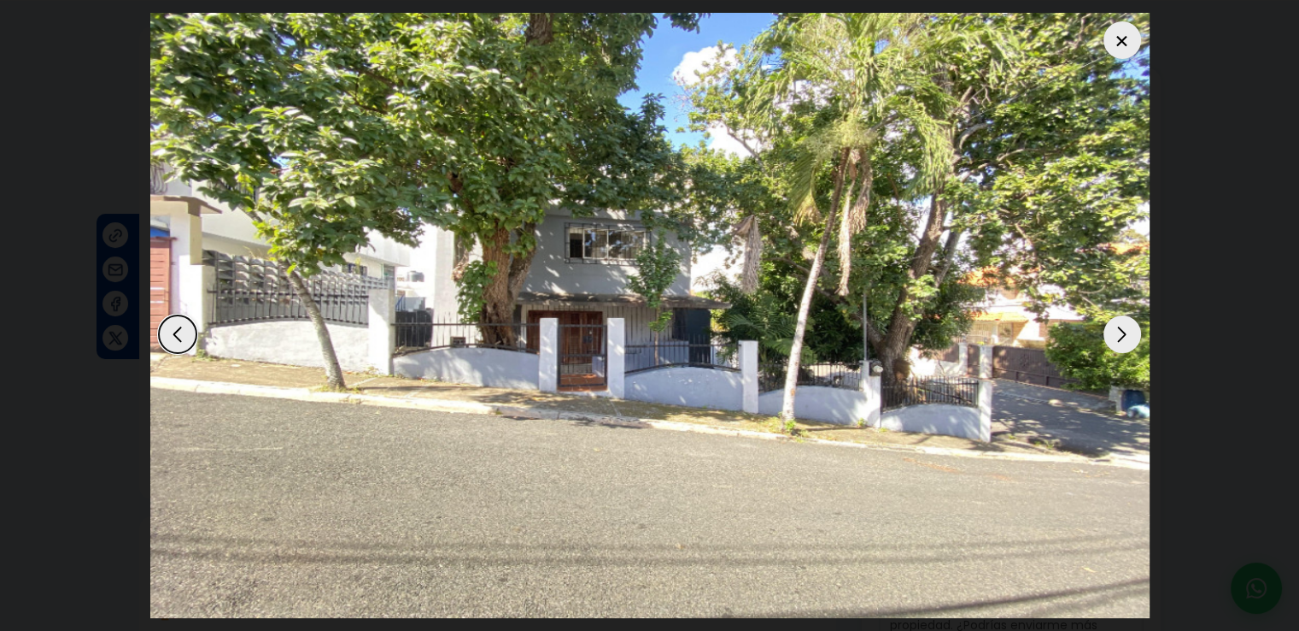
click at [1125, 339] on div "Next slide" at bounding box center [1123, 334] width 38 height 38
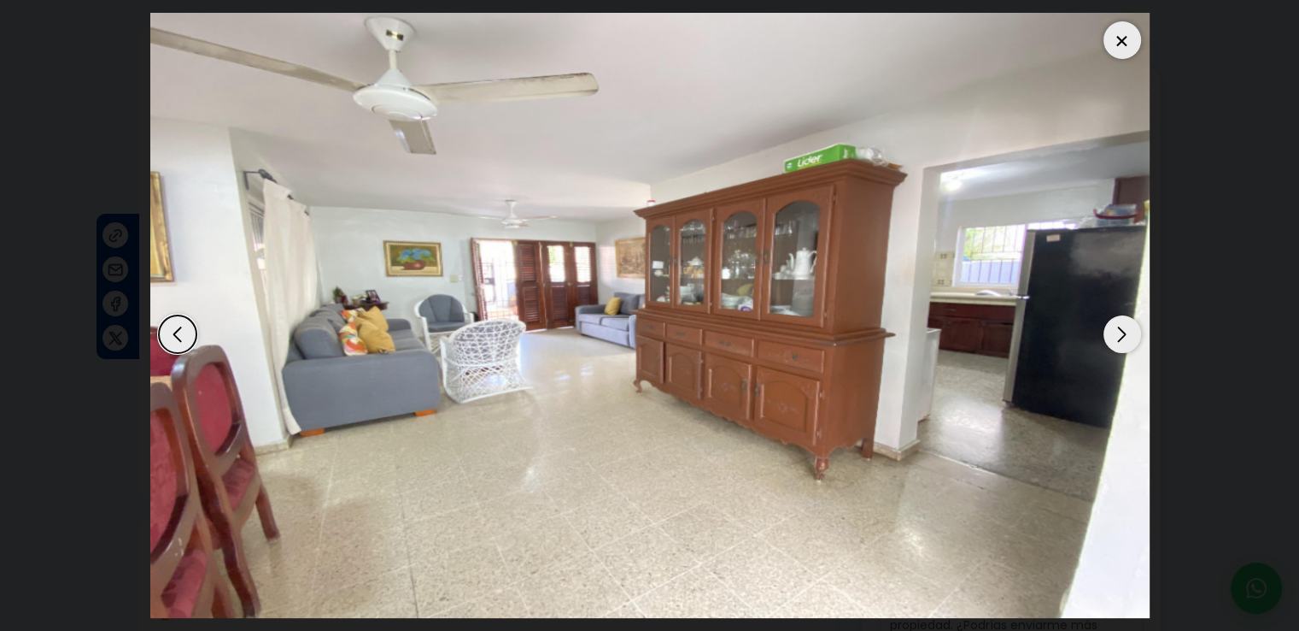
click at [1125, 339] on div "Next slide" at bounding box center [1123, 334] width 38 height 38
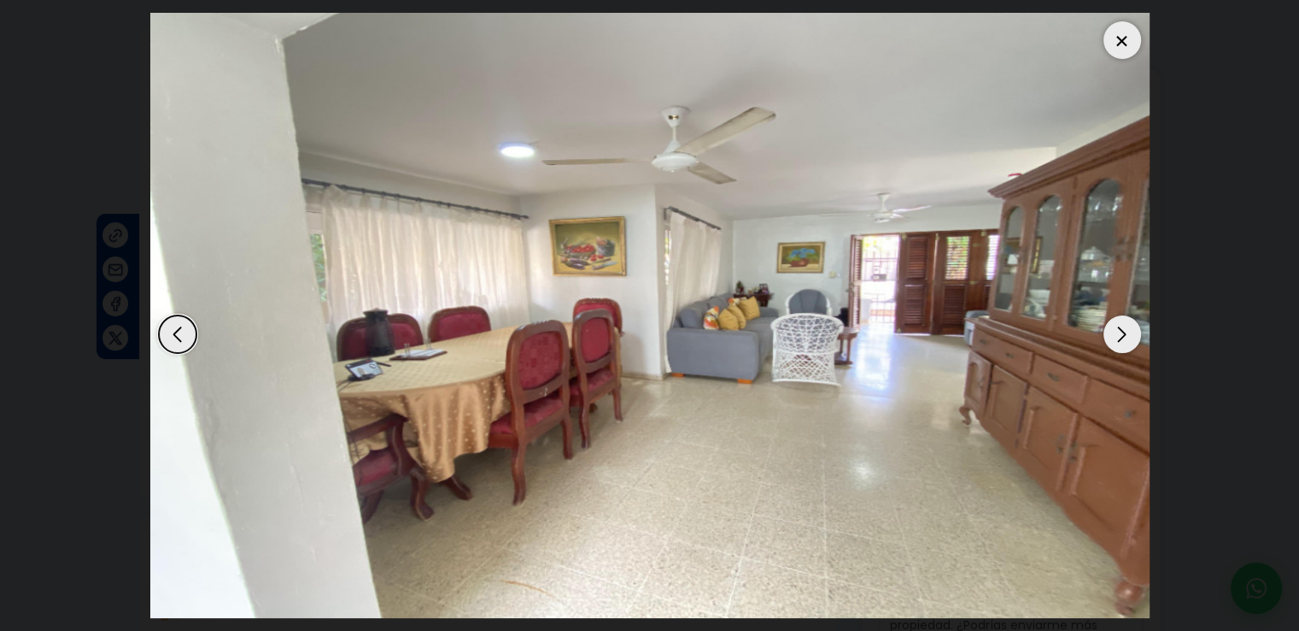
click at [1125, 339] on div "Next slide" at bounding box center [1123, 334] width 38 height 38
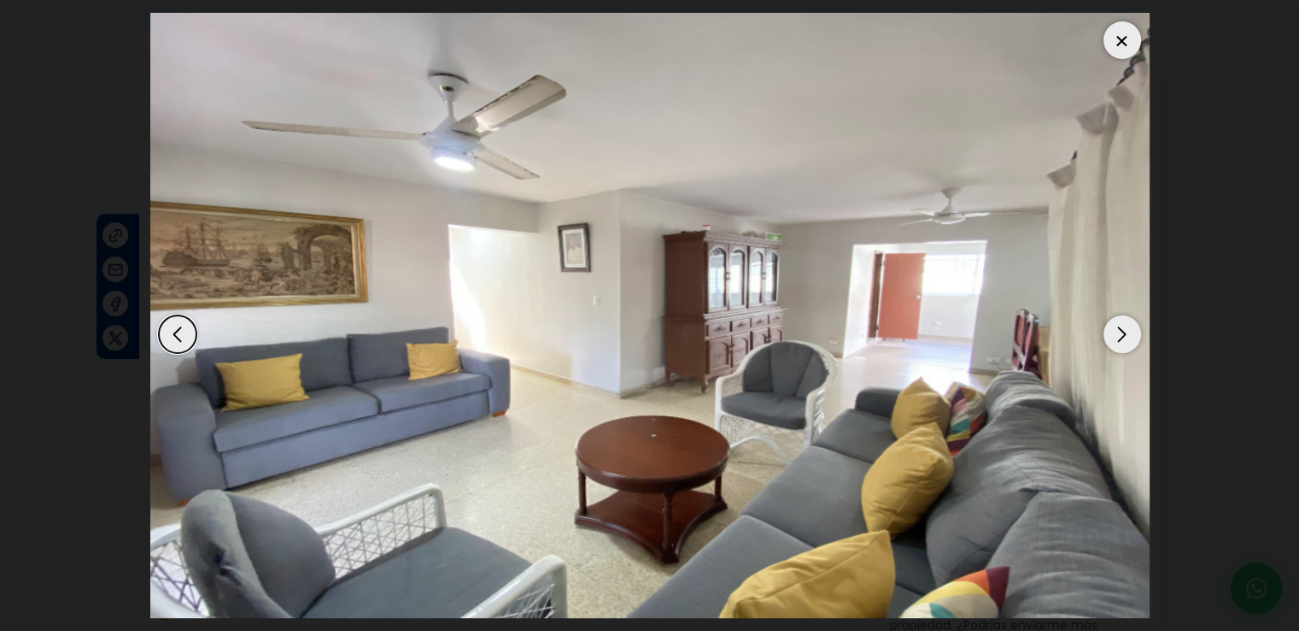
click at [1125, 339] on div "Next slide" at bounding box center [1123, 334] width 38 height 38
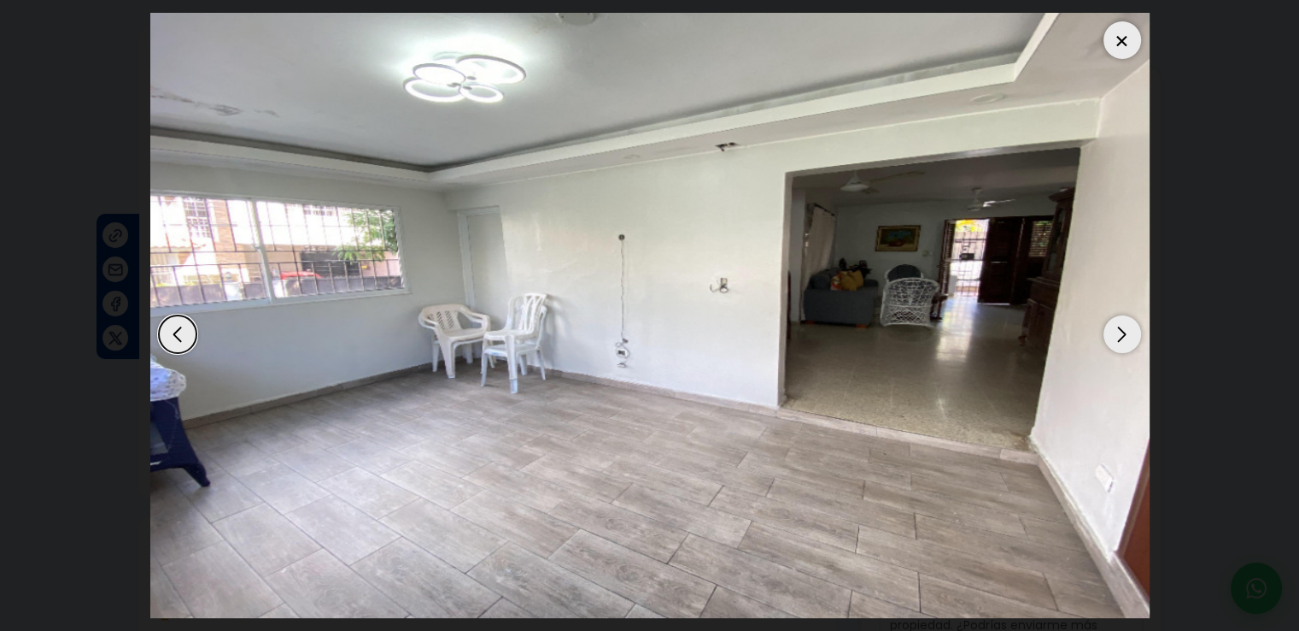
click at [1125, 339] on div "Next slide" at bounding box center [1123, 334] width 38 height 38
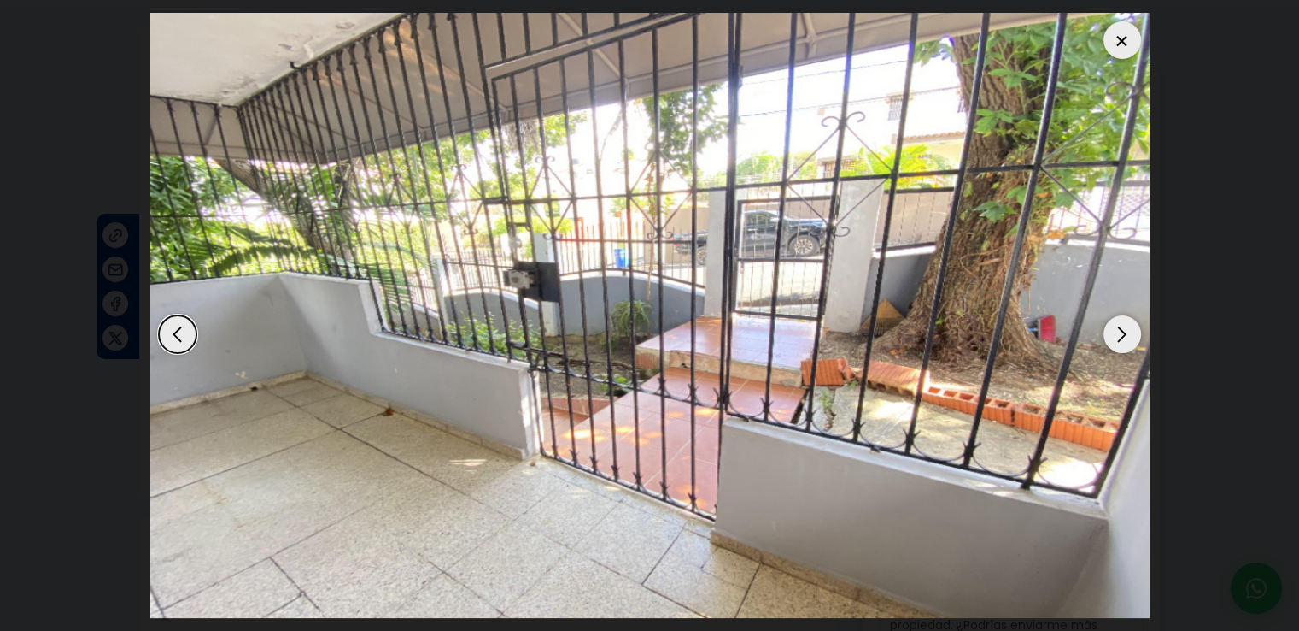
click at [1125, 339] on div "Next slide" at bounding box center [1123, 334] width 38 height 38
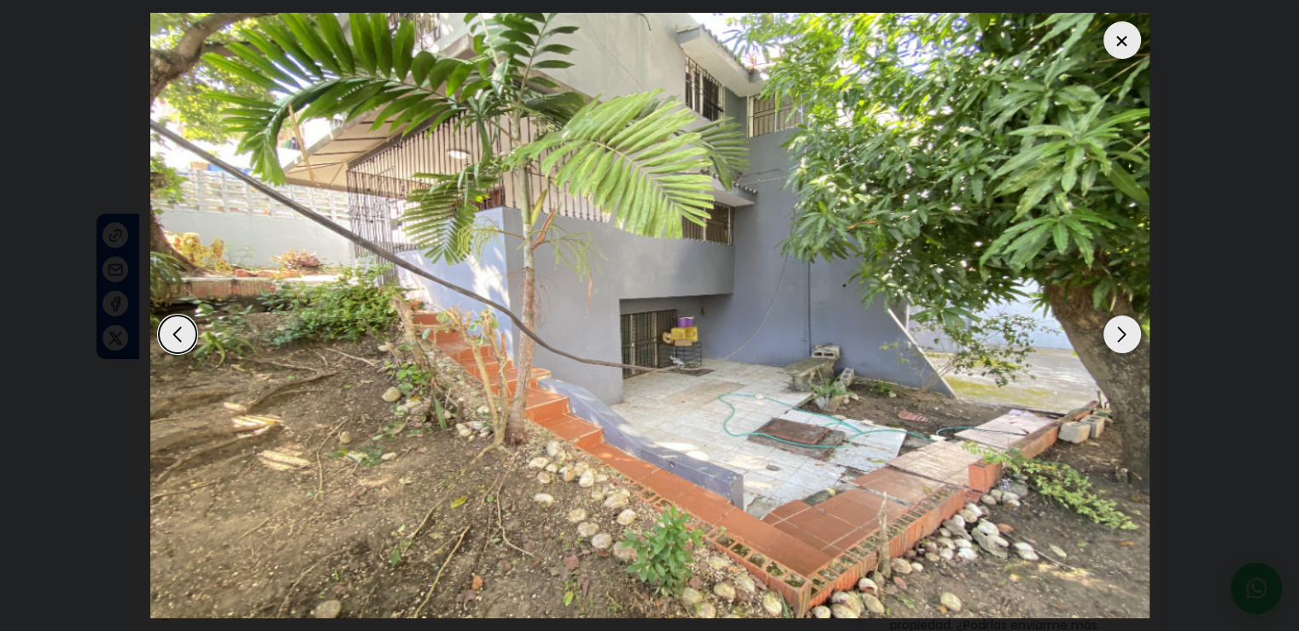
click at [1125, 339] on div "Next slide" at bounding box center [1123, 334] width 38 height 38
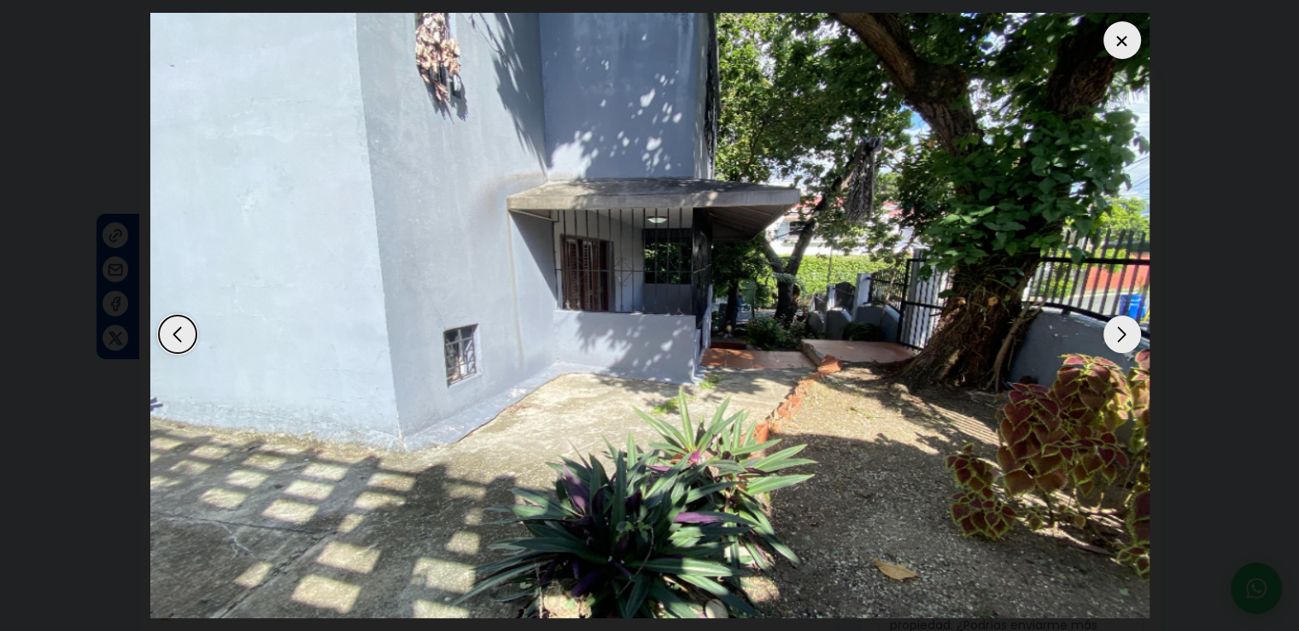
click at [1125, 339] on div "Next slide" at bounding box center [1123, 334] width 38 height 38
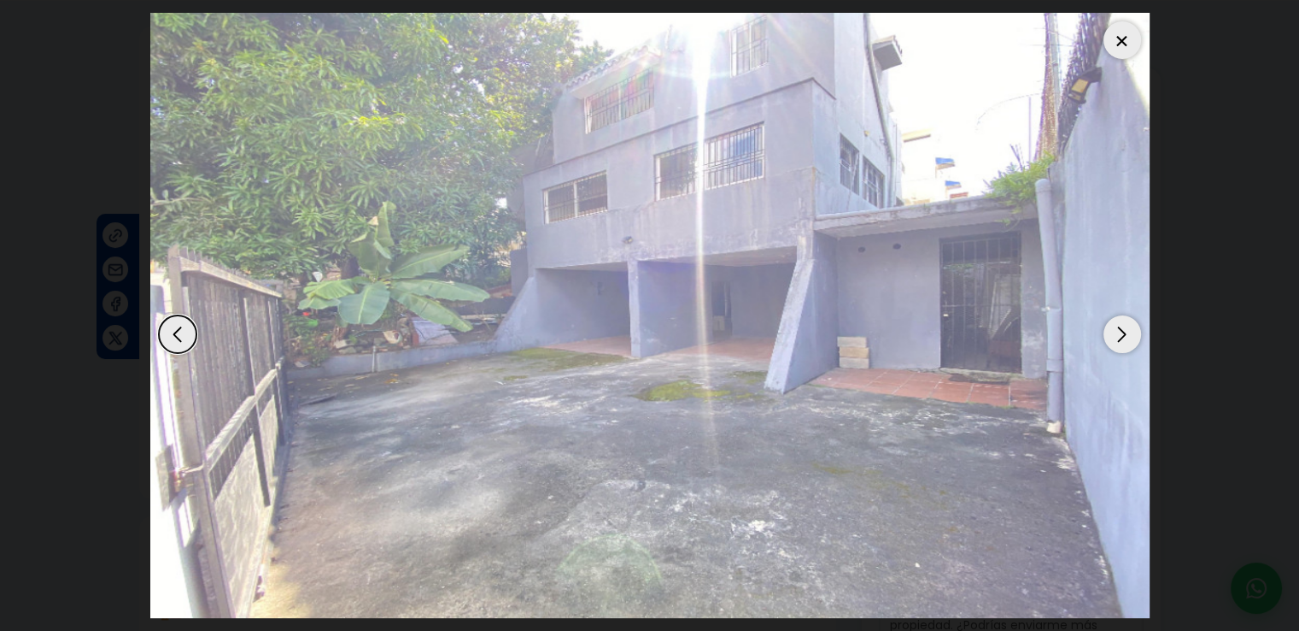
click at [1125, 339] on div "Next slide" at bounding box center [1123, 334] width 38 height 38
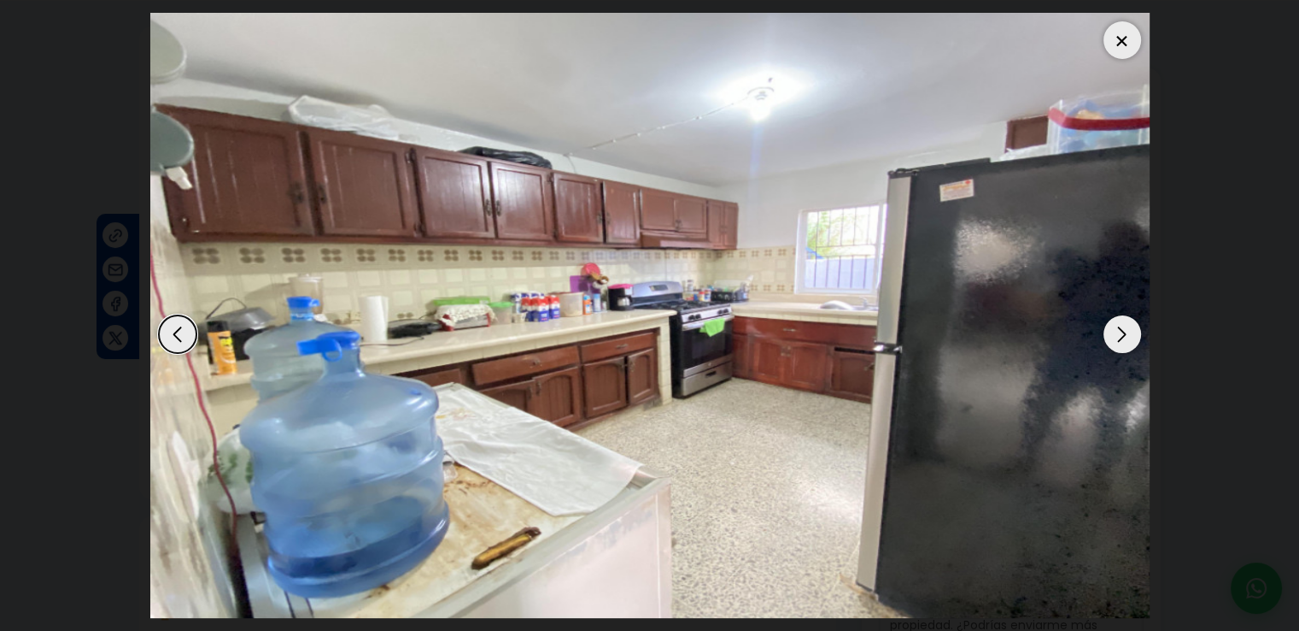
click at [1125, 339] on div "Next slide" at bounding box center [1123, 334] width 38 height 38
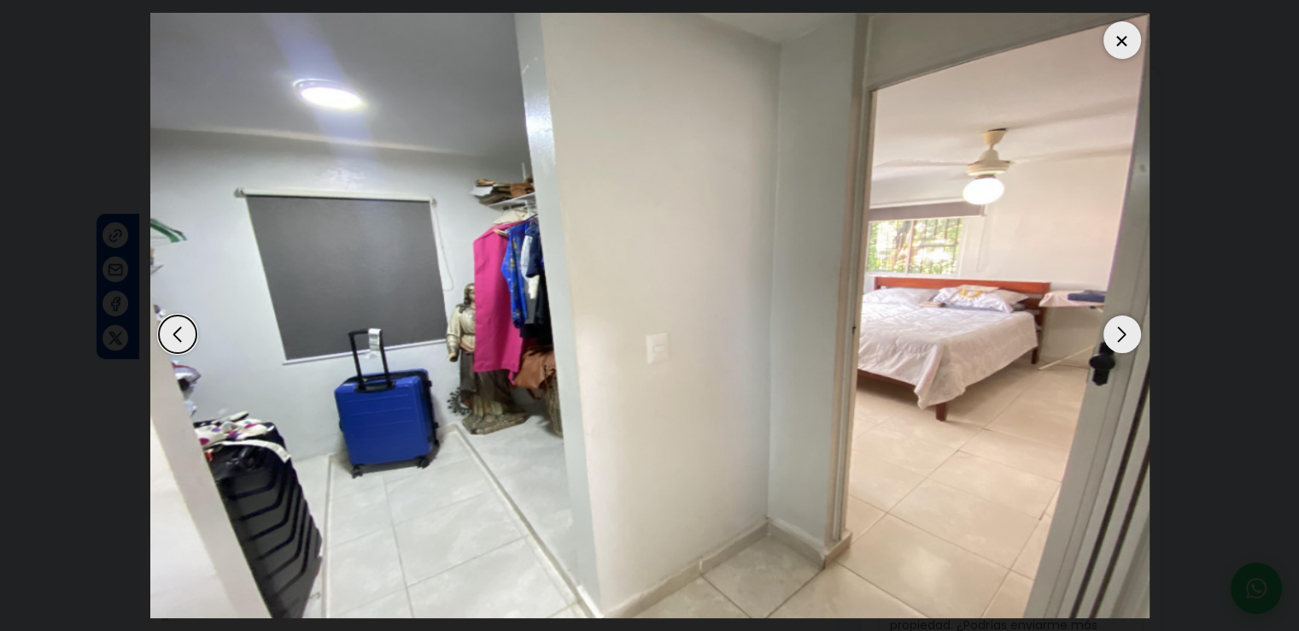
click at [1120, 41] on div at bounding box center [1123, 40] width 38 height 38
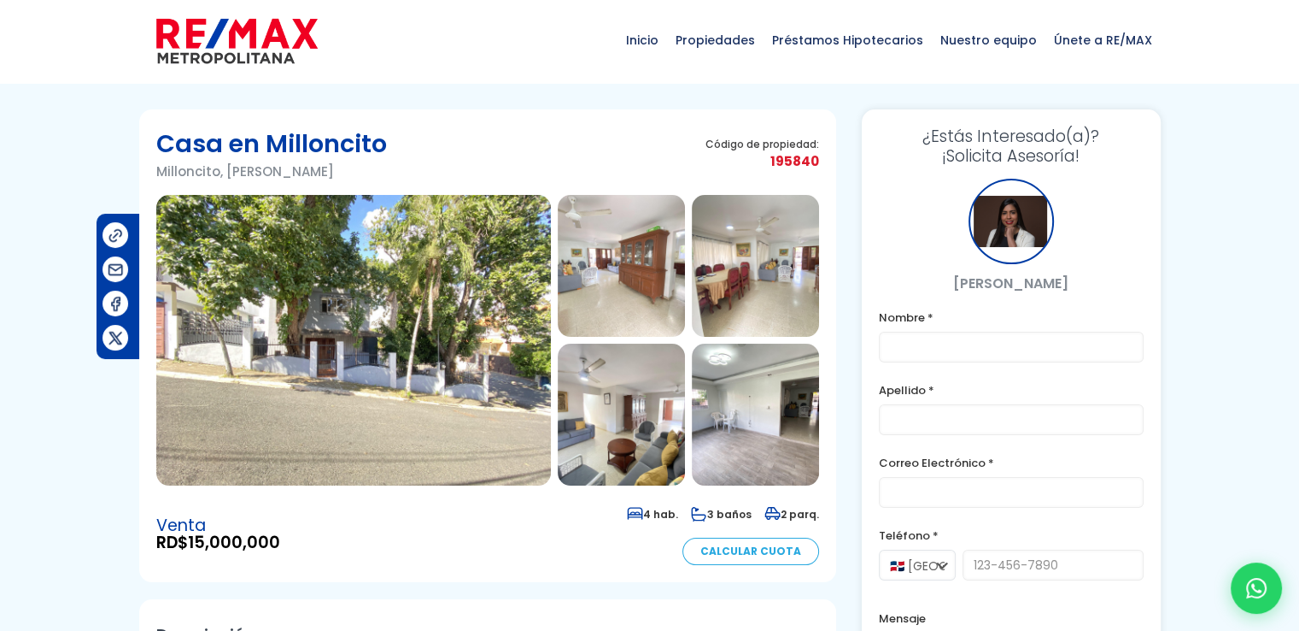
scroll to position [0, 0]
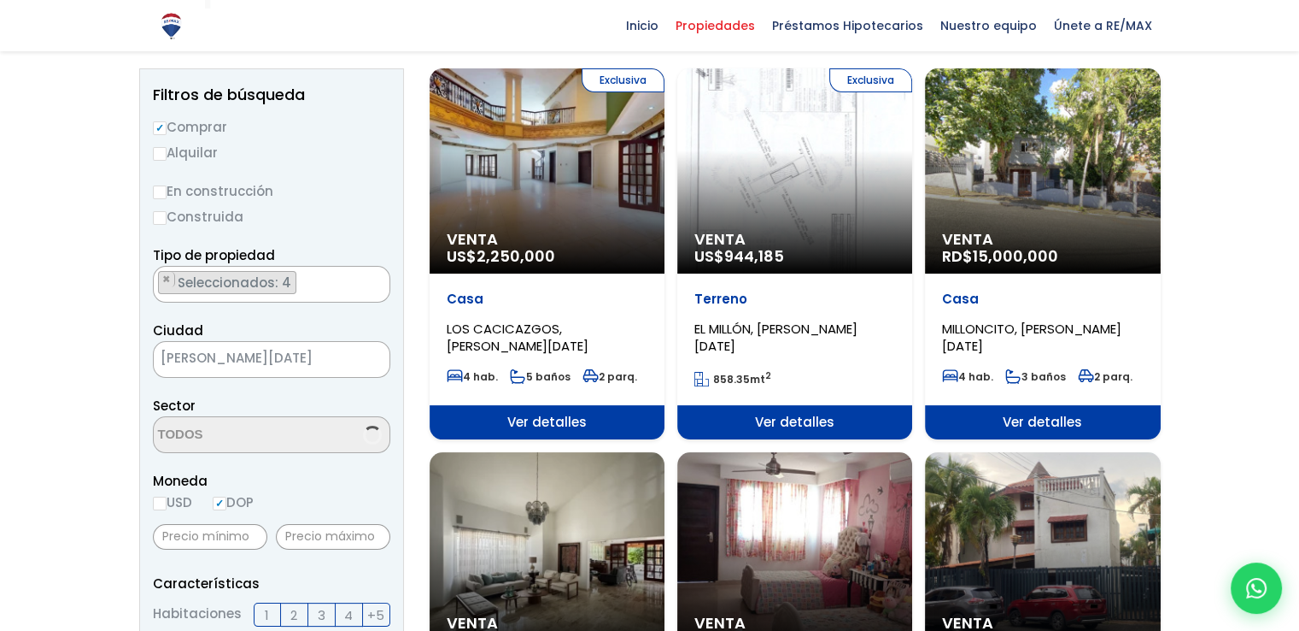
scroll to position [20, 0]
select select "225"
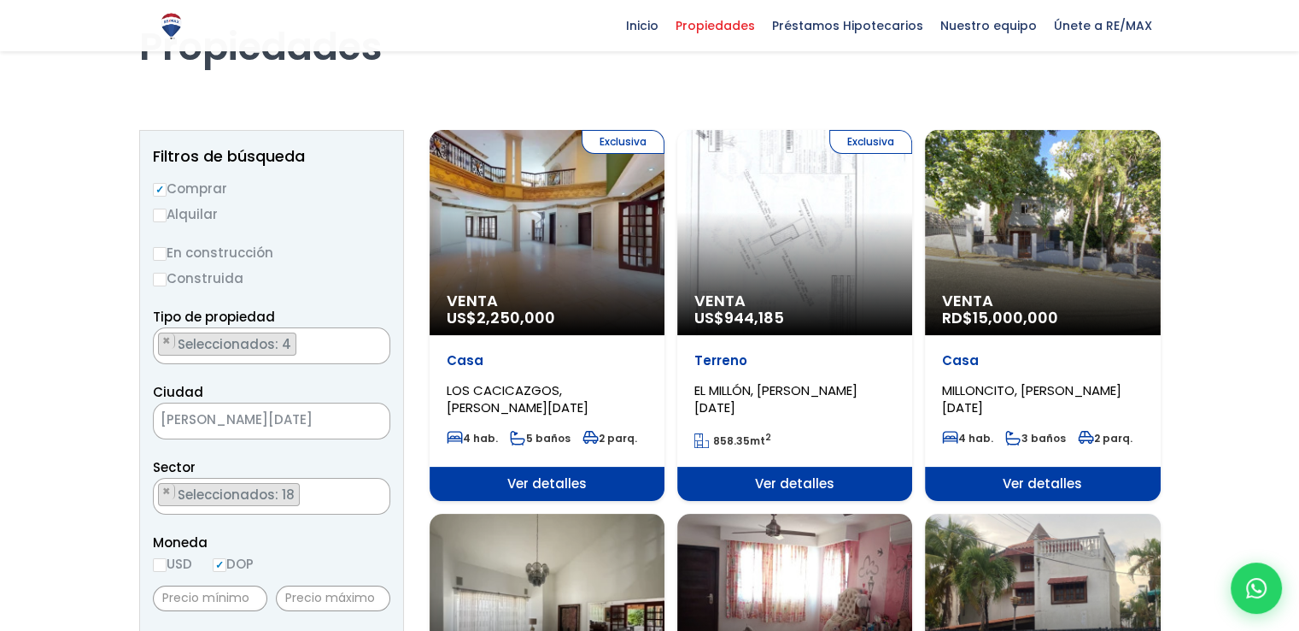
scroll to position [85, 0]
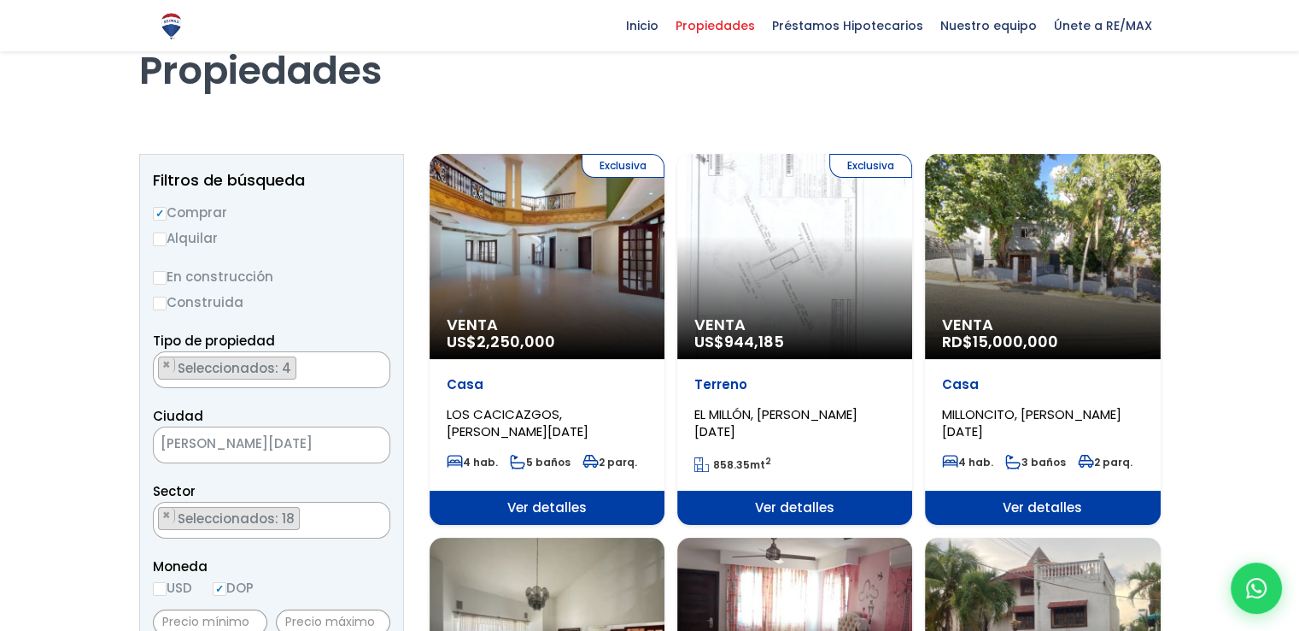
click at [1025, 334] on span "15,000,000" at bounding box center [1015, 341] width 85 height 21
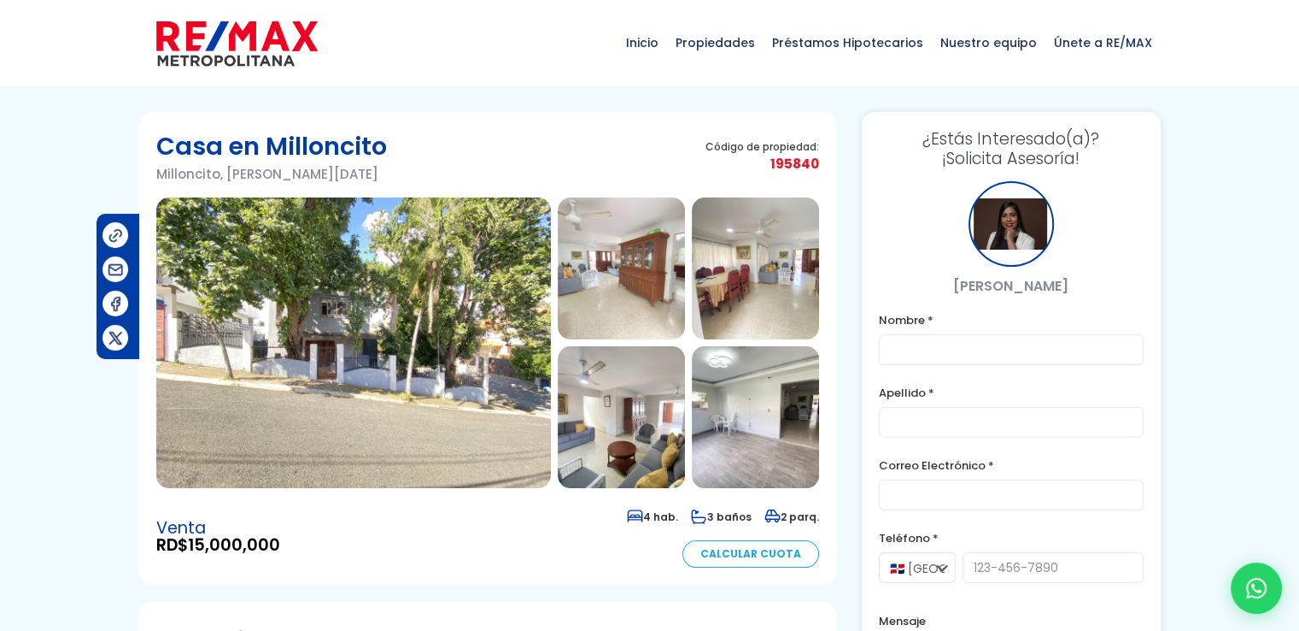
click at [108, 236] on img at bounding box center [116, 235] width 18 height 18
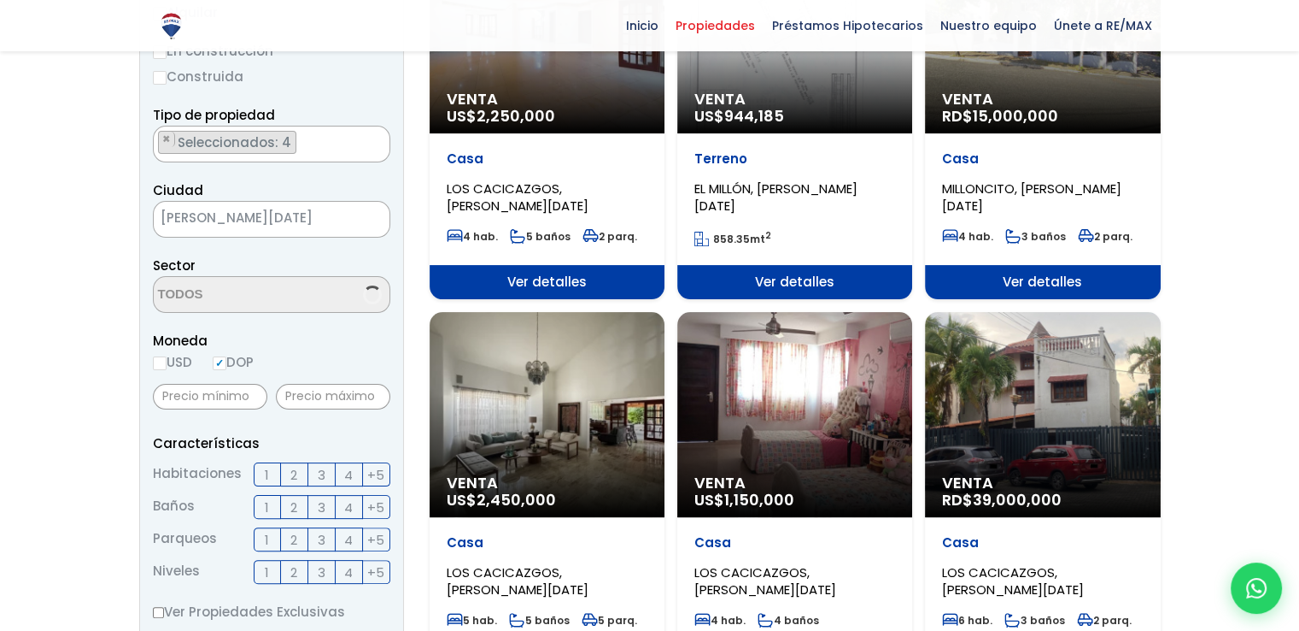
select select "225"
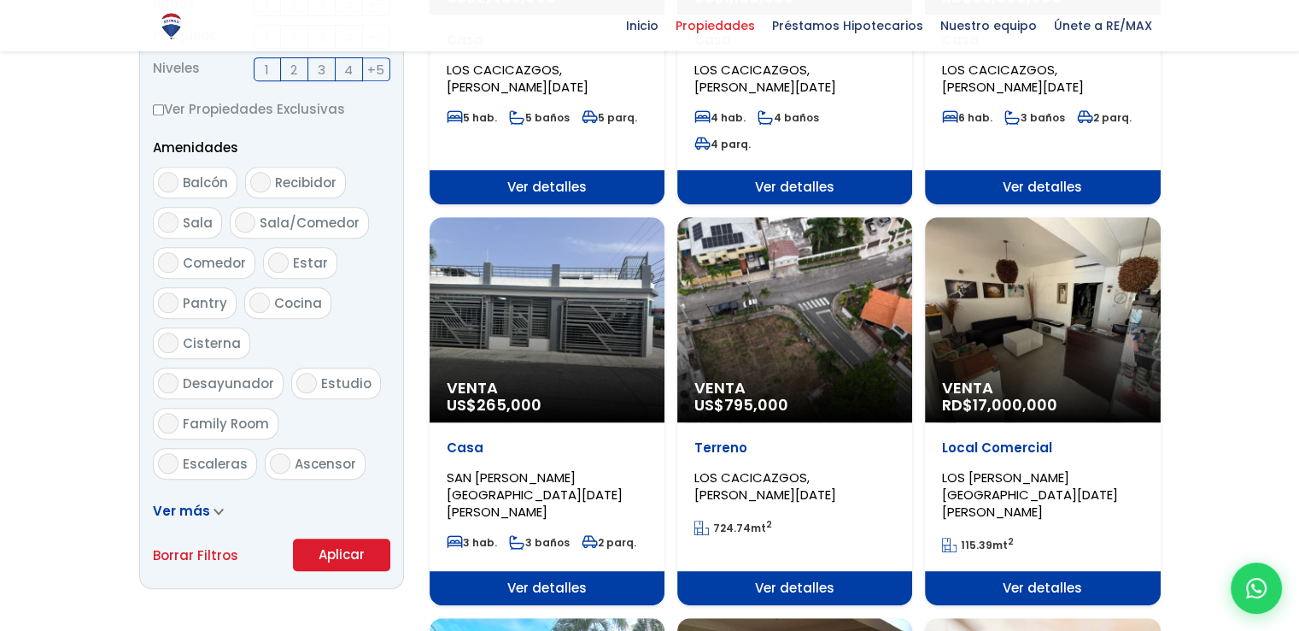
scroll to position [854, 0]
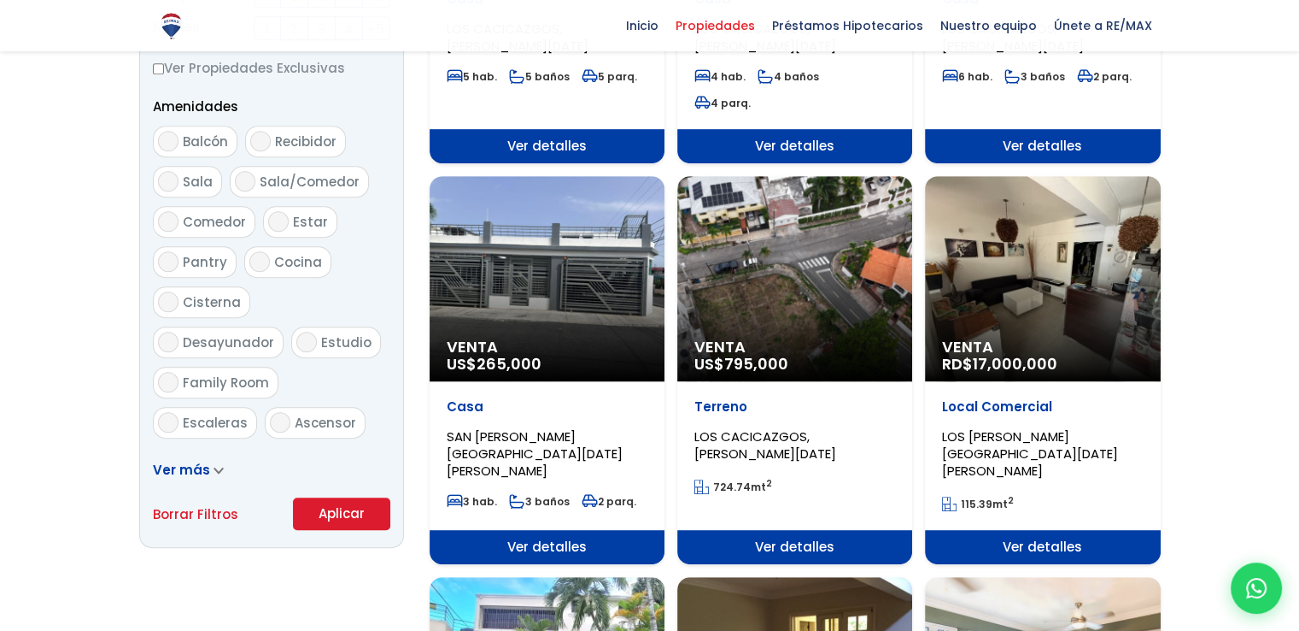
click at [1000, 398] on p "Local Comercial" at bounding box center [1042, 406] width 201 height 17
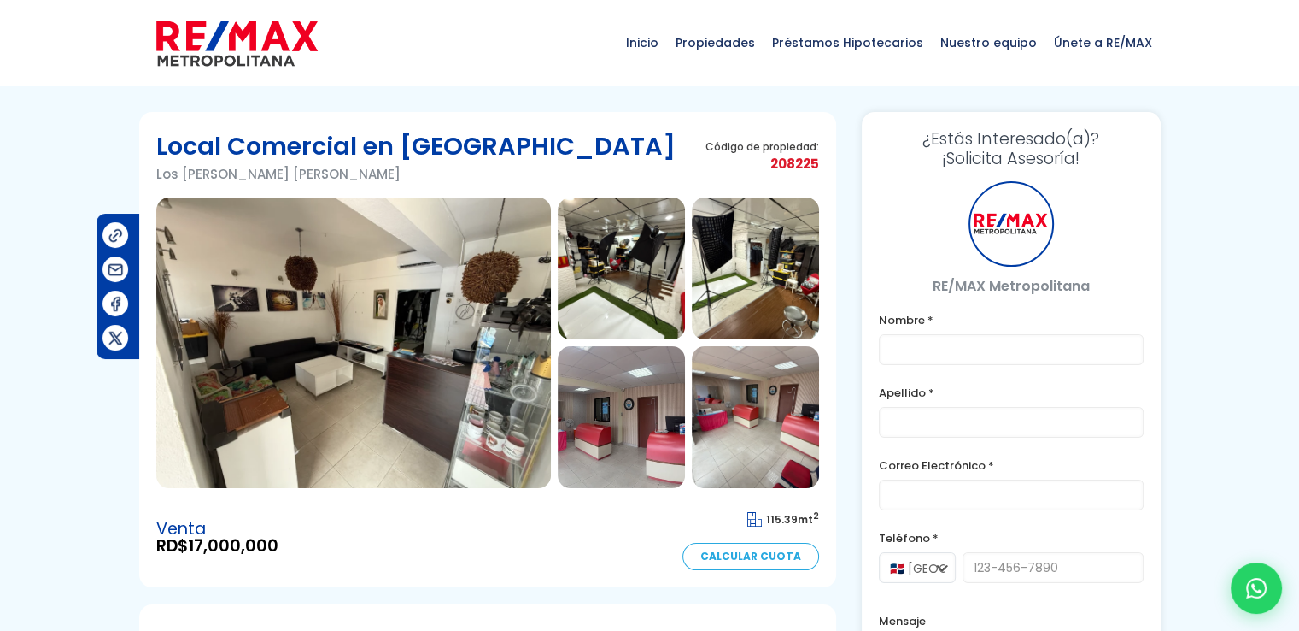
click at [388, 400] on img at bounding box center [353, 342] width 395 height 290
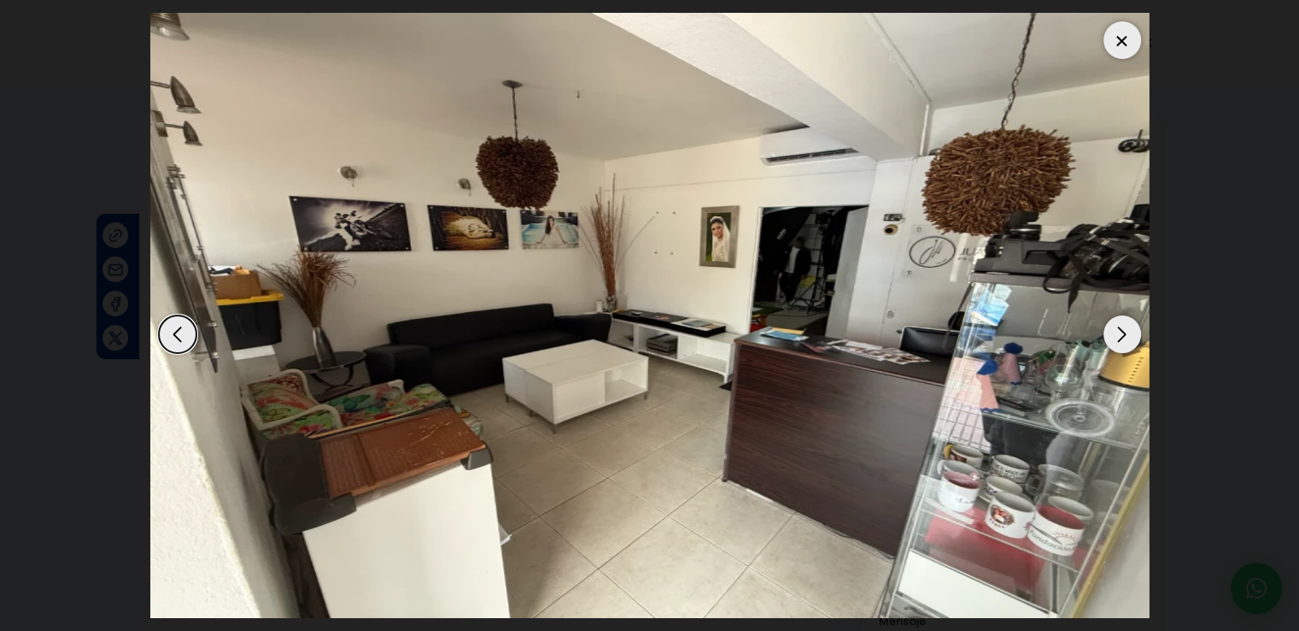
click at [1129, 339] on div "Next slide" at bounding box center [1123, 334] width 38 height 38
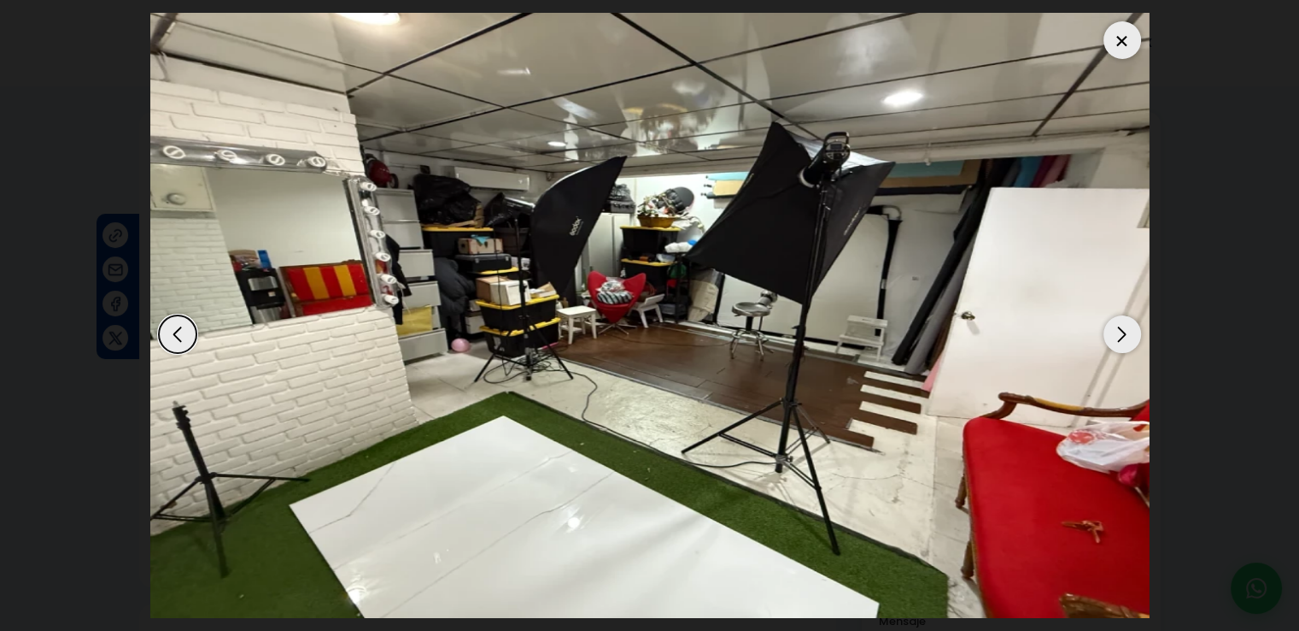
click at [1129, 339] on div "Next slide" at bounding box center [1123, 334] width 38 height 38
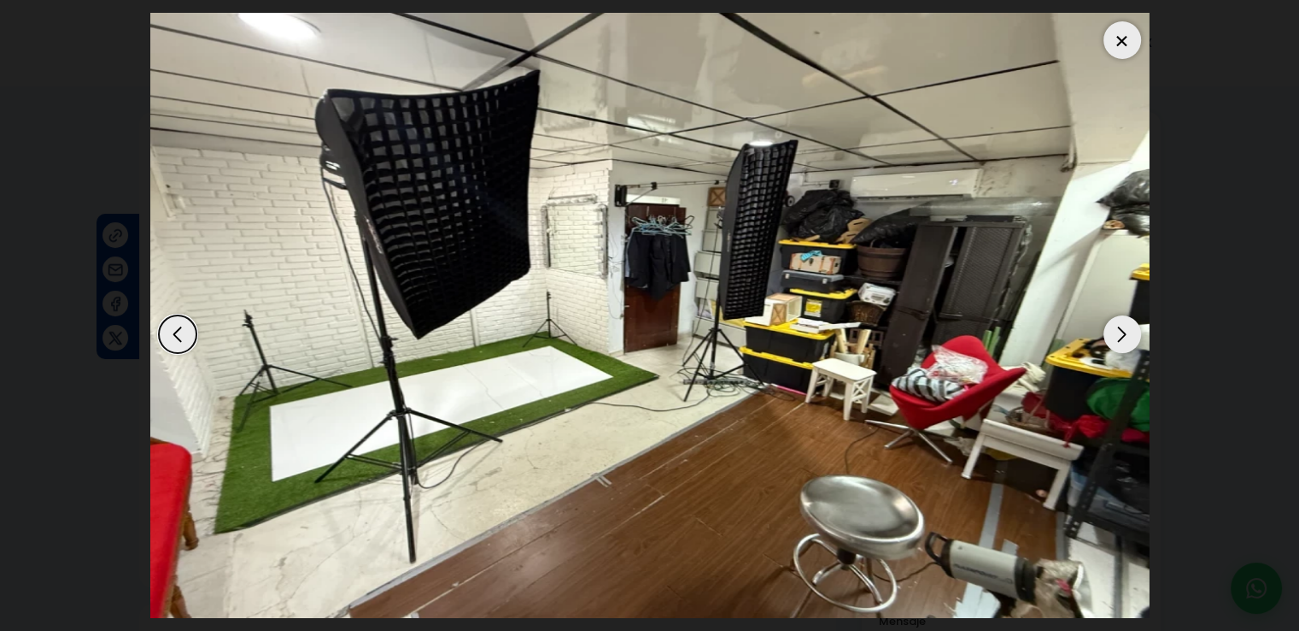
click at [1129, 339] on div "Next slide" at bounding box center [1123, 334] width 38 height 38
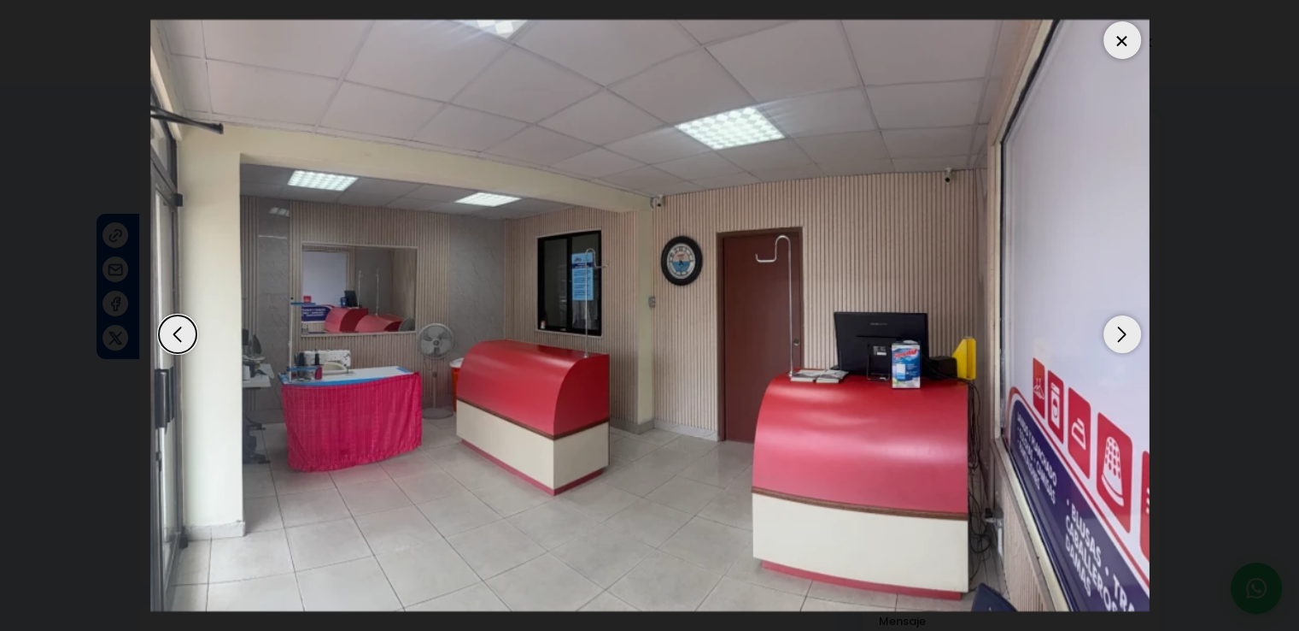
click at [1129, 339] on div "Next slide" at bounding box center [1123, 334] width 38 height 38
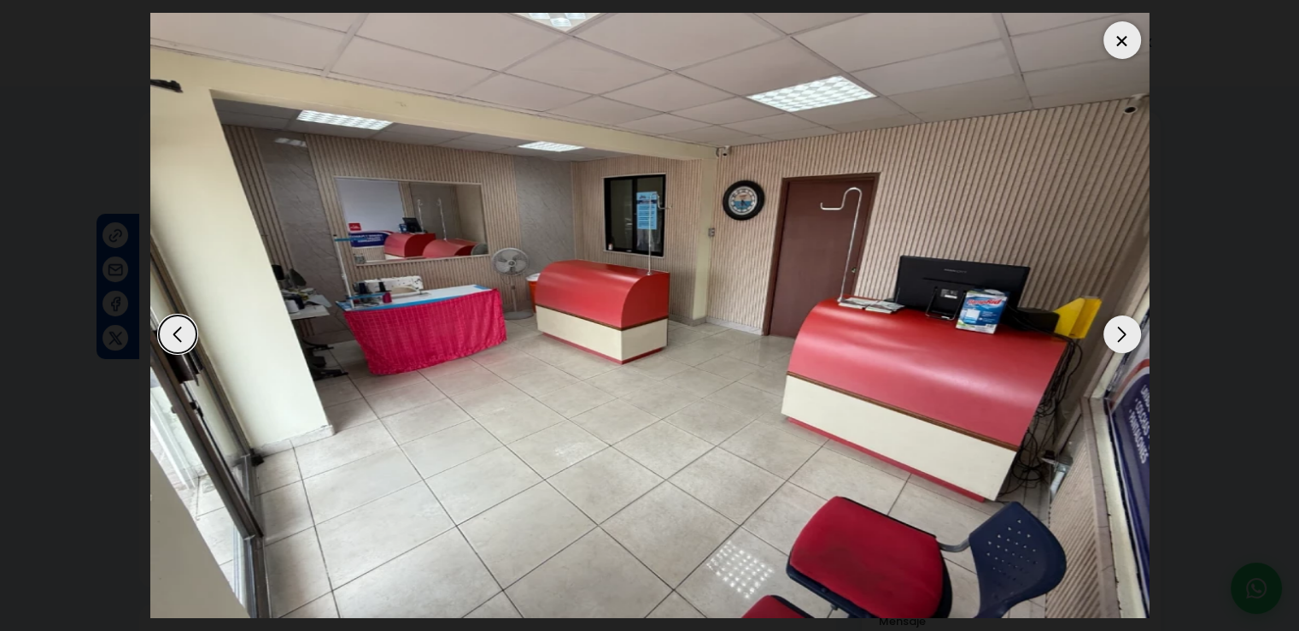
click at [1129, 339] on div "Next slide" at bounding box center [1123, 334] width 38 height 38
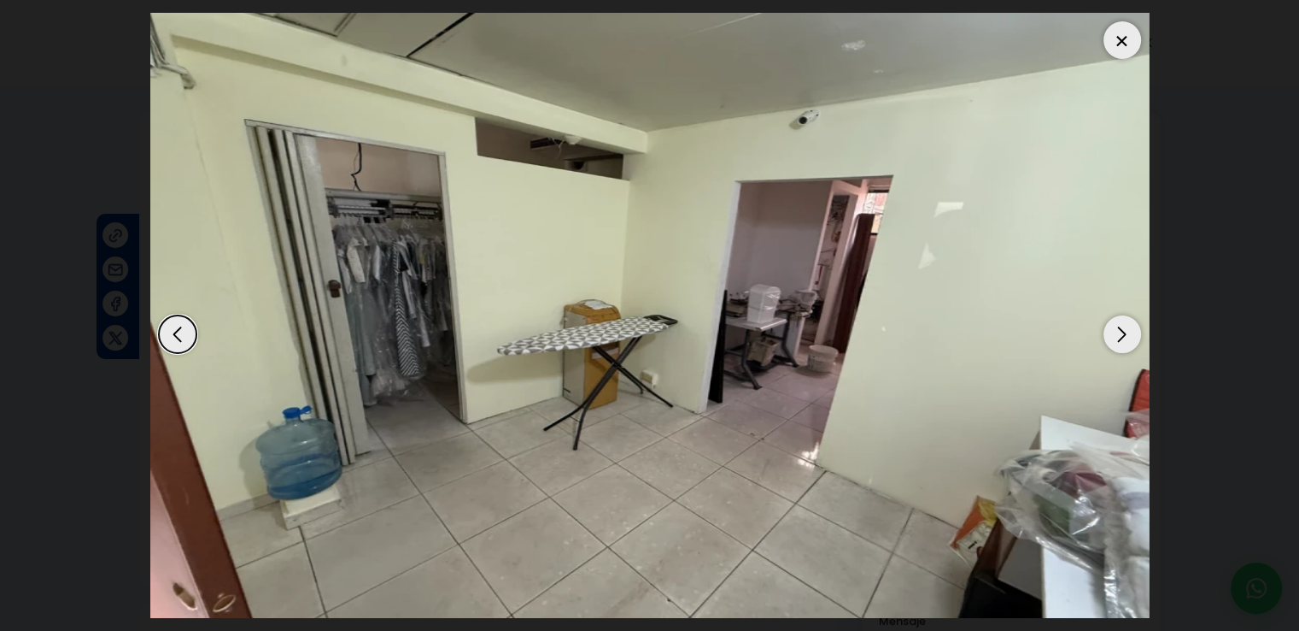
click at [1129, 339] on div "Next slide" at bounding box center [1123, 334] width 38 height 38
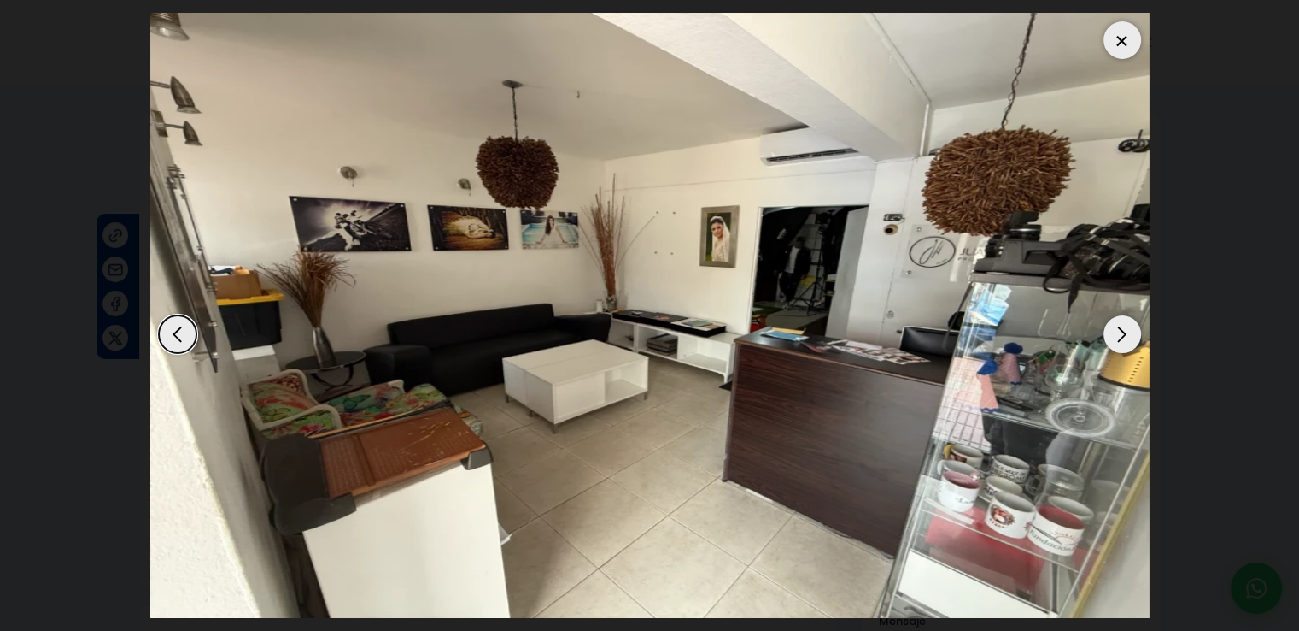
click at [1129, 339] on div "Next slide" at bounding box center [1123, 334] width 38 height 38
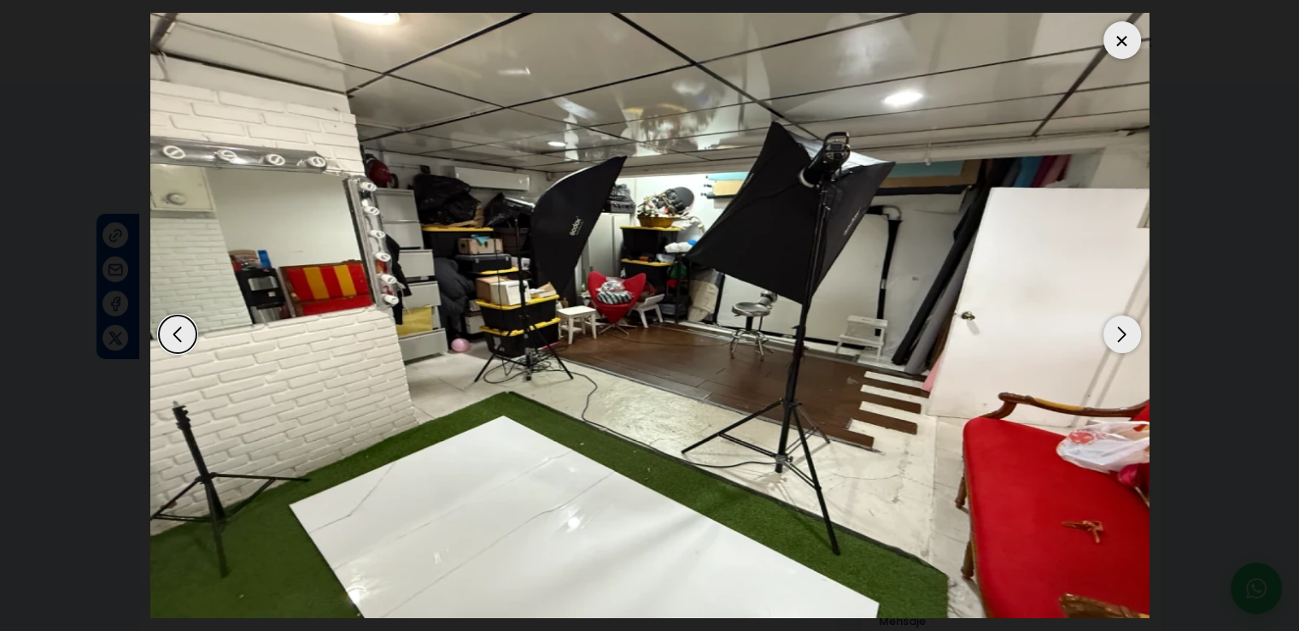
click at [1129, 339] on div "Next slide" at bounding box center [1123, 334] width 38 height 38
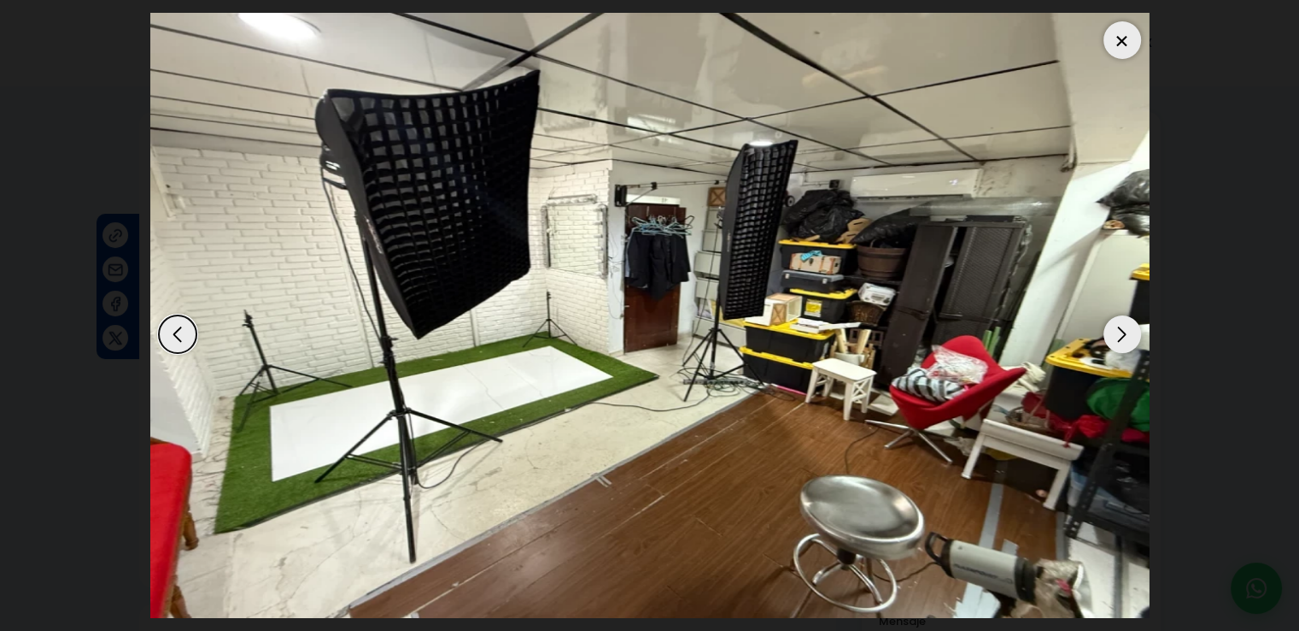
click at [1129, 339] on div "Next slide" at bounding box center [1123, 334] width 38 height 38
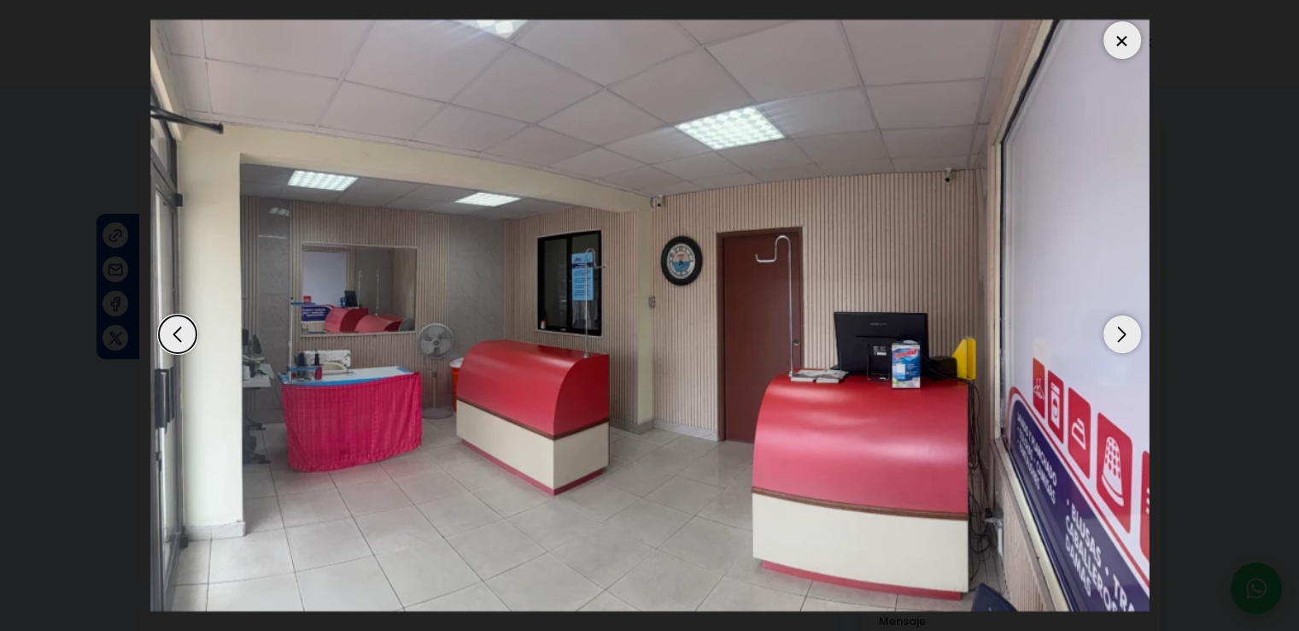
click at [1129, 40] on div at bounding box center [1123, 40] width 38 height 38
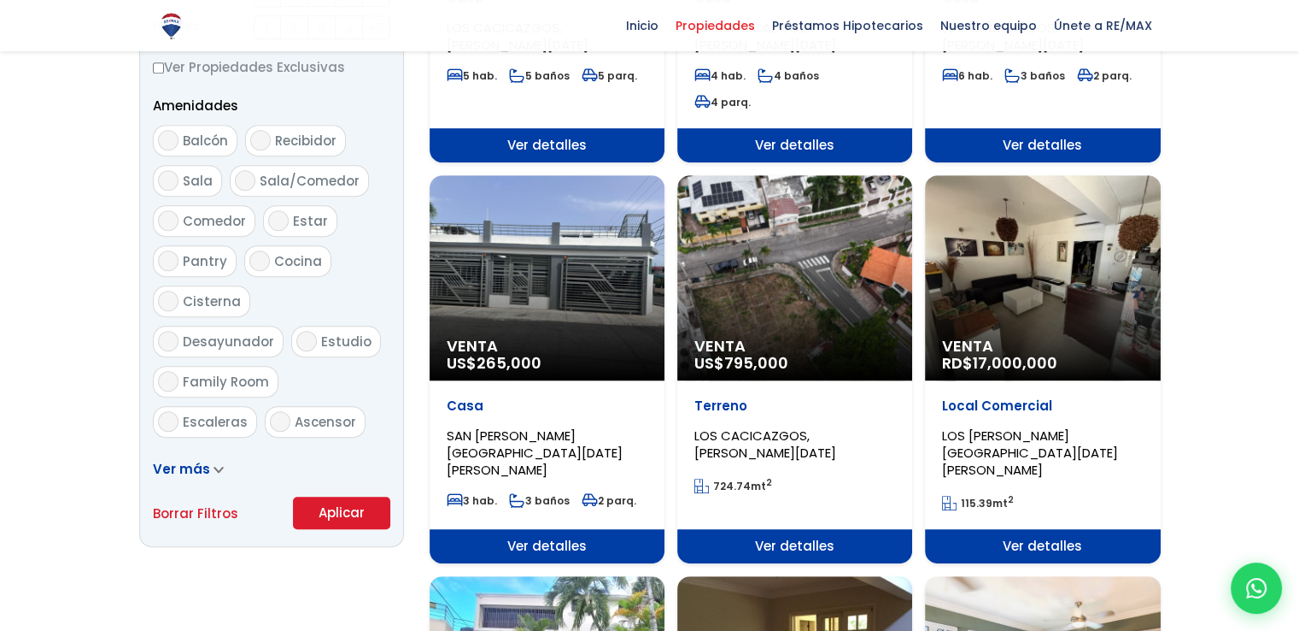
scroll to position [854, 0]
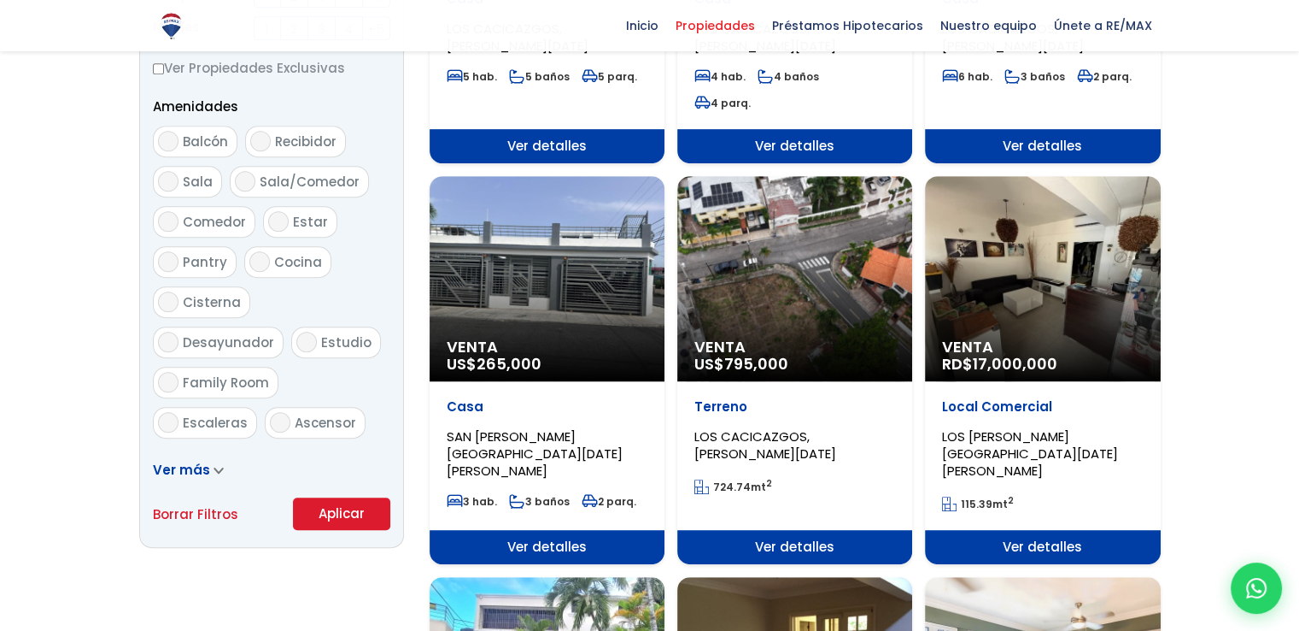
select select "225"
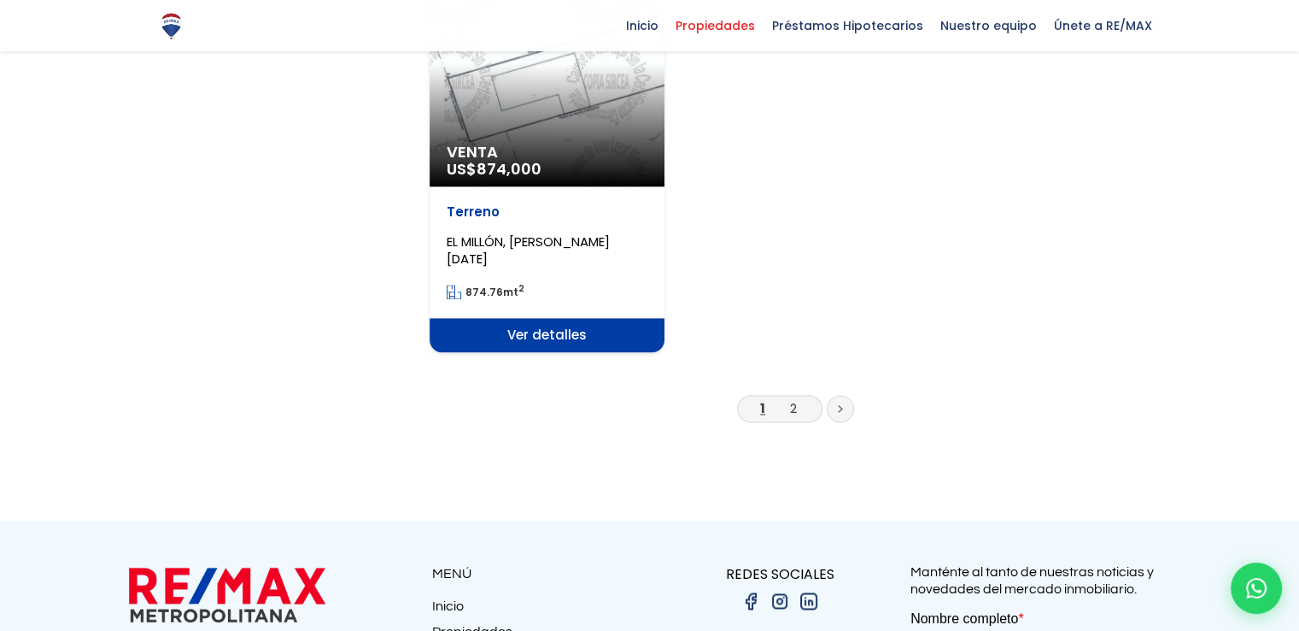
scroll to position [2307, 0]
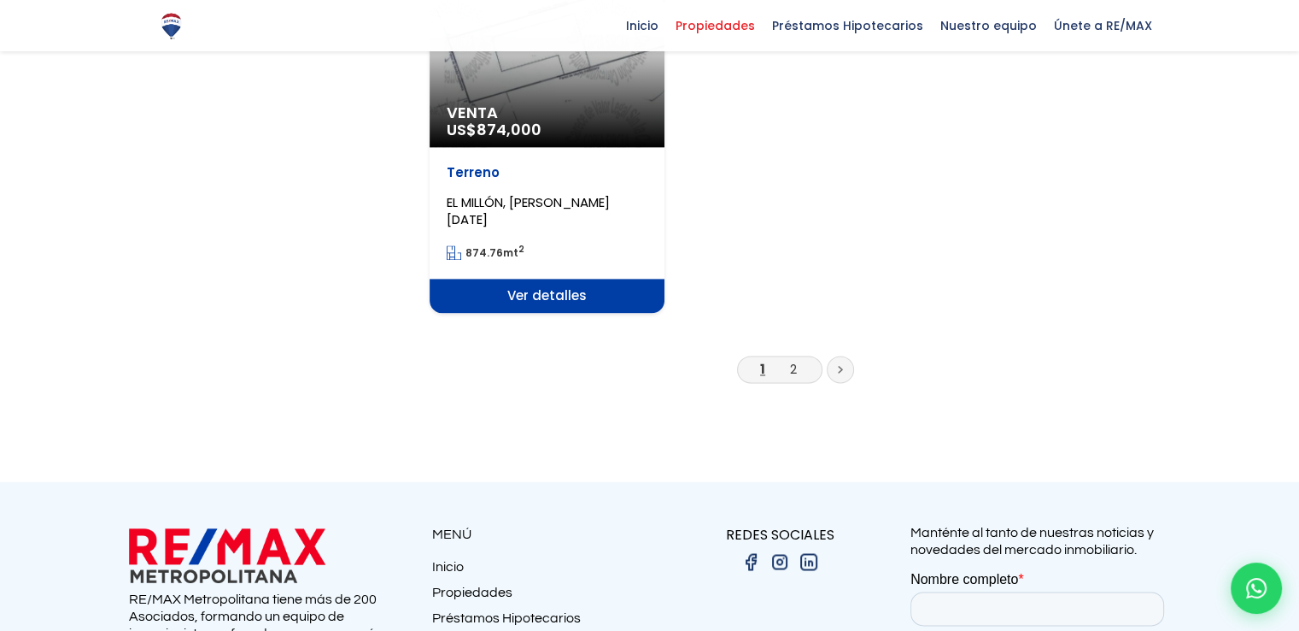
click at [836, 355] on link at bounding box center [840, 368] width 27 height 27
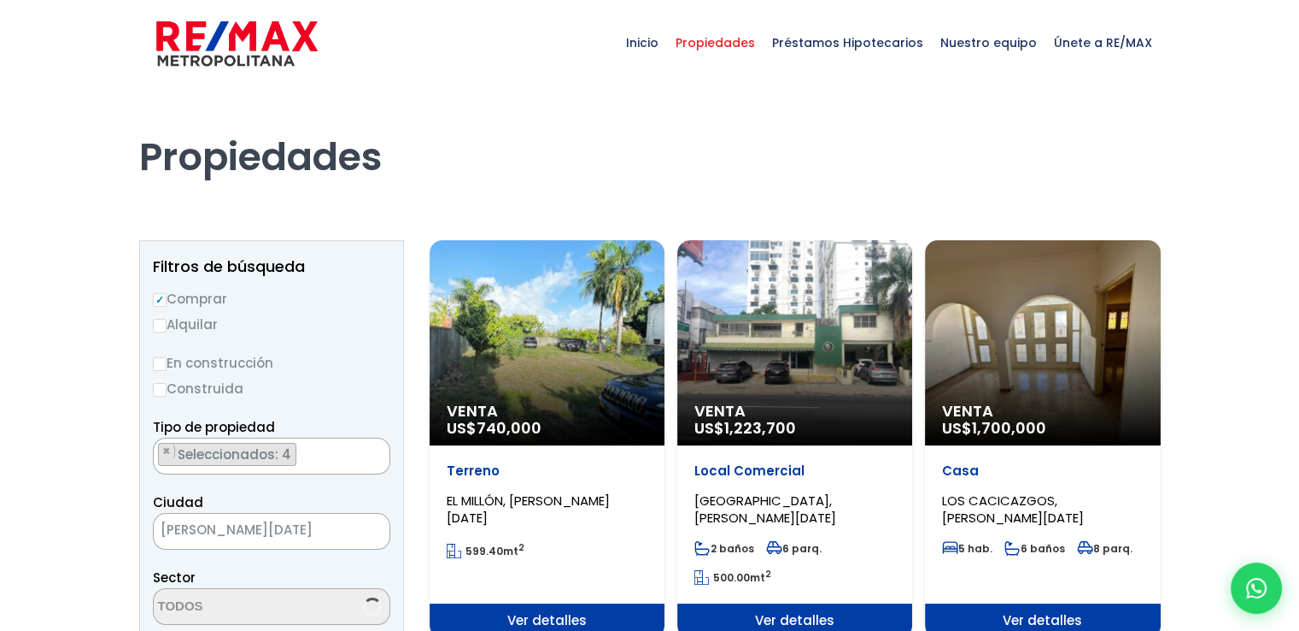
select select "225"
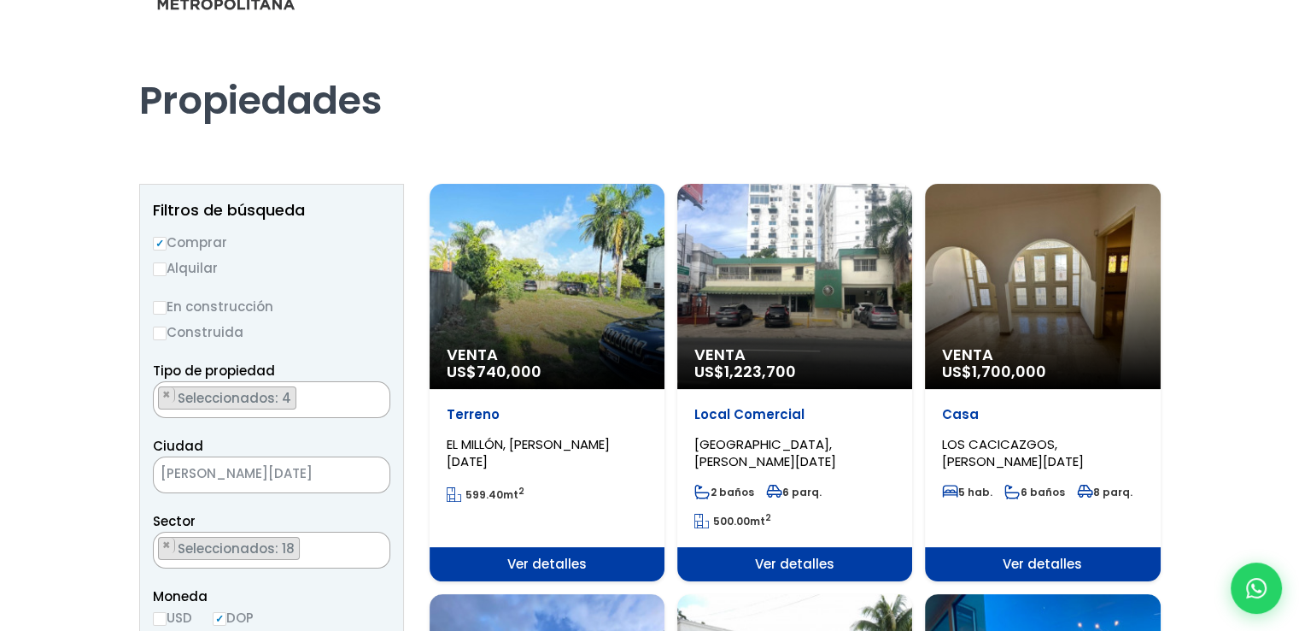
scroll to position [85, 0]
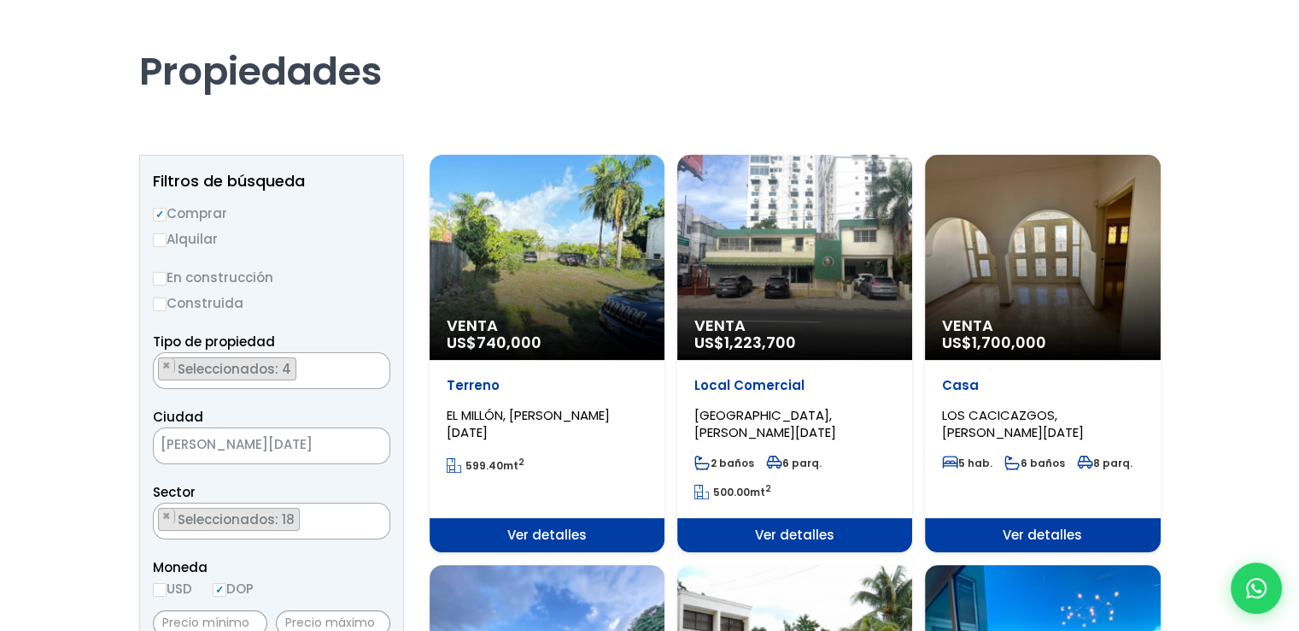
click at [541, 337] on span "740,000" at bounding box center [509, 341] width 65 height 21
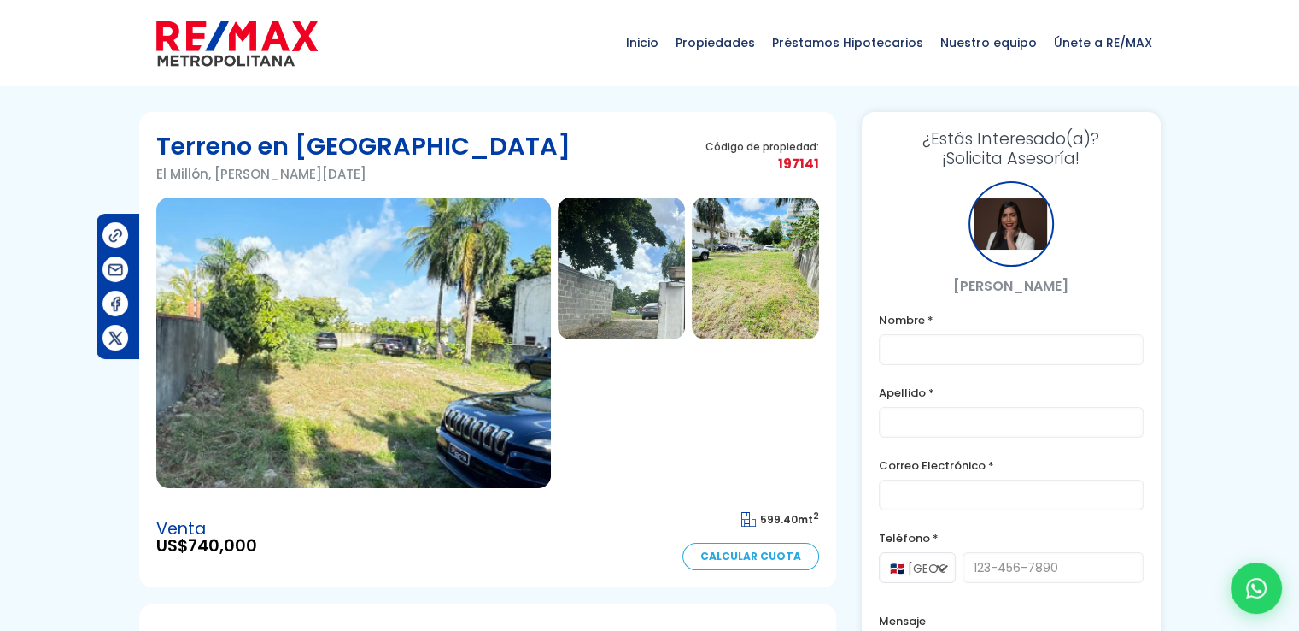
click at [431, 359] on img at bounding box center [353, 342] width 395 height 290
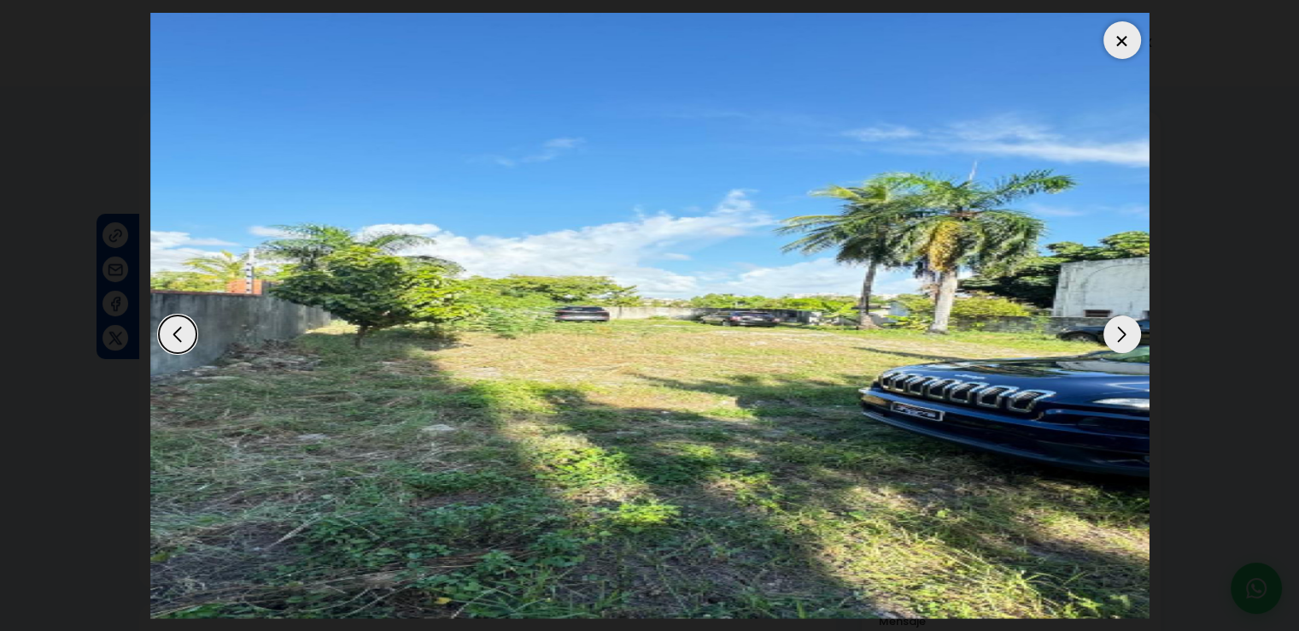
click at [1118, 331] on div "Next slide" at bounding box center [1123, 334] width 38 height 38
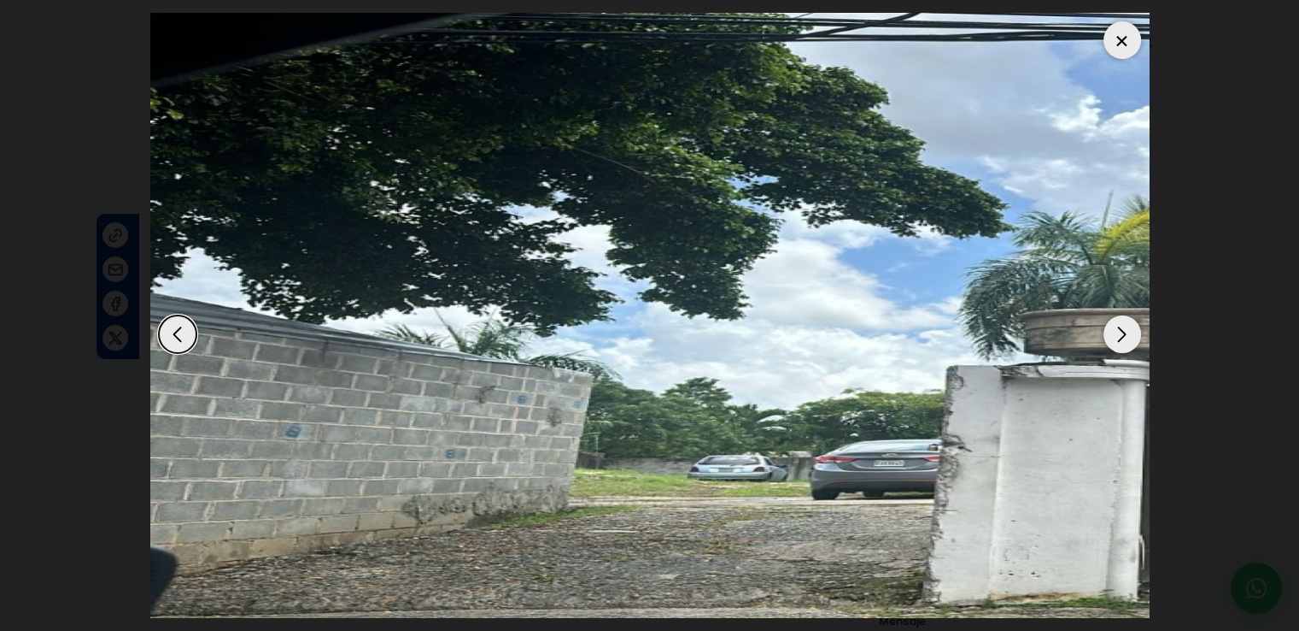
click at [1118, 331] on div "Next slide" at bounding box center [1123, 334] width 38 height 38
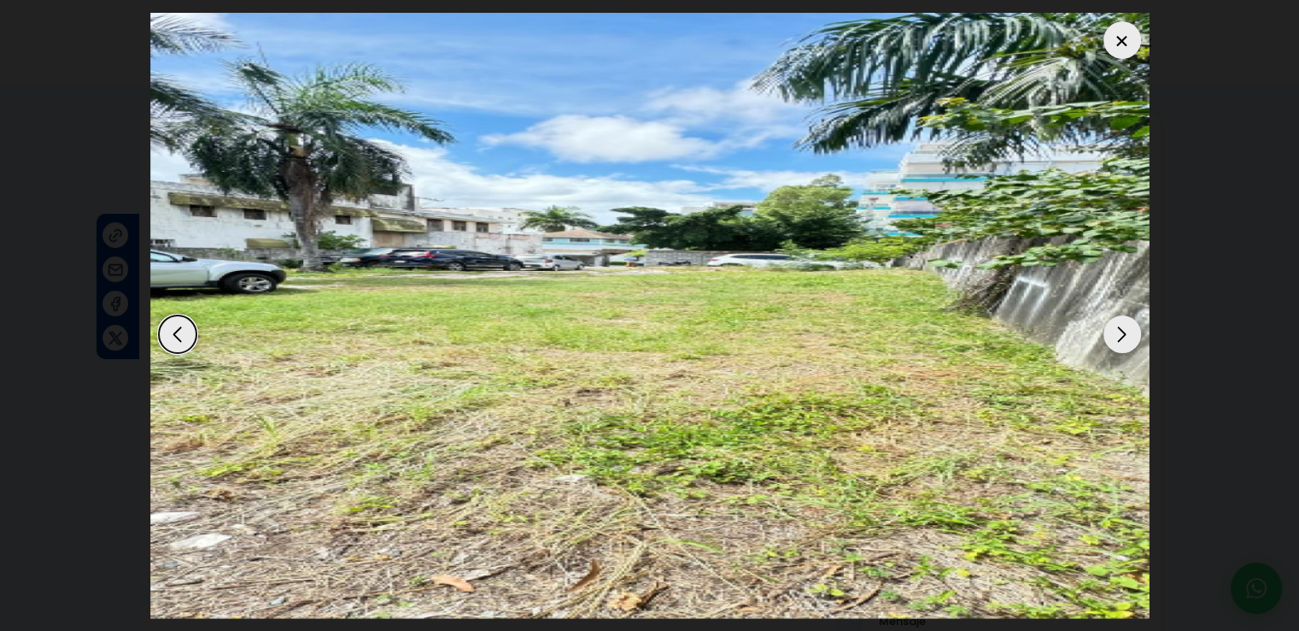
click at [1118, 331] on div "Next slide" at bounding box center [1123, 334] width 38 height 38
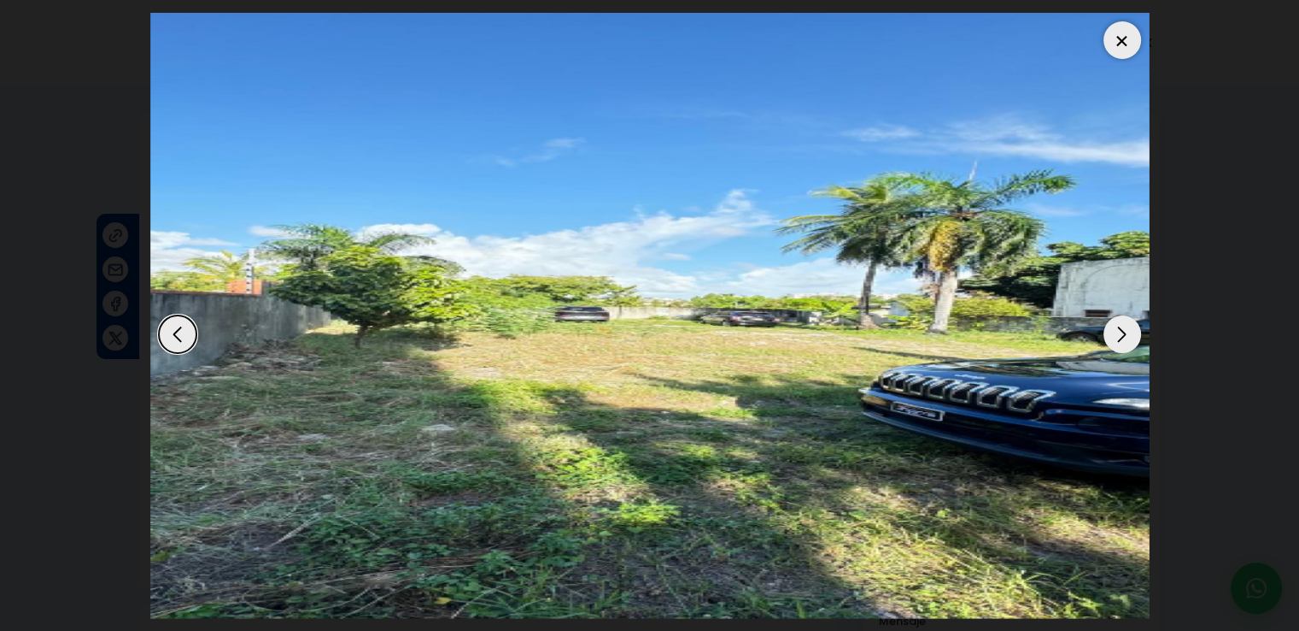
click at [1118, 331] on div "Next slide" at bounding box center [1123, 334] width 38 height 38
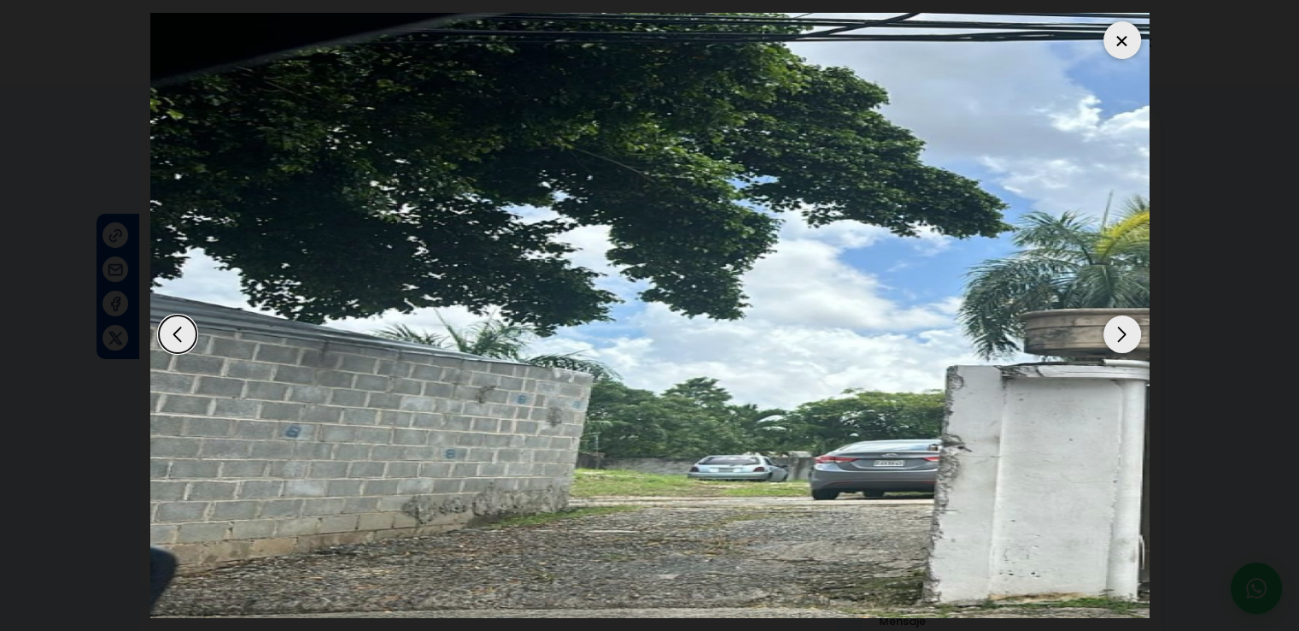
click at [1118, 331] on div "Next slide" at bounding box center [1123, 334] width 38 height 38
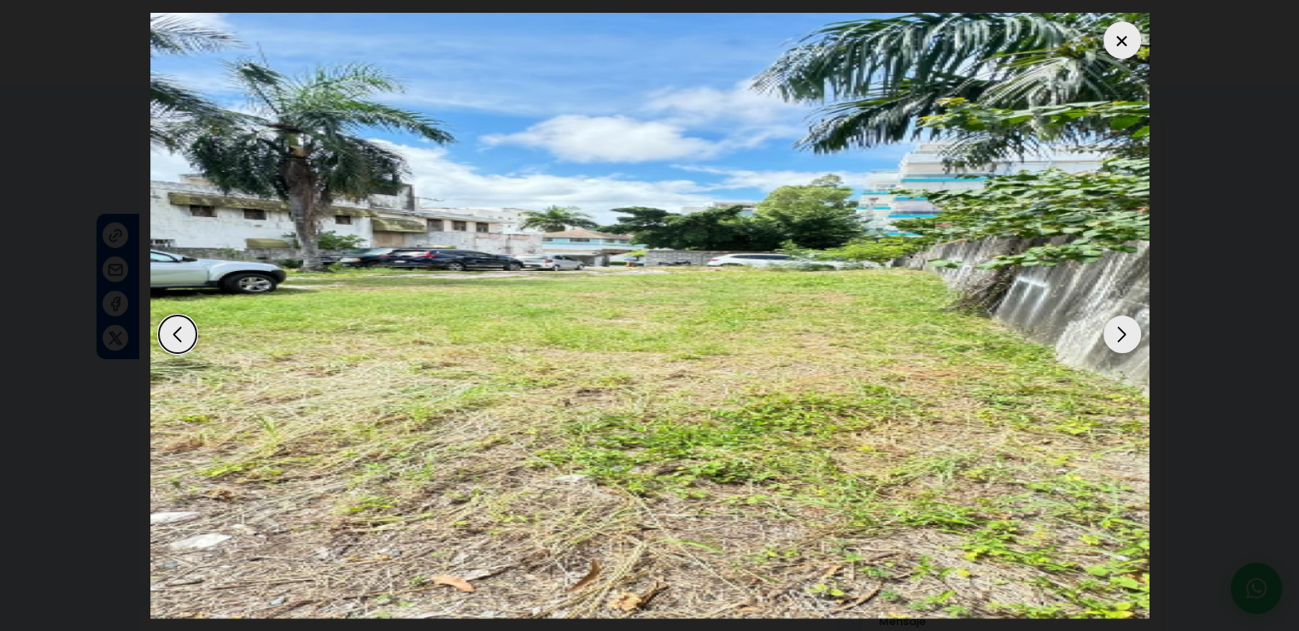
click at [1124, 40] on div at bounding box center [1123, 40] width 38 height 38
